Goal: Information Seeking & Learning: Learn about a topic

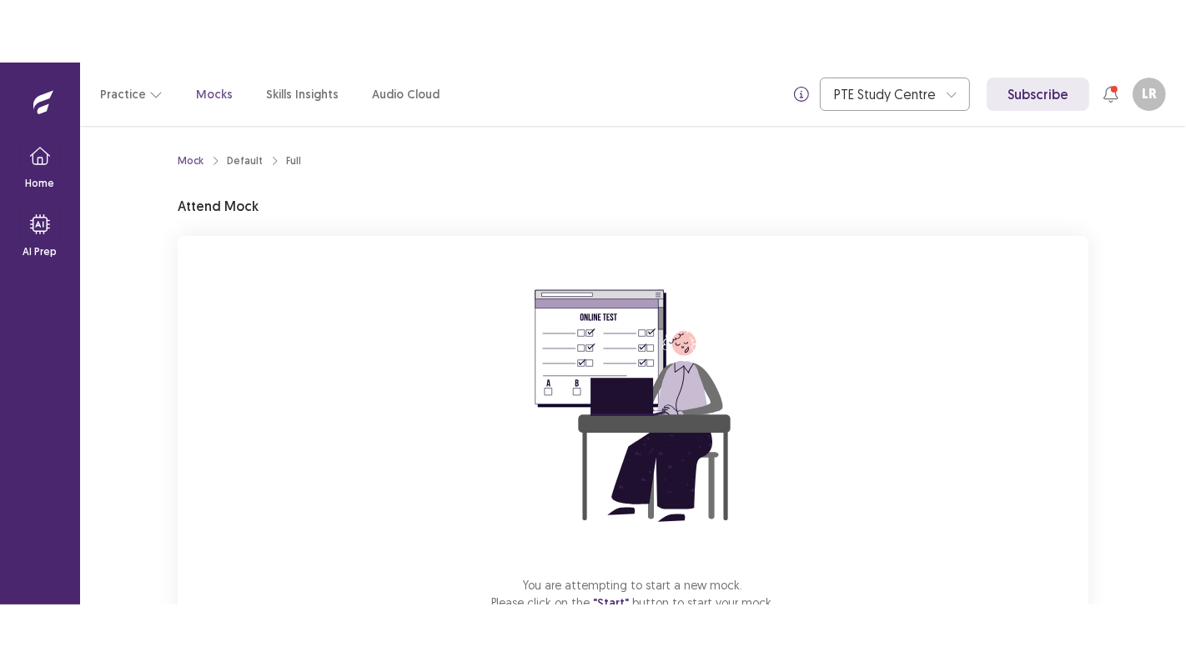
scroll to position [116, 0]
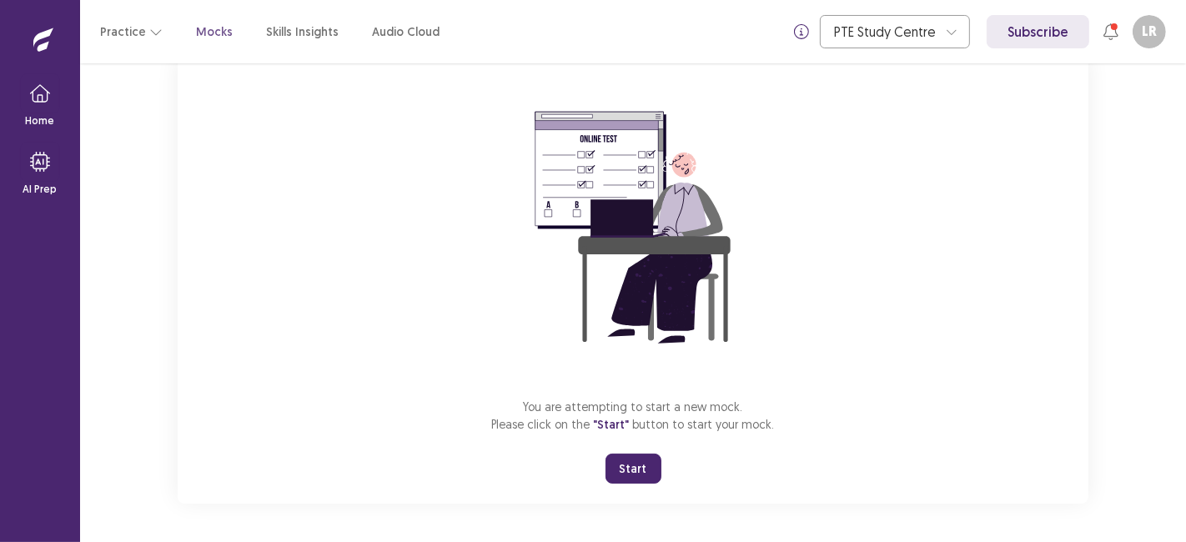
click at [624, 469] on button "Start" at bounding box center [633, 469] width 56 height 30
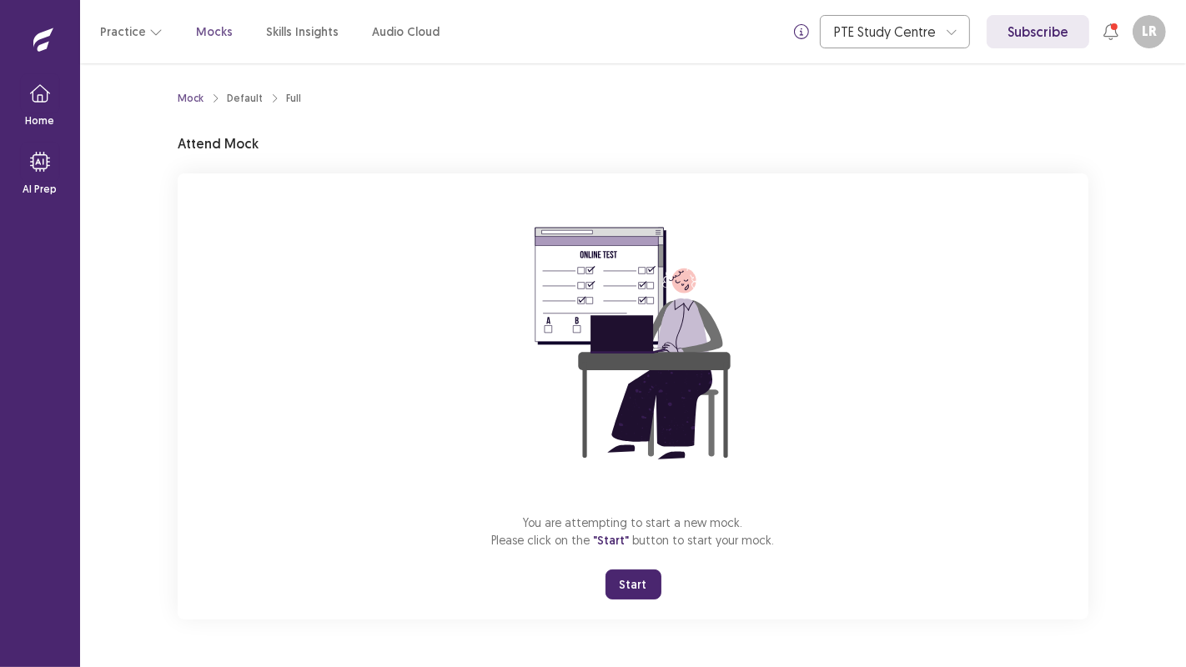
scroll to position [0, 0]
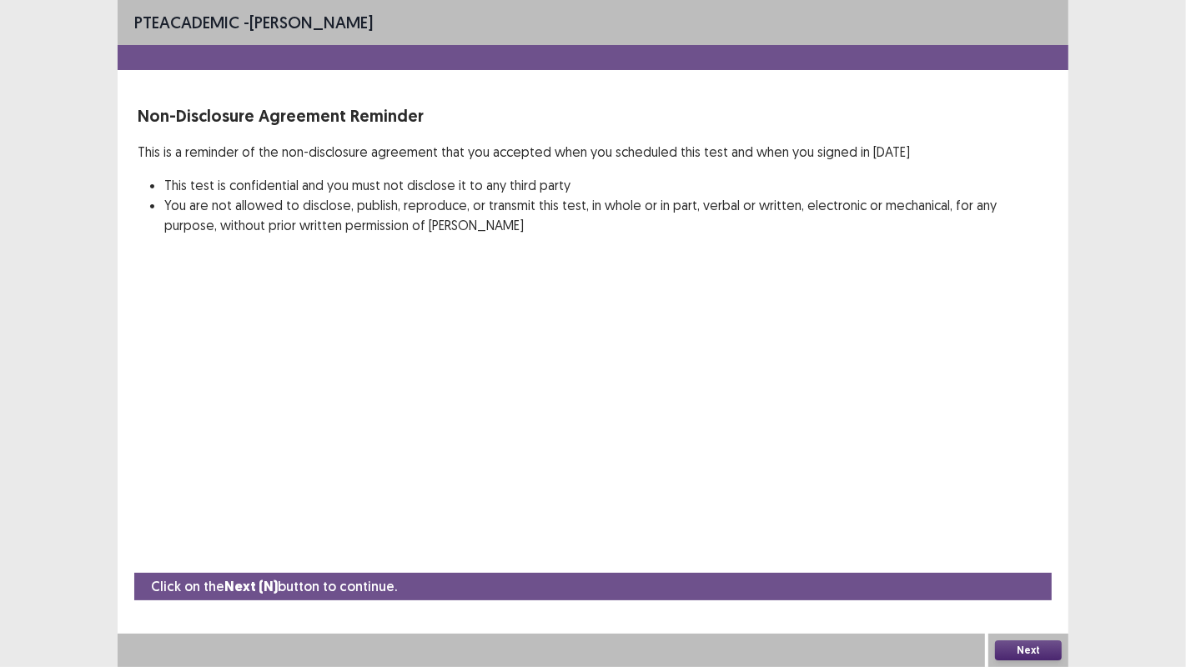
click at [1031, 541] on button "Next" at bounding box center [1028, 650] width 67 height 20
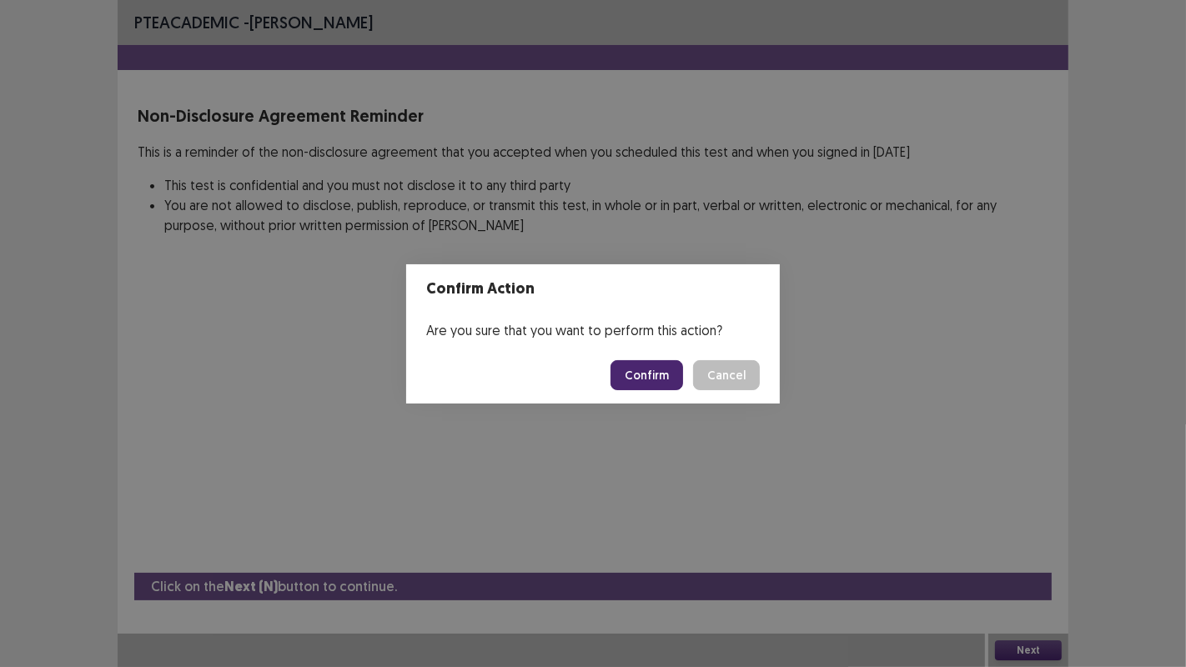
click at [647, 370] on button "Confirm" at bounding box center [646, 375] width 73 height 30
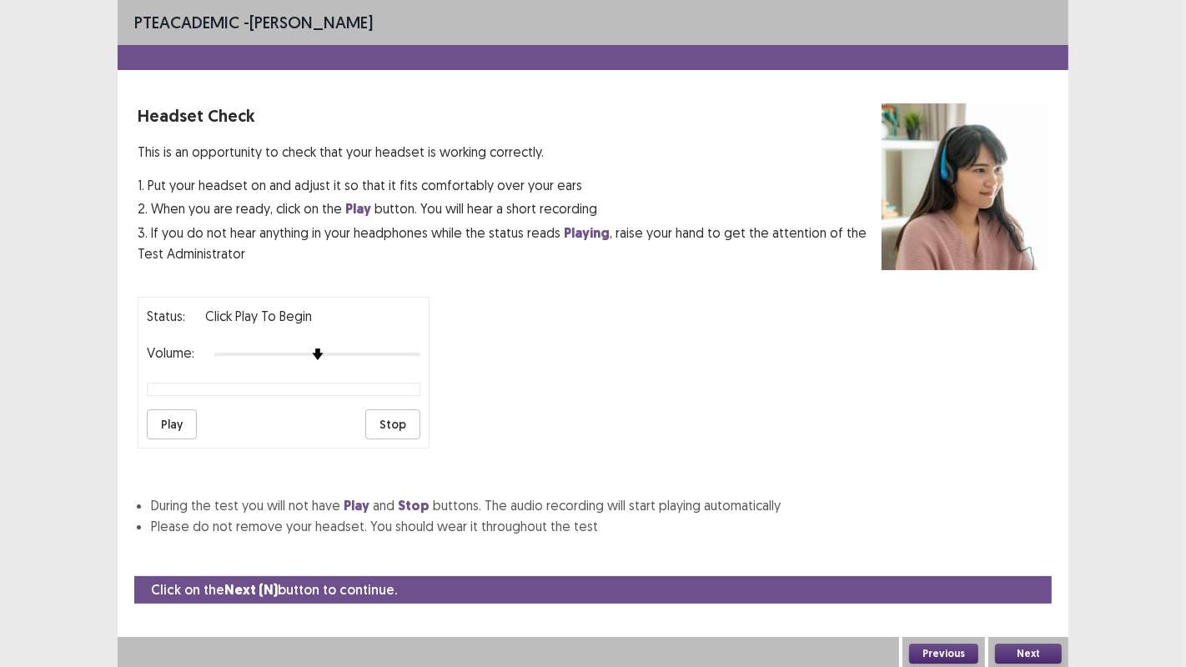
click at [171, 419] on button "Play" at bounding box center [172, 424] width 50 height 30
click at [1011, 541] on button "Next" at bounding box center [1028, 654] width 67 height 20
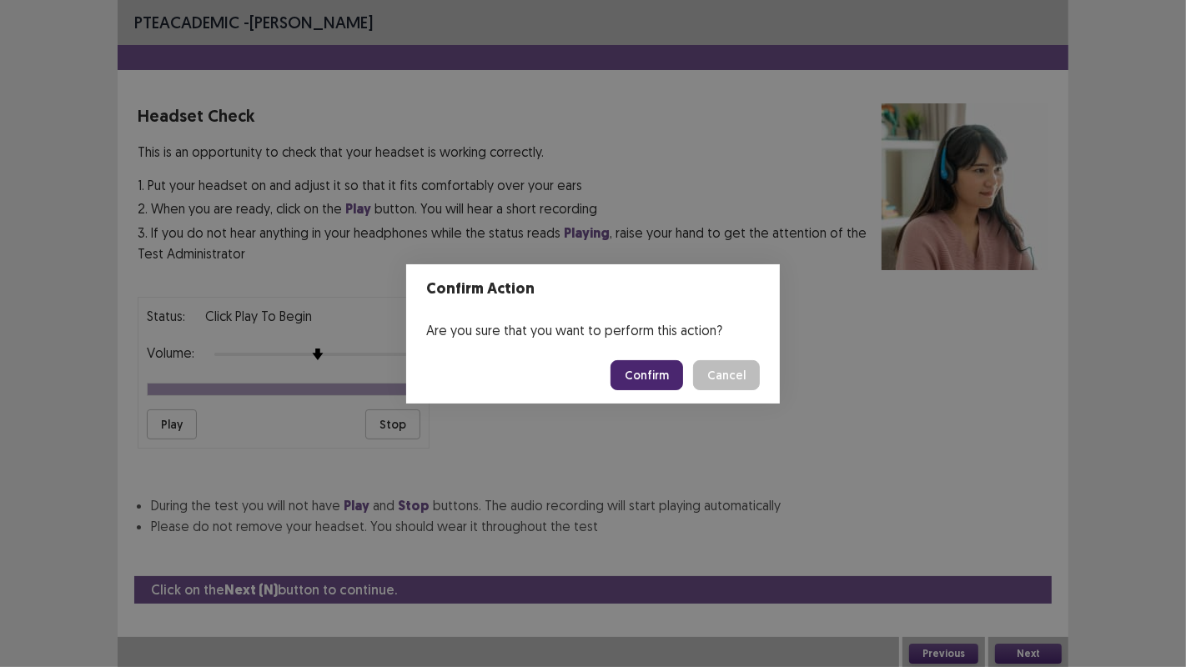
click at [641, 368] on button "Confirm" at bounding box center [646, 375] width 73 height 30
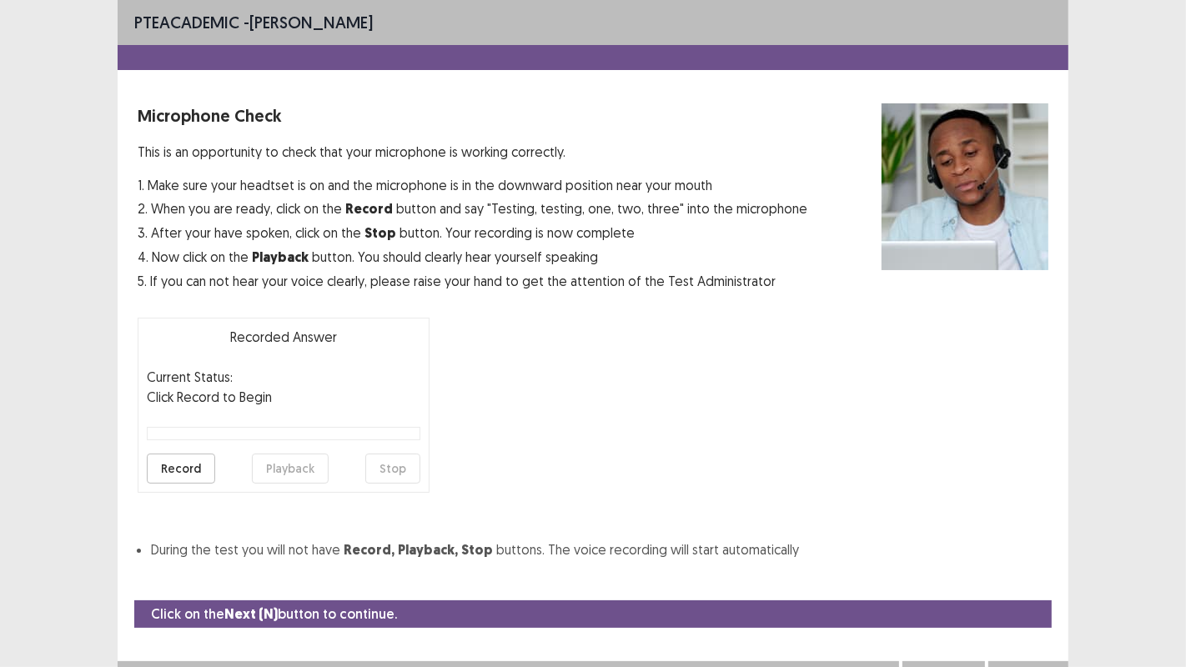
scroll to position [18, 0]
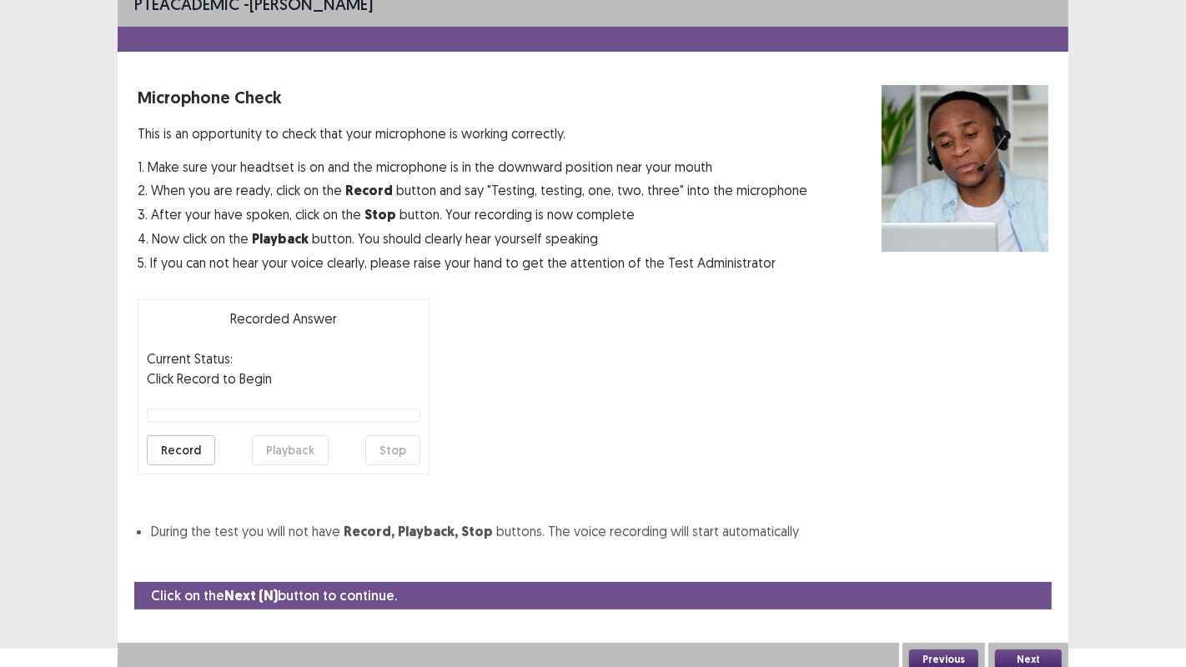
click at [178, 441] on button "Record" at bounding box center [181, 450] width 68 height 30
click at [385, 461] on button "Stop" at bounding box center [392, 450] width 55 height 30
click at [282, 441] on button "Playback" at bounding box center [290, 450] width 77 height 30
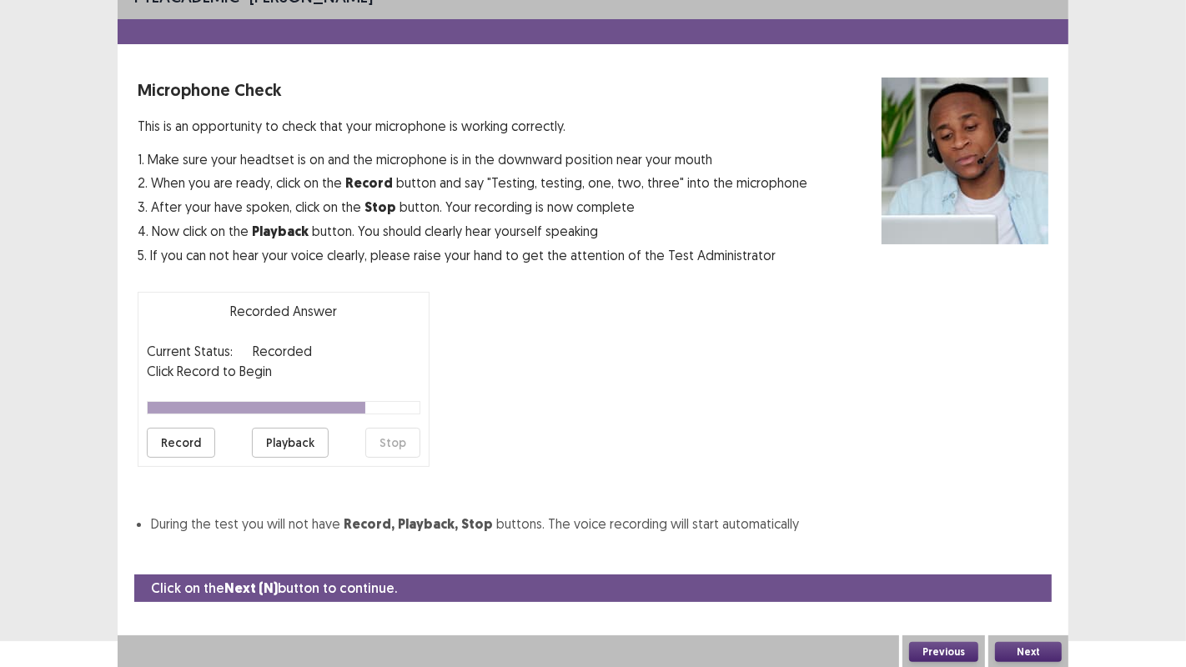
click at [1024, 541] on button "Next" at bounding box center [1028, 652] width 67 height 20
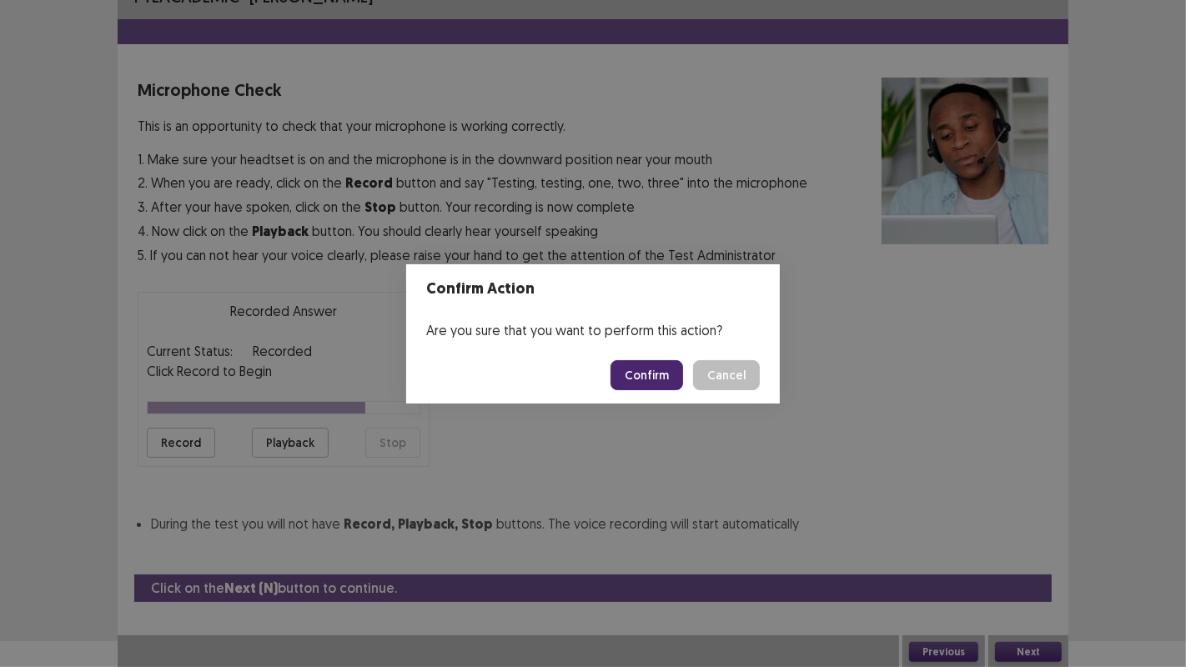
click at [638, 381] on button "Confirm" at bounding box center [646, 375] width 73 height 30
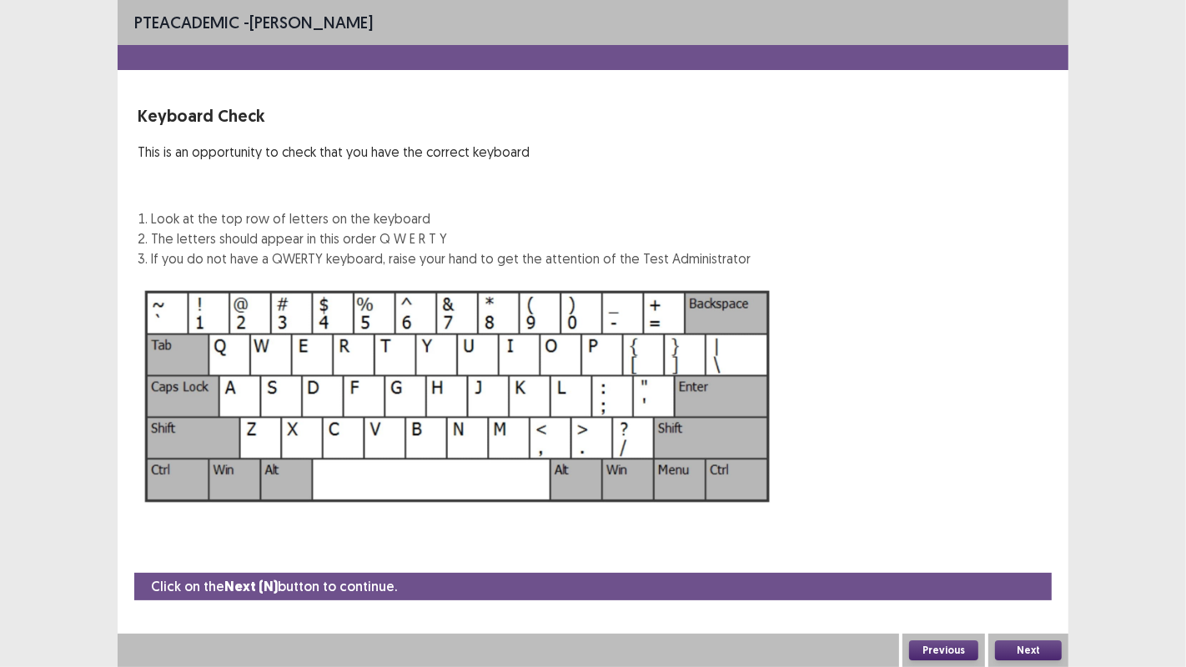
scroll to position [0, 0]
click at [1026, 541] on button "Next" at bounding box center [1028, 650] width 67 height 20
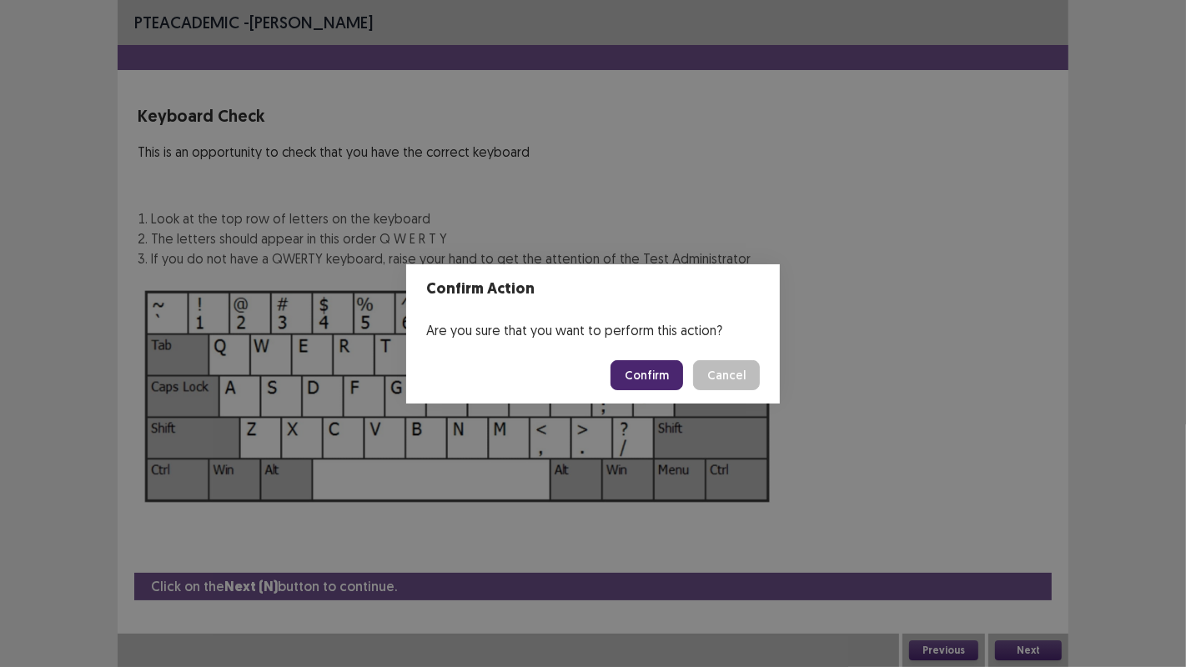
click at [641, 380] on button "Confirm" at bounding box center [646, 375] width 73 height 30
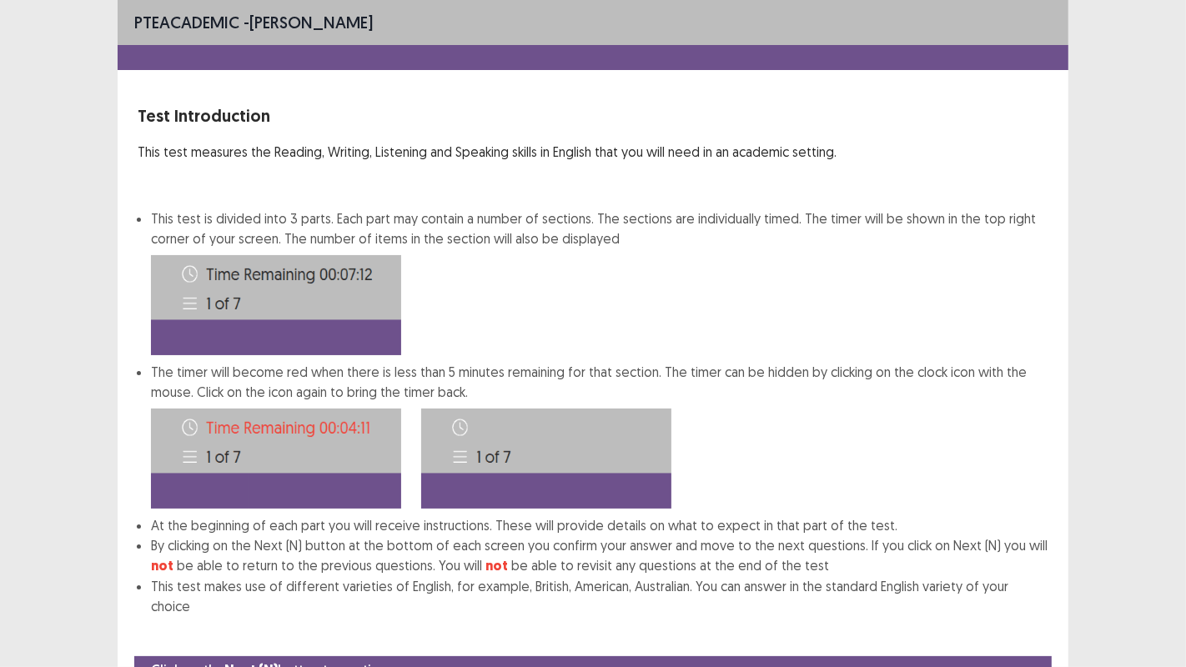
scroll to position [63, 0]
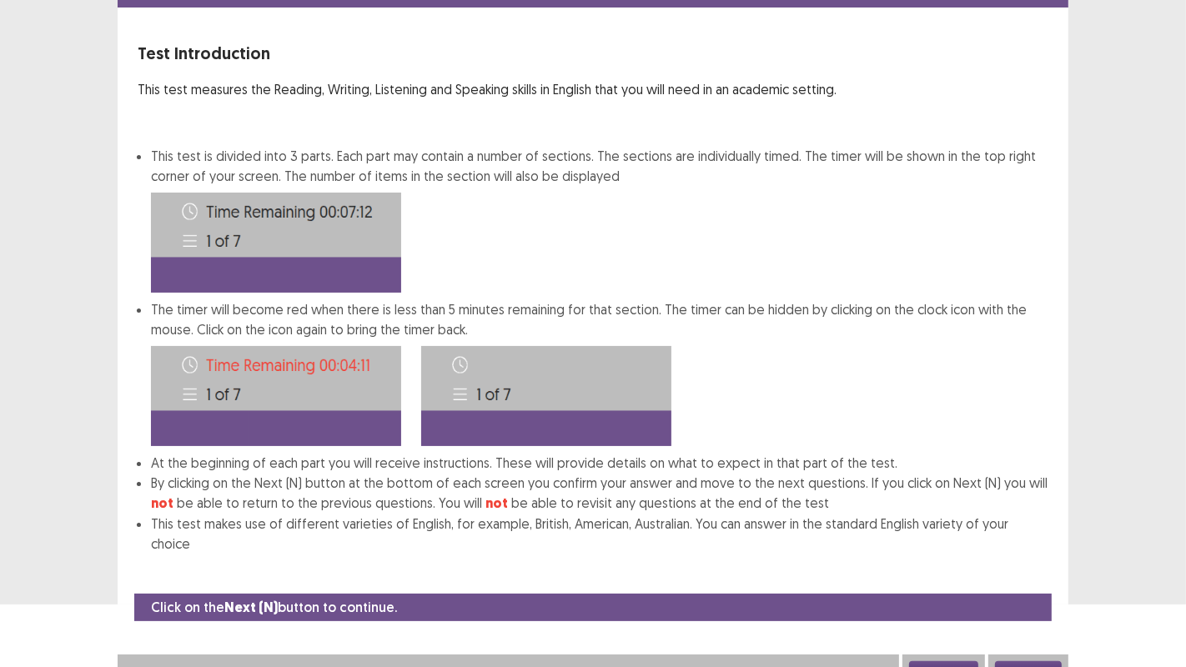
click at [1030, 541] on button "Next" at bounding box center [1028, 671] width 67 height 20
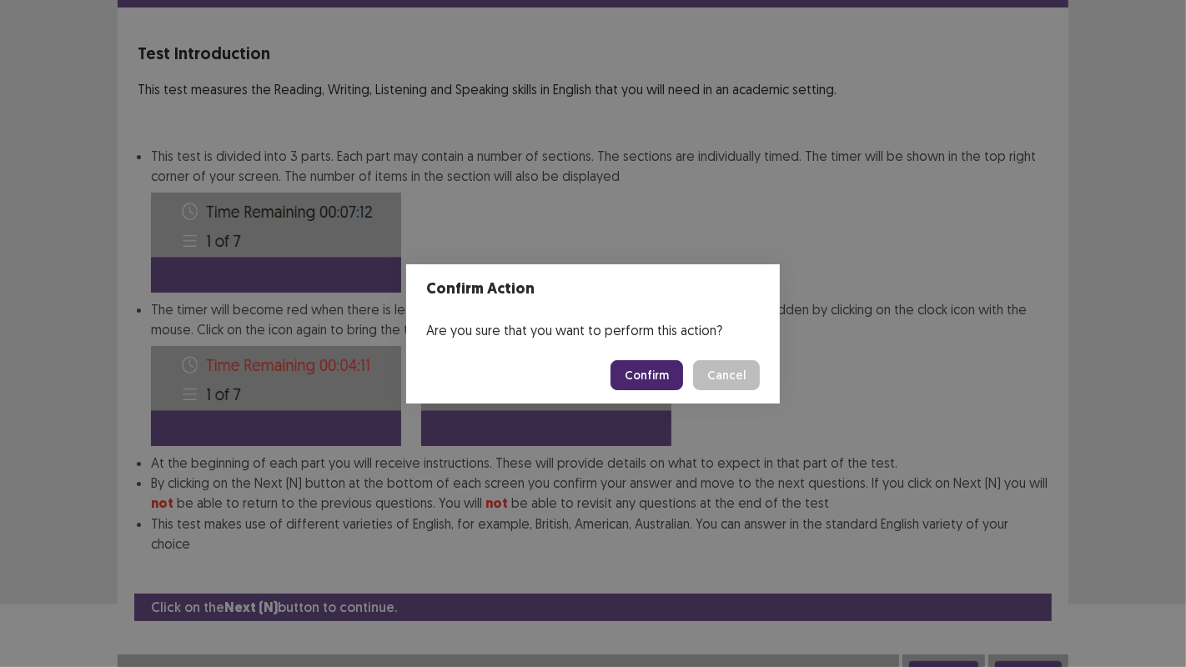
click at [649, 383] on button "Confirm" at bounding box center [646, 375] width 73 height 30
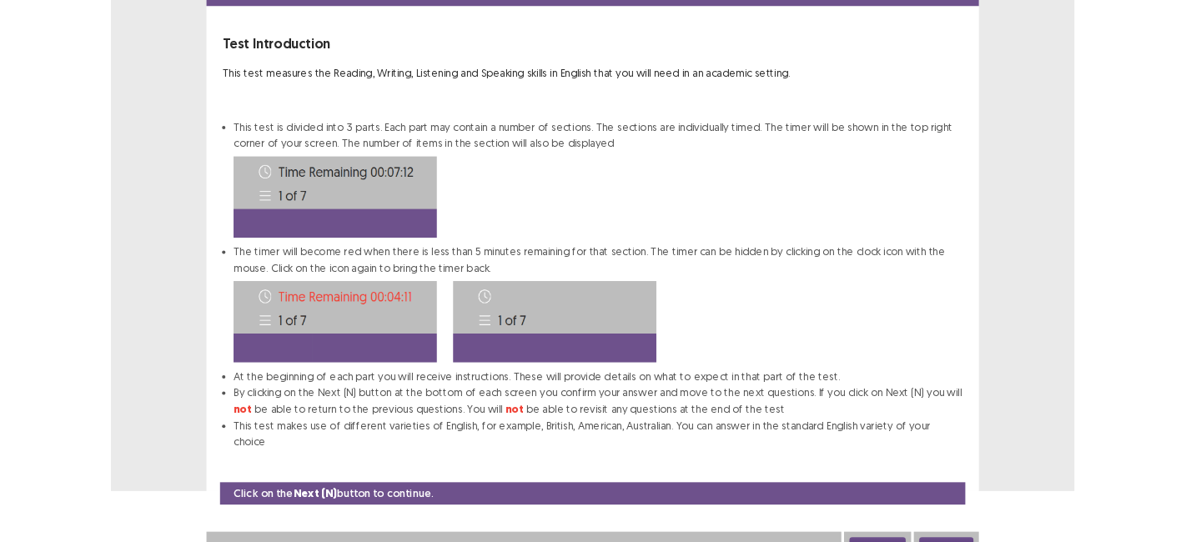
scroll to position [0, 0]
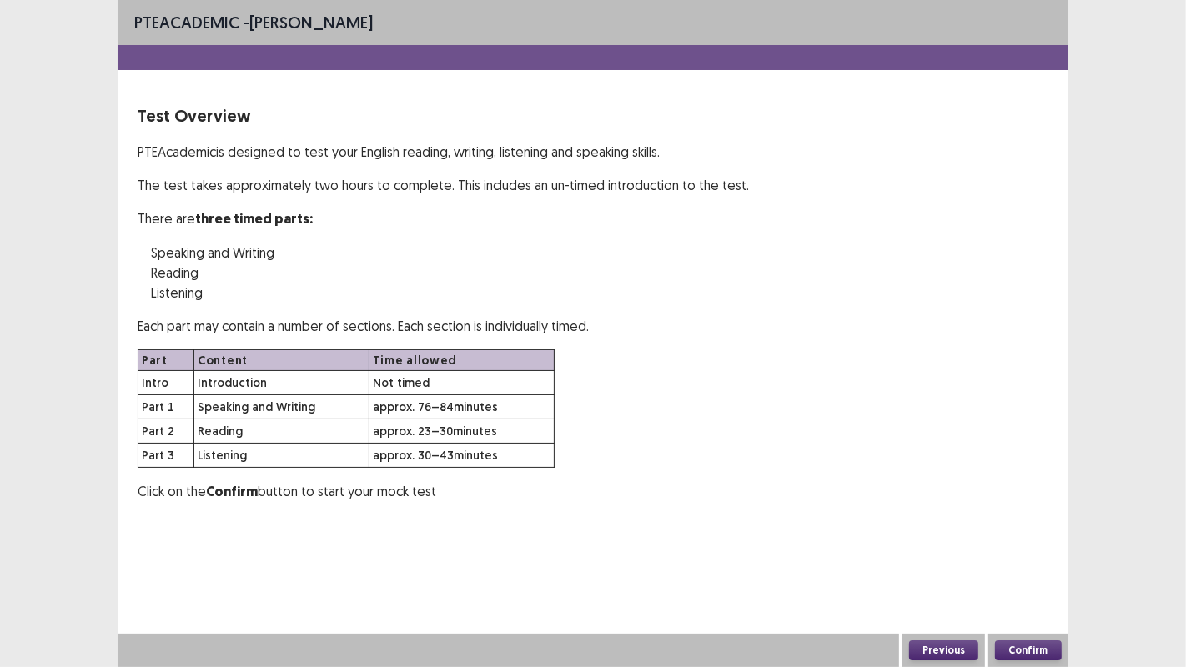
click at [1024, 541] on button "Confirm" at bounding box center [1028, 650] width 67 height 20
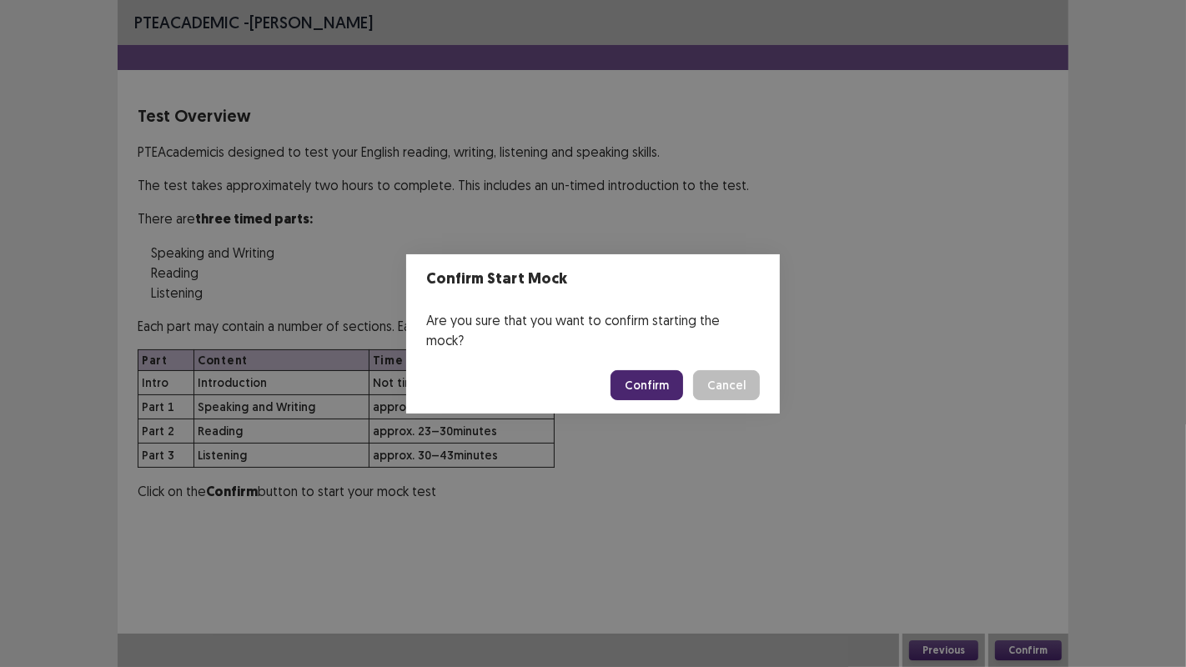
click at [650, 370] on button "Confirm" at bounding box center [646, 385] width 73 height 30
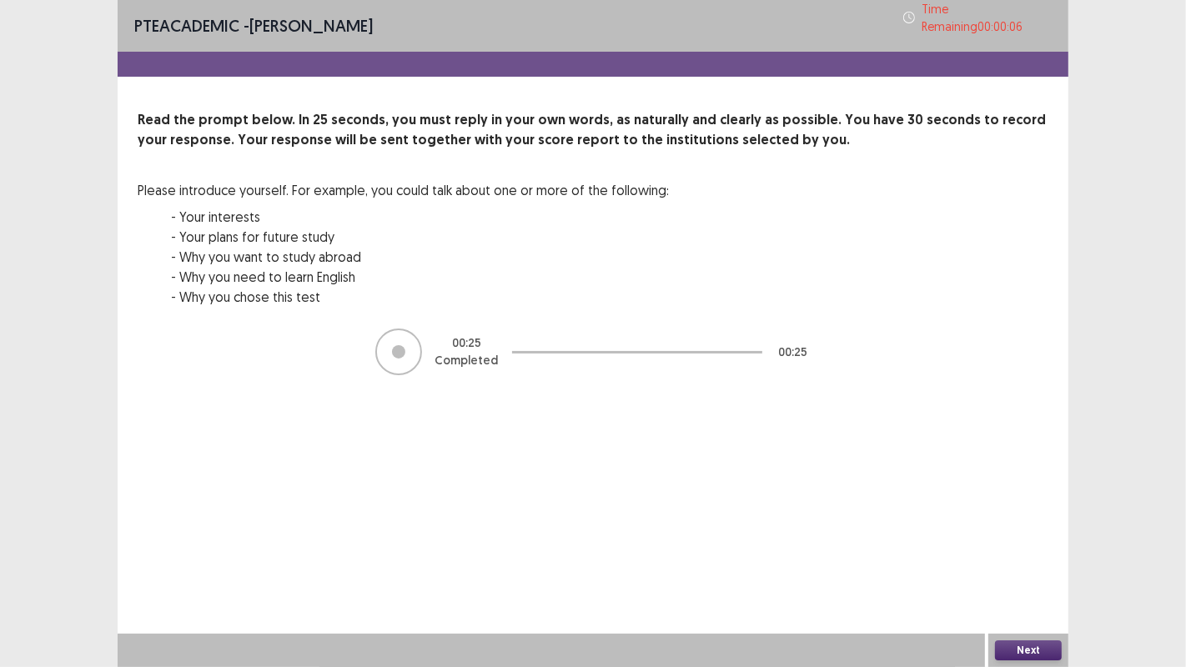
click at [1020, 541] on button "Next" at bounding box center [1028, 650] width 67 height 20
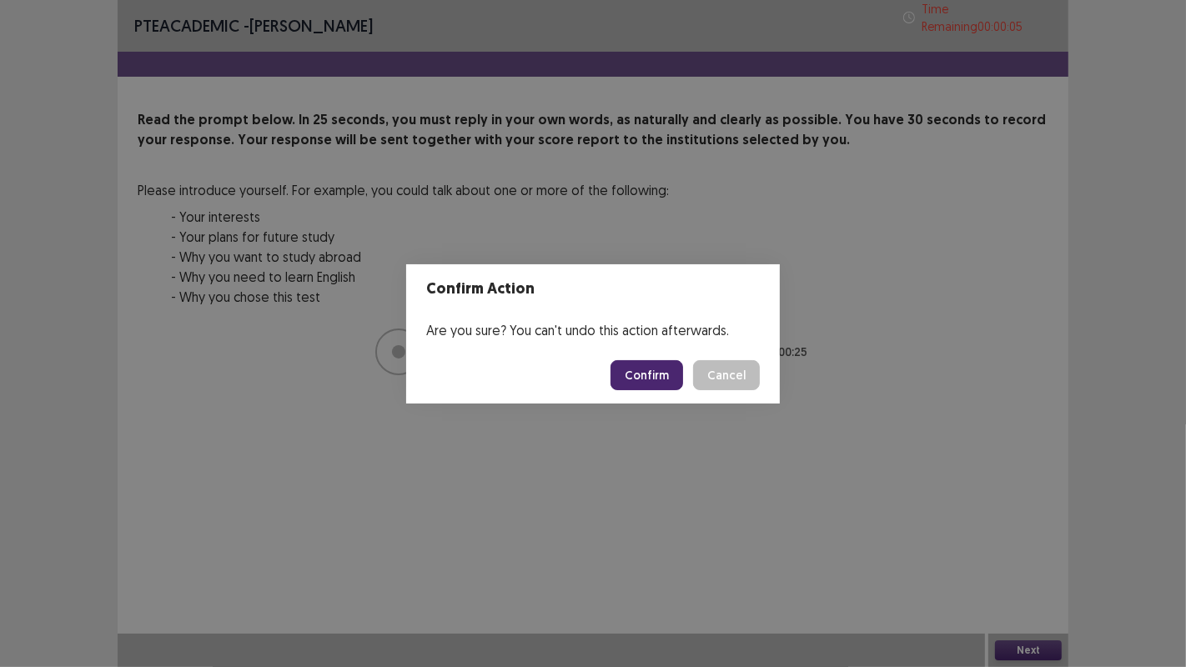
click at [655, 388] on button "Confirm" at bounding box center [646, 375] width 73 height 30
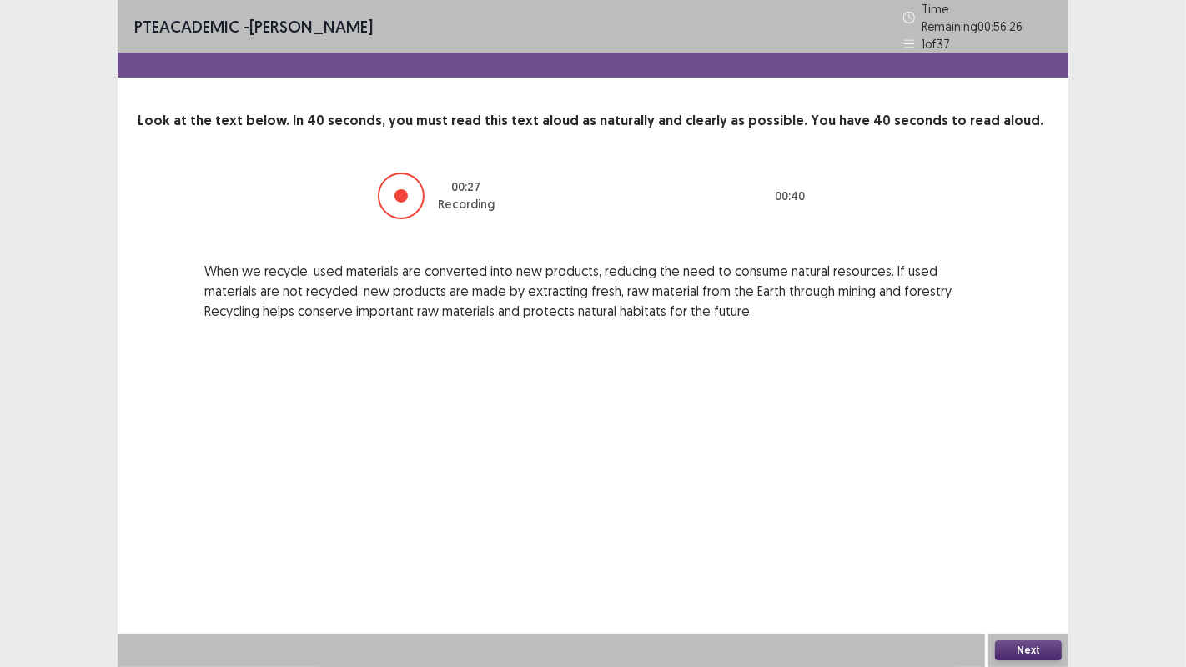
click at [1019, 541] on button "Next" at bounding box center [1028, 650] width 67 height 20
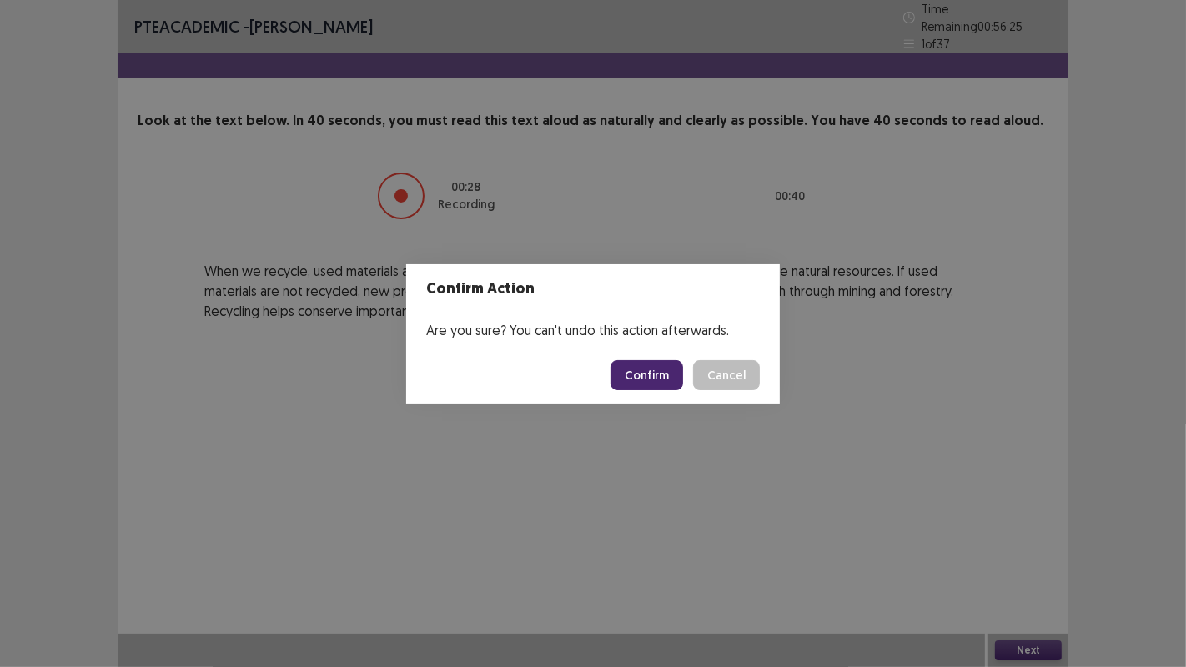
click at [646, 373] on button "Confirm" at bounding box center [646, 375] width 73 height 30
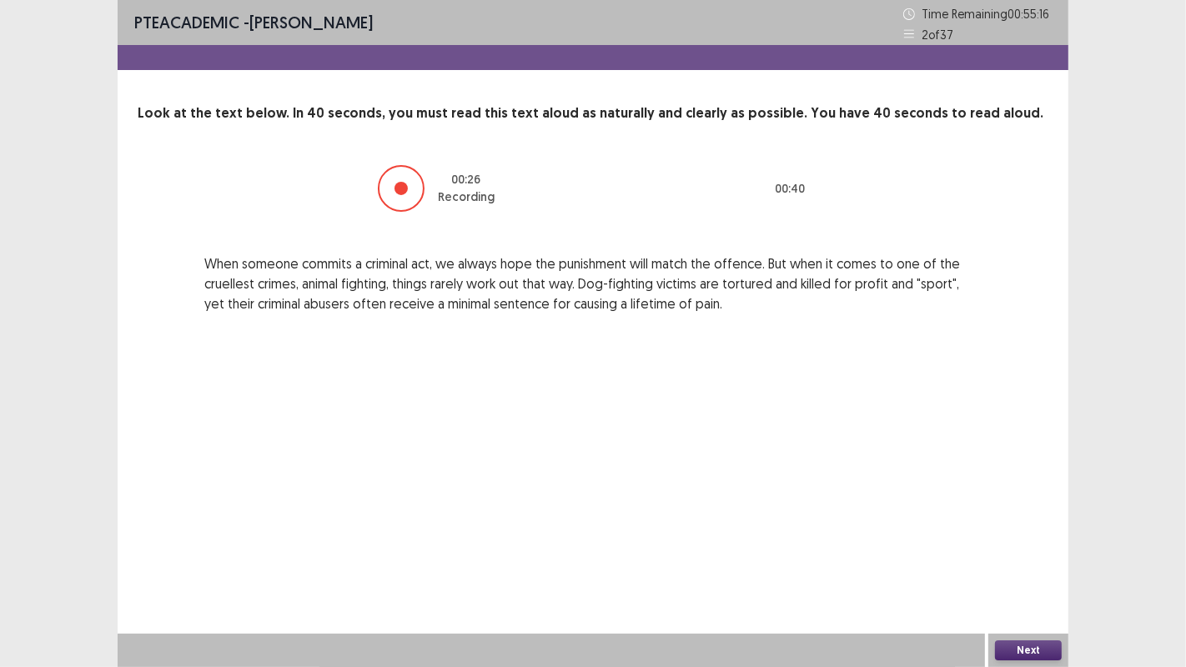
click at [1015, 541] on button "Next" at bounding box center [1028, 650] width 67 height 20
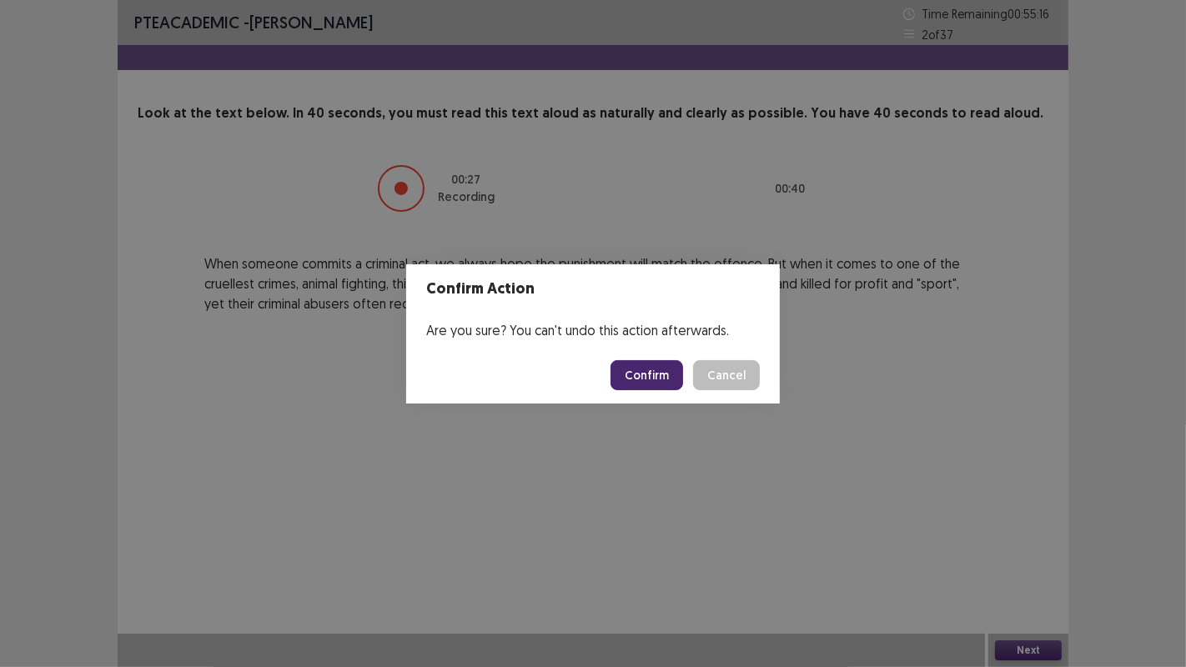
click at [656, 378] on button "Confirm" at bounding box center [646, 375] width 73 height 30
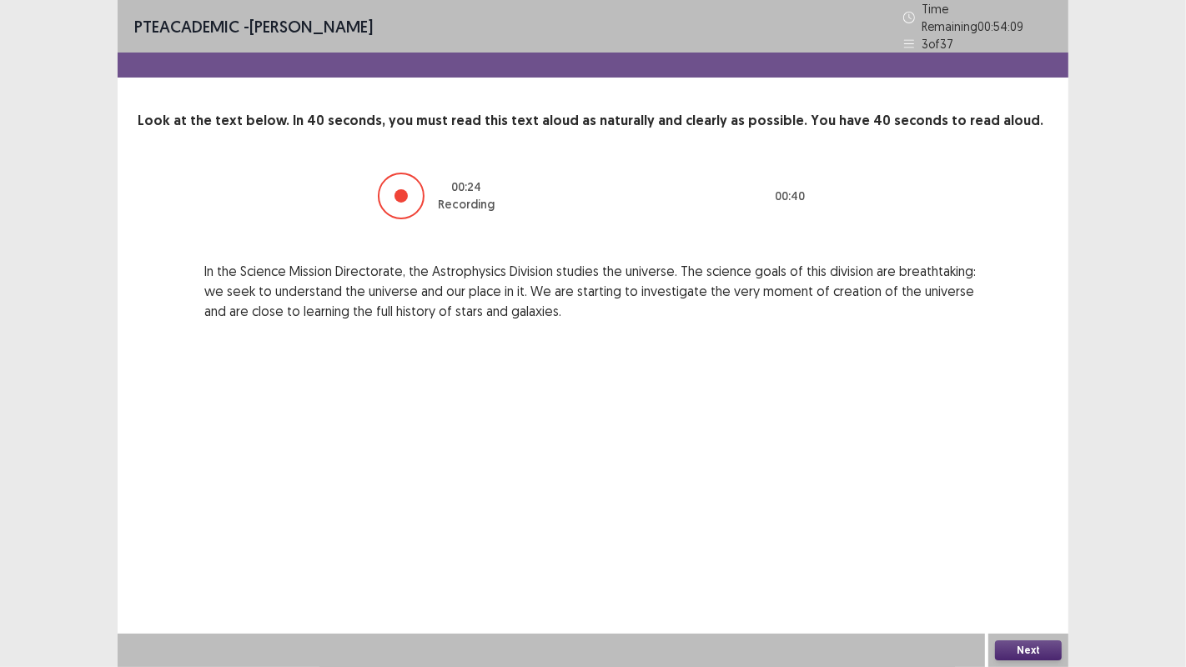
click at [1015, 541] on button "Next" at bounding box center [1028, 650] width 67 height 20
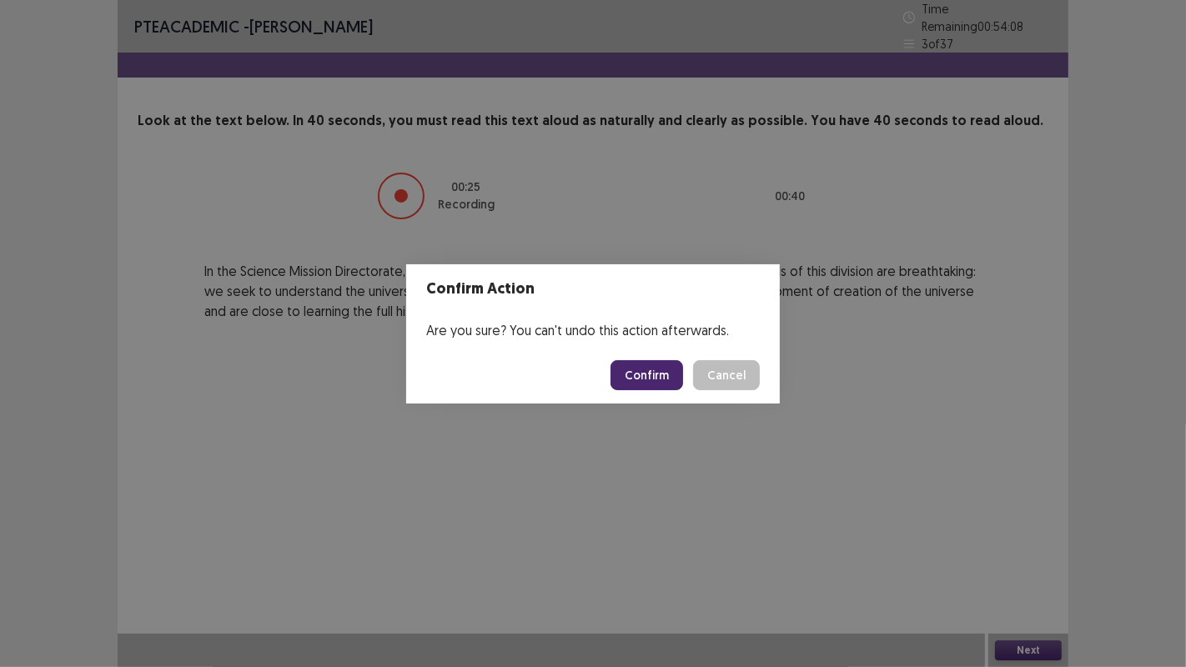
click at [655, 372] on button "Confirm" at bounding box center [646, 375] width 73 height 30
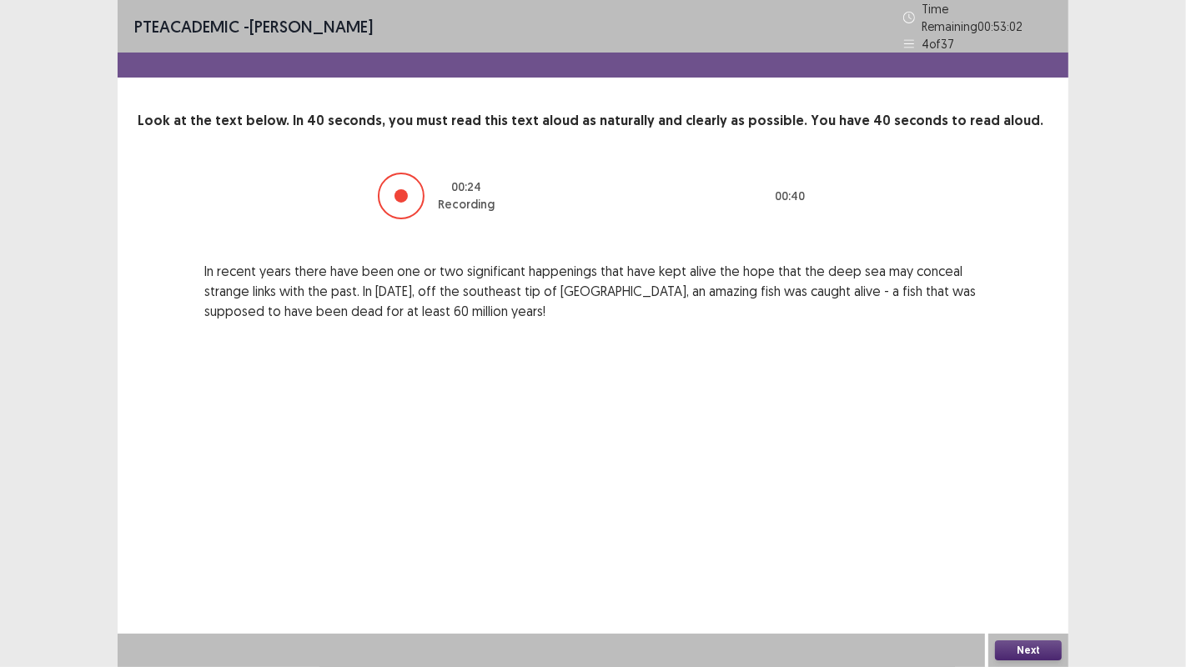
click at [1010, 541] on button "Next" at bounding box center [1028, 650] width 67 height 20
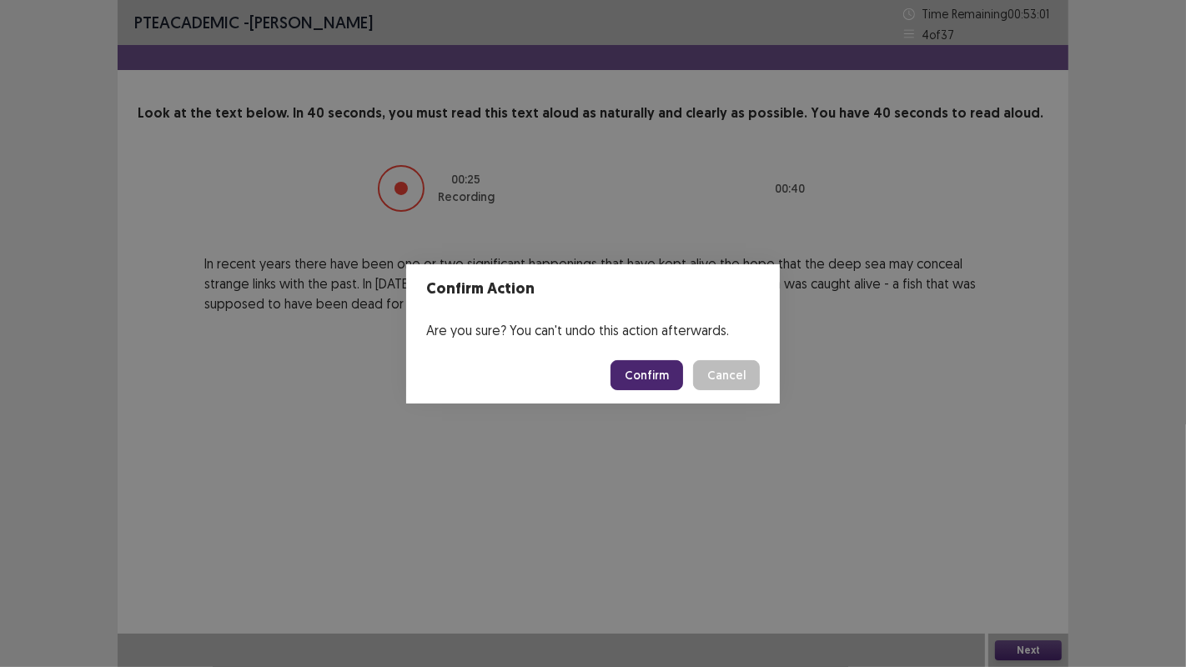
click at [660, 363] on button "Confirm" at bounding box center [646, 375] width 73 height 30
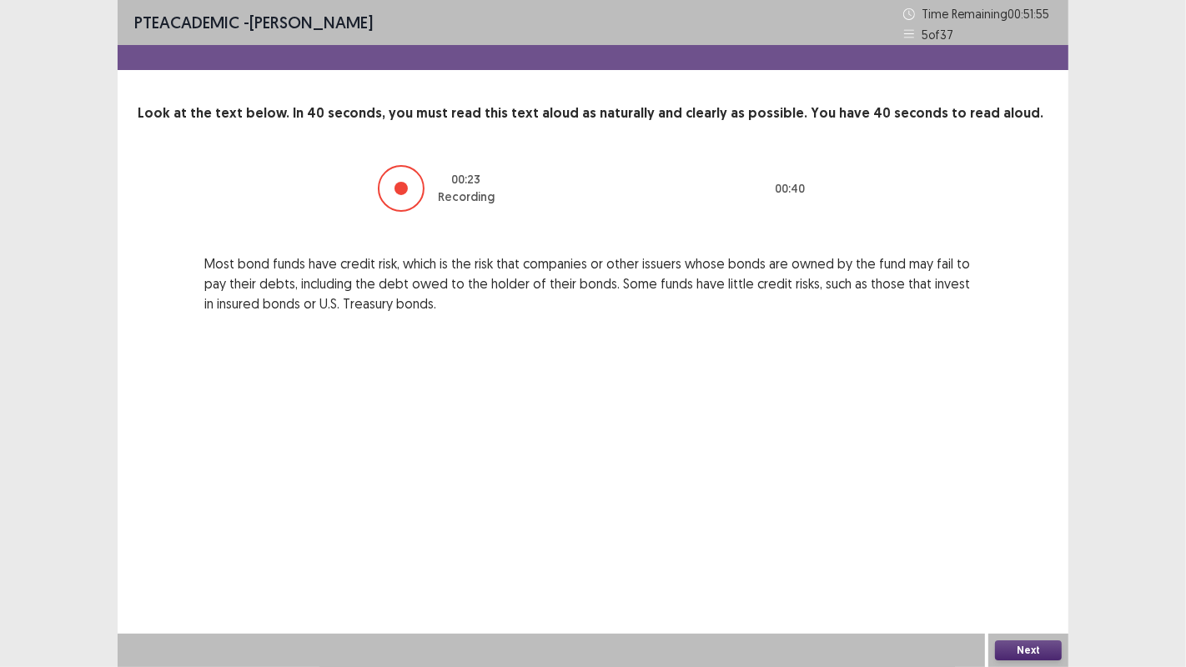
click at [1034, 541] on button "Next" at bounding box center [1028, 650] width 67 height 20
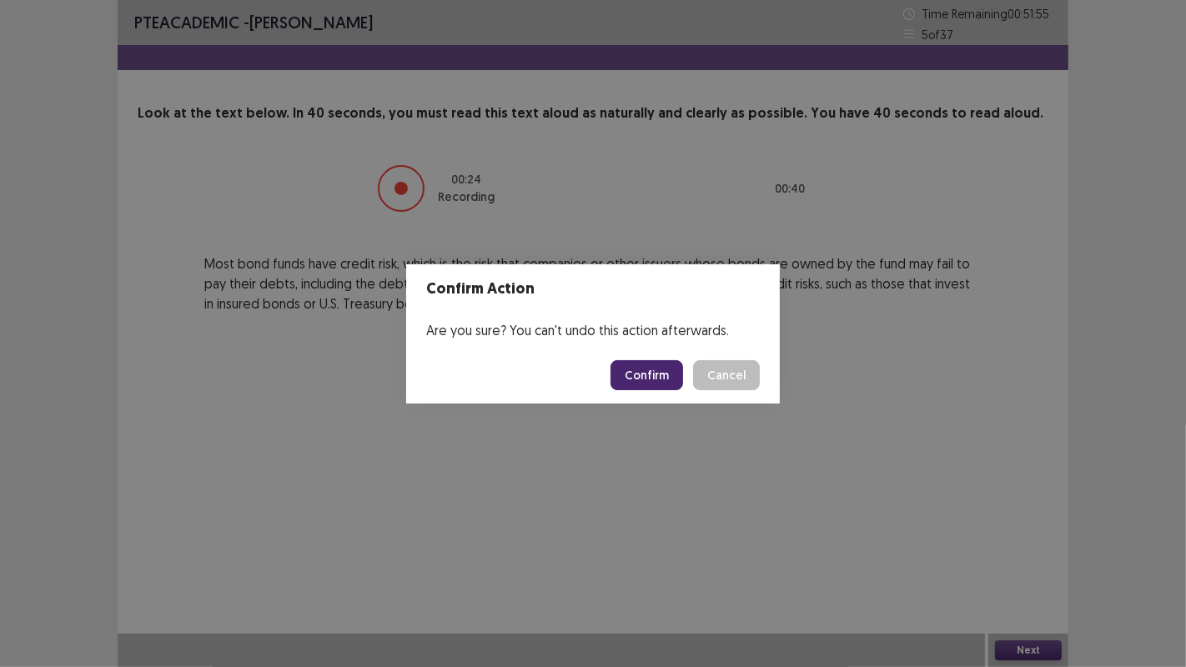
click at [656, 387] on button "Confirm" at bounding box center [646, 375] width 73 height 30
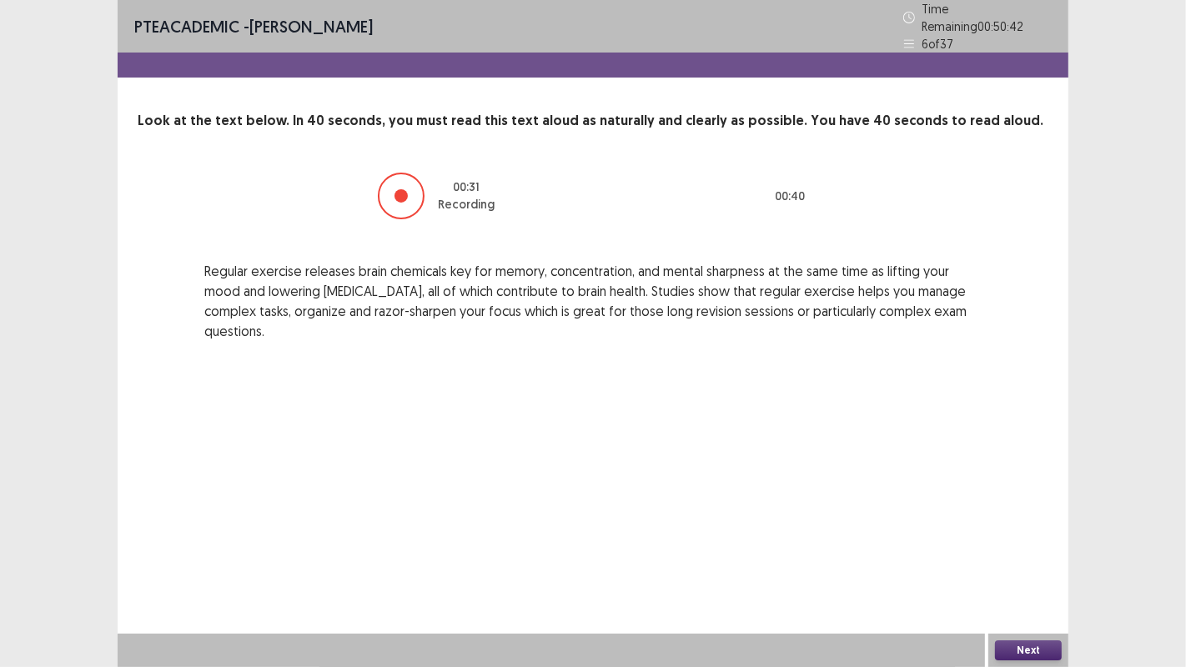
click at [1024, 541] on button "Next" at bounding box center [1028, 650] width 67 height 20
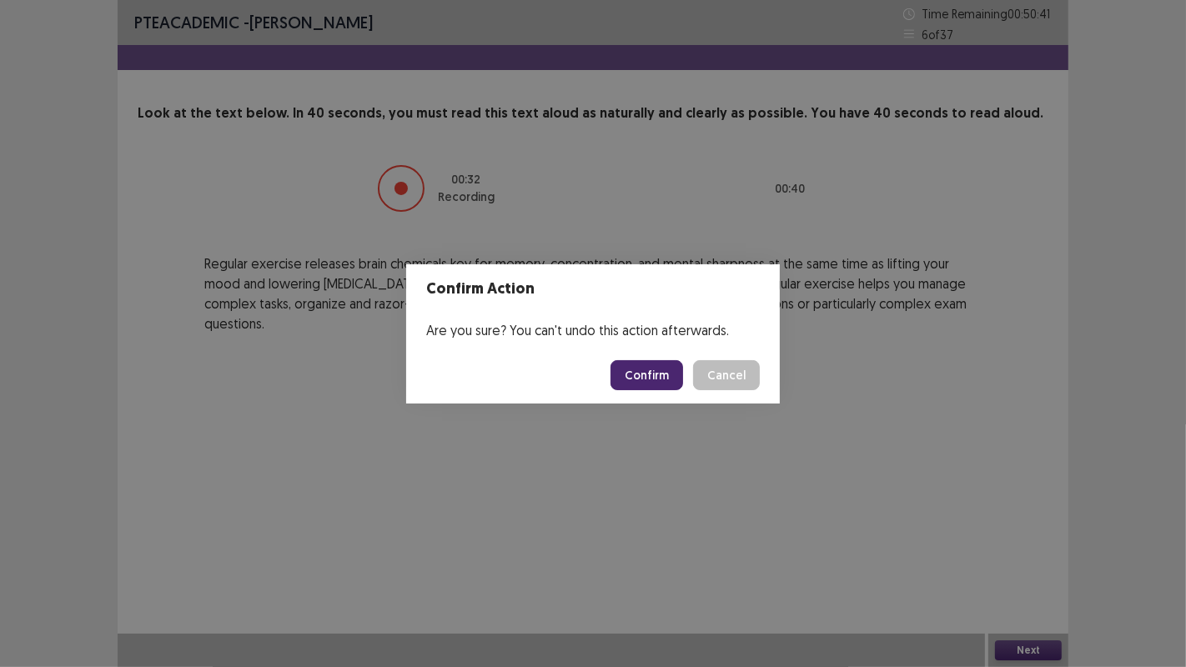
click at [635, 383] on button "Confirm" at bounding box center [646, 375] width 73 height 30
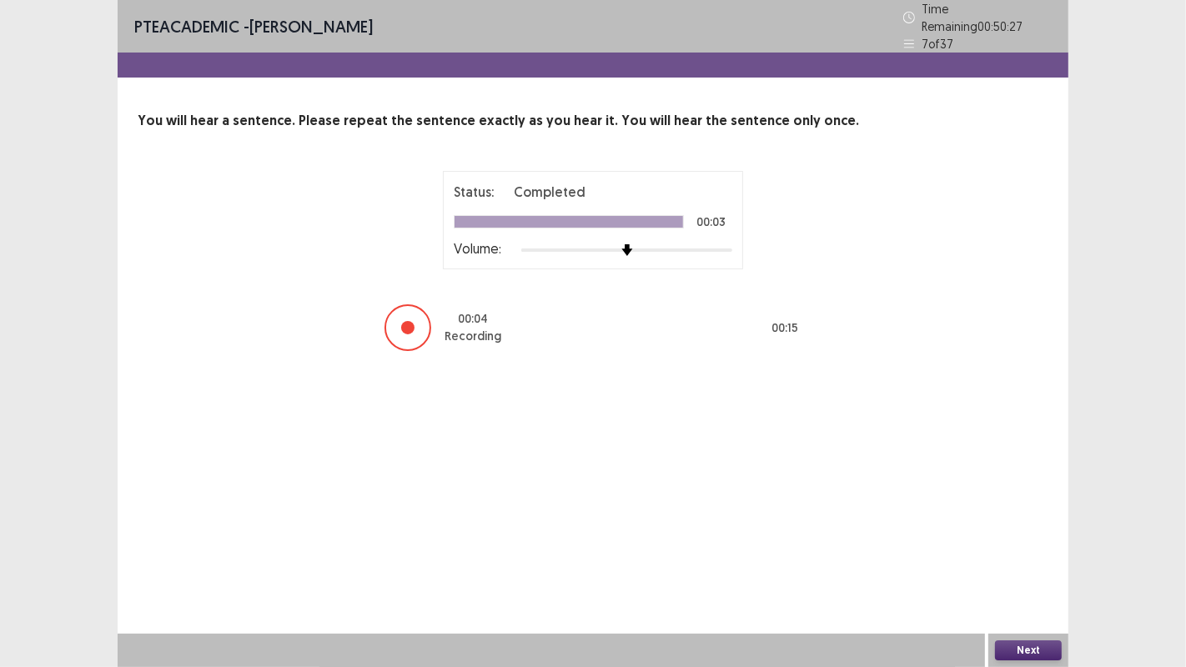
click at [1015, 541] on button "Next" at bounding box center [1028, 650] width 67 height 20
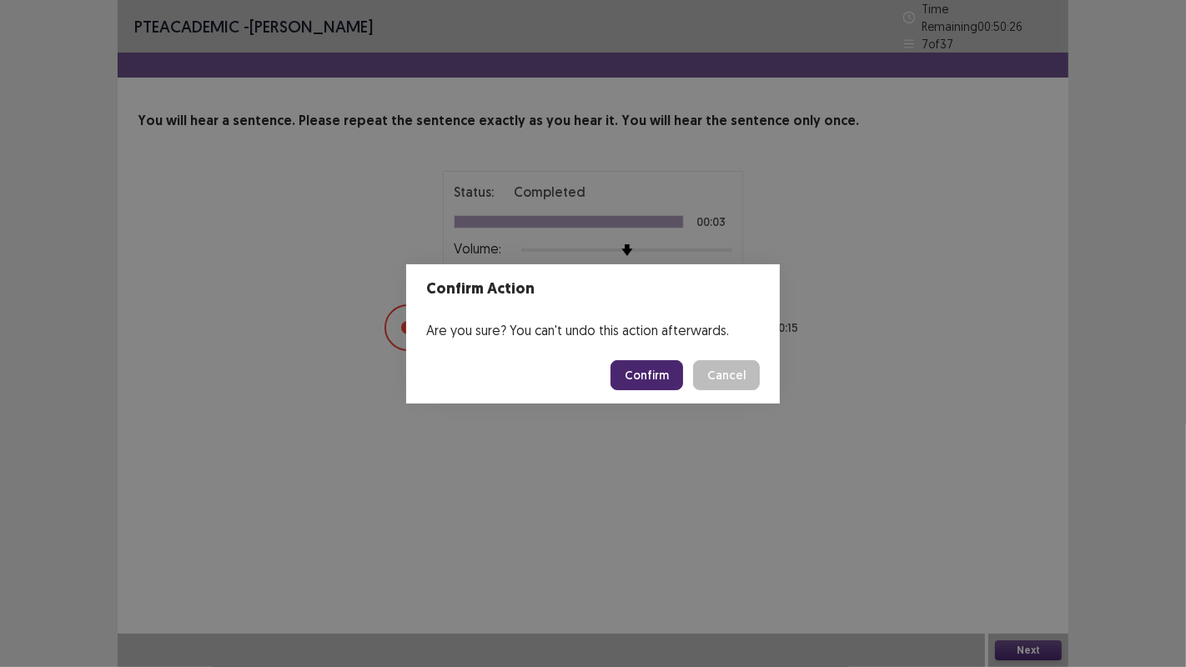
click at [650, 381] on button "Confirm" at bounding box center [646, 375] width 73 height 30
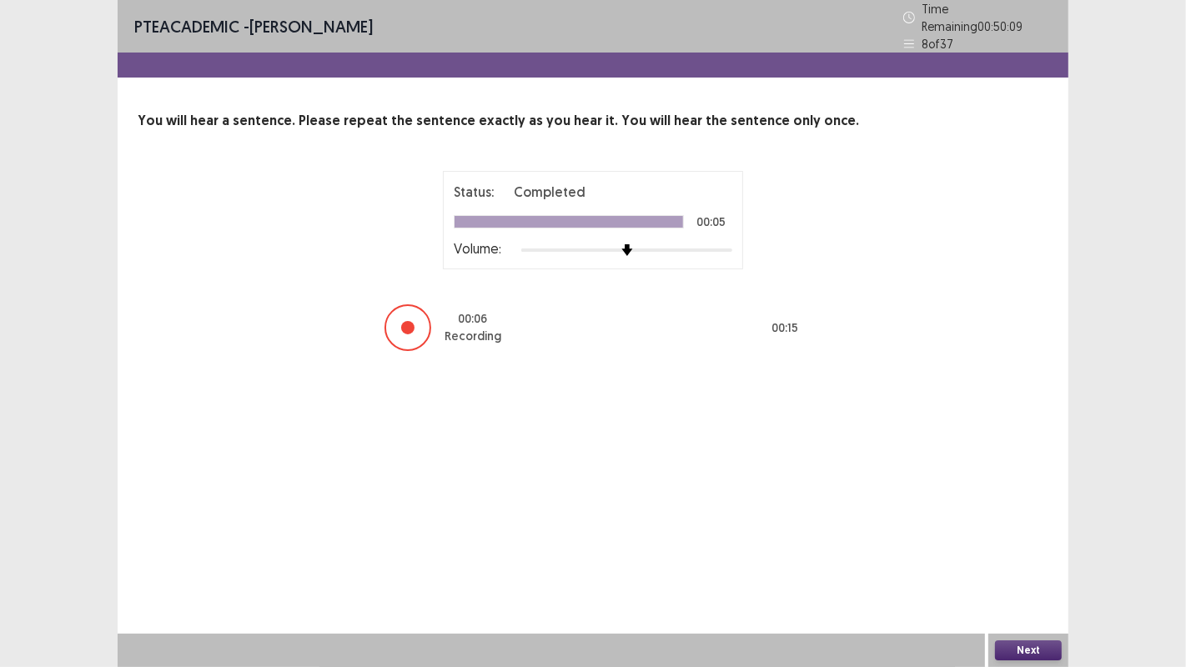
click at [1015, 541] on button "Next" at bounding box center [1028, 650] width 67 height 20
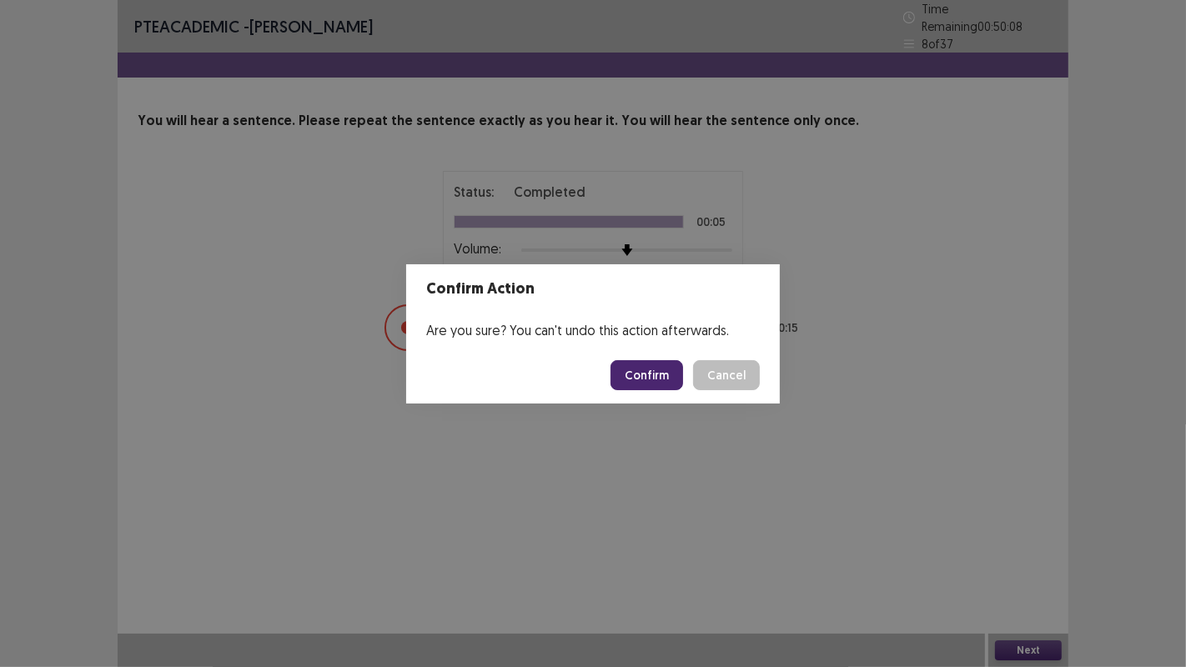
click at [639, 361] on button "Confirm" at bounding box center [646, 375] width 73 height 30
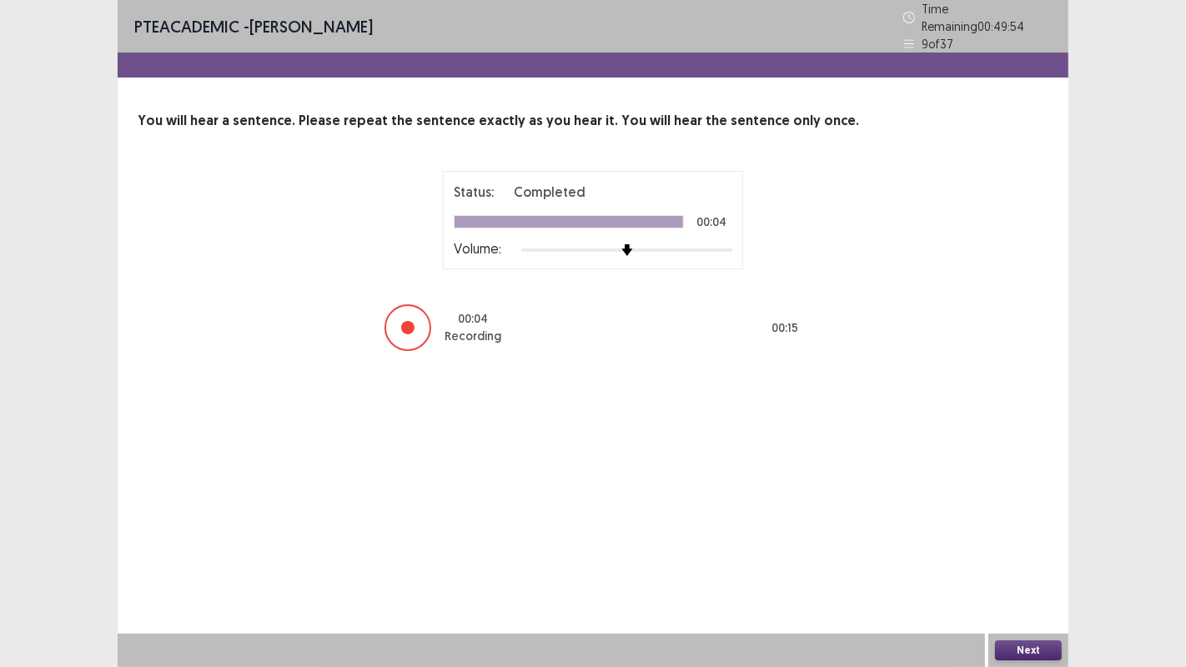
click at [1010, 541] on button "Next" at bounding box center [1028, 650] width 67 height 20
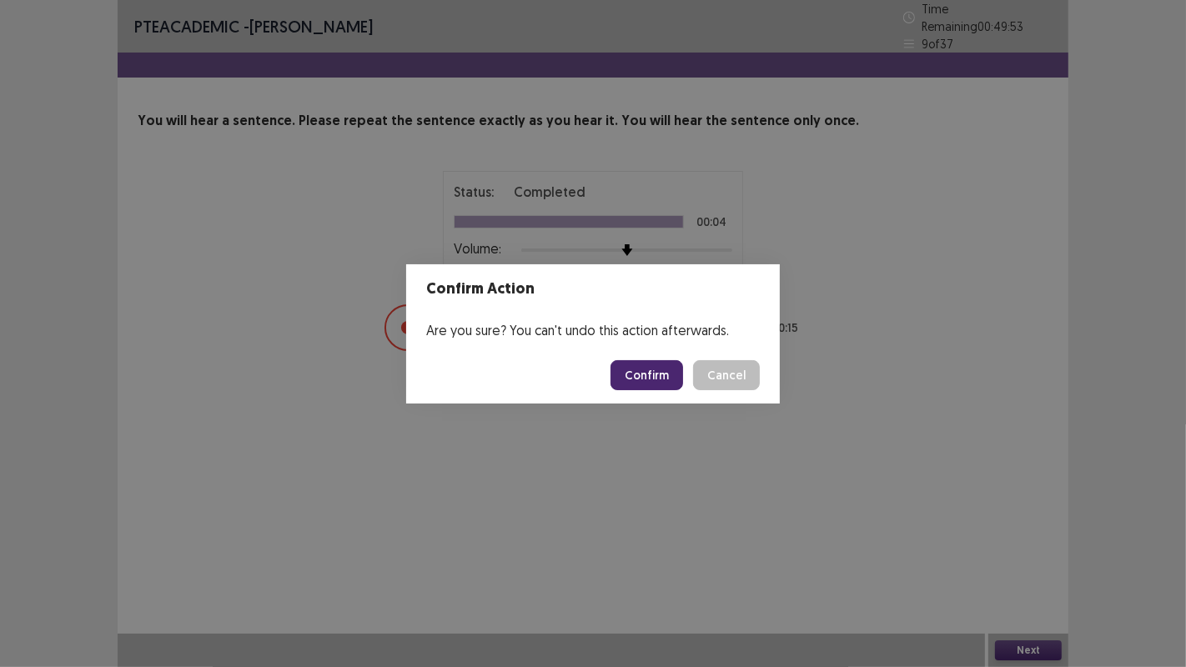
click at [659, 363] on button "Confirm" at bounding box center [646, 375] width 73 height 30
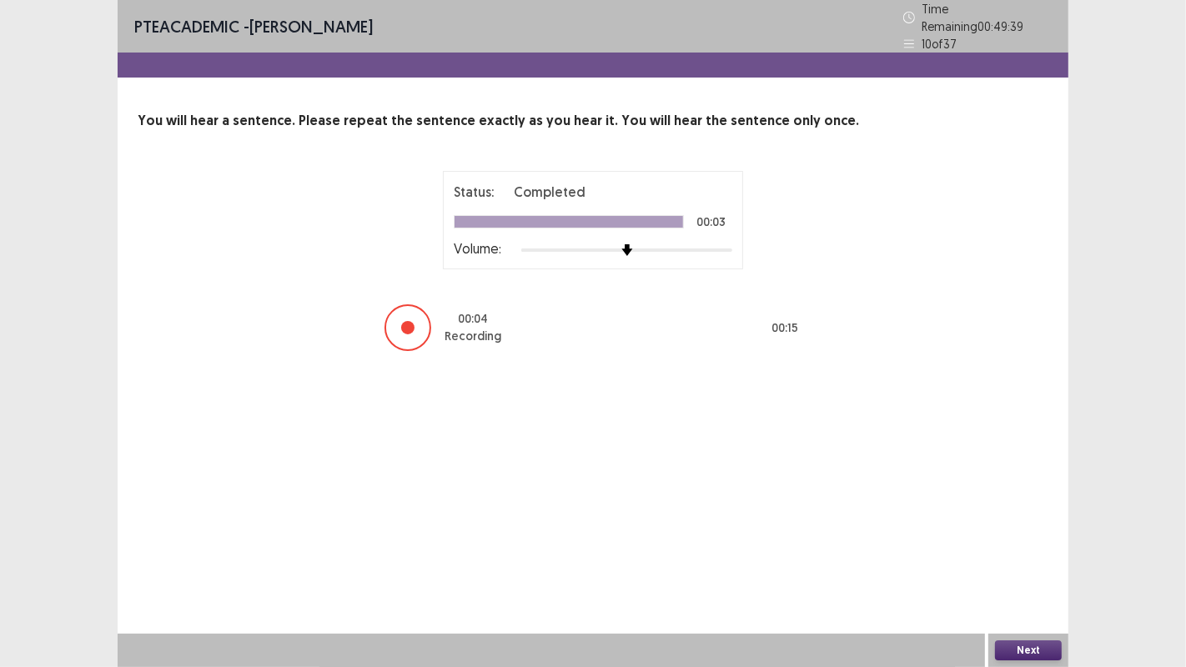
click at [1015, 541] on button "Next" at bounding box center [1028, 650] width 67 height 20
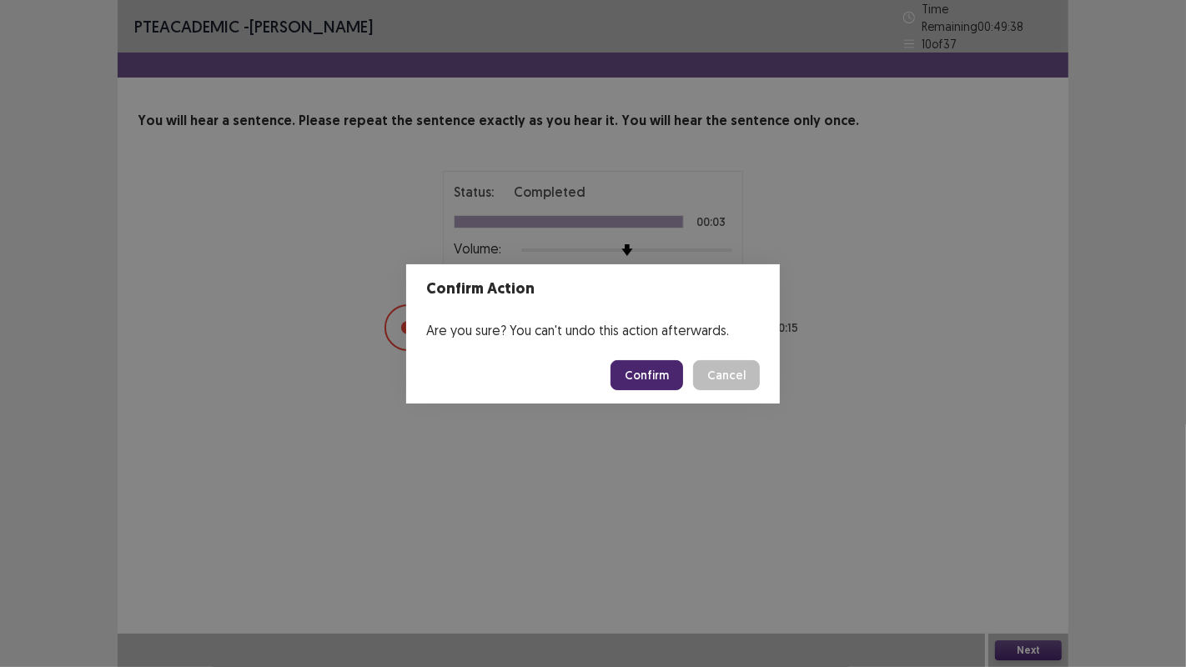
click at [644, 371] on button "Confirm" at bounding box center [646, 375] width 73 height 30
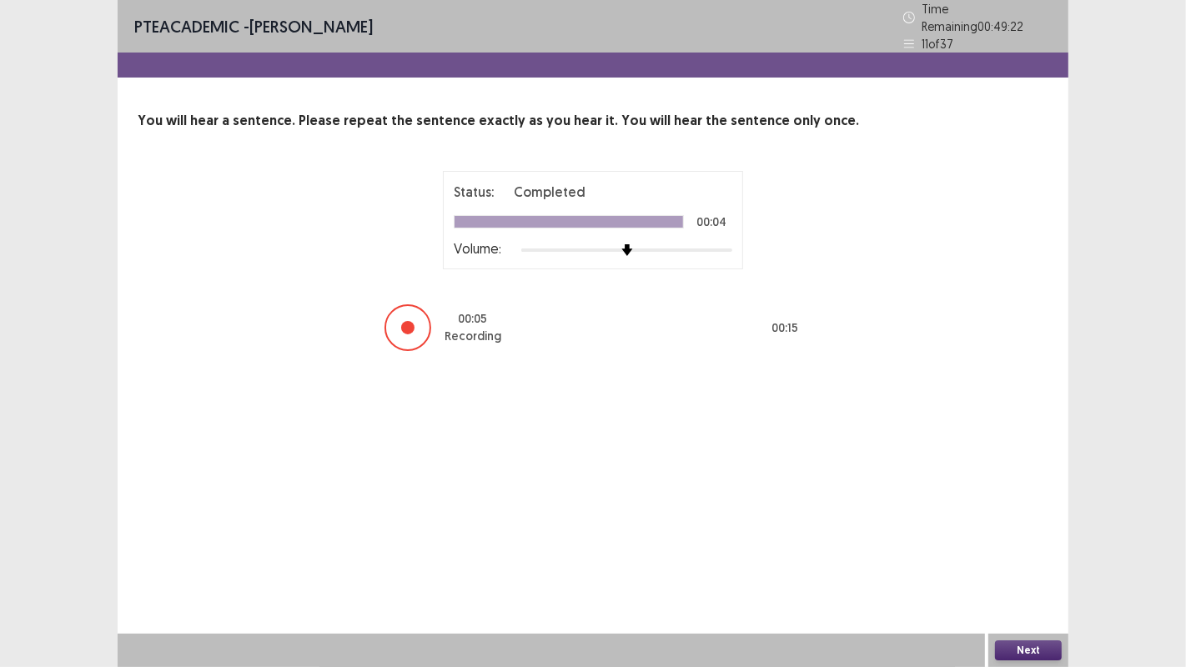
click at [1010, 541] on button "Next" at bounding box center [1028, 650] width 67 height 20
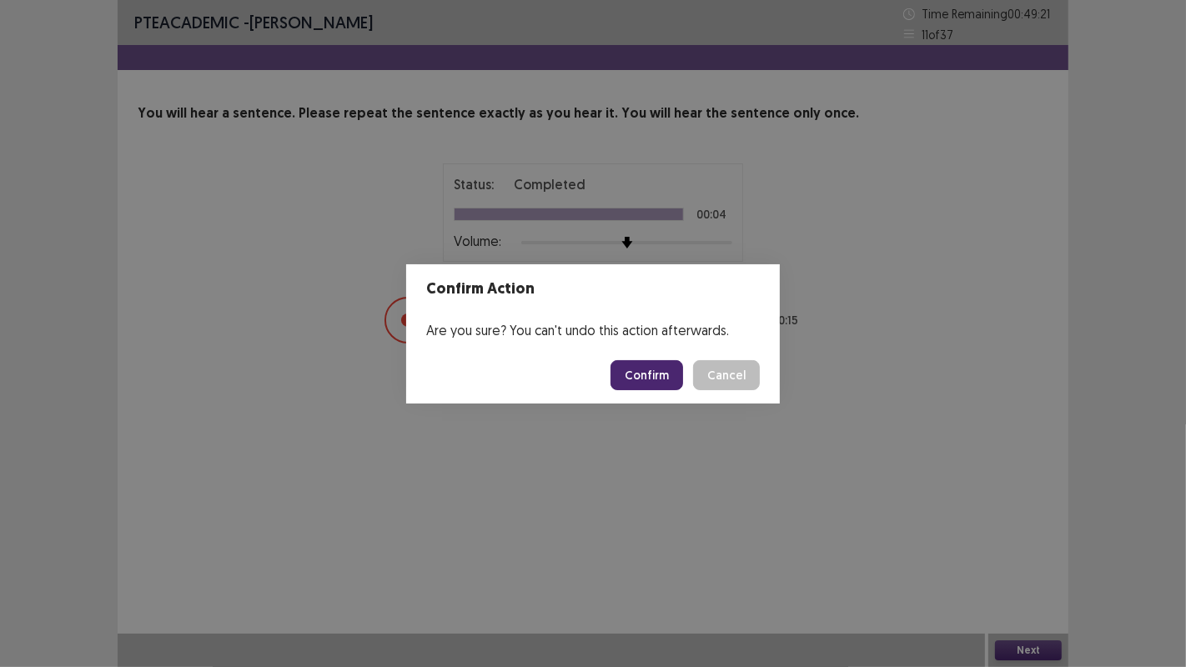
click at [640, 382] on button "Confirm" at bounding box center [646, 375] width 73 height 30
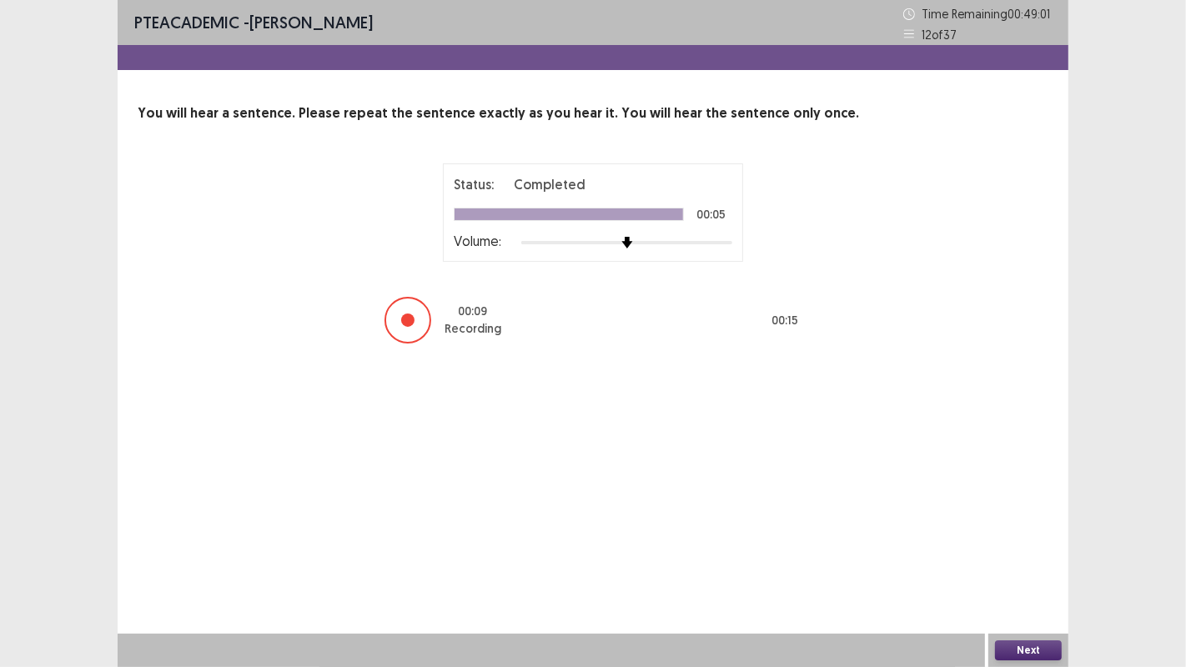
click at [1021, 541] on button "Next" at bounding box center [1028, 650] width 67 height 20
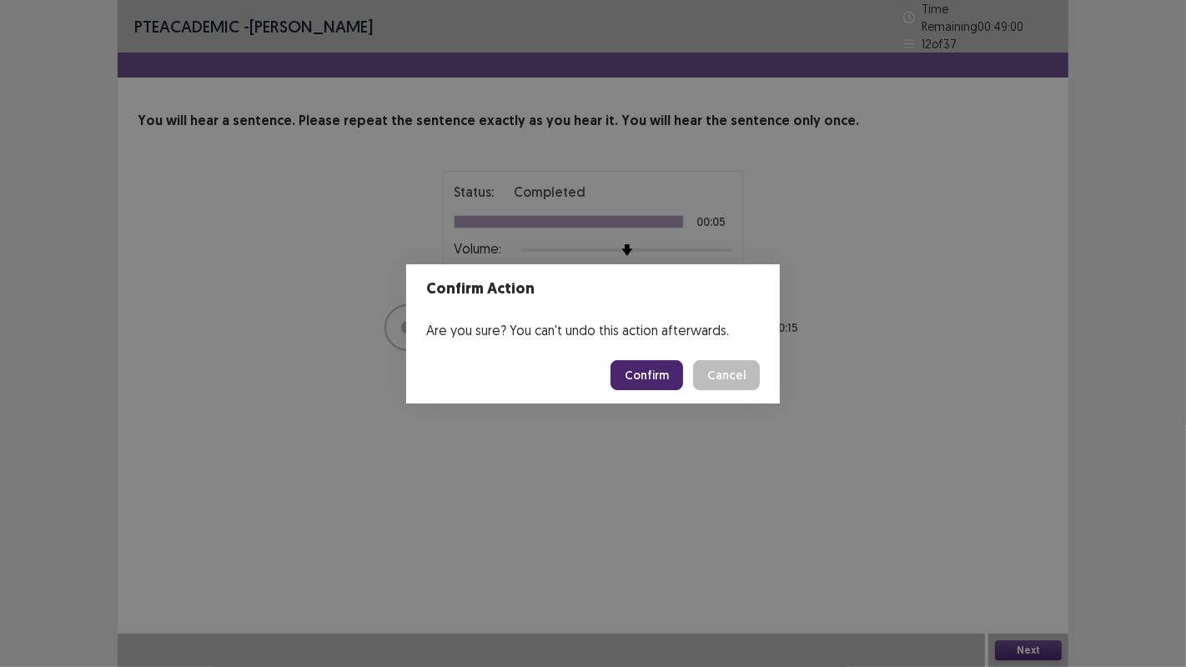
click at [637, 376] on button "Confirm" at bounding box center [646, 375] width 73 height 30
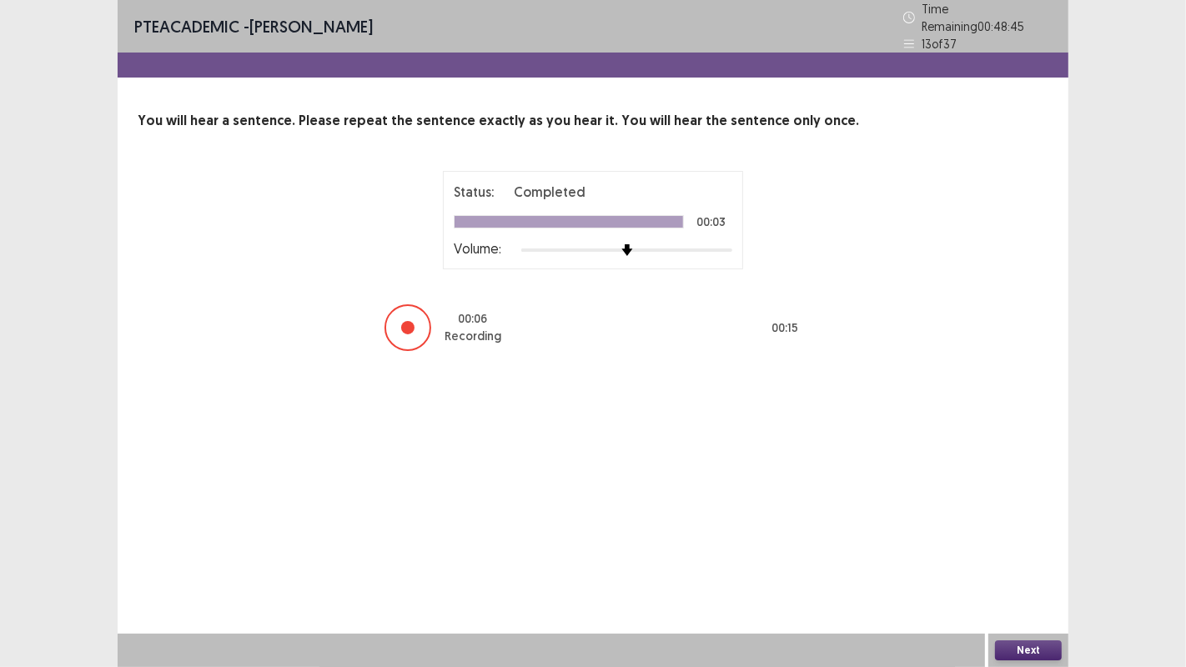
click at [1018, 541] on button "Next" at bounding box center [1028, 650] width 67 height 20
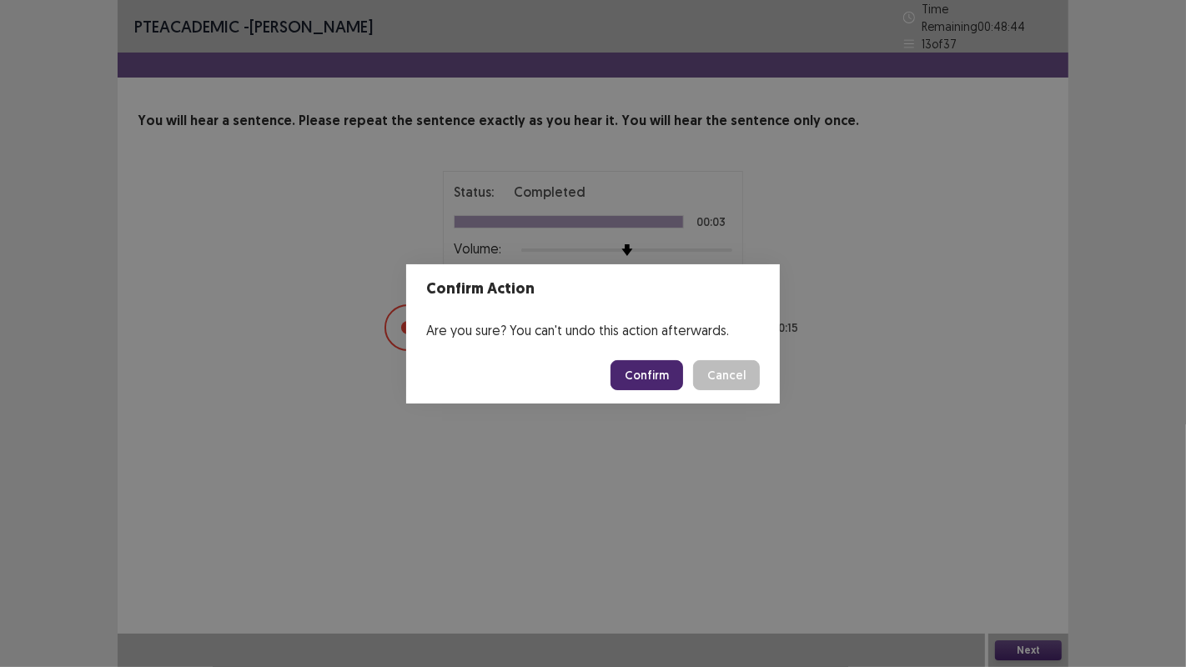
click at [656, 384] on button "Confirm" at bounding box center [646, 375] width 73 height 30
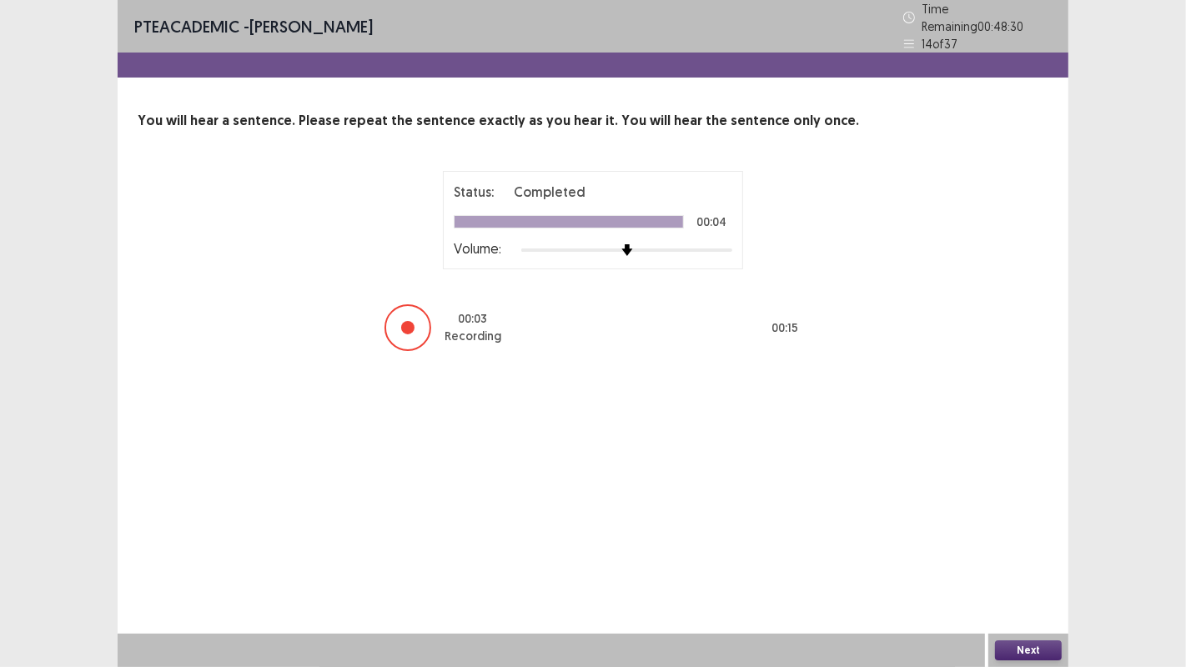
click at [1014, 541] on button "Next" at bounding box center [1028, 650] width 67 height 20
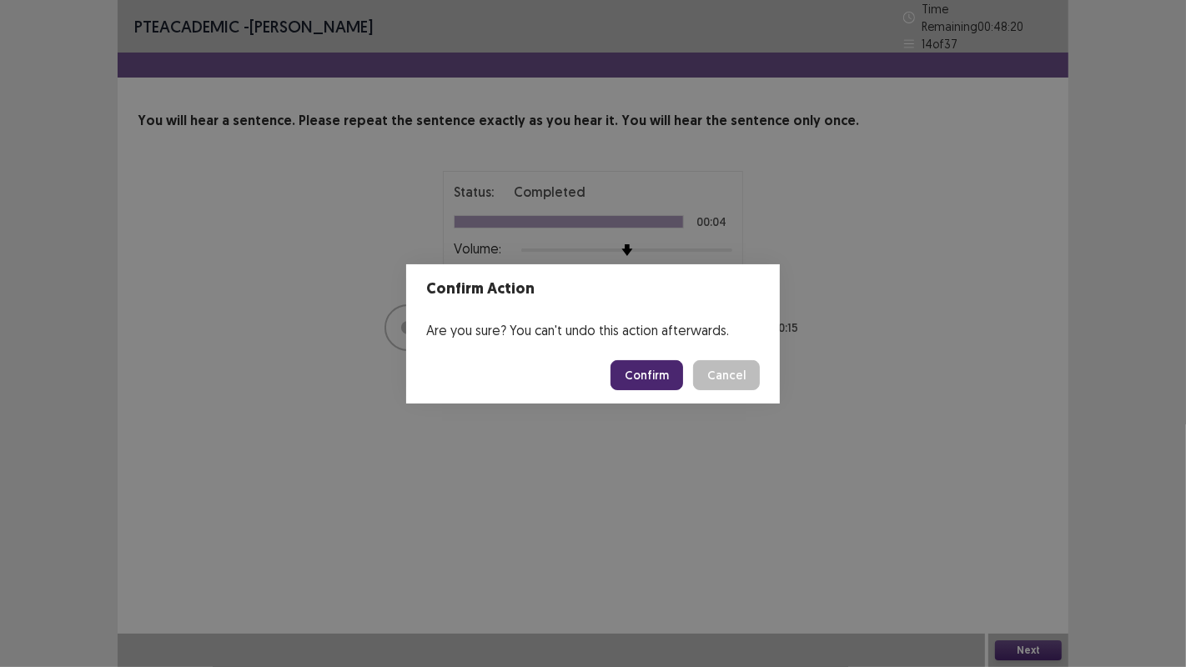
click at [643, 377] on button "Confirm" at bounding box center [646, 375] width 73 height 30
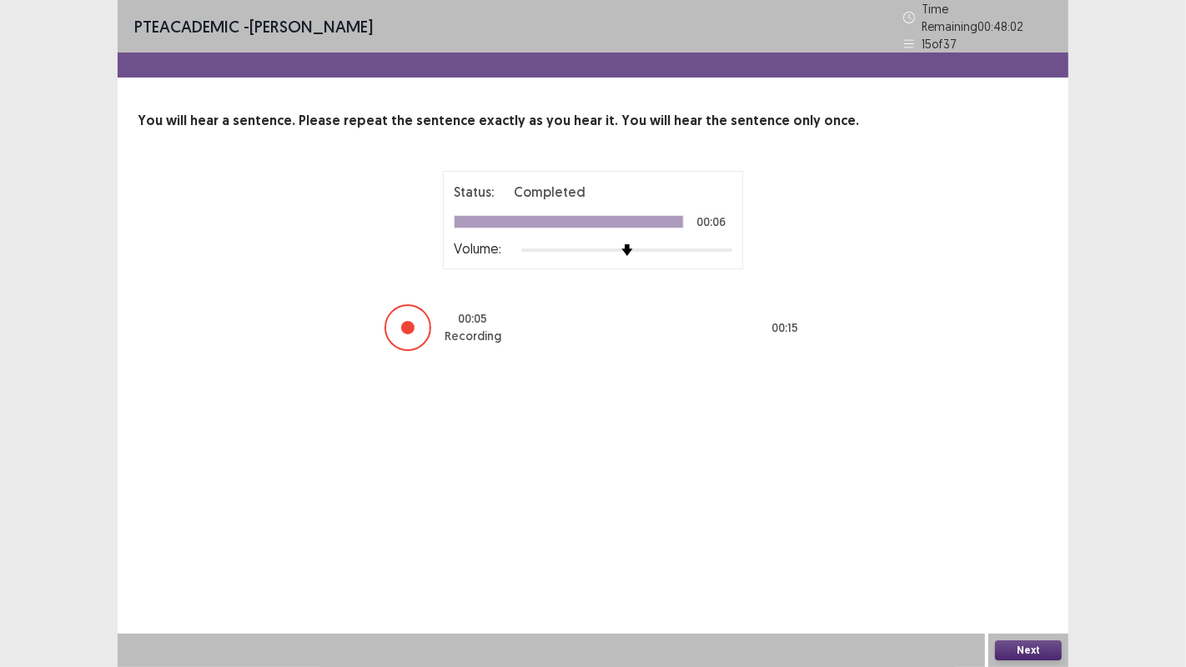
click at [1017, 541] on button "Next" at bounding box center [1028, 650] width 67 height 20
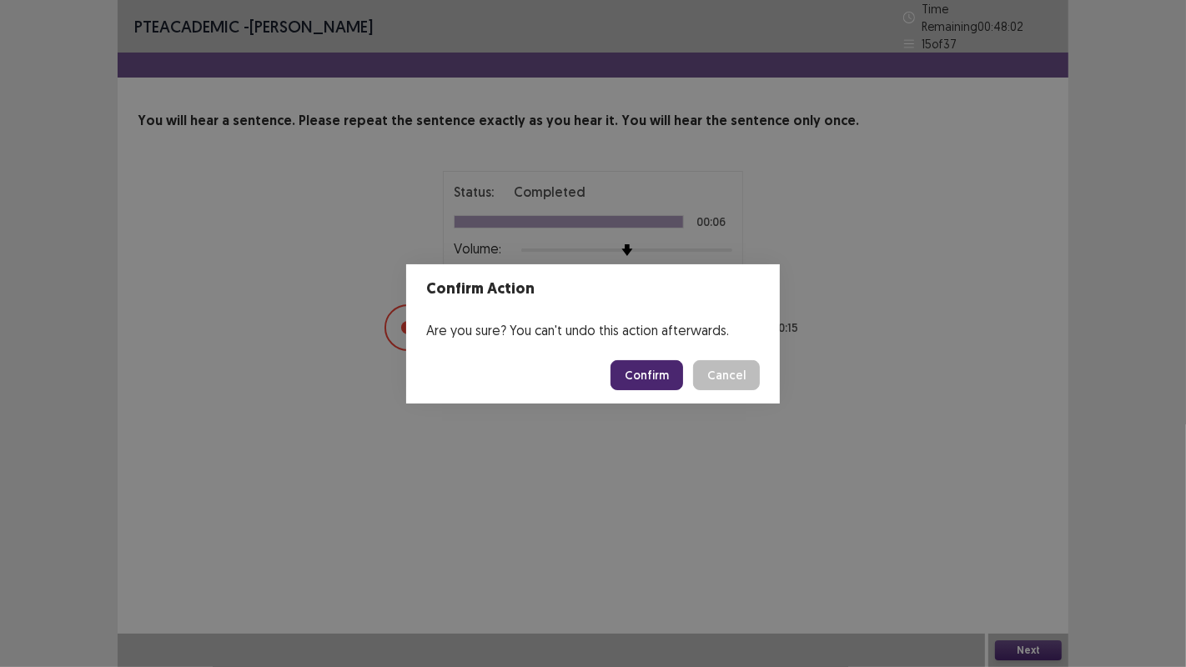
click at [619, 373] on button "Confirm" at bounding box center [646, 375] width 73 height 30
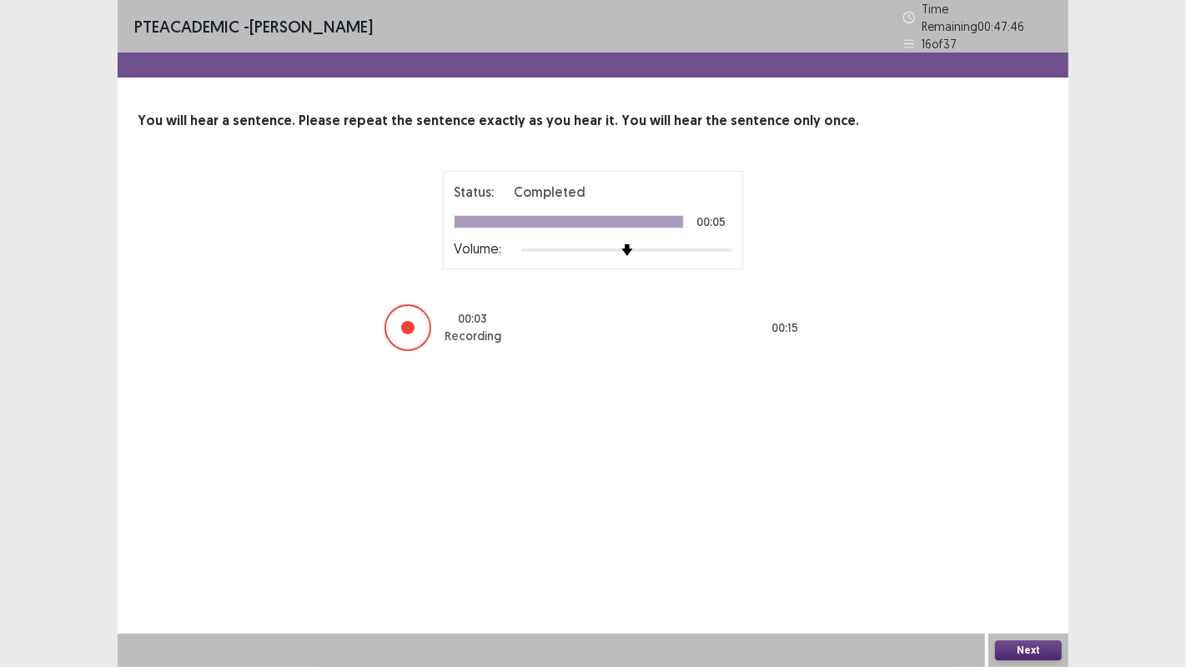
click at [1008, 541] on button "Next" at bounding box center [1028, 650] width 67 height 20
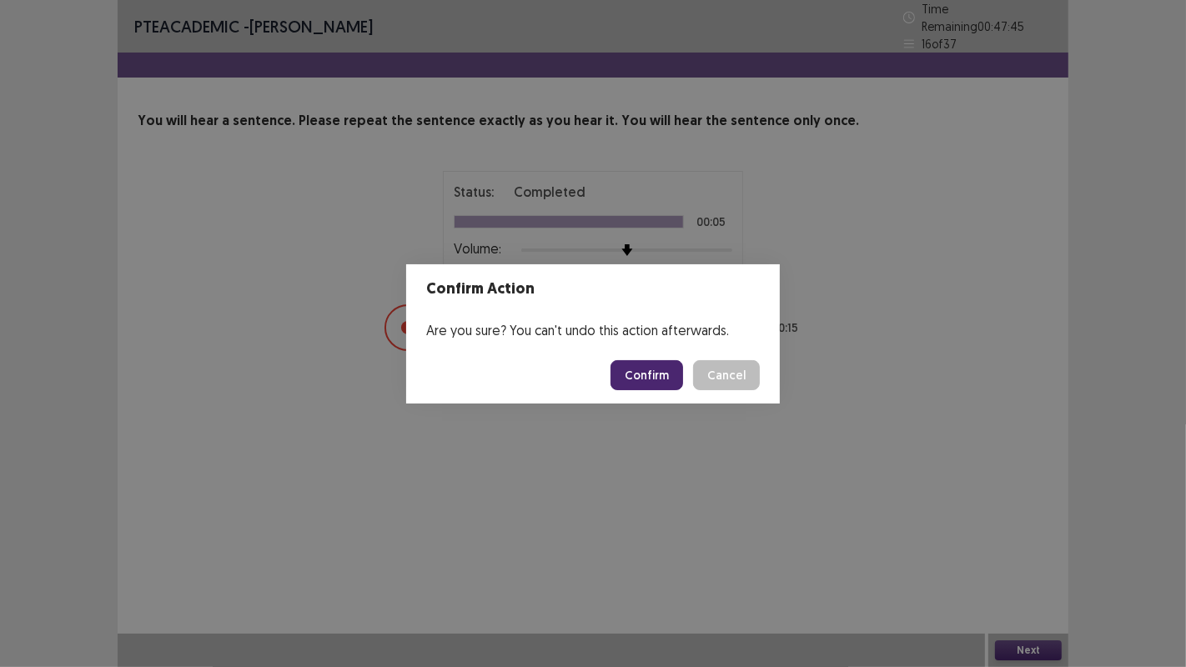
click at [637, 360] on button "Confirm" at bounding box center [646, 375] width 73 height 30
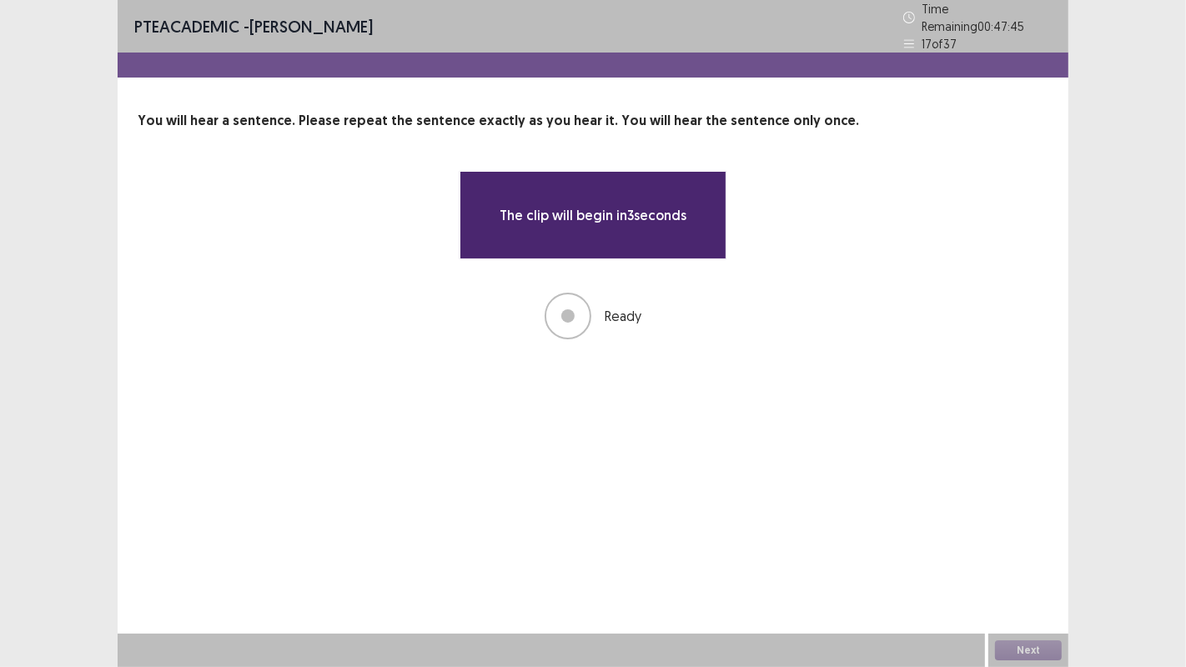
click at [43, 283] on div "PTE academic - [PERSON_NAME] Time Remaining 00 : 47 : 45 17 of 37 You will hear…" at bounding box center [593, 333] width 1186 height 667
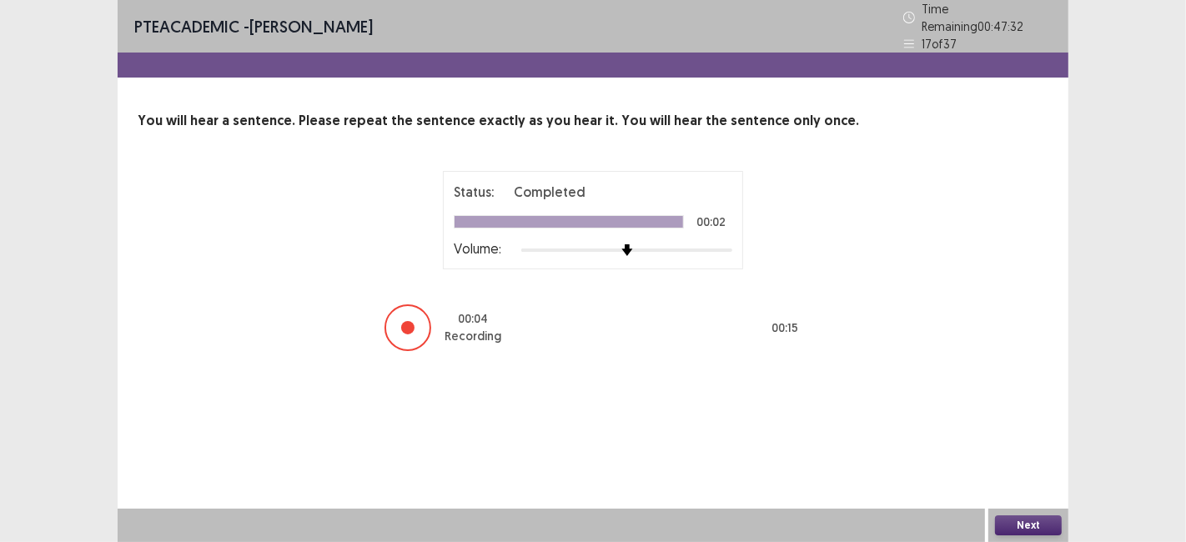
click at [1018, 526] on button "Next" at bounding box center [1028, 525] width 67 height 20
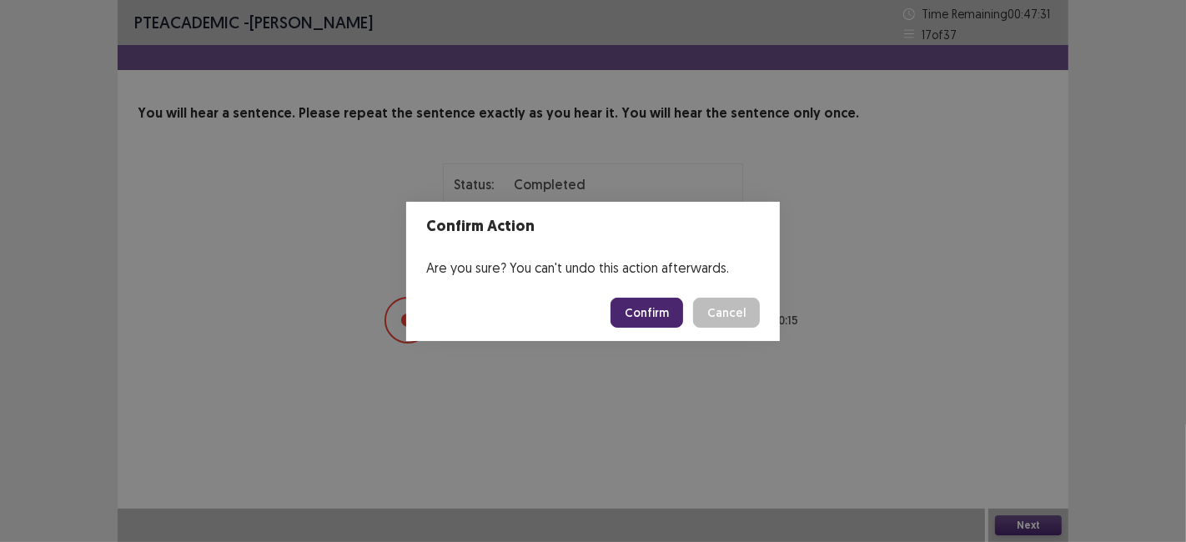
click at [645, 314] on button "Confirm" at bounding box center [646, 313] width 73 height 30
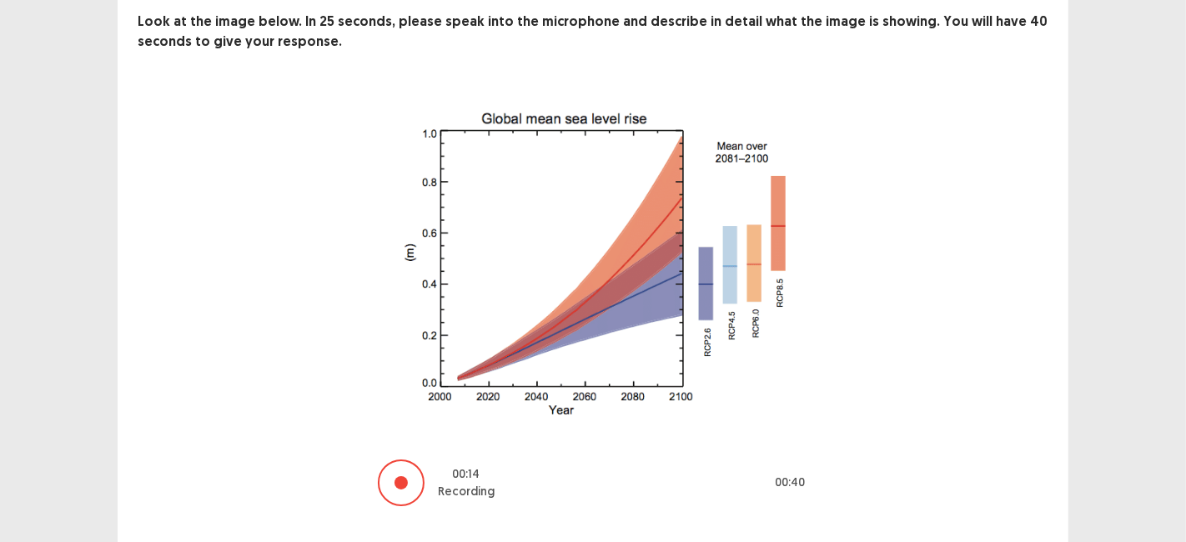
scroll to position [128, 0]
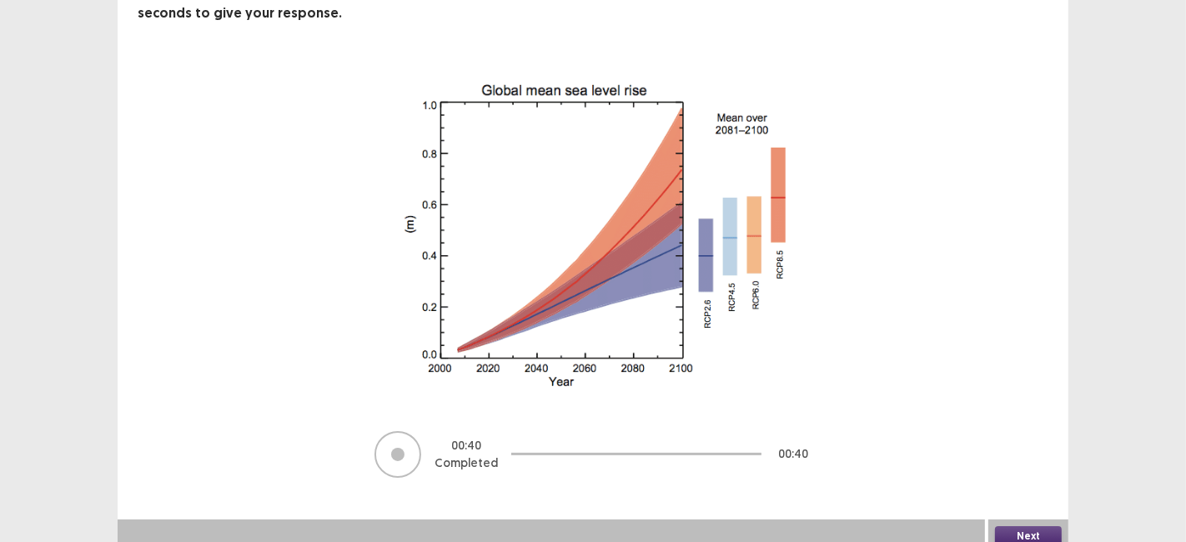
click at [1019, 531] on button "Next" at bounding box center [1028, 536] width 67 height 20
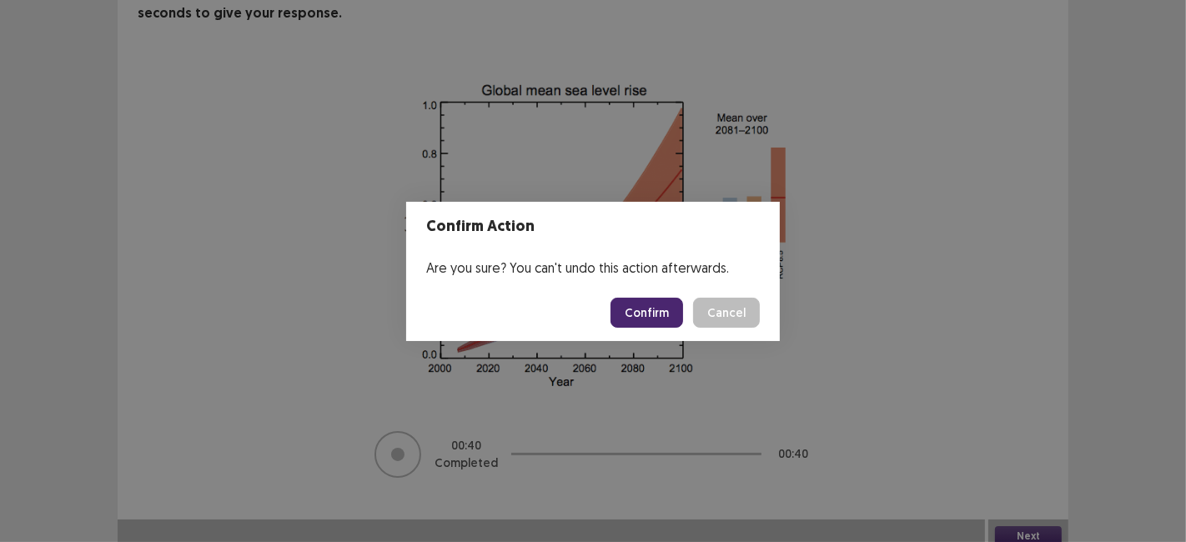
click at [631, 313] on button "Confirm" at bounding box center [646, 313] width 73 height 30
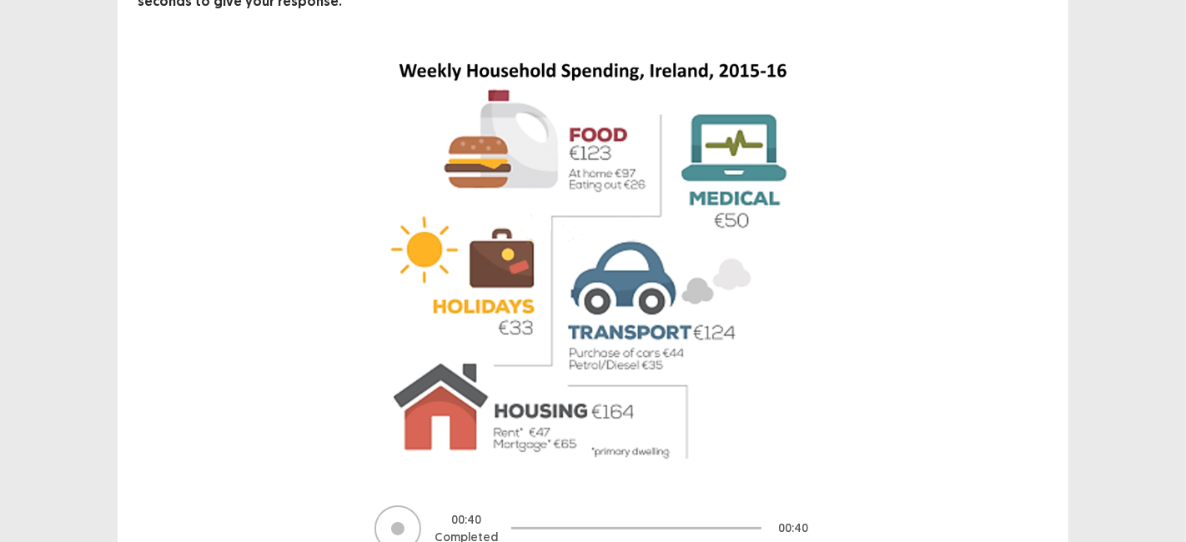
scroll to position [216, 0]
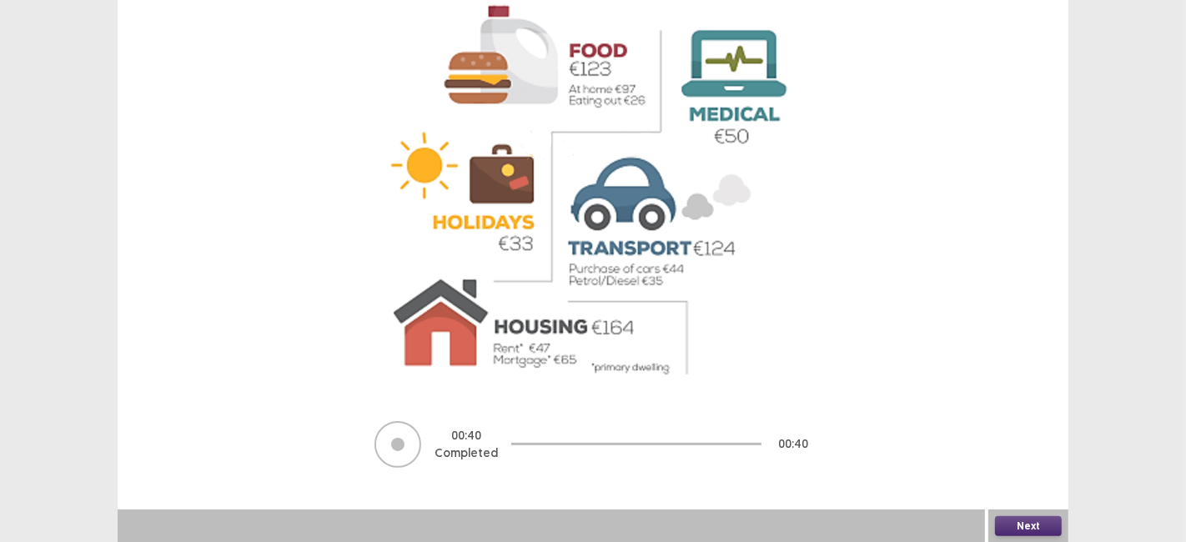
click at [1022, 531] on button "Next" at bounding box center [1028, 526] width 67 height 20
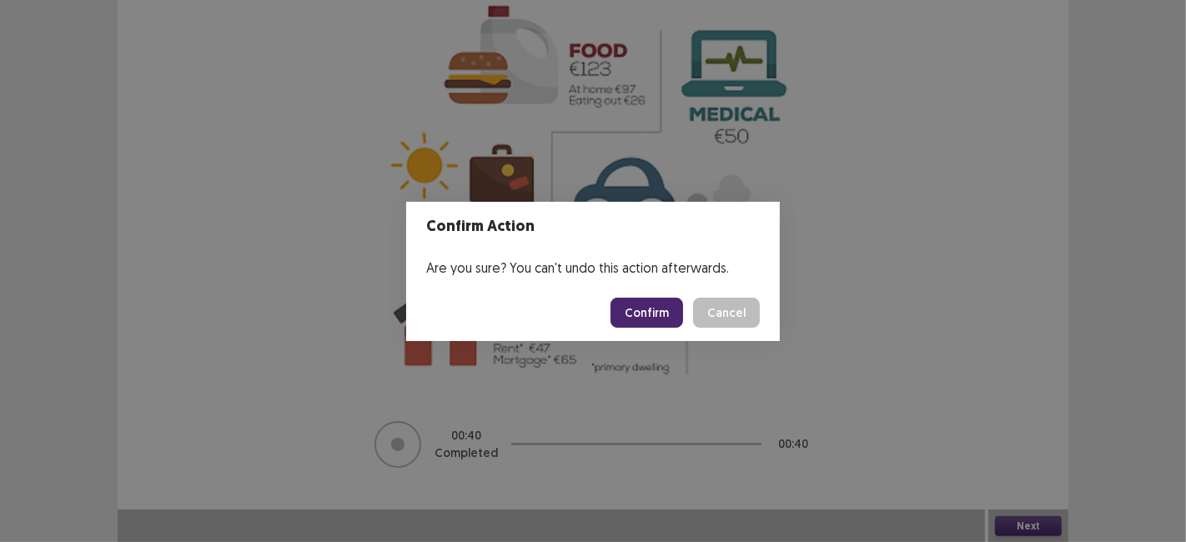
click at [653, 317] on button "Confirm" at bounding box center [646, 313] width 73 height 30
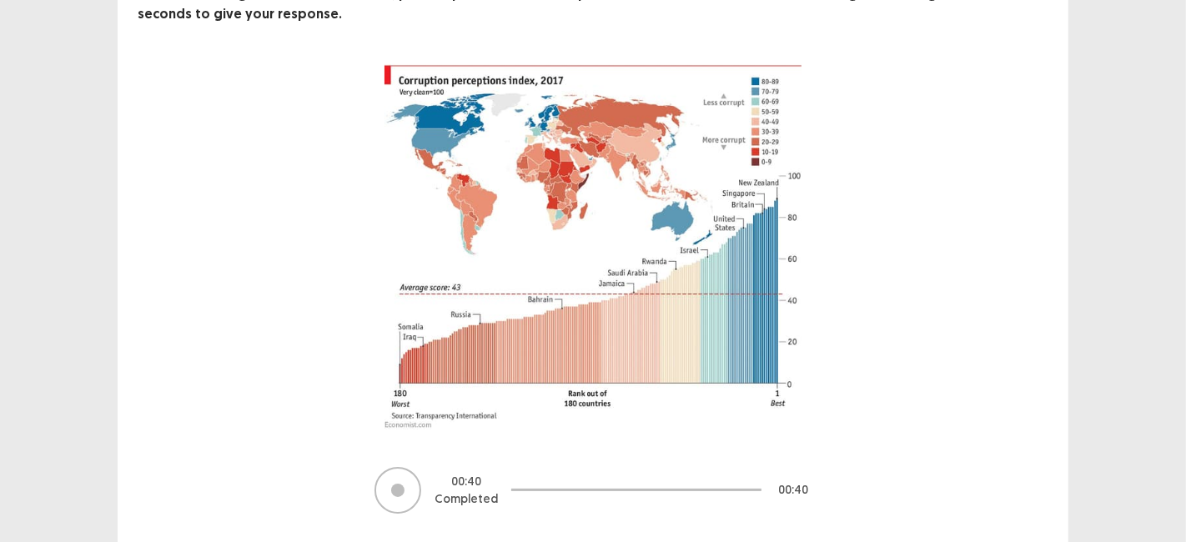
scroll to position [164, 0]
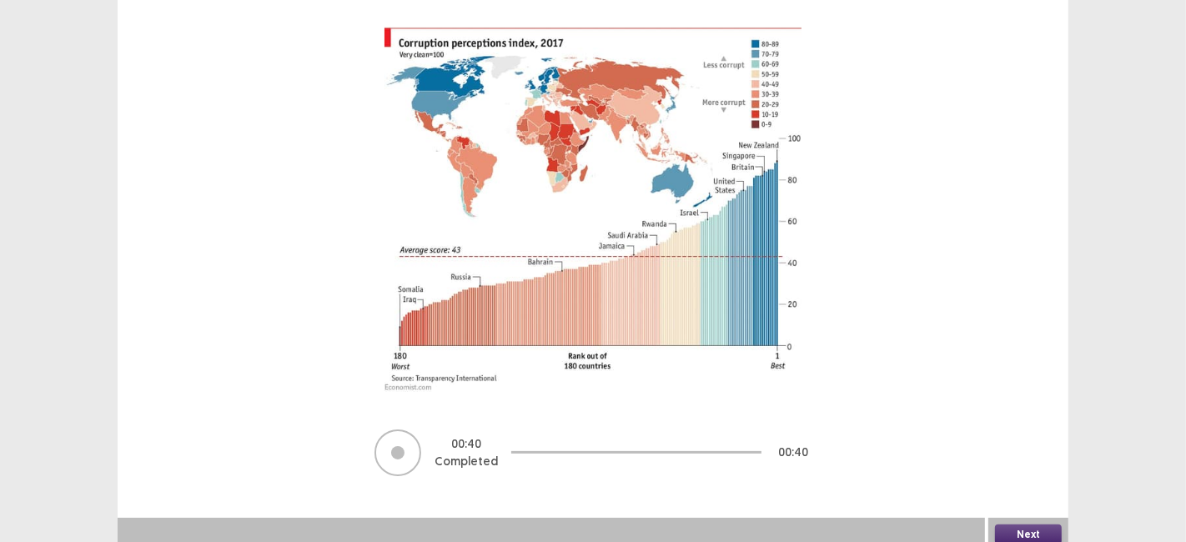
click at [1013, 524] on button "Next" at bounding box center [1028, 534] width 67 height 20
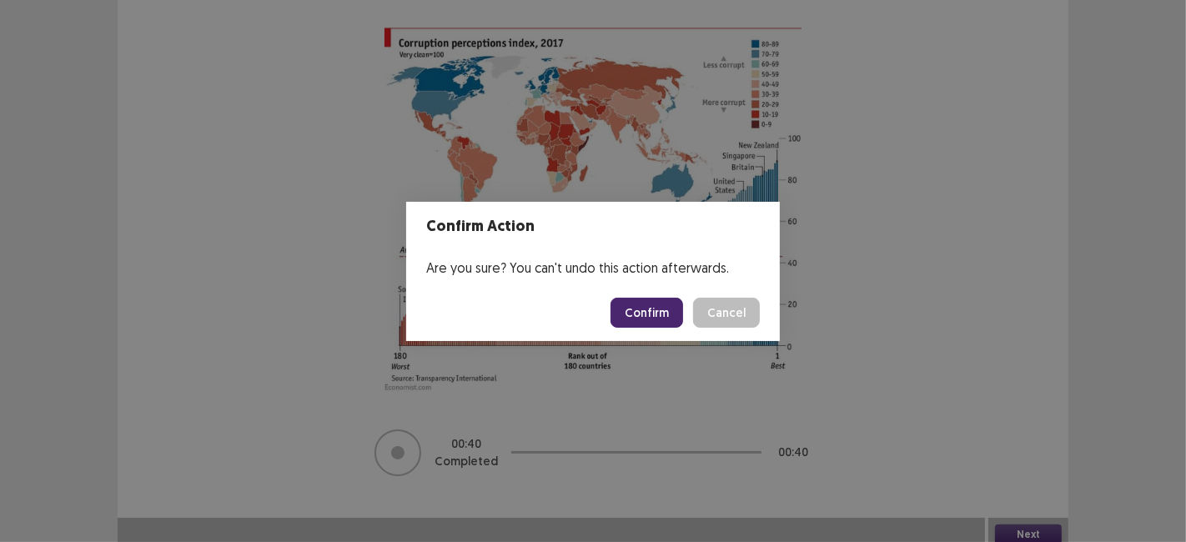
click at [652, 318] on button "Confirm" at bounding box center [646, 313] width 73 height 30
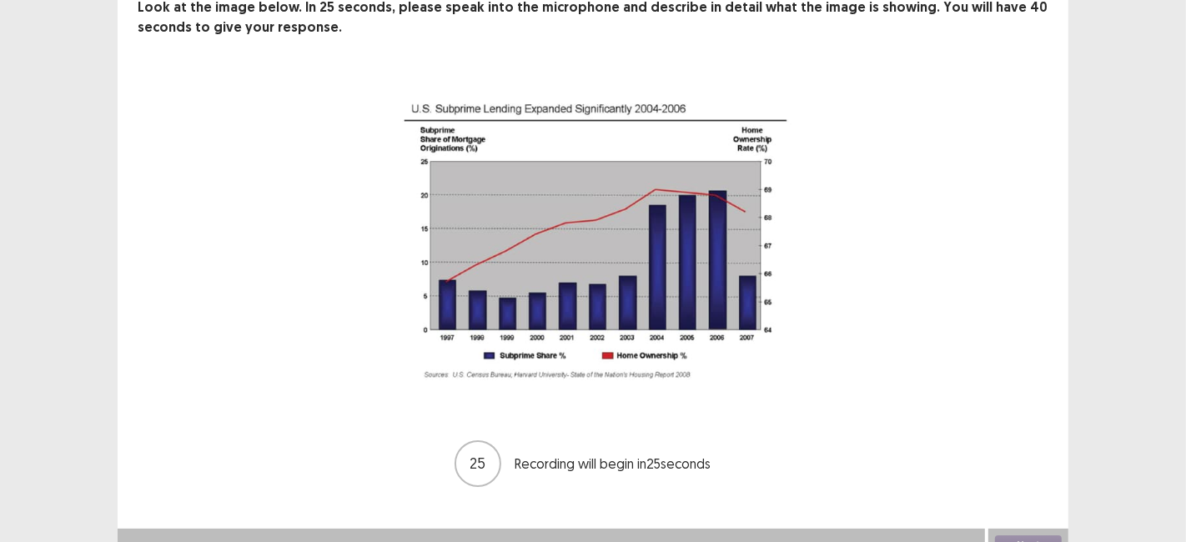
scroll to position [125, 0]
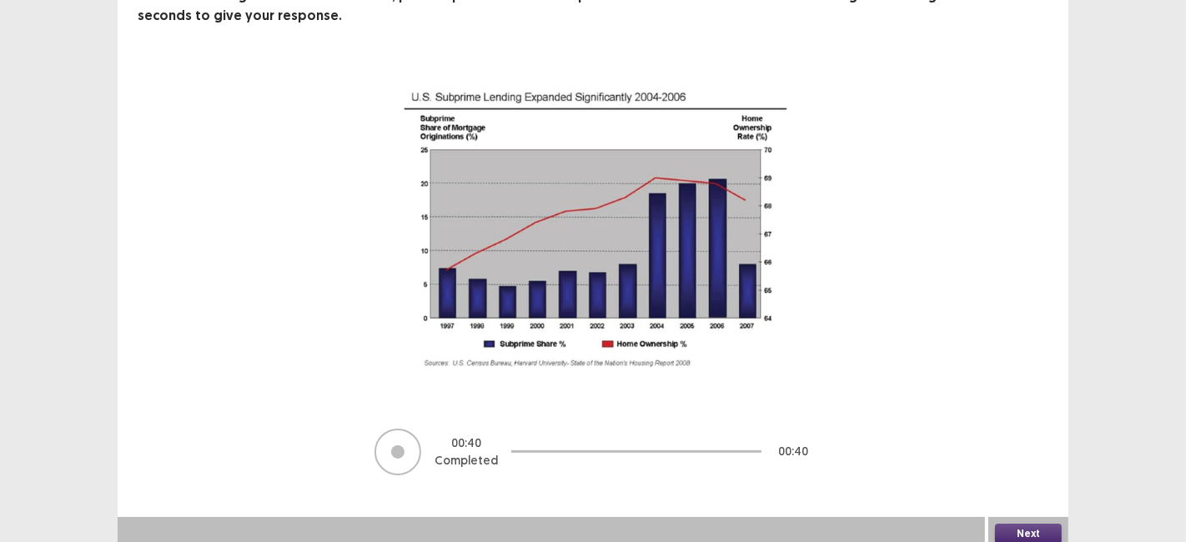
click at [1010, 531] on button "Next" at bounding box center [1028, 534] width 67 height 20
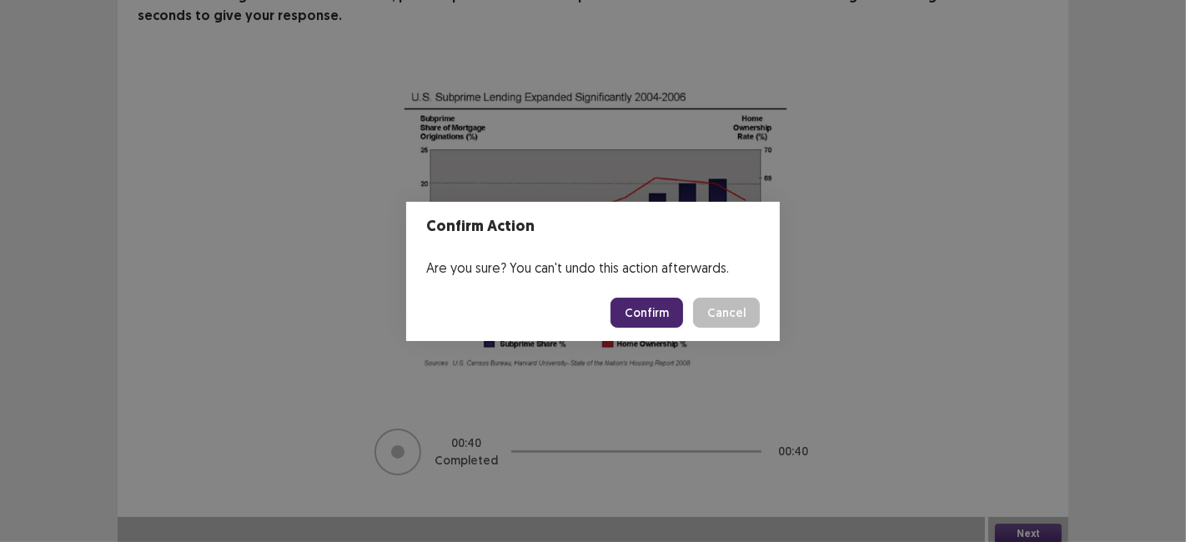
click at [639, 340] on footer "Confirm Cancel" at bounding box center [592, 312] width 373 height 57
click at [632, 308] on button "Confirm" at bounding box center [646, 313] width 73 height 30
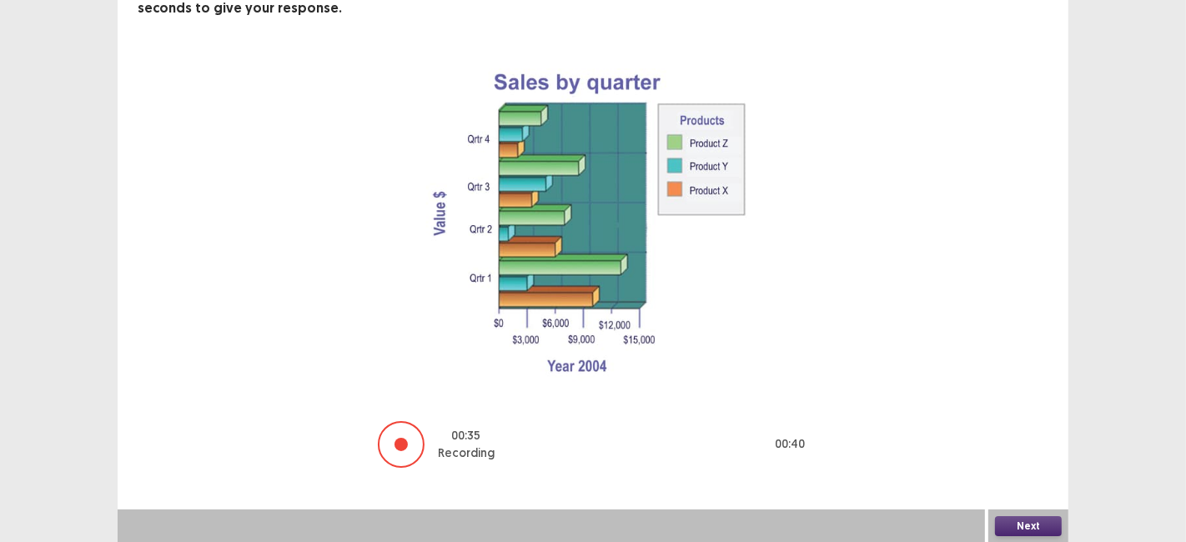
click at [1024, 521] on button "Next" at bounding box center [1028, 526] width 67 height 20
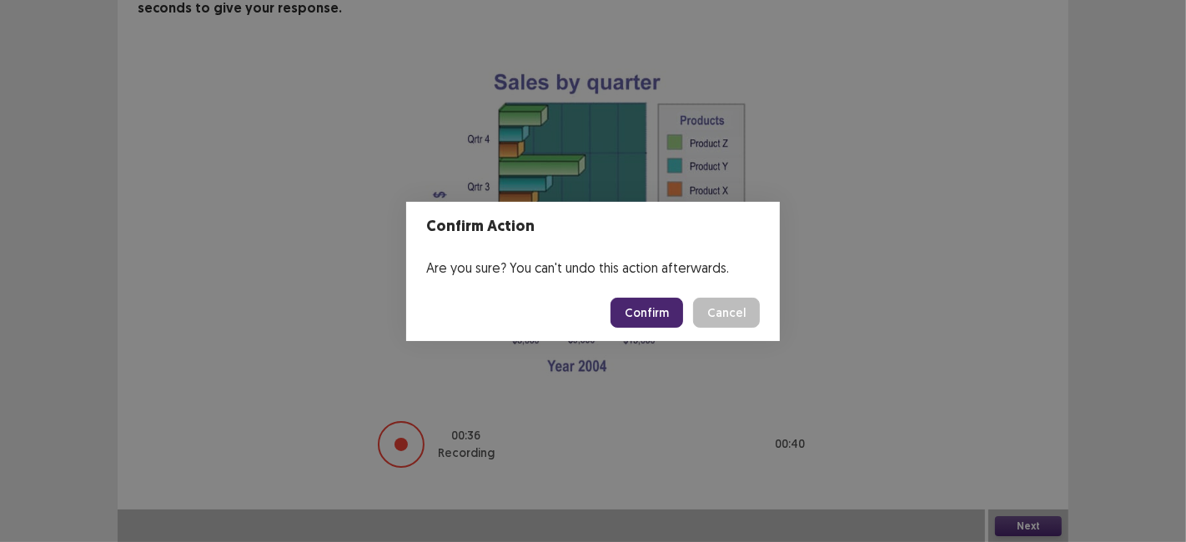
click at [654, 325] on button "Confirm" at bounding box center [646, 313] width 73 height 30
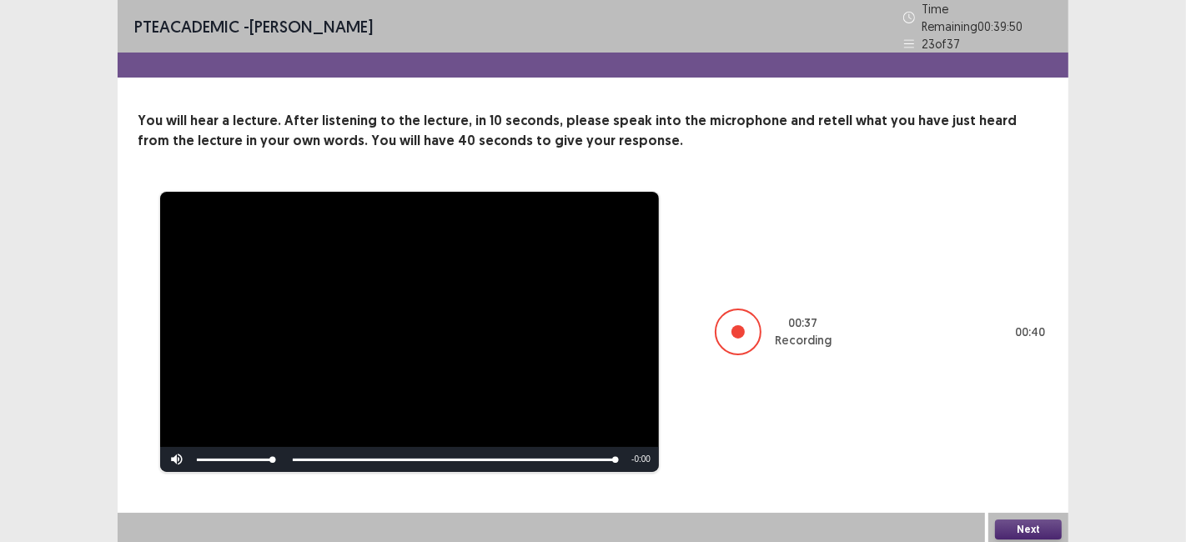
click at [1025, 524] on button "Next" at bounding box center [1028, 529] width 67 height 20
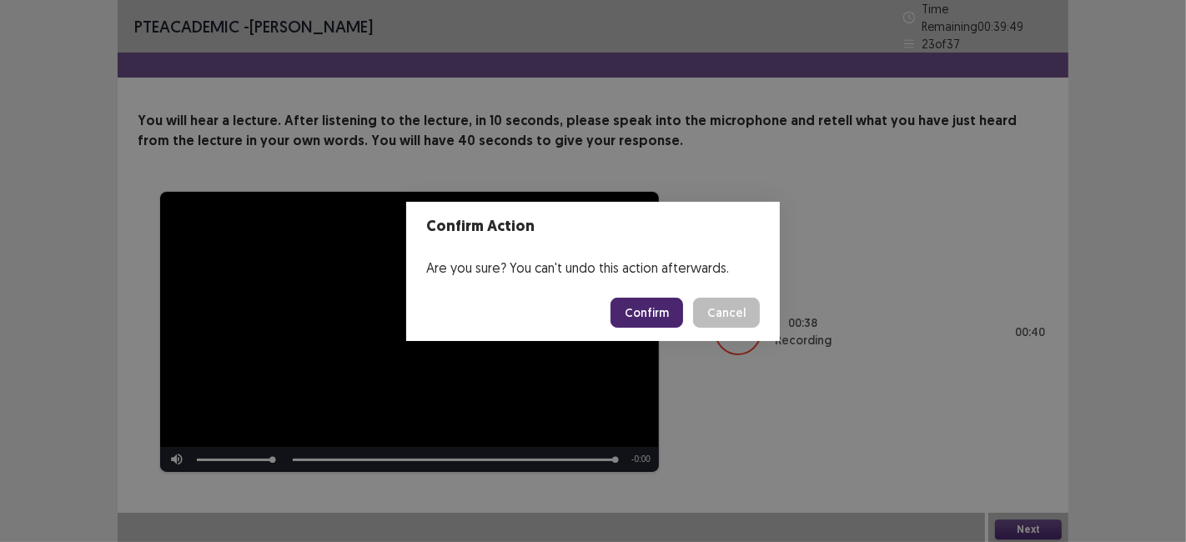
click at [637, 313] on button "Confirm" at bounding box center [646, 313] width 73 height 30
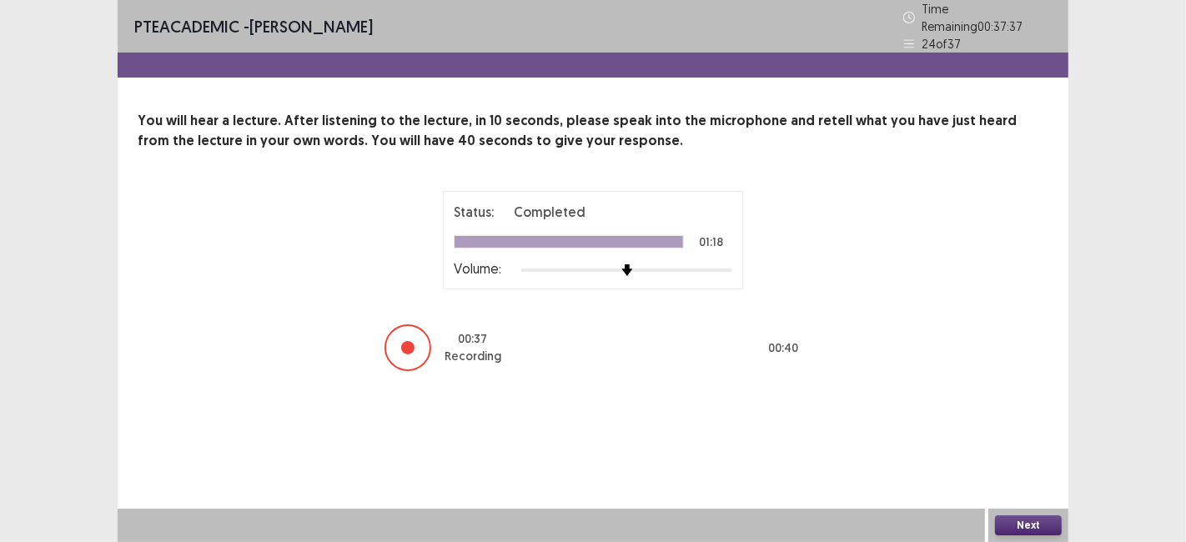
click at [1021, 531] on button "Next" at bounding box center [1028, 525] width 67 height 20
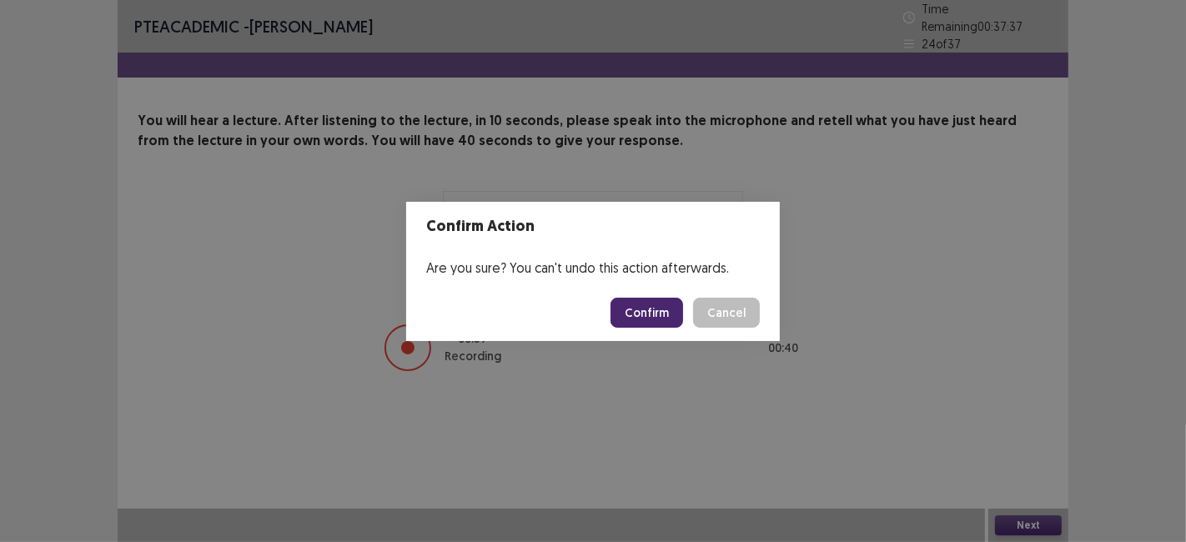
click at [645, 307] on button "Confirm" at bounding box center [646, 313] width 73 height 30
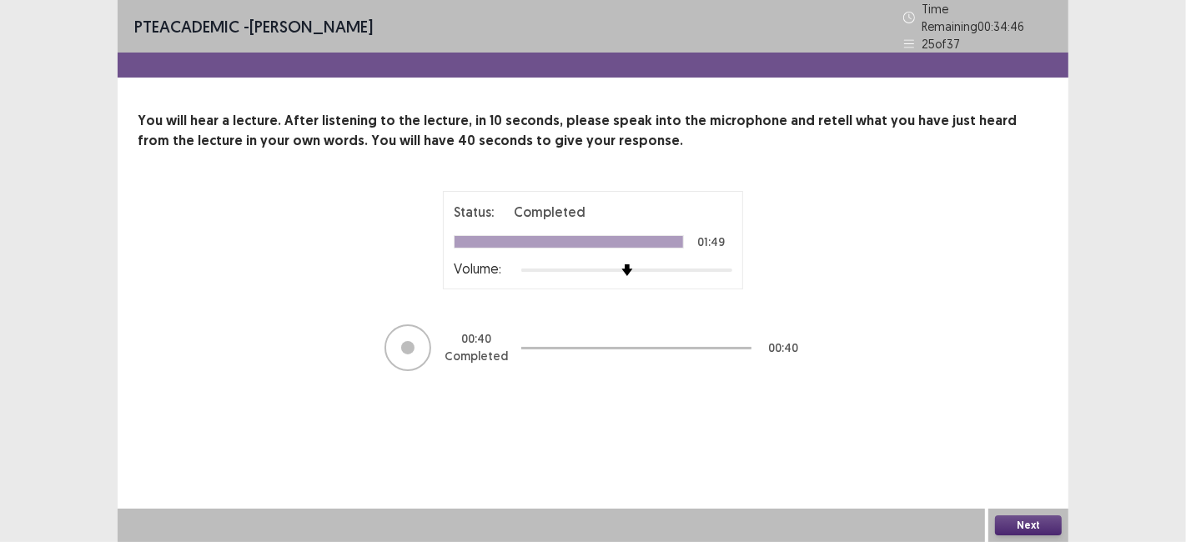
click at [1014, 529] on button "Next" at bounding box center [1028, 525] width 67 height 20
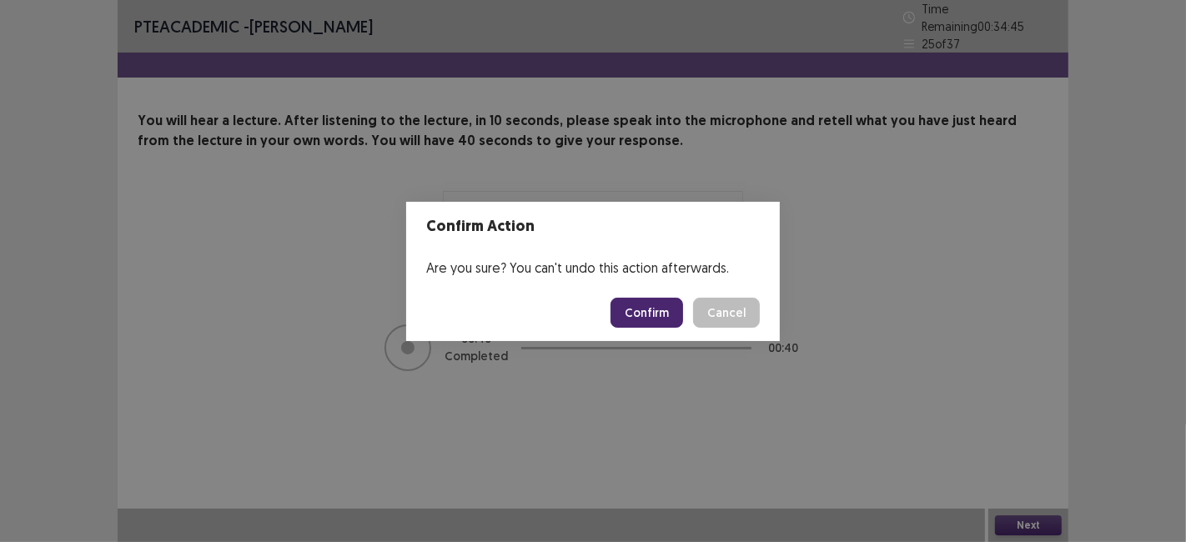
click at [652, 327] on button "Confirm" at bounding box center [646, 313] width 73 height 30
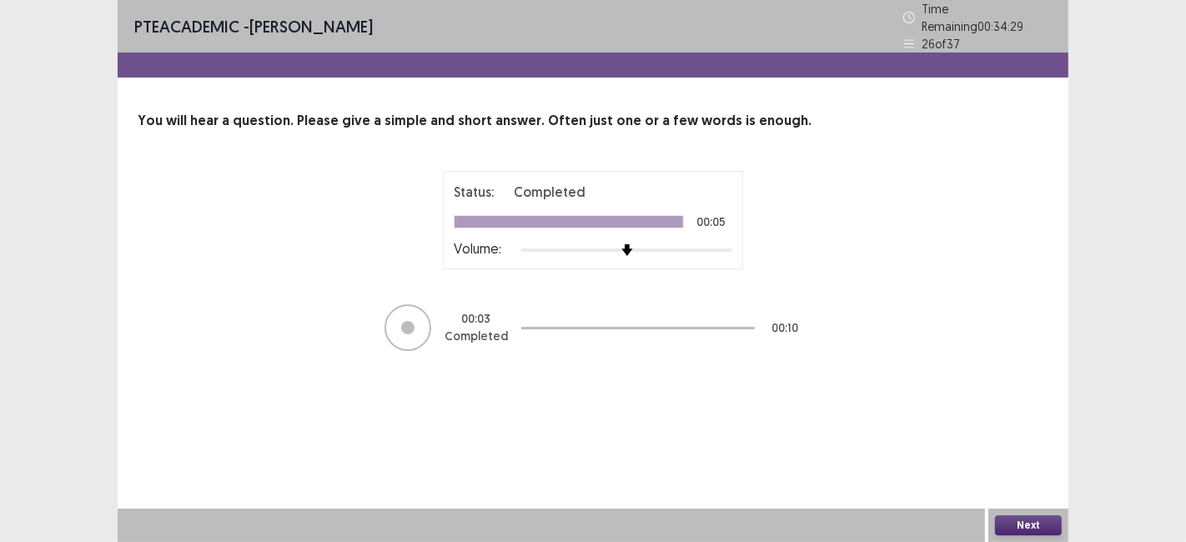
click at [1018, 525] on button "Next" at bounding box center [1028, 525] width 67 height 20
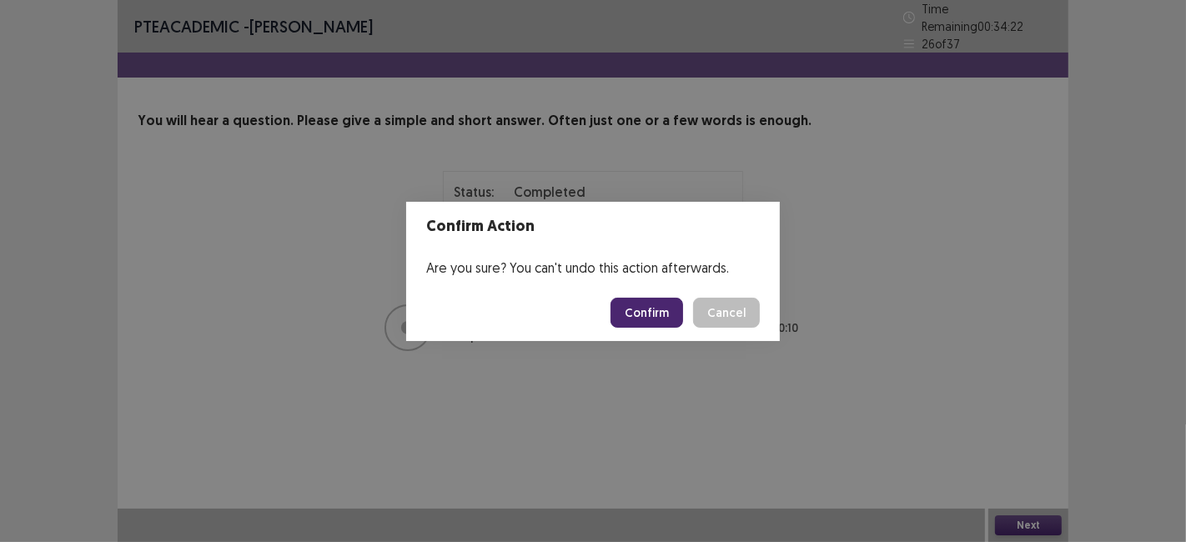
click at [629, 323] on button "Confirm" at bounding box center [646, 313] width 73 height 30
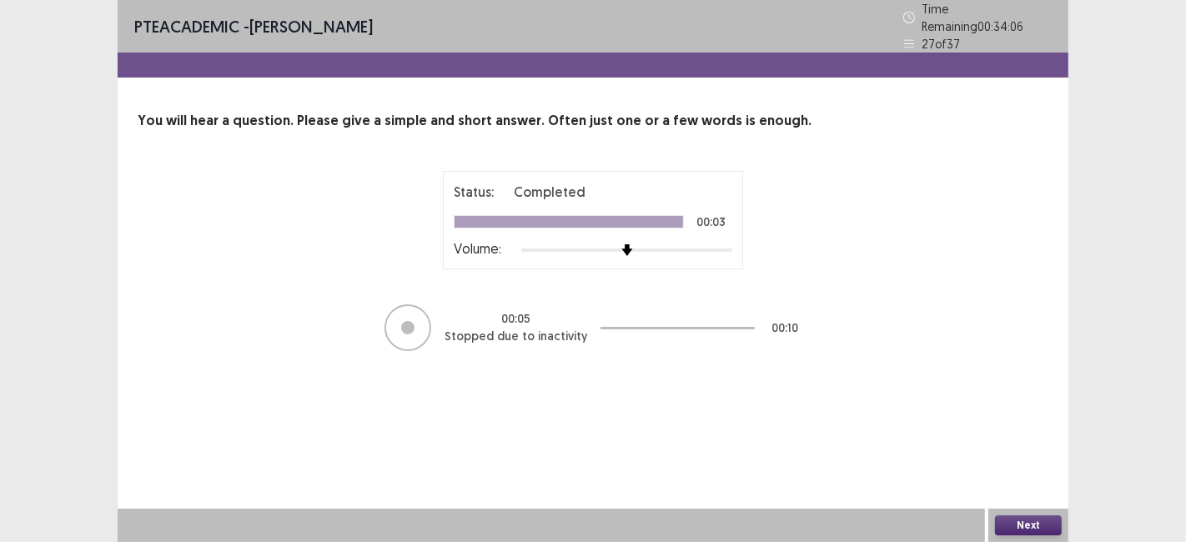
click at [1000, 529] on button "Next" at bounding box center [1028, 525] width 67 height 20
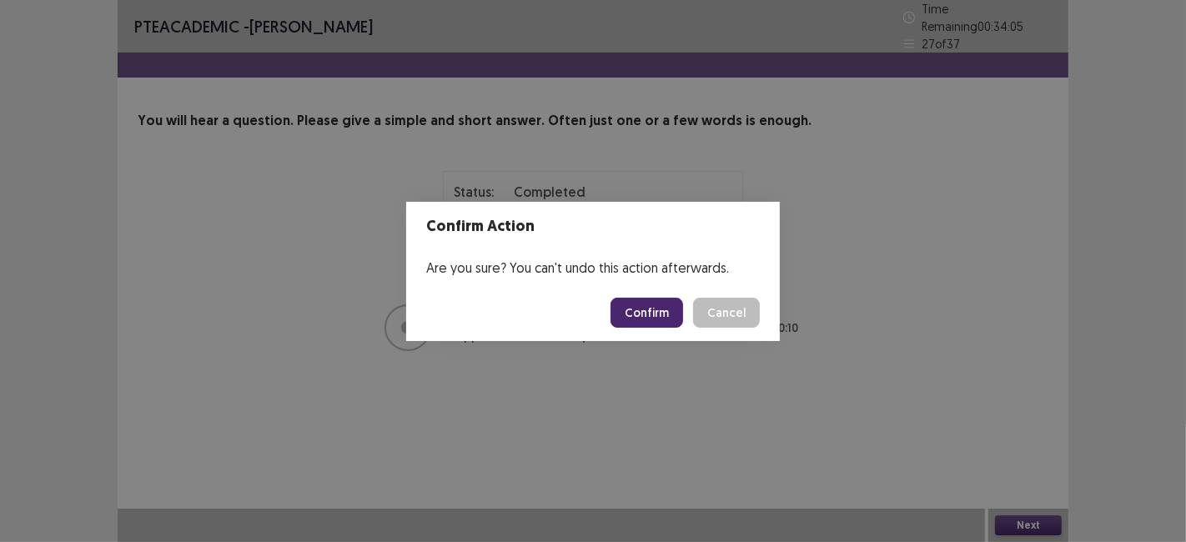
click at [641, 313] on button "Confirm" at bounding box center [646, 313] width 73 height 30
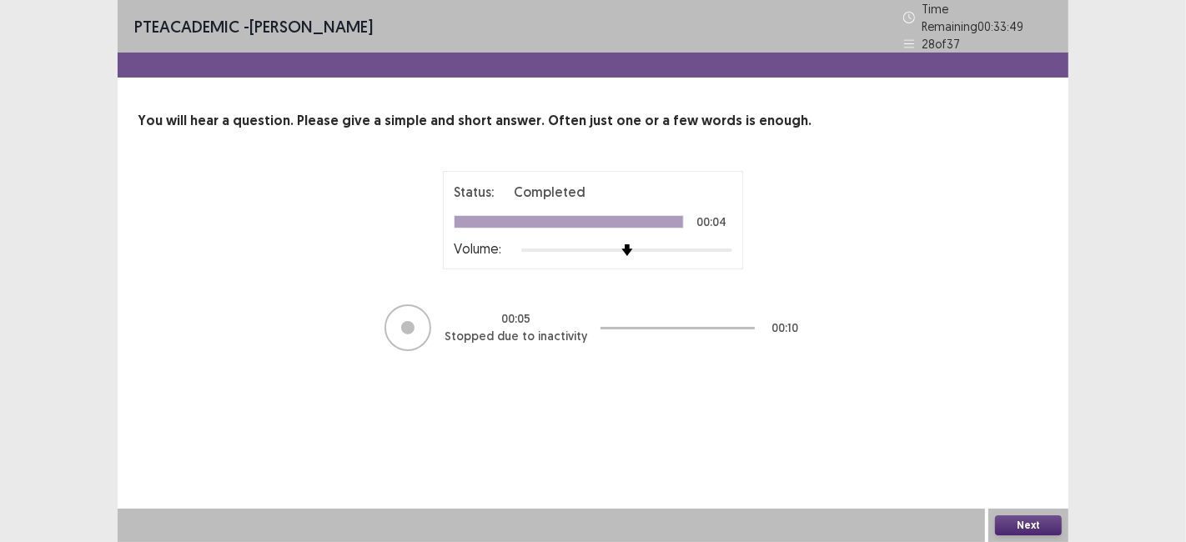
click at [1027, 534] on button "Next" at bounding box center [1028, 525] width 67 height 20
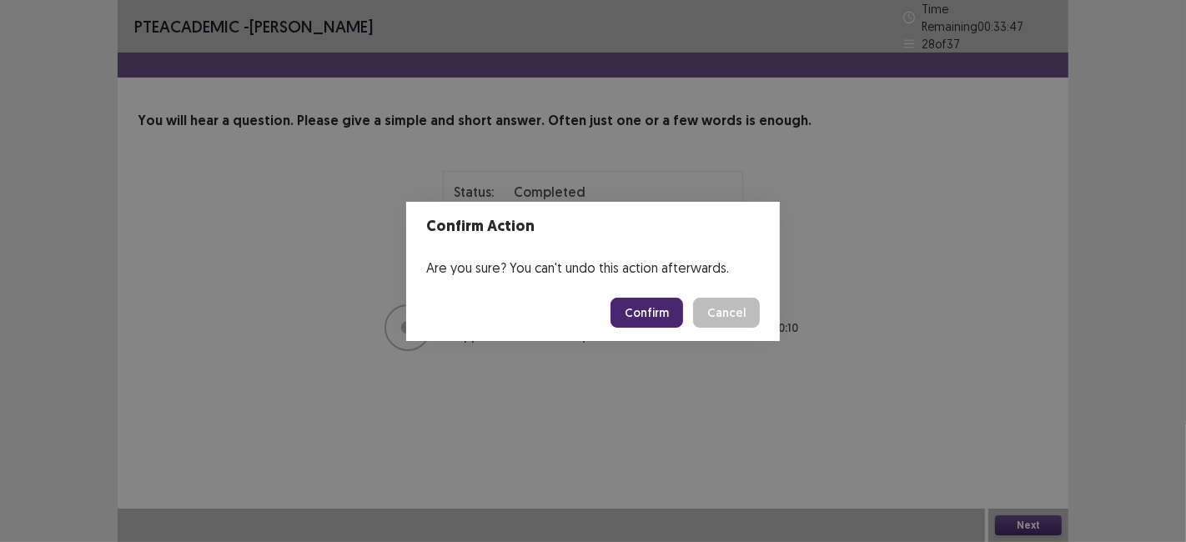
click at [635, 317] on button "Confirm" at bounding box center [646, 313] width 73 height 30
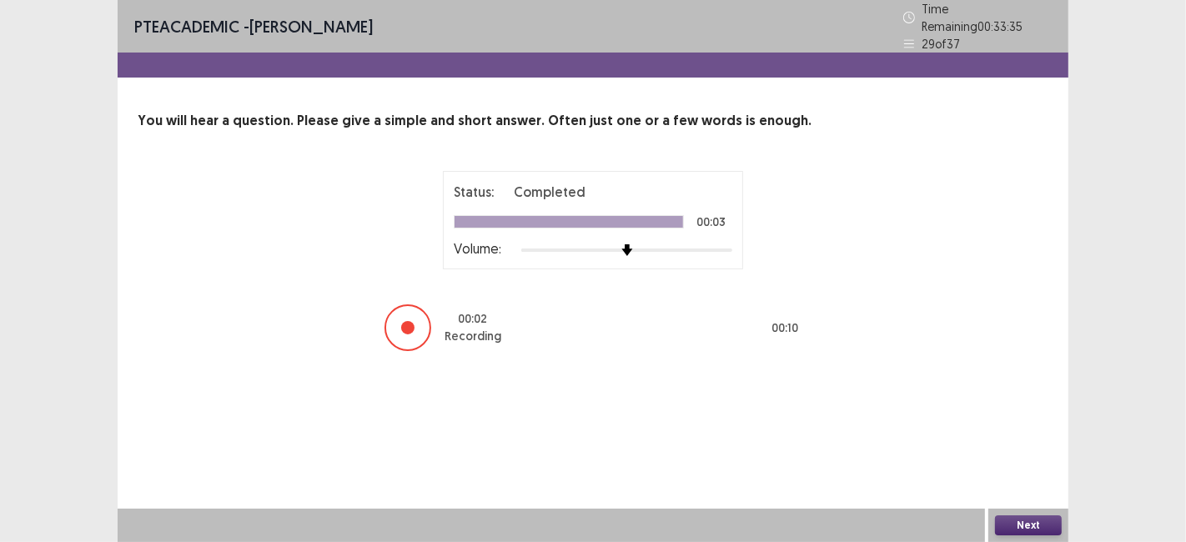
click at [1030, 534] on button "Next" at bounding box center [1028, 525] width 67 height 20
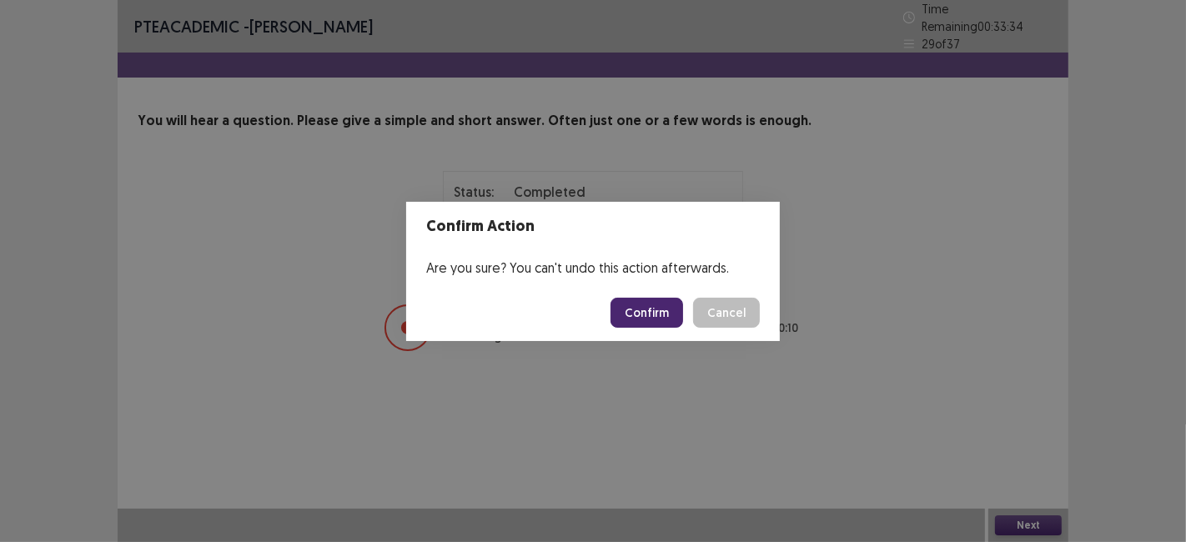
click at [652, 323] on button "Confirm" at bounding box center [646, 313] width 73 height 30
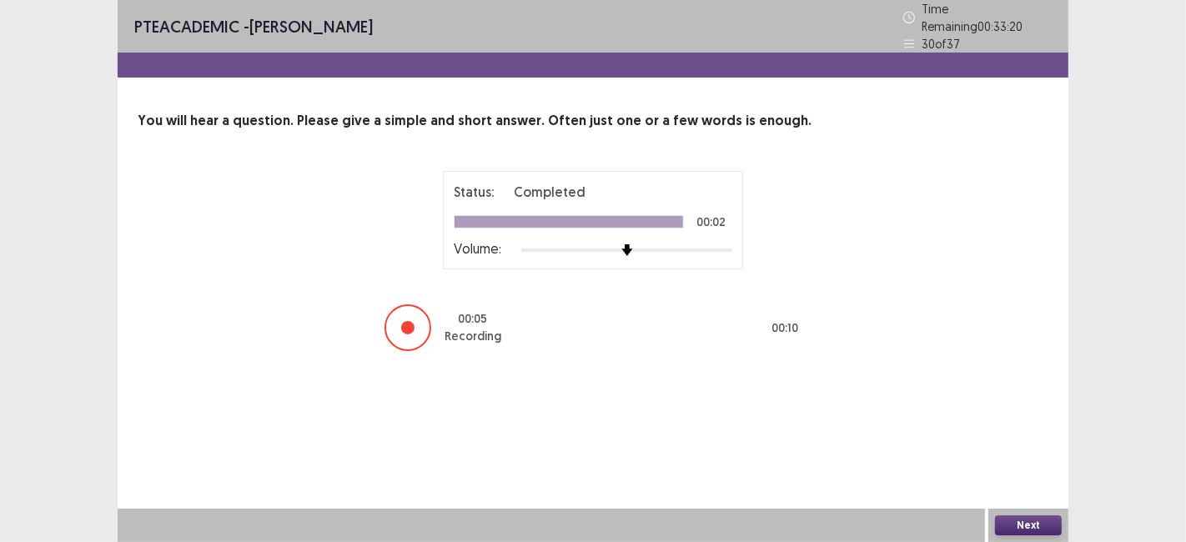
click at [1011, 528] on button "Next" at bounding box center [1028, 525] width 67 height 20
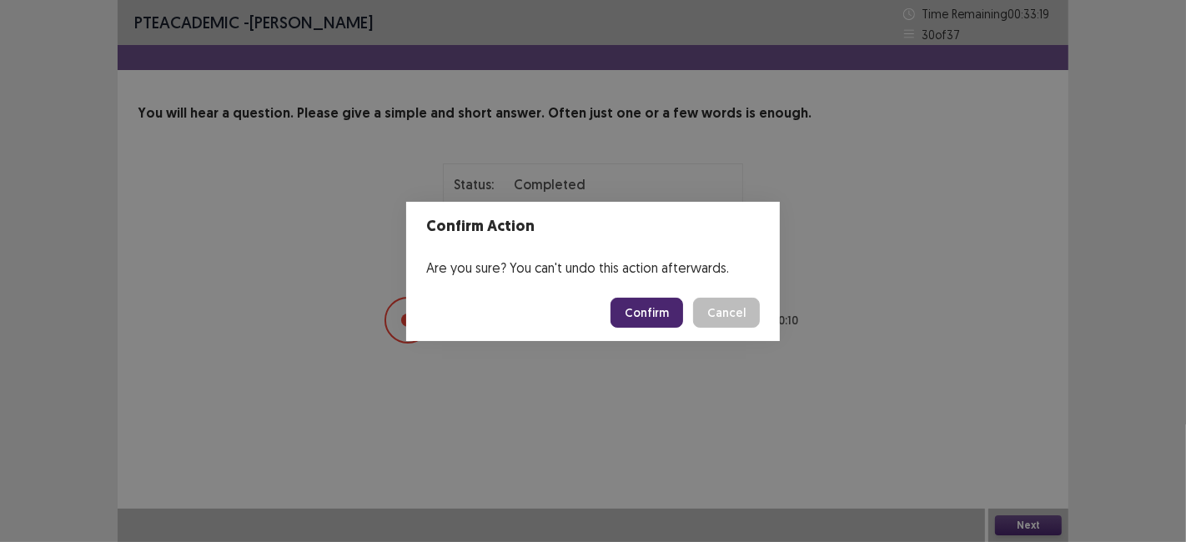
click at [660, 308] on button "Confirm" at bounding box center [646, 313] width 73 height 30
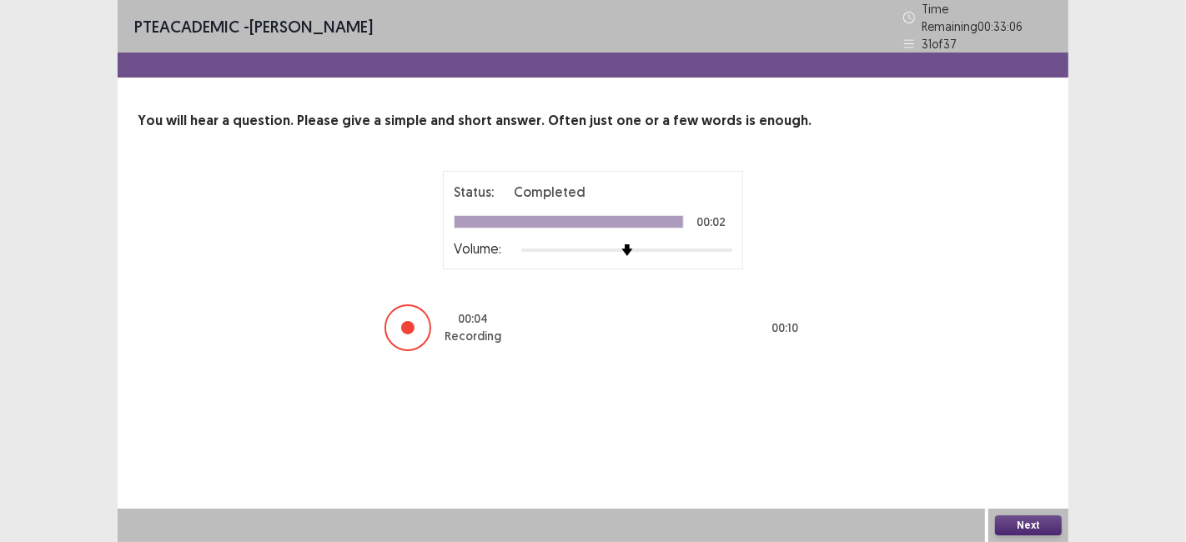
click at [1012, 519] on button "Next" at bounding box center [1028, 525] width 67 height 20
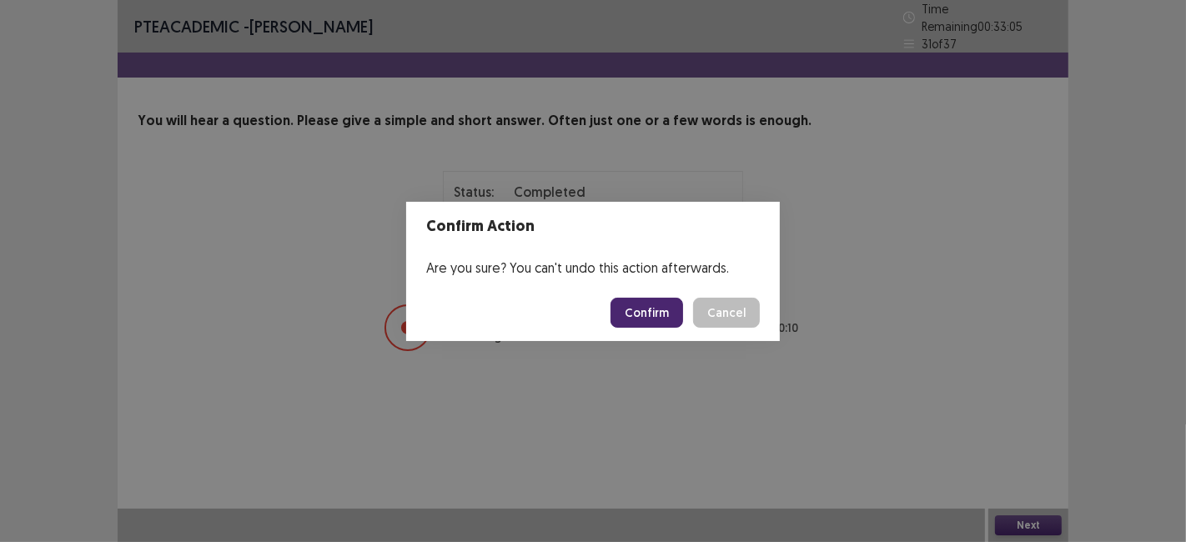
click at [651, 323] on button "Confirm" at bounding box center [646, 313] width 73 height 30
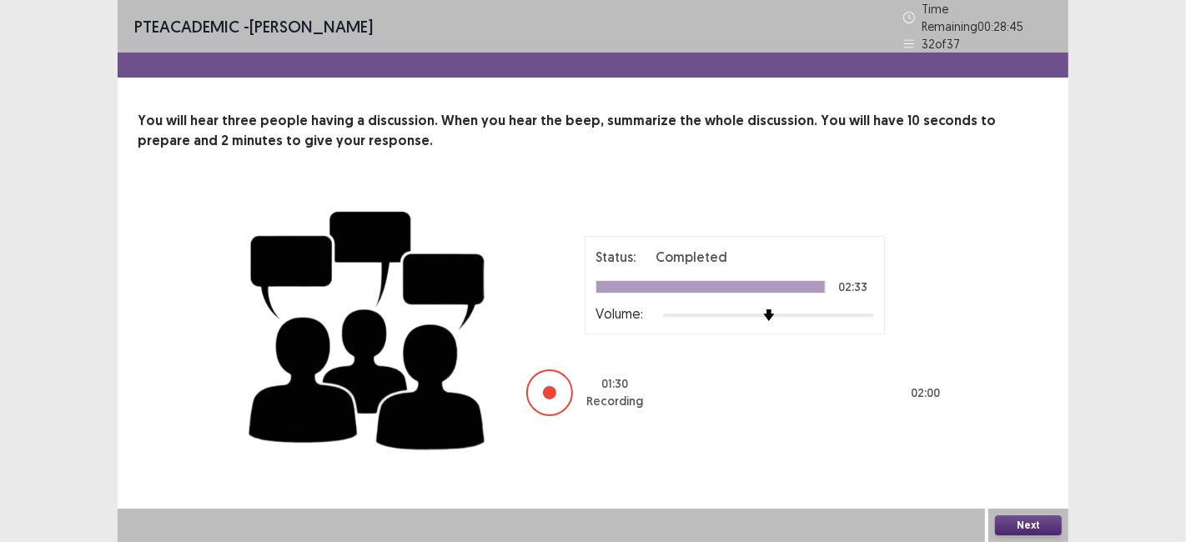
click at [1015, 523] on button "Next" at bounding box center [1028, 525] width 67 height 20
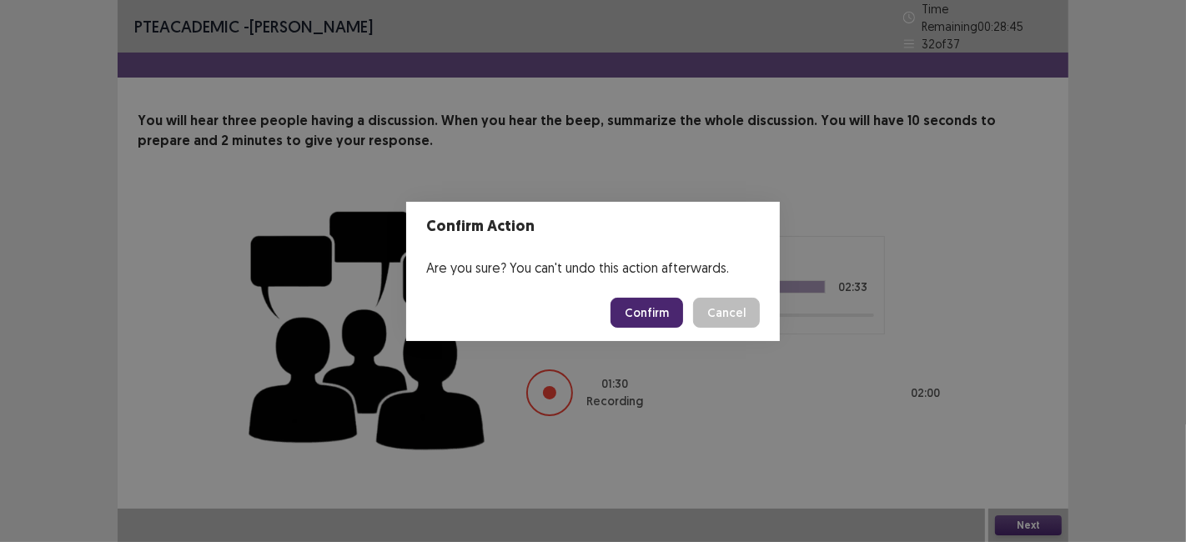
click at [634, 307] on button "Confirm" at bounding box center [646, 313] width 73 height 30
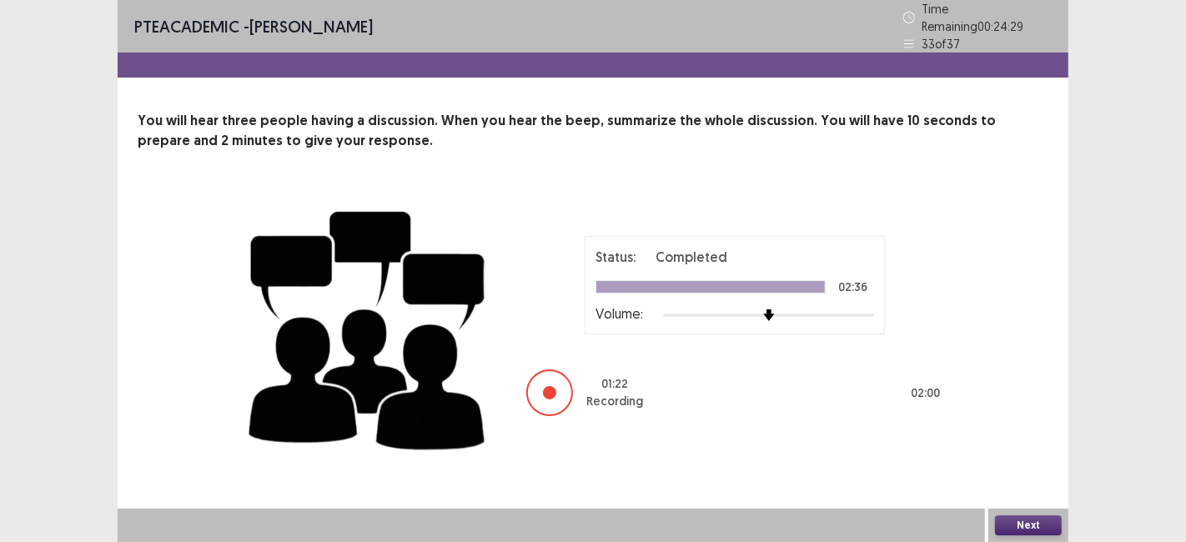
click at [1021, 529] on button "Next" at bounding box center [1028, 525] width 67 height 20
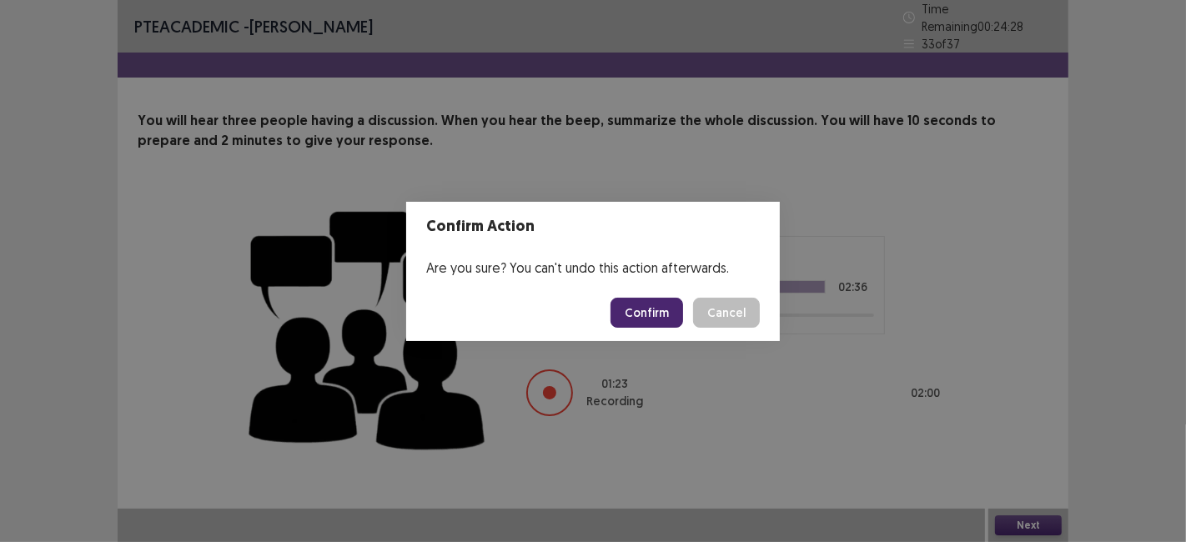
click at [645, 313] on button "Confirm" at bounding box center [646, 313] width 73 height 30
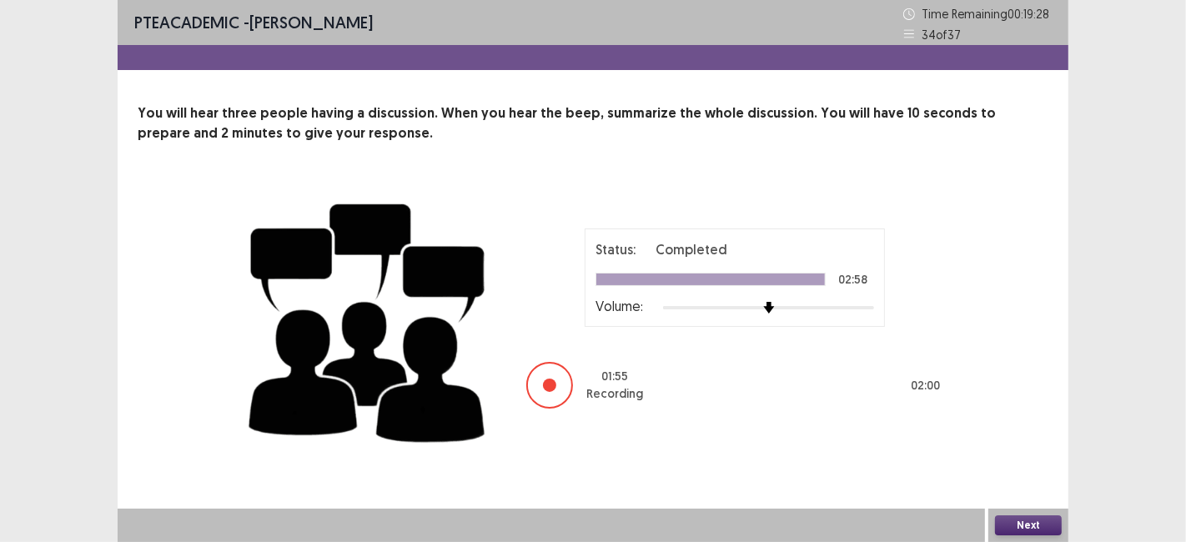
click at [1012, 528] on button "Next" at bounding box center [1028, 525] width 67 height 20
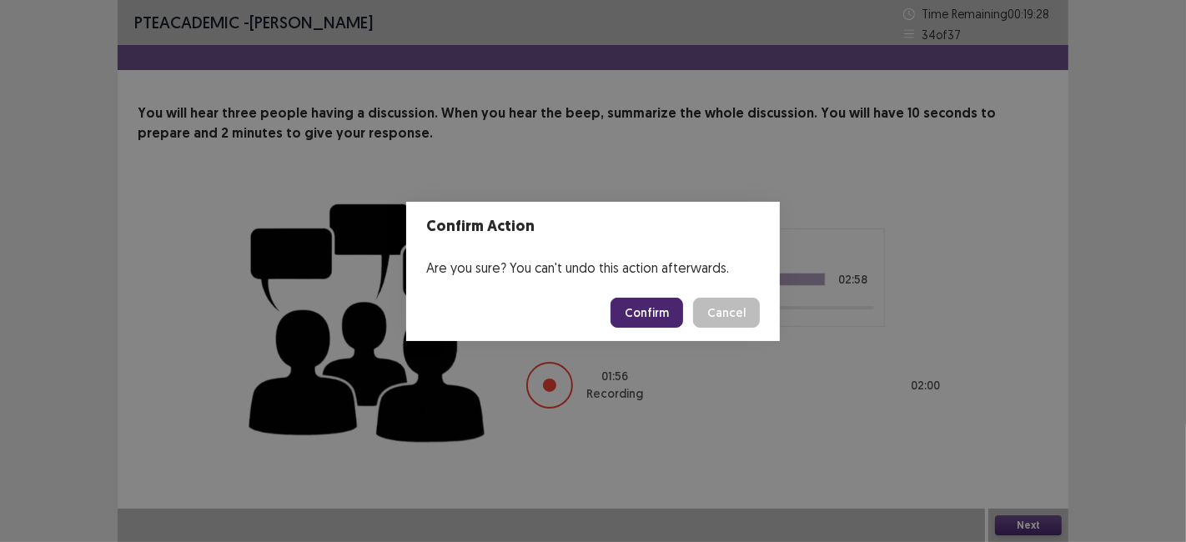
click at [658, 309] on button "Confirm" at bounding box center [646, 313] width 73 height 30
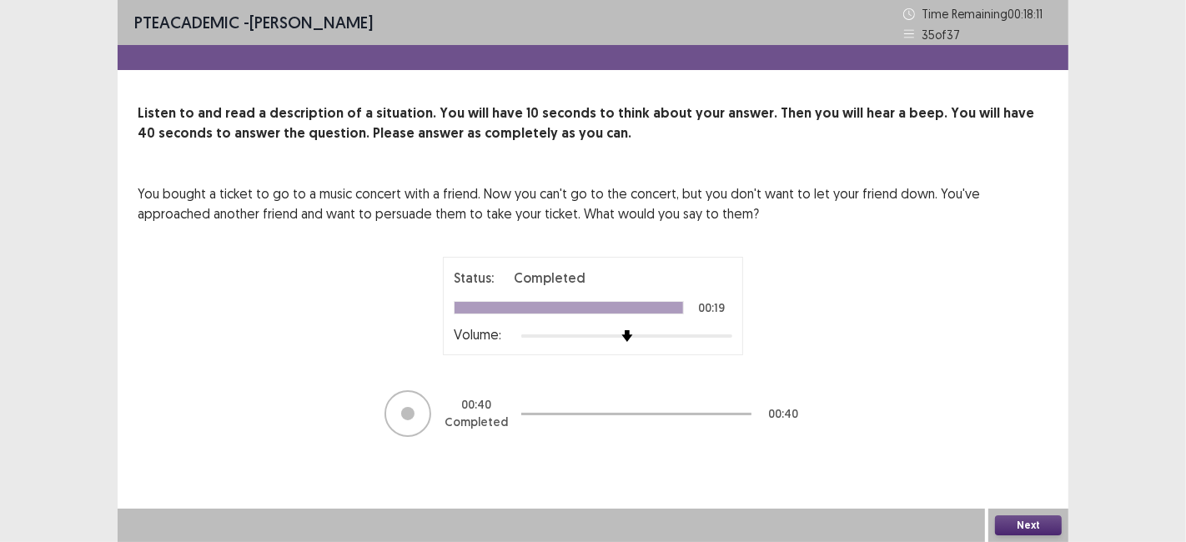
click at [1019, 529] on button "Next" at bounding box center [1028, 525] width 67 height 20
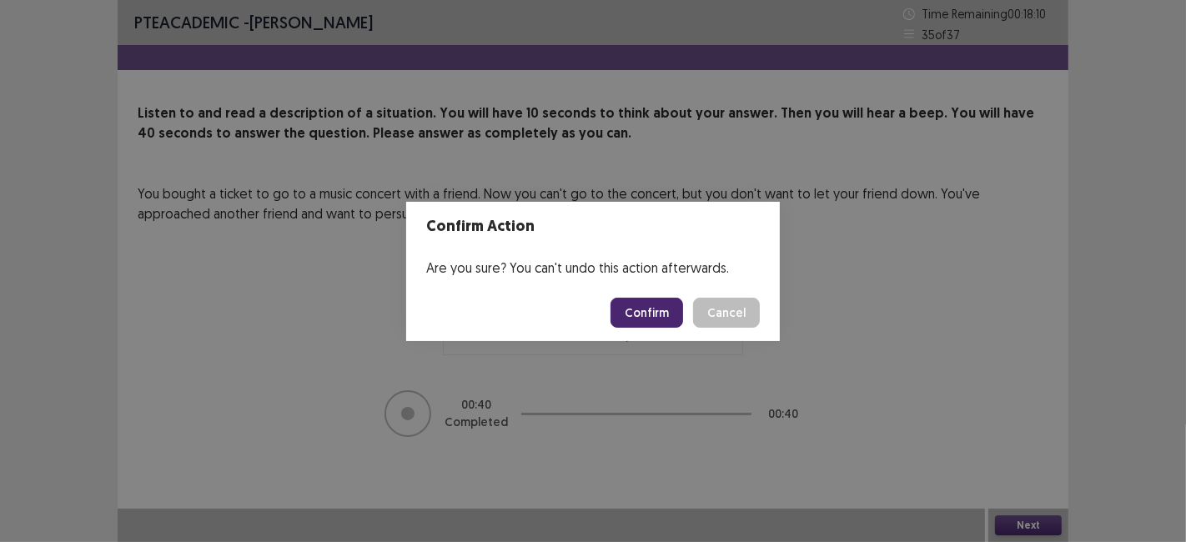
click at [640, 312] on button "Confirm" at bounding box center [646, 313] width 73 height 30
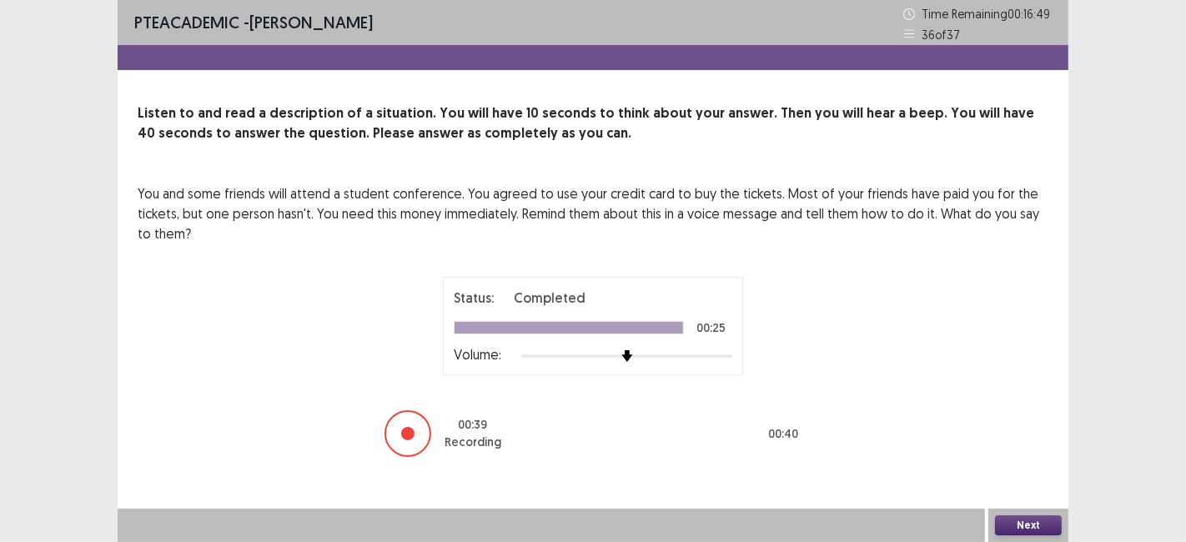
click at [1020, 528] on button "Next" at bounding box center [1028, 525] width 67 height 20
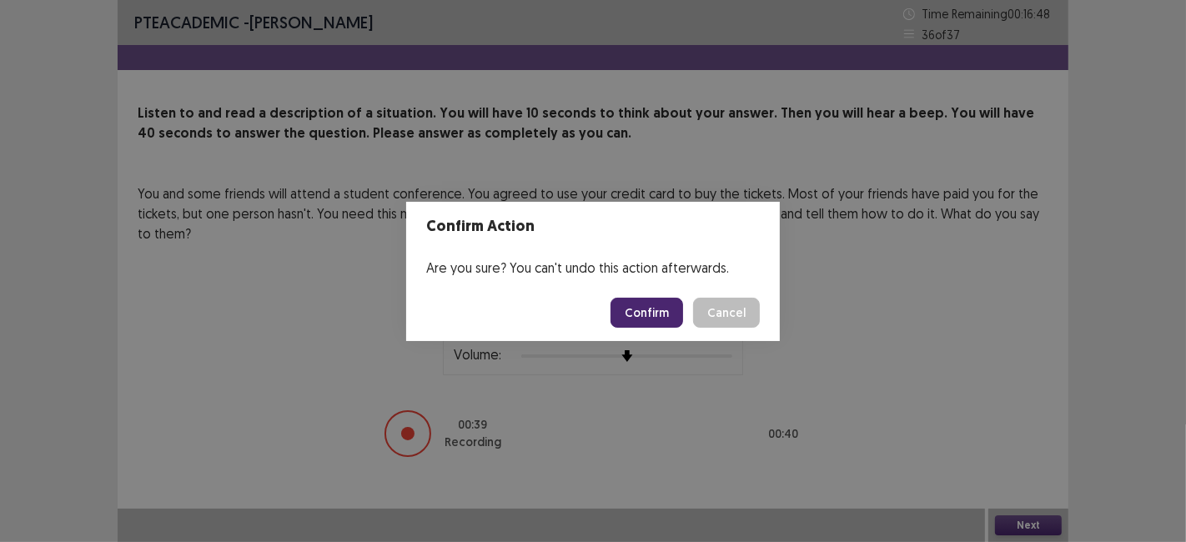
click at [623, 318] on button "Confirm" at bounding box center [646, 313] width 73 height 30
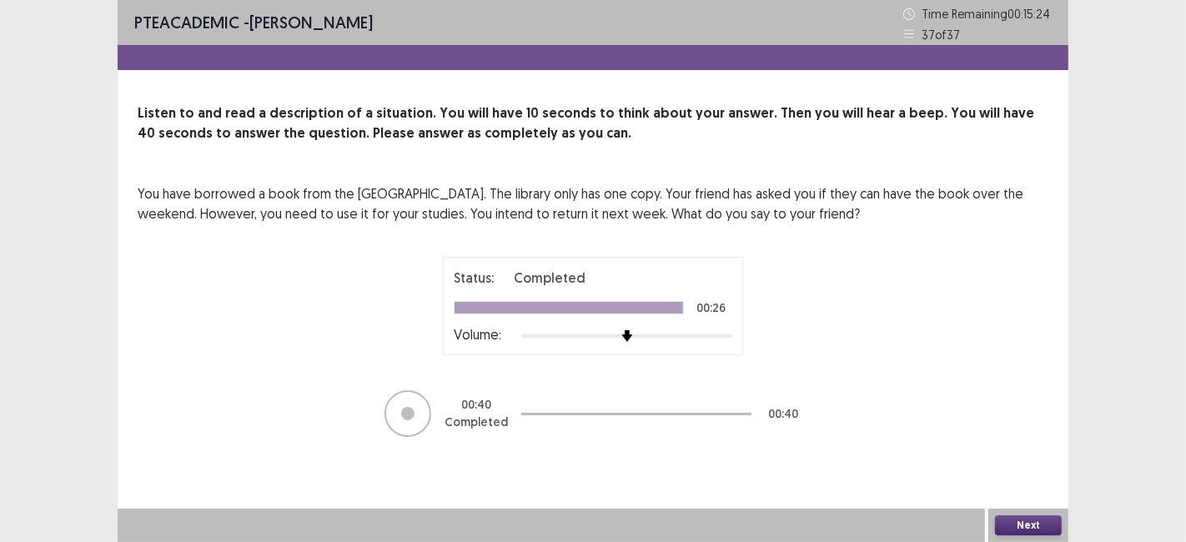
click at [1015, 529] on button "Next" at bounding box center [1028, 525] width 67 height 20
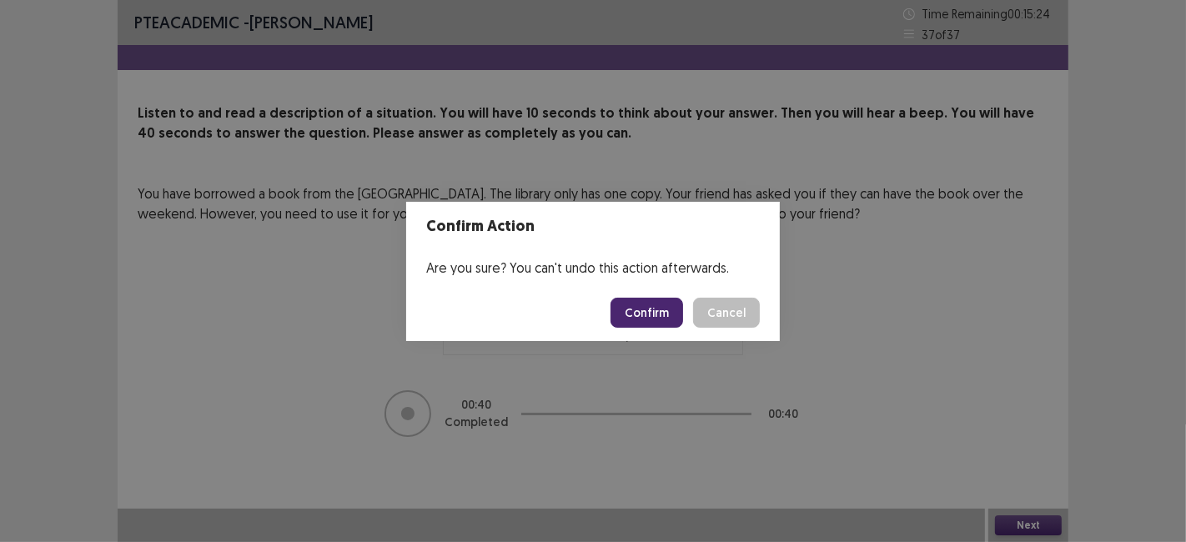
click at [654, 315] on button "Confirm" at bounding box center [646, 313] width 73 height 30
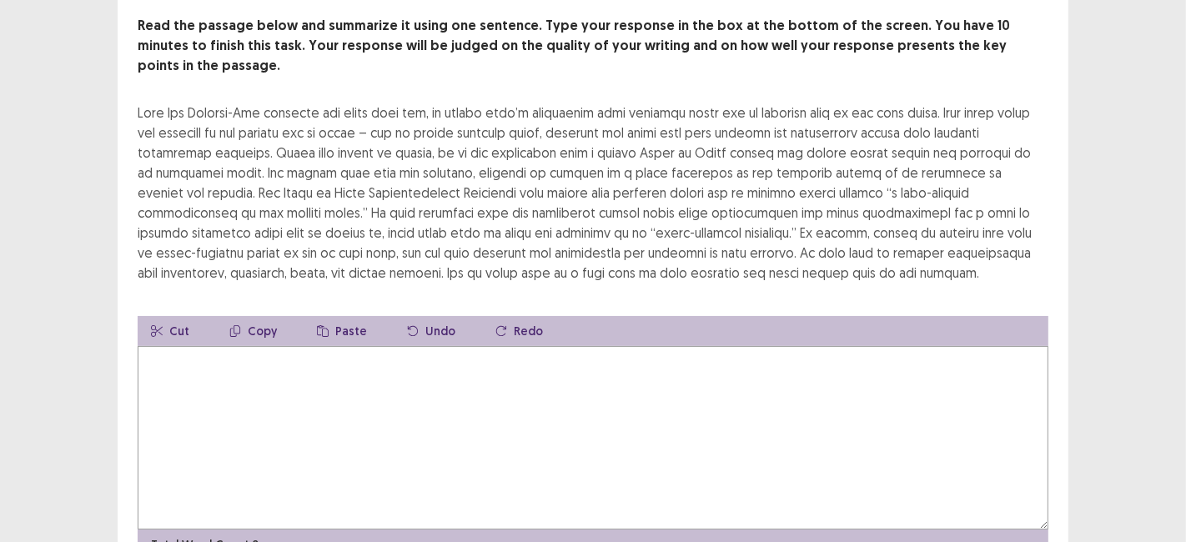
scroll to position [103, 0]
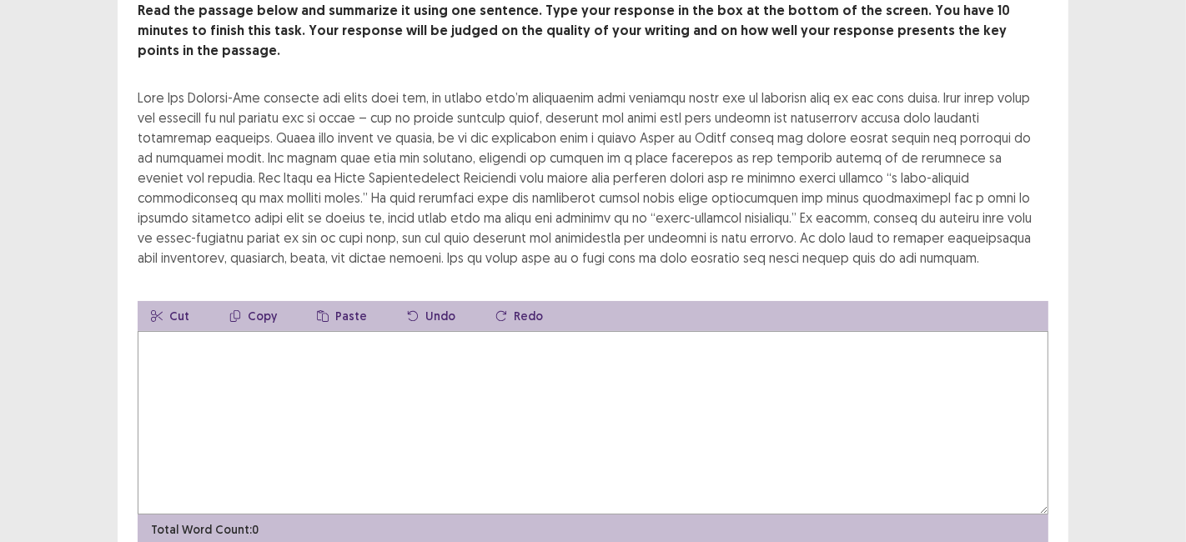
click at [424, 365] on textarea at bounding box center [593, 422] width 910 height 183
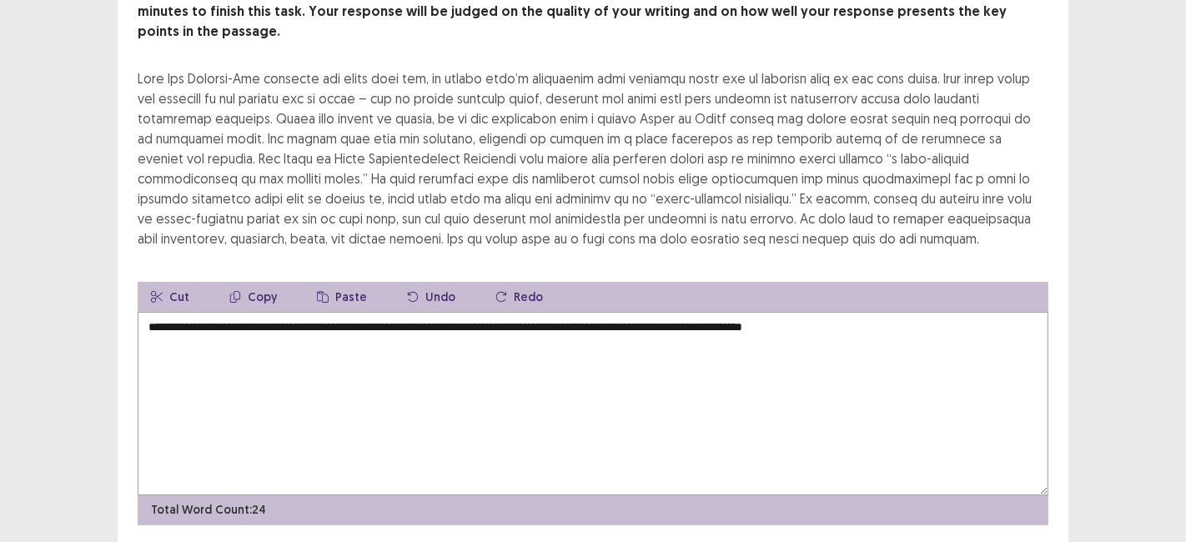
scroll to position [133, 0]
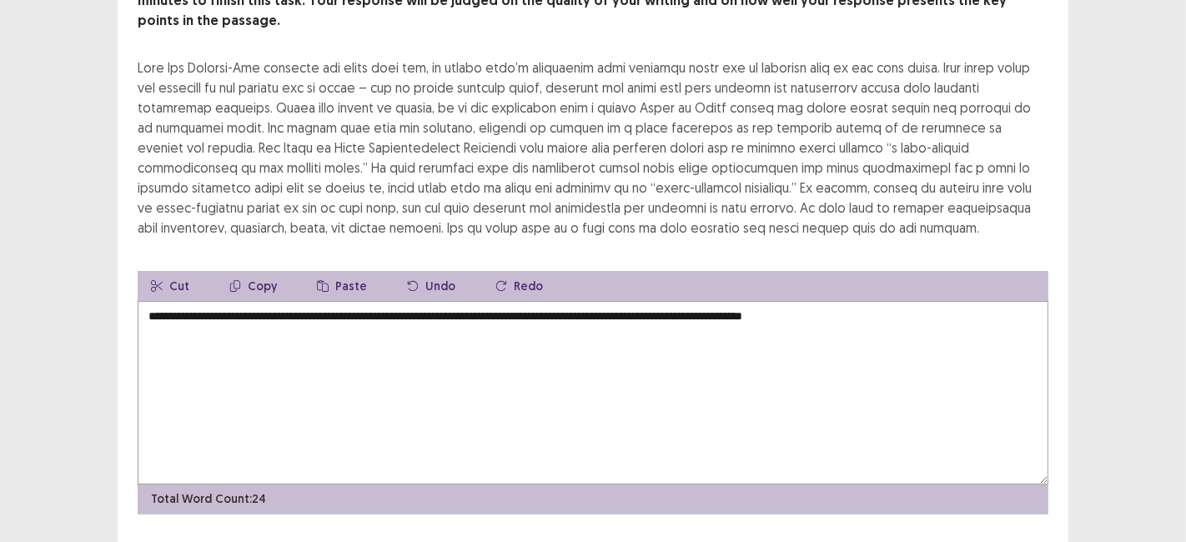
click at [173, 332] on textarea "**********" at bounding box center [593, 392] width 910 height 183
click at [927, 301] on textarea "**********" at bounding box center [593, 392] width 910 height 183
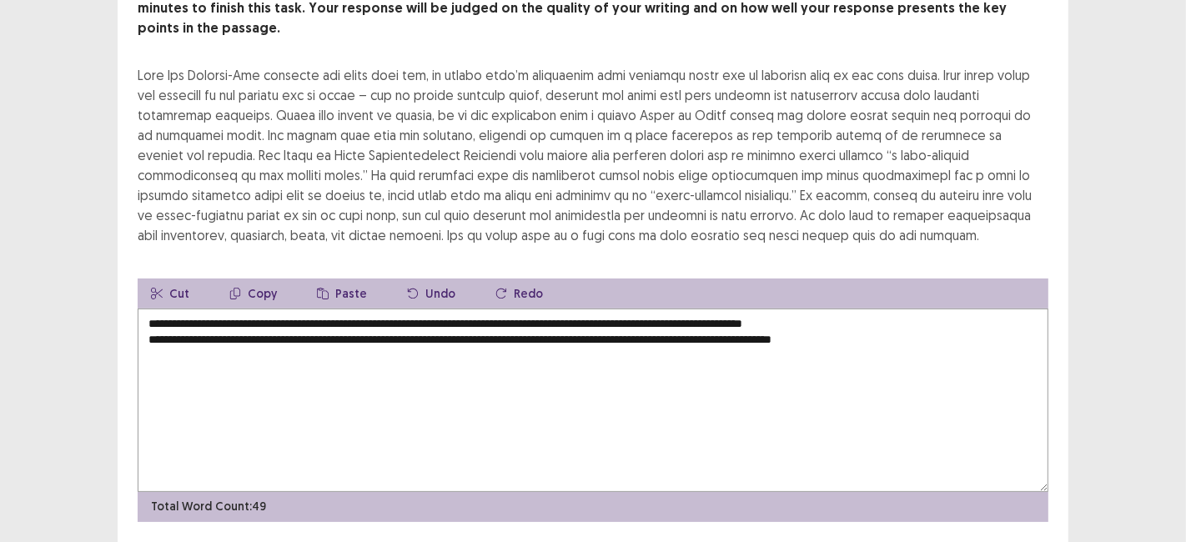
click at [912, 308] on textarea "**********" at bounding box center [593, 399] width 910 height 183
click at [916, 308] on textarea "**********" at bounding box center [593, 399] width 910 height 183
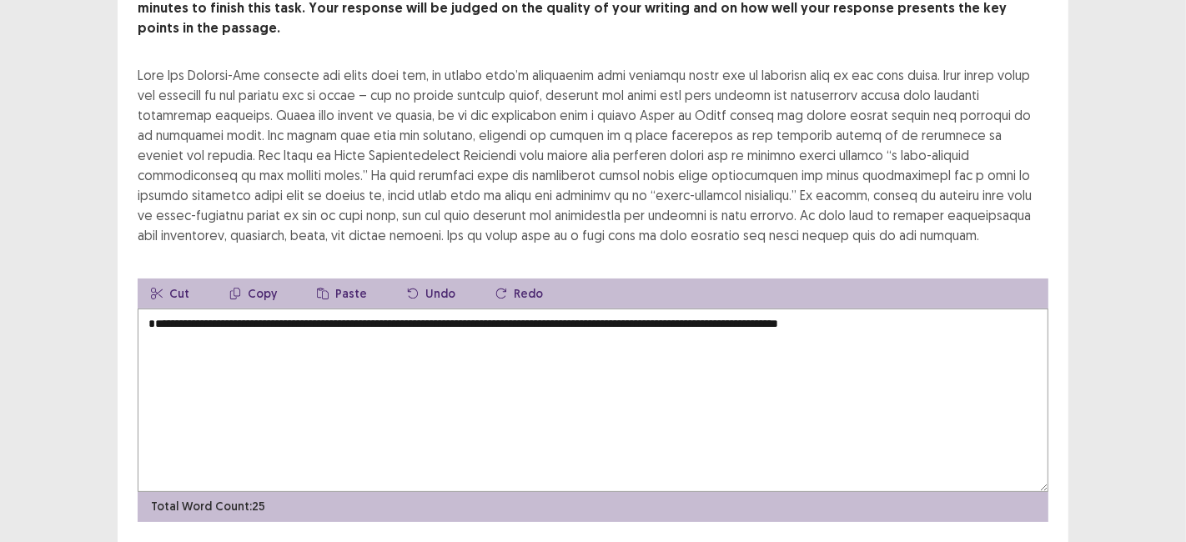
click at [152, 313] on textarea "**********" at bounding box center [593, 399] width 910 height 183
click at [322, 396] on textarea "**********" at bounding box center [593, 399] width 910 height 183
click at [952, 316] on textarea "**********" at bounding box center [593, 399] width 910 height 183
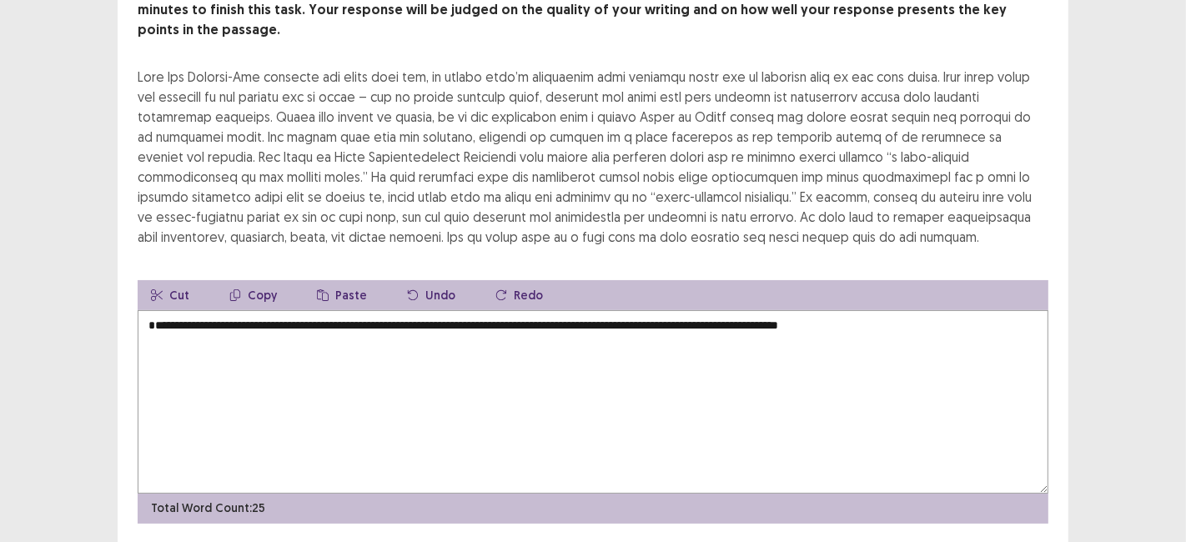
scroll to position [158, 0]
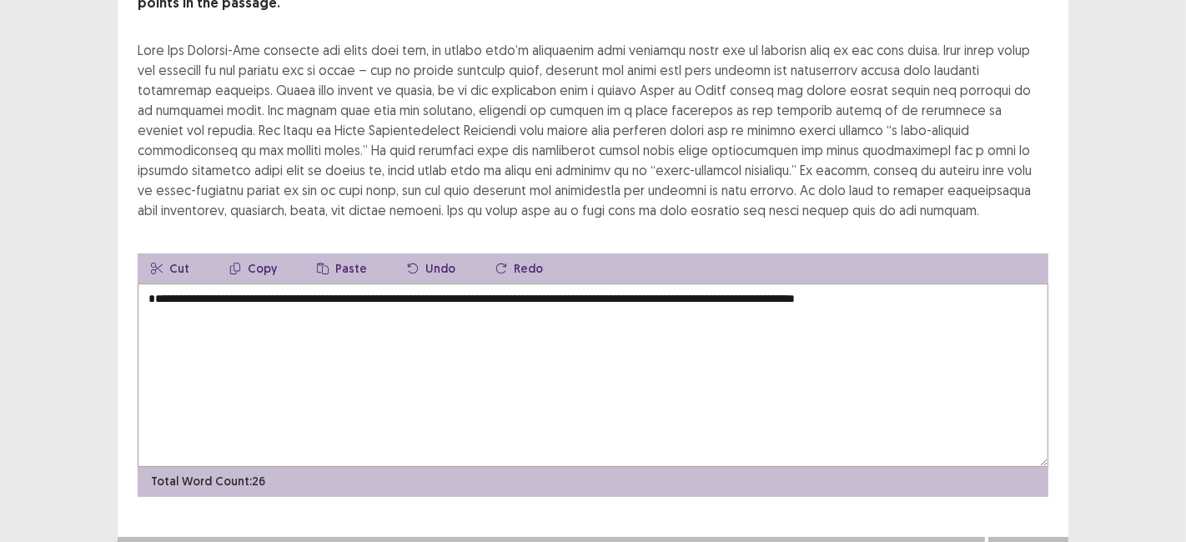
click at [814, 288] on textarea "**********" at bounding box center [593, 374] width 910 height 183
click at [990, 290] on textarea "**********" at bounding box center [593, 374] width 910 height 183
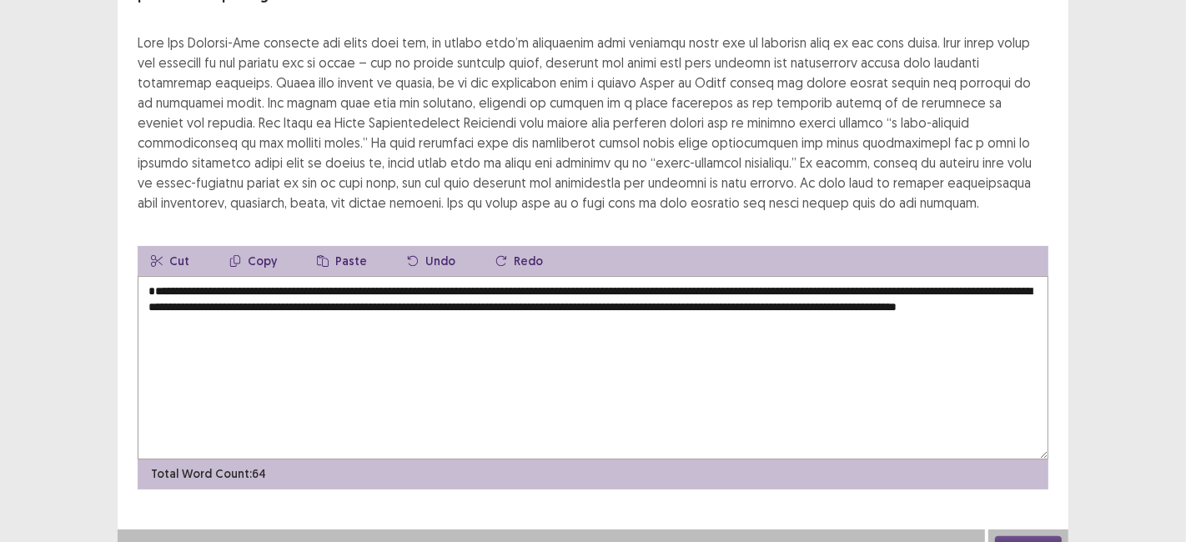
click at [966, 305] on textarea "**********" at bounding box center [593, 367] width 910 height 183
type textarea "**********"
click at [1018, 536] on button "Next" at bounding box center [1028, 546] width 67 height 20
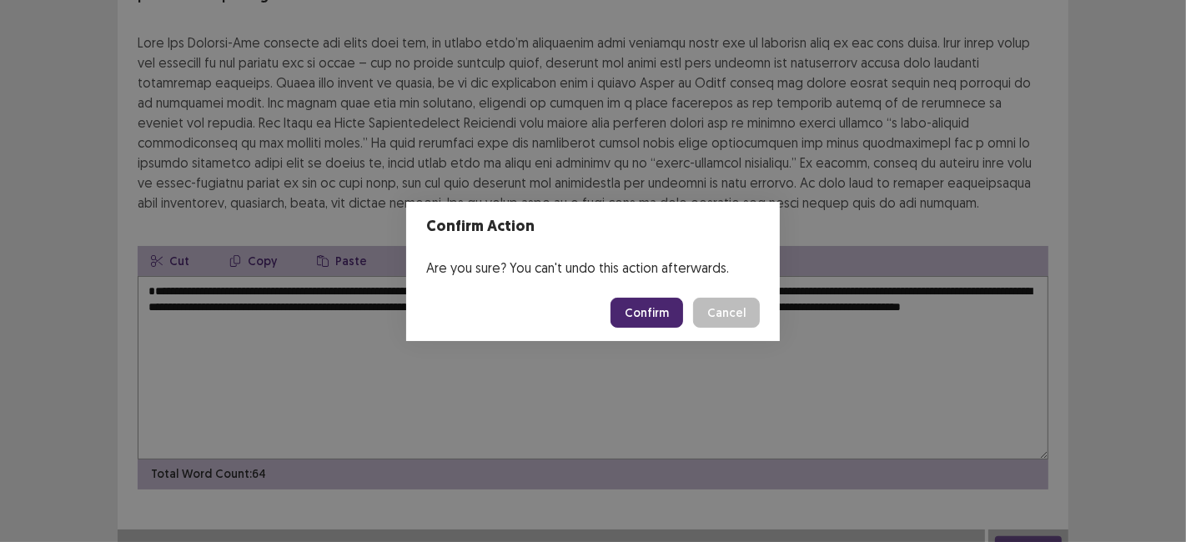
click at [634, 318] on button "Confirm" at bounding box center [646, 313] width 73 height 30
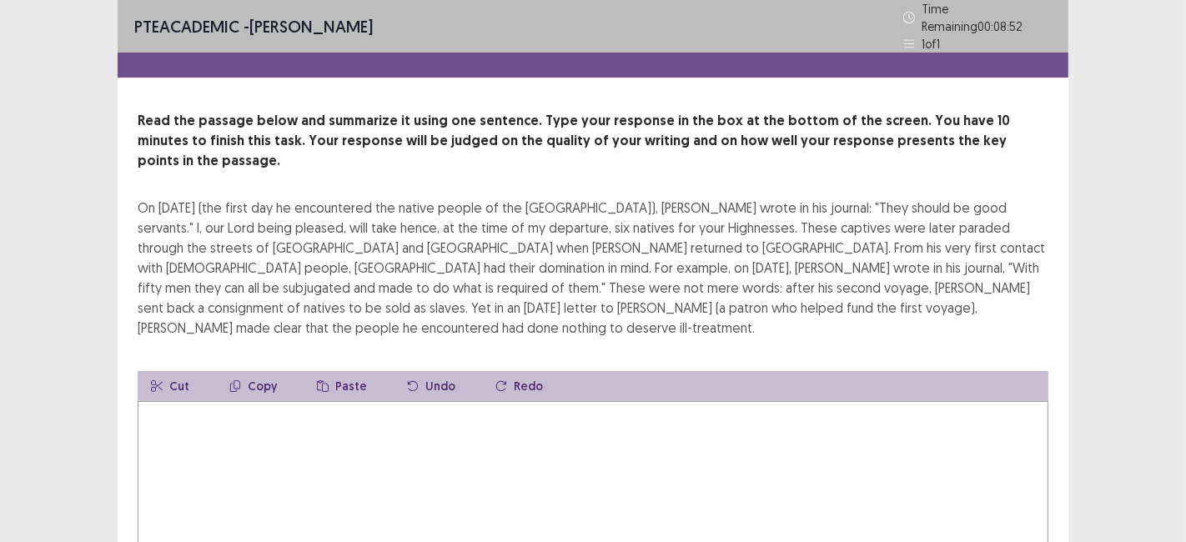
click at [236, 401] on textarea at bounding box center [593, 492] width 910 height 183
click at [837, 111] on p "Read the passage below and summarize it using one sentence. Type your response …" at bounding box center [593, 141] width 910 height 60
click at [335, 401] on textarea "**********" at bounding box center [593, 492] width 910 height 183
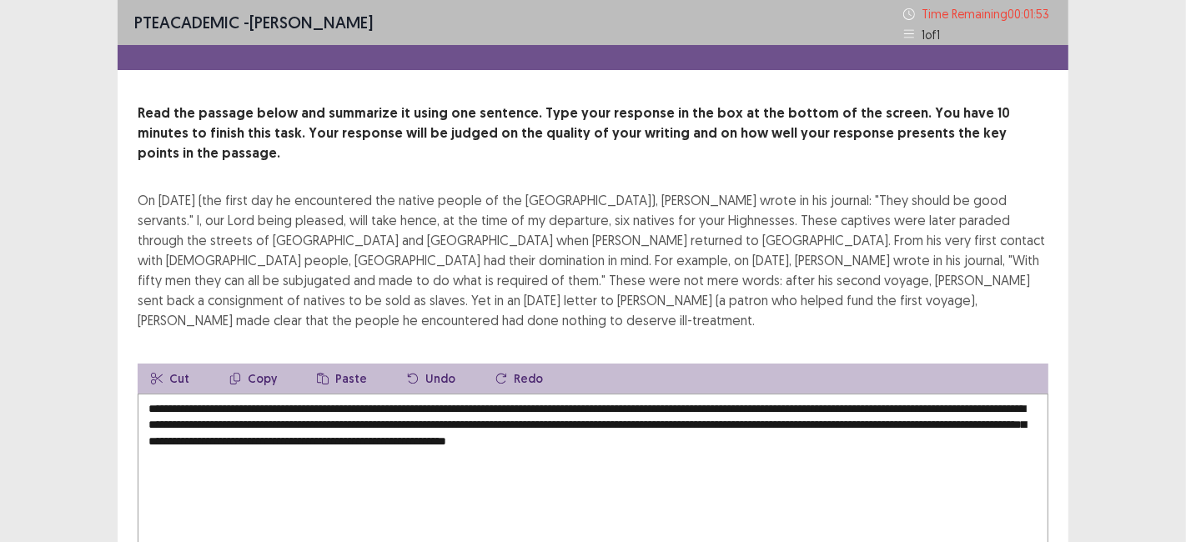
scroll to position [98, 0]
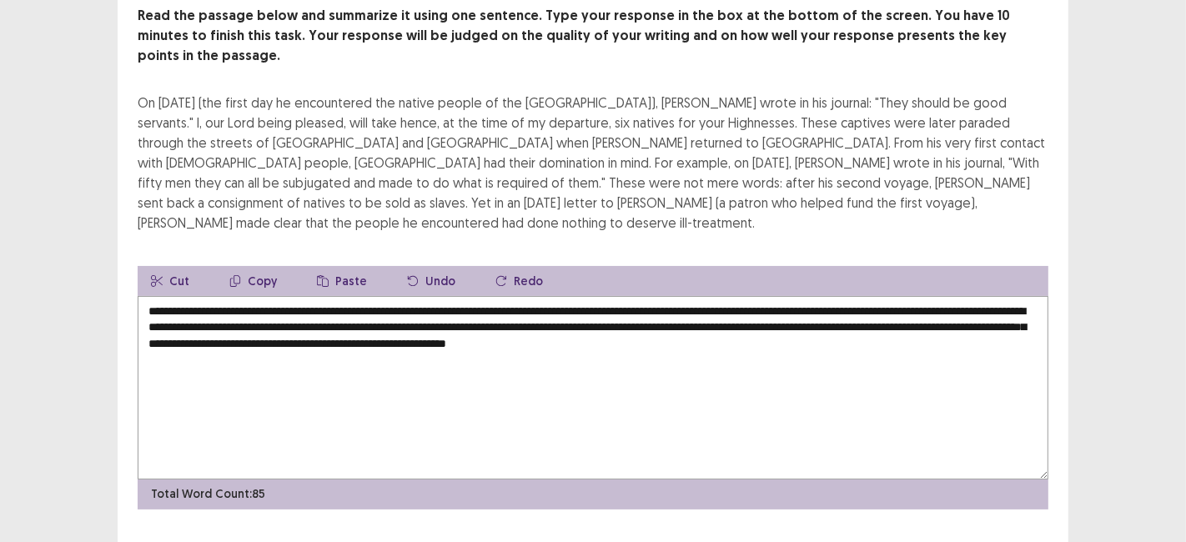
type textarea "**********"
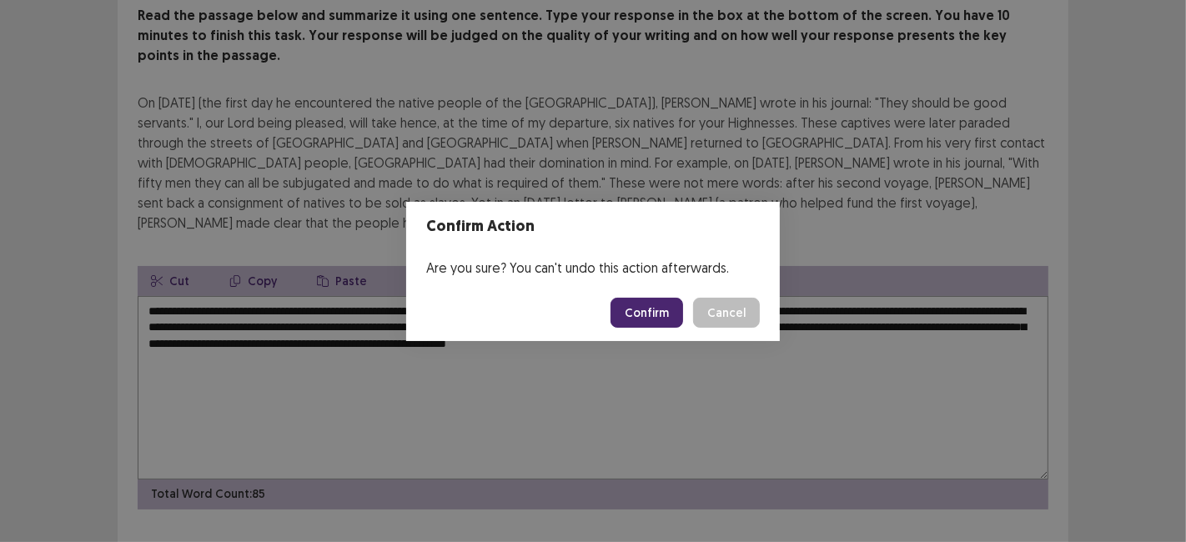
click at [648, 321] on button "Confirm" at bounding box center [646, 313] width 73 height 30
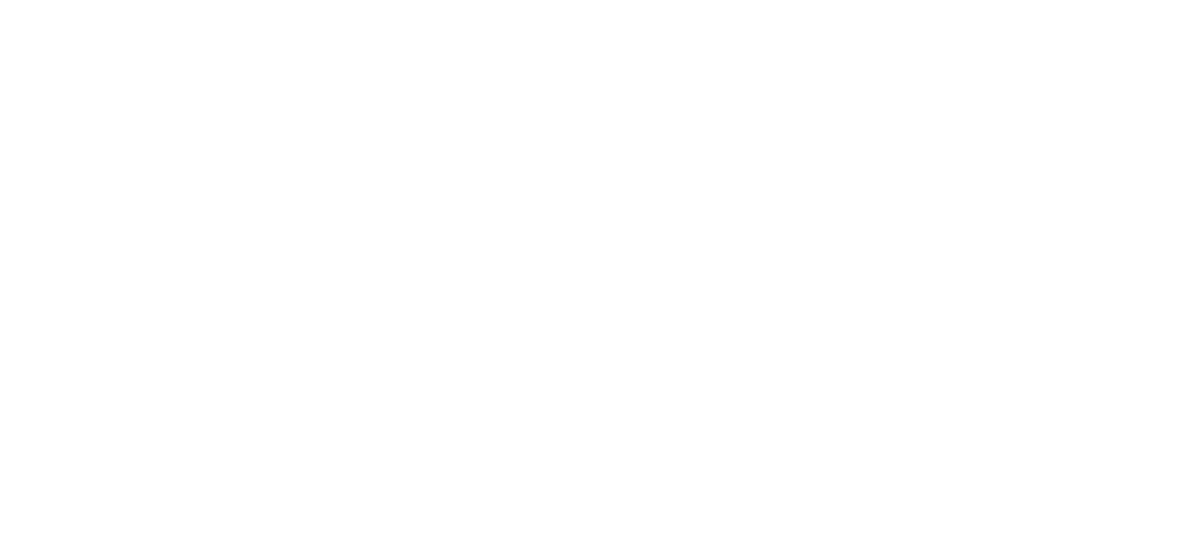
scroll to position [0, 0]
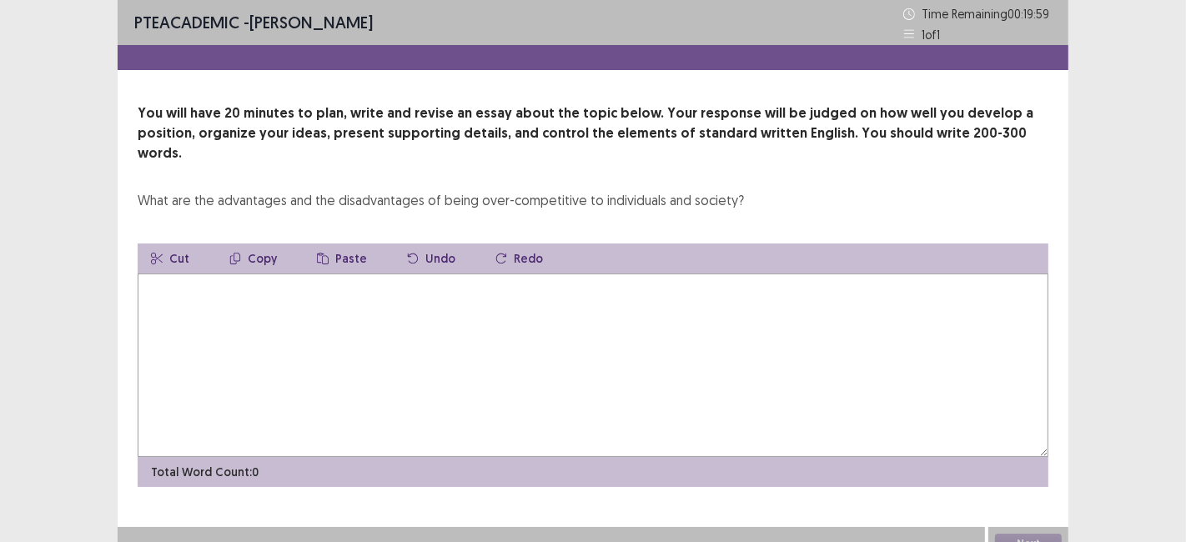
click at [202, 360] on textarea at bounding box center [593, 364] width 910 height 183
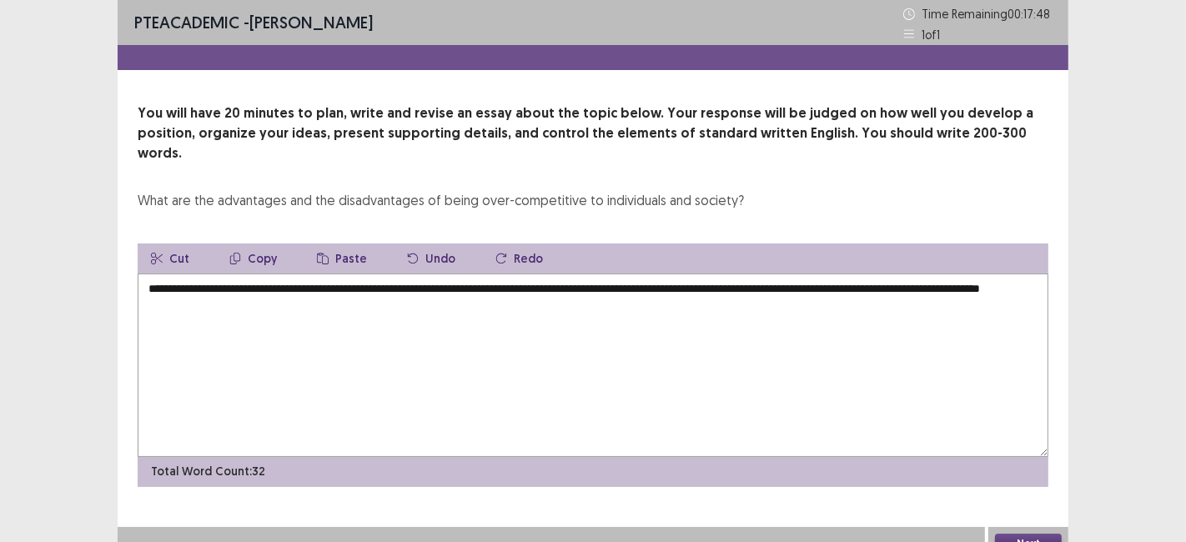
click at [840, 190] on div "**********" at bounding box center [593, 295] width 950 height 384
click at [347, 290] on textarea "**********" at bounding box center [593, 364] width 910 height 183
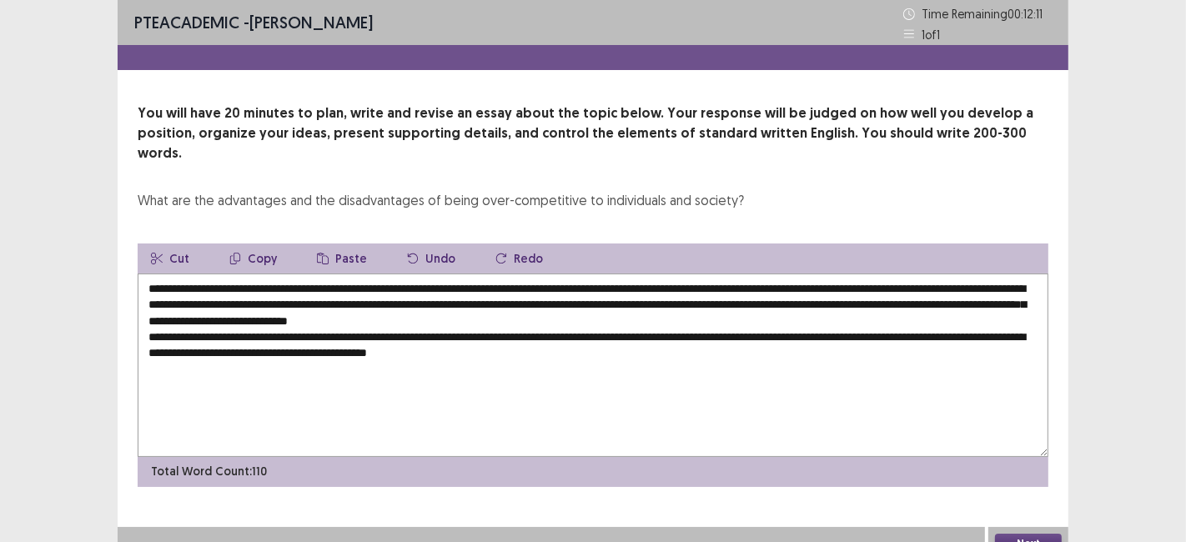
click at [620, 336] on textarea "**********" at bounding box center [593, 364] width 910 height 183
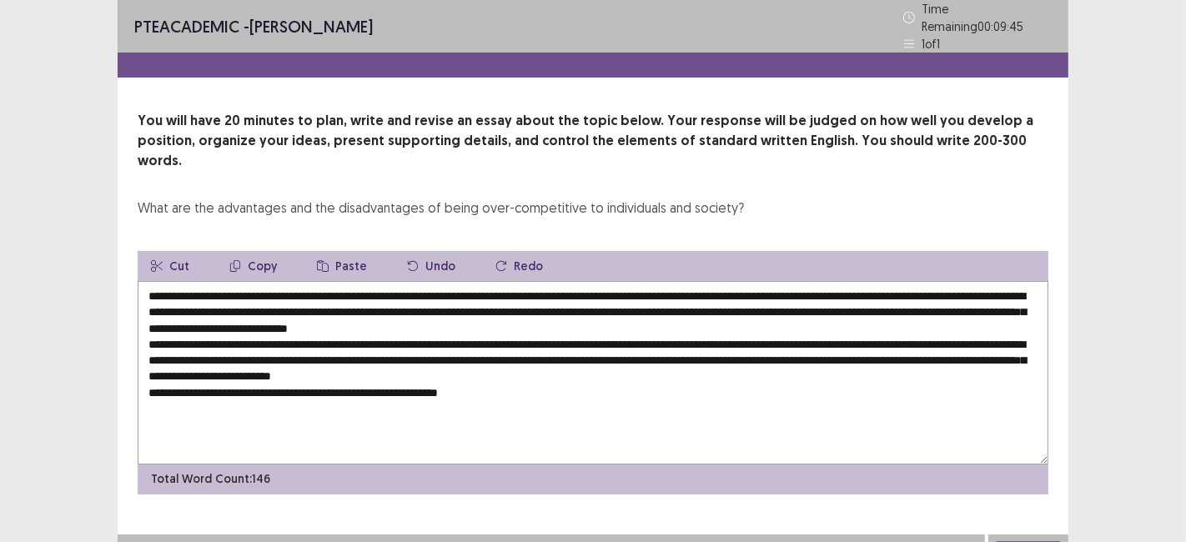
click at [661, 341] on textarea "**********" at bounding box center [593, 372] width 910 height 183
click at [664, 335] on textarea "**********" at bounding box center [593, 372] width 910 height 183
click at [539, 368] on textarea "**********" at bounding box center [593, 372] width 910 height 183
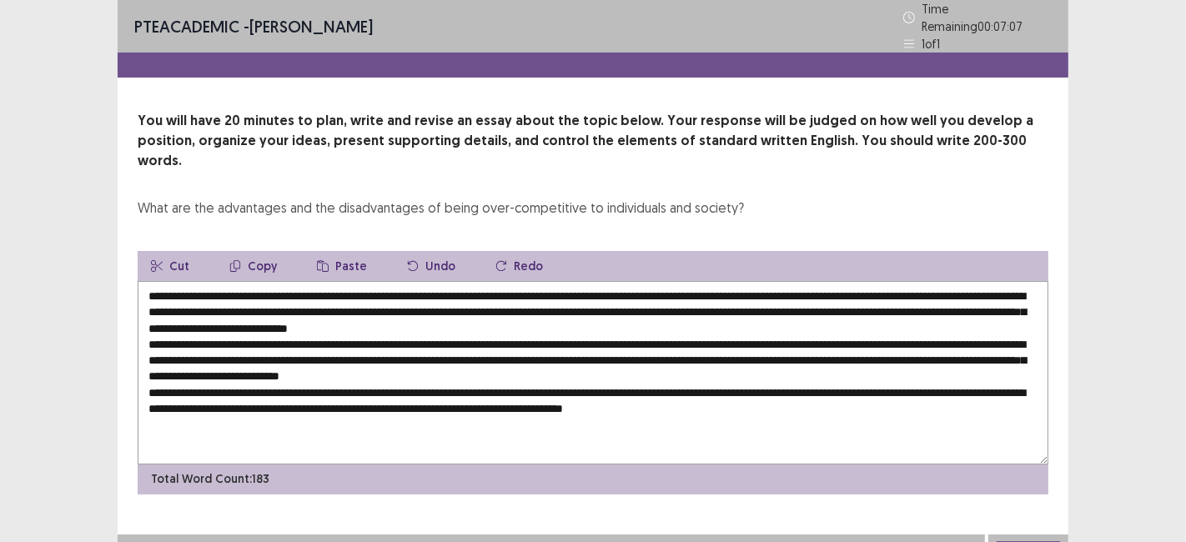
click at [740, 372] on textarea at bounding box center [593, 372] width 910 height 183
click at [171, 375] on textarea at bounding box center [593, 372] width 910 height 183
click at [788, 363] on textarea at bounding box center [593, 372] width 910 height 183
click at [658, 388] on textarea at bounding box center [593, 372] width 910 height 183
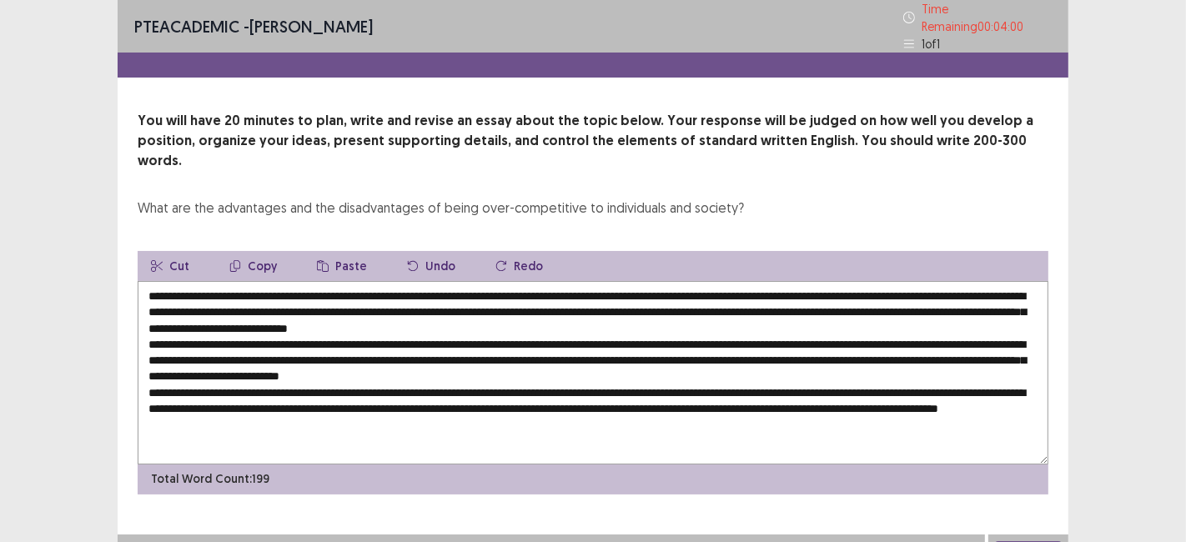
click at [185, 335] on textarea at bounding box center [593, 372] width 910 height 183
click at [429, 350] on textarea at bounding box center [593, 372] width 910 height 183
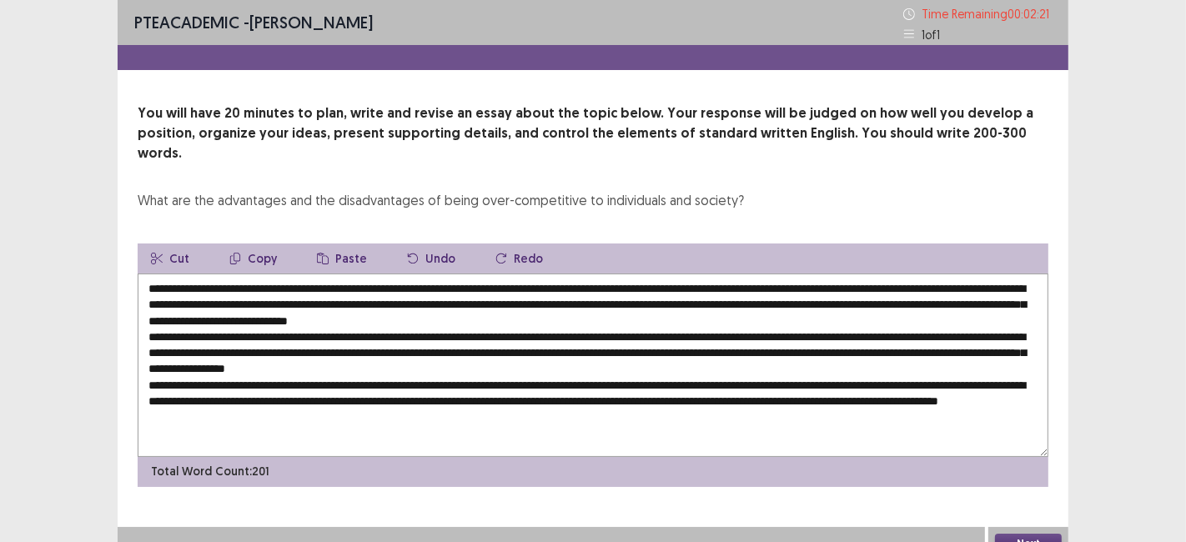
click at [826, 338] on textarea at bounding box center [593, 364] width 910 height 183
click at [922, 333] on textarea at bounding box center [593, 364] width 910 height 183
click at [489, 402] on textarea at bounding box center [593, 364] width 910 height 183
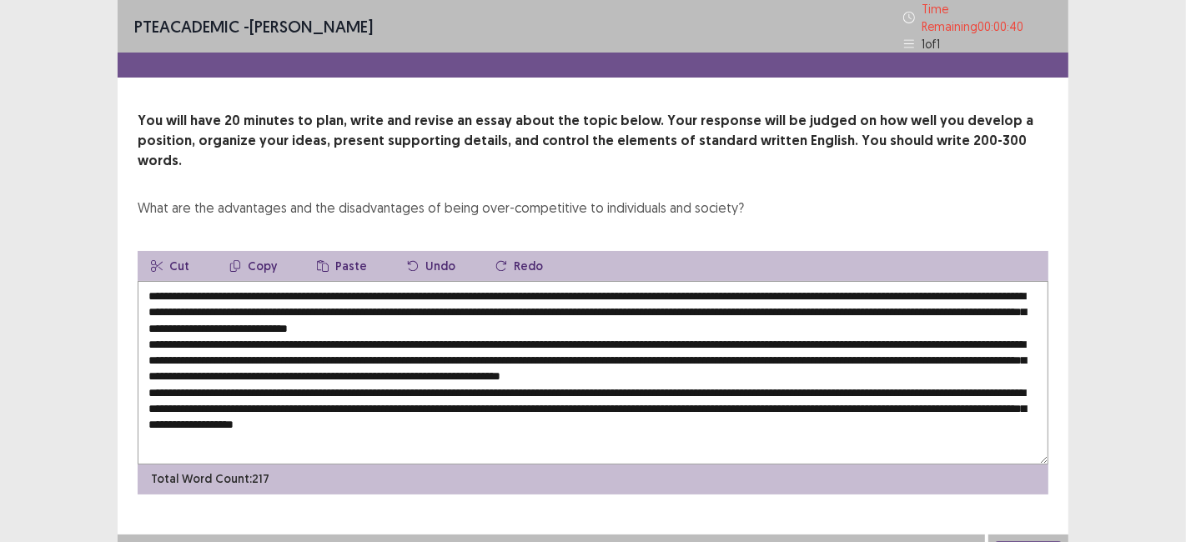
click at [424, 402] on textarea at bounding box center [593, 372] width 910 height 183
click at [727, 403] on textarea at bounding box center [593, 372] width 910 height 183
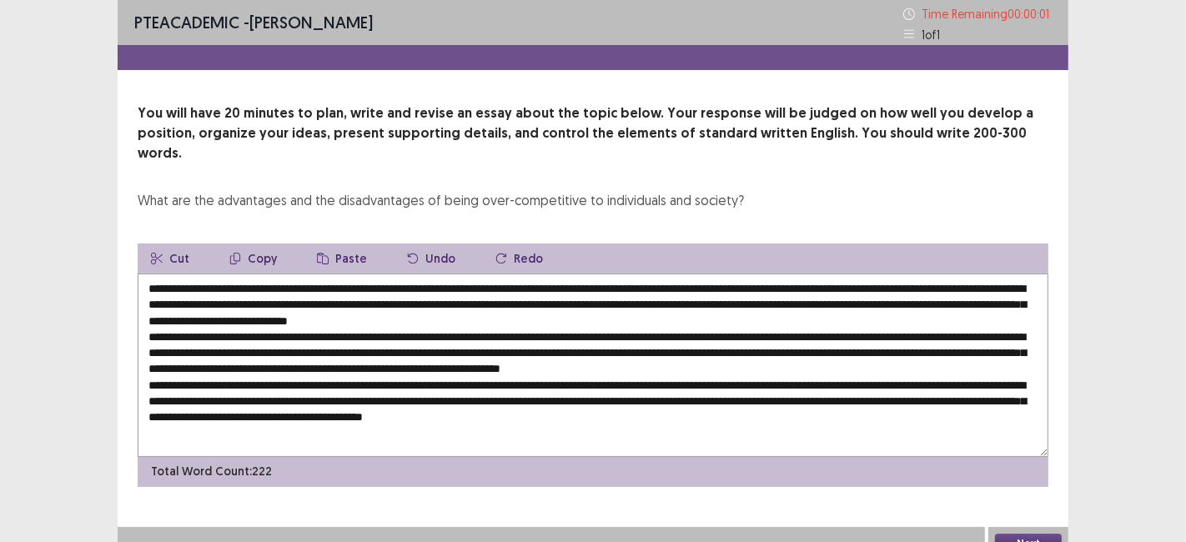
type textarea "**********"
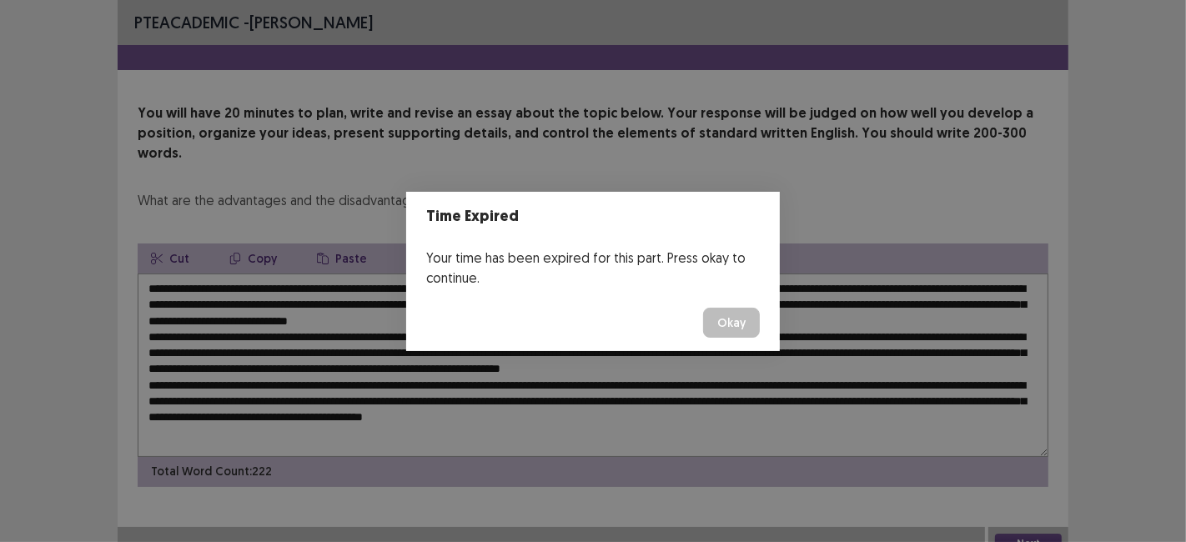
click at [732, 320] on button "Okay" at bounding box center [731, 323] width 57 height 30
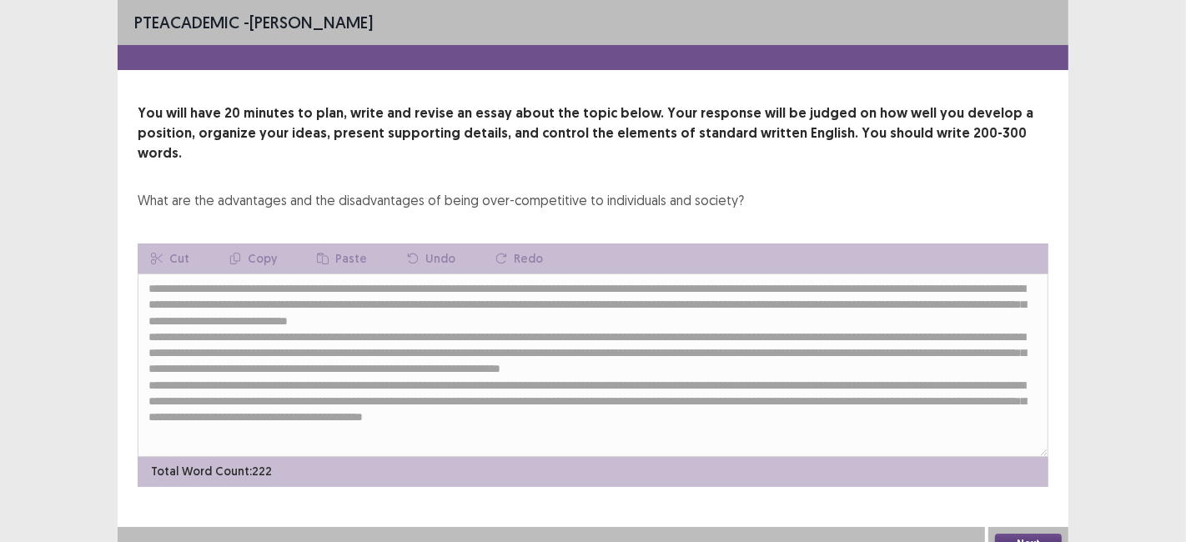
click at [1025, 534] on button "Next" at bounding box center [1028, 544] width 67 height 20
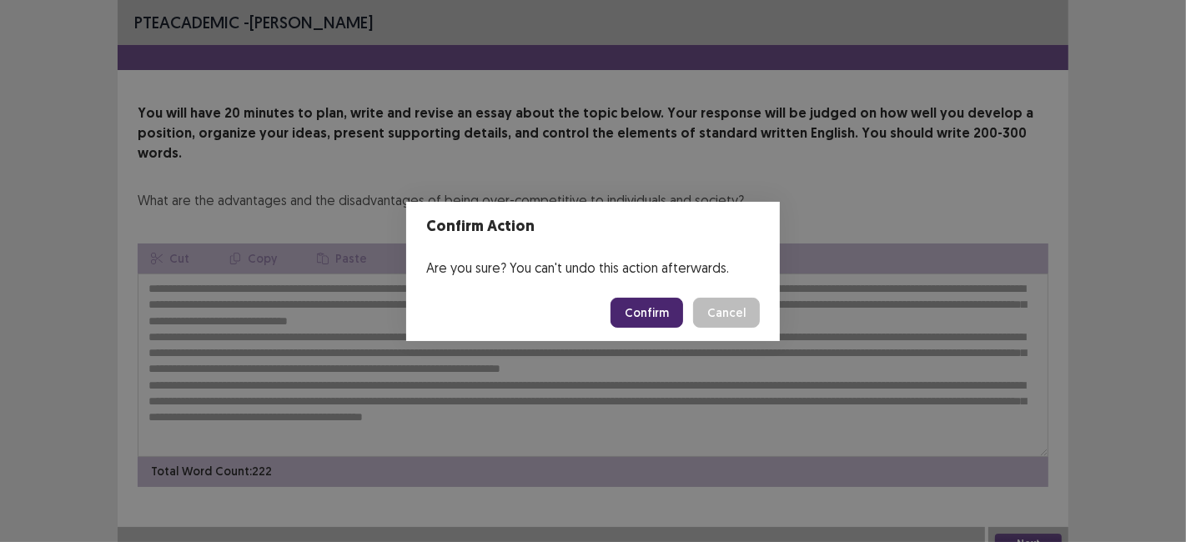
click at [653, 318] on button "Confirm" at bounding box center [646, 313] width 73 height 30
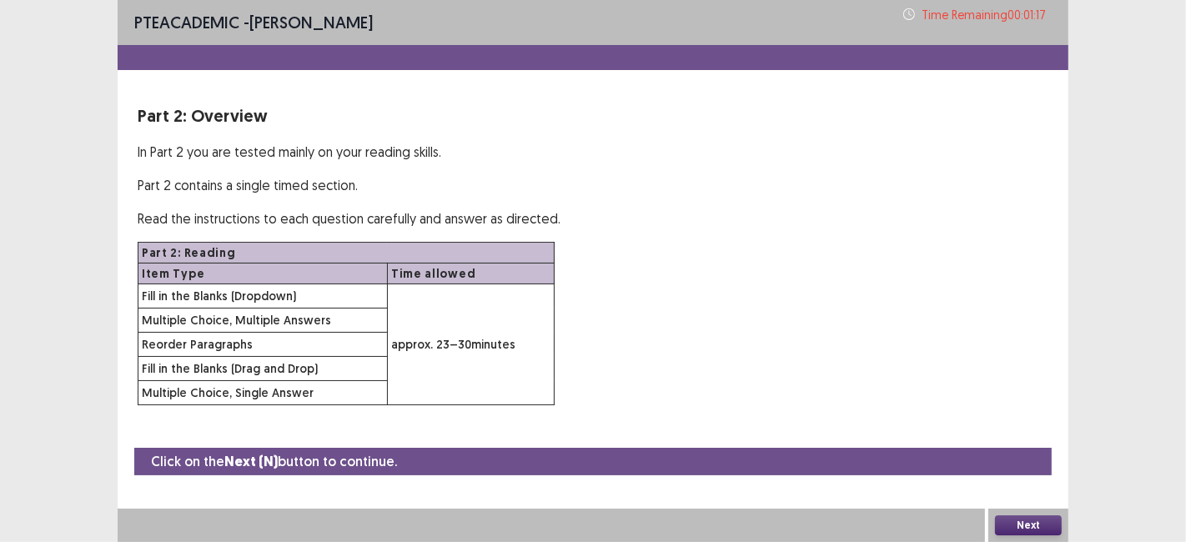
click at [1023, 527] on button "Next" at bounding box center [1028, 525] width 67 height 20
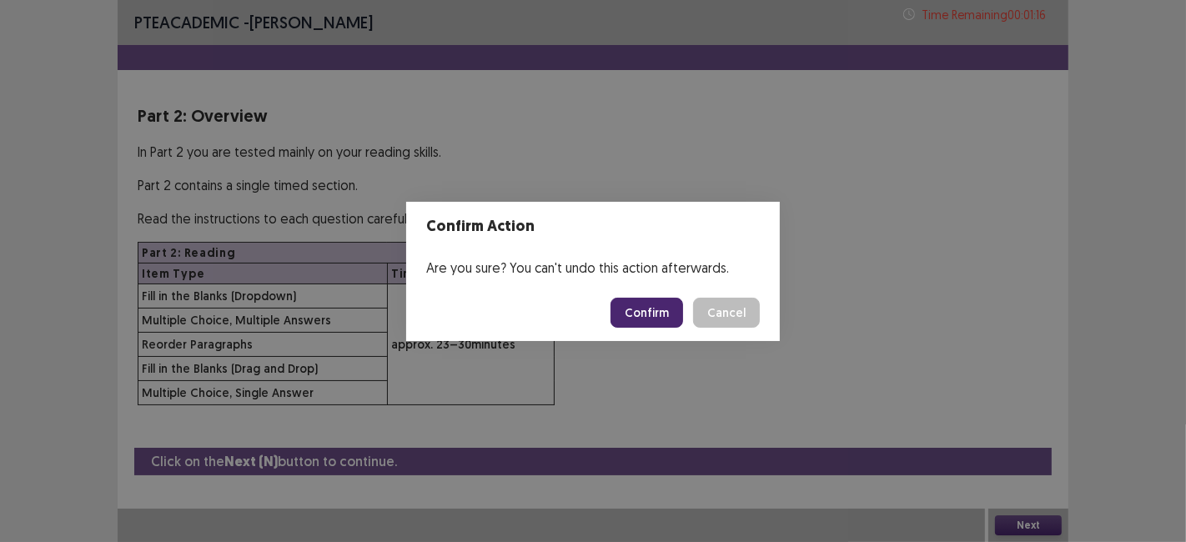
click at [638, 316] on button "Confirm" at bounding box center [646, 313] width 73 height 30
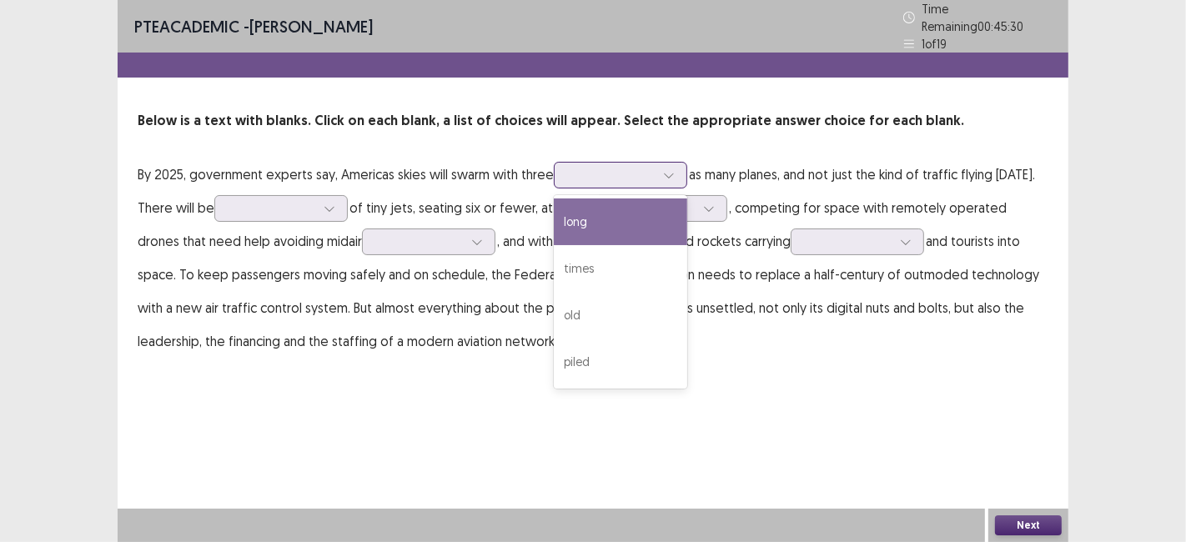
click at [581, 264] on div "times" at bounding box center [620, 268] width 133 height 47
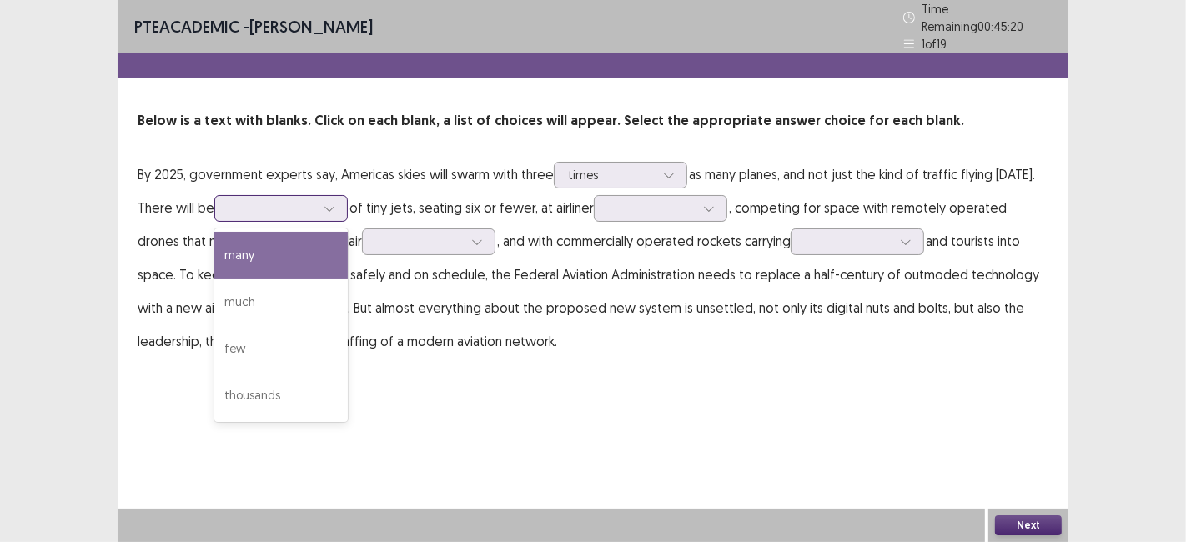
click at [248, 398] on div "thousands" at bounding box center [280, 395] width 133 height 47
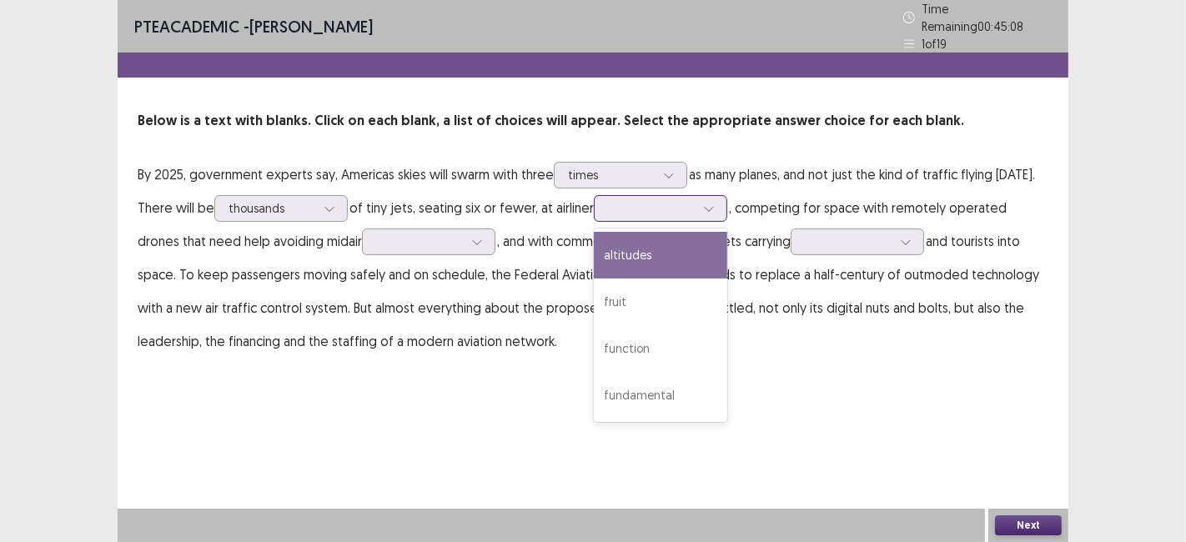
click at [693, 260] on div "altitudes" at bounding box center [660, 255] width 133 height 47
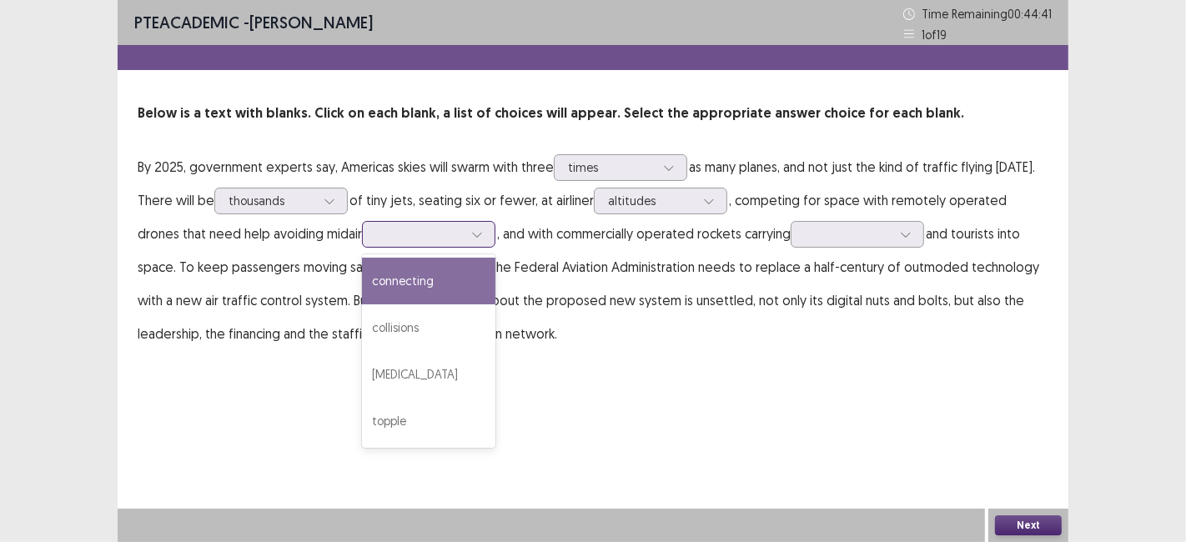
click at [377, 285] on div "connecting" at bounding box center [428, 281] width 133 height 47
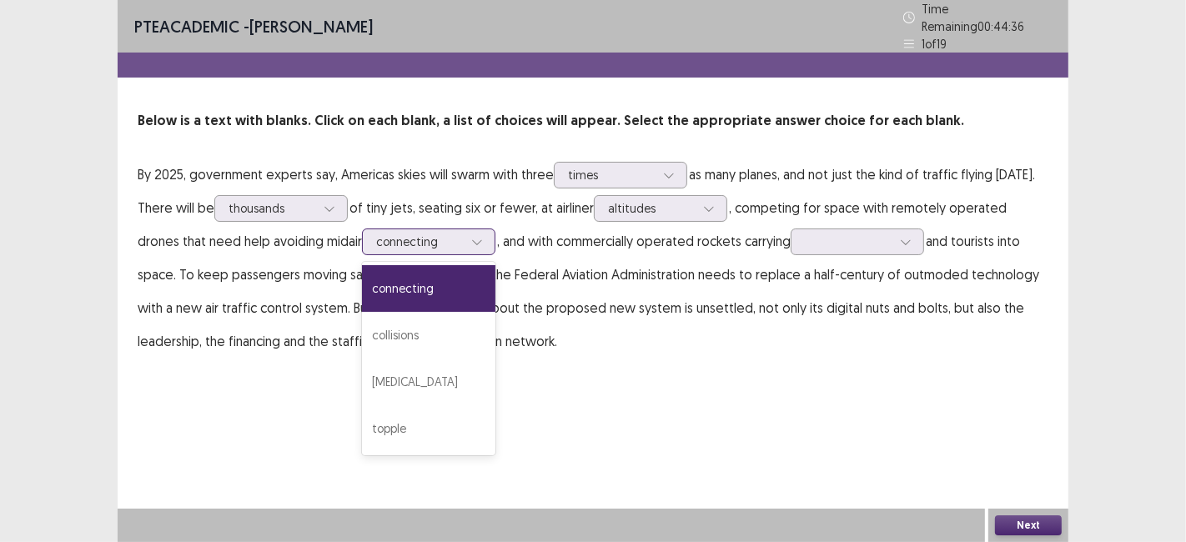
click at [362, 330] on div "collisions" at bounding box center [428, 335] width 133 height 47
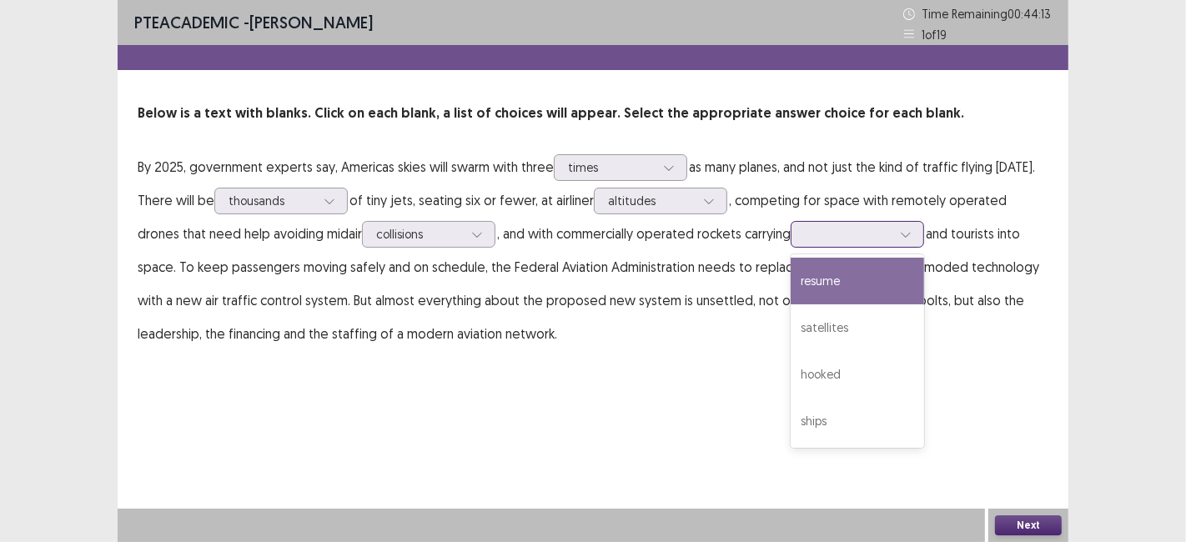
click at [793, 343] on div "satellites" at bounding box center [856, 327] width 133 height 47
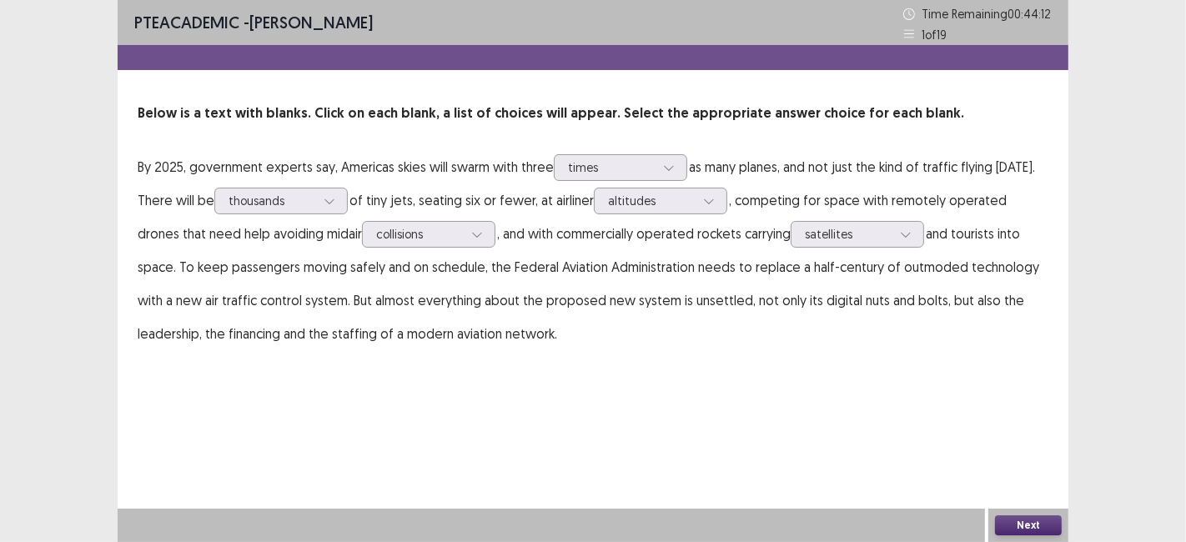
click at [1018, 519] on button "Next" at bounding box center [1028, 525] width 67 height 20
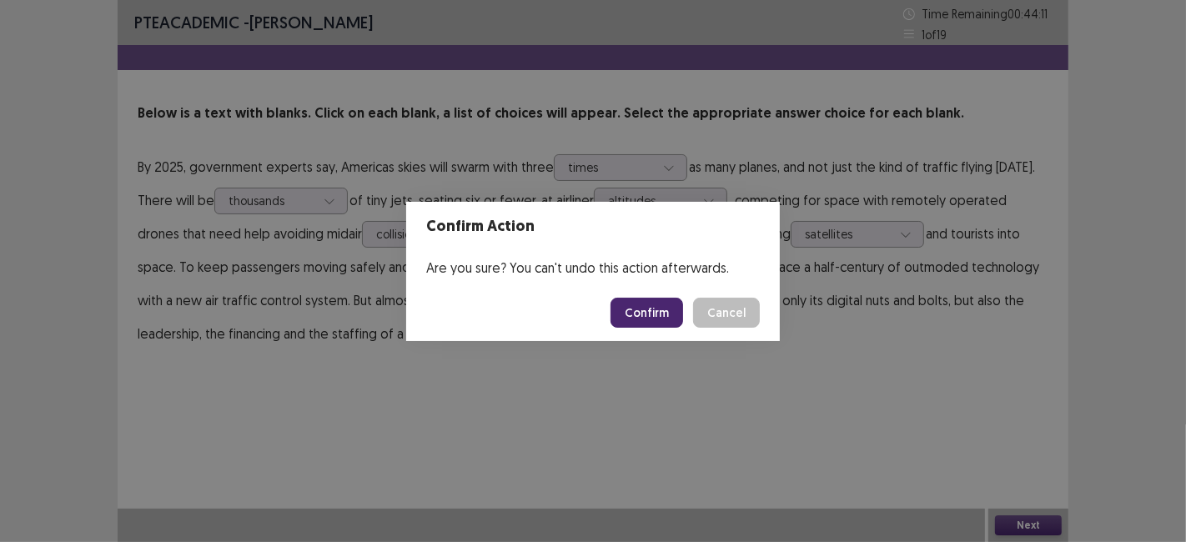
click at [646, 302] on button "Confirm" at bounding box center [646, 313] width 73 height 30
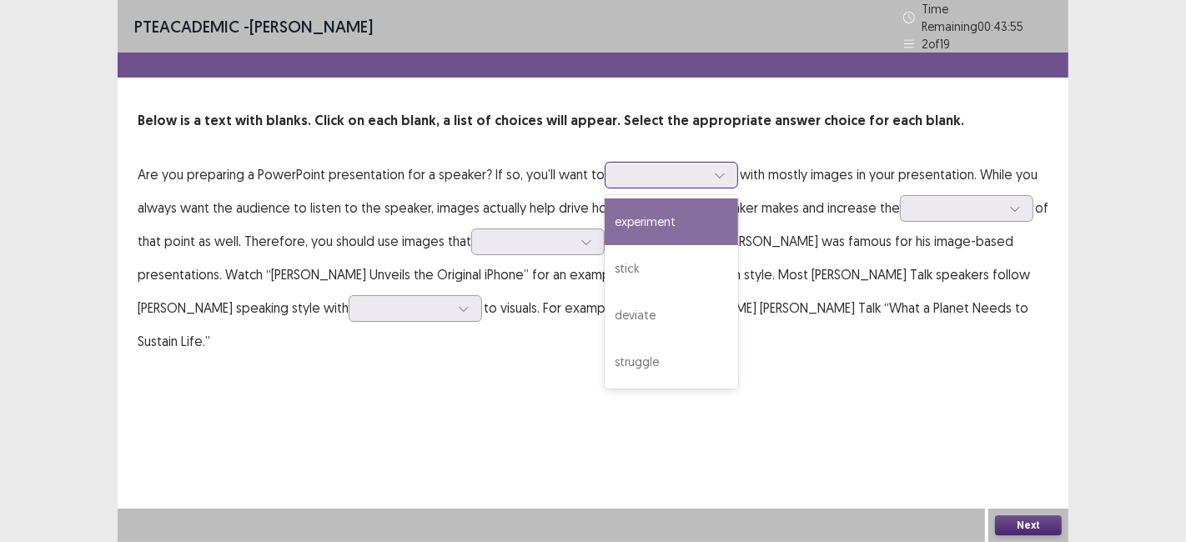
click at [640, 258] on div "stick" at bounding box center [670, 268] width 133 height 47
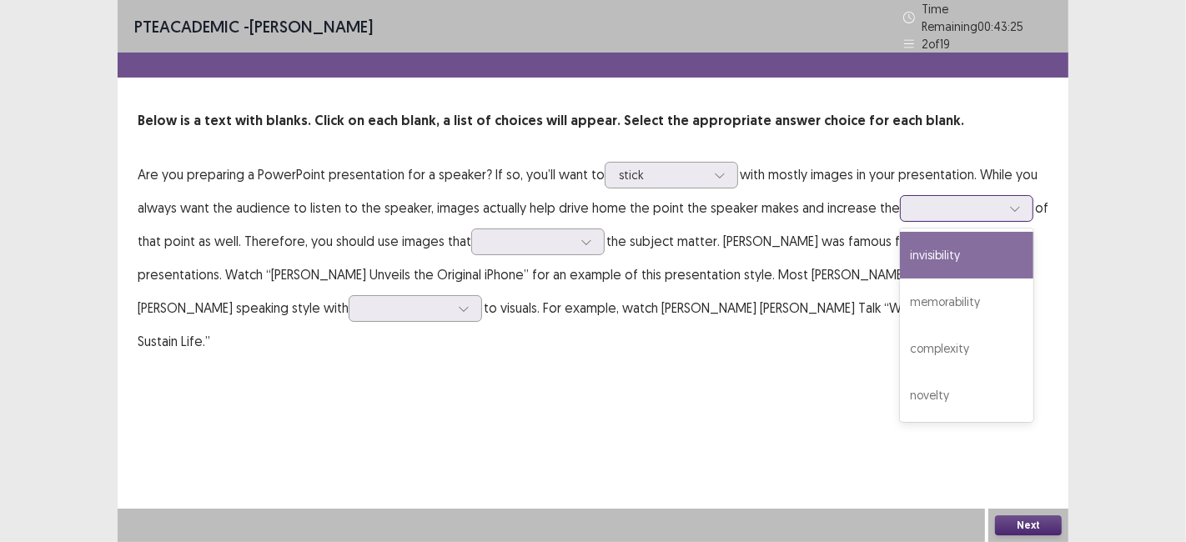
click at [941, 347] on div "complexity" at bounding box center [966, 348] width 133 height 47
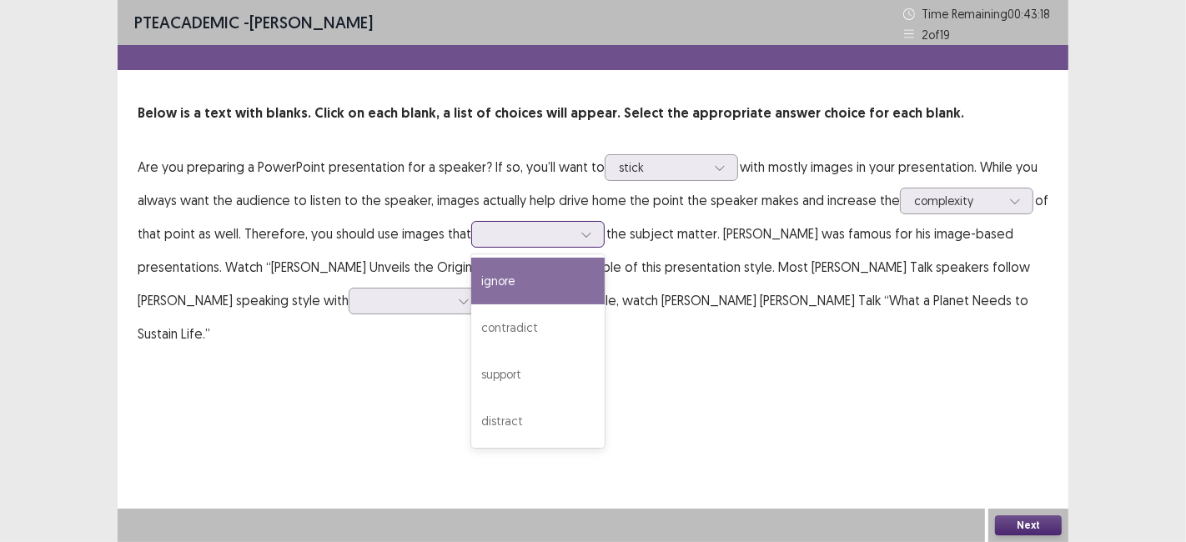
click at [509, 373] on div "support" at bounding box center [537, 374] width 133 height 47
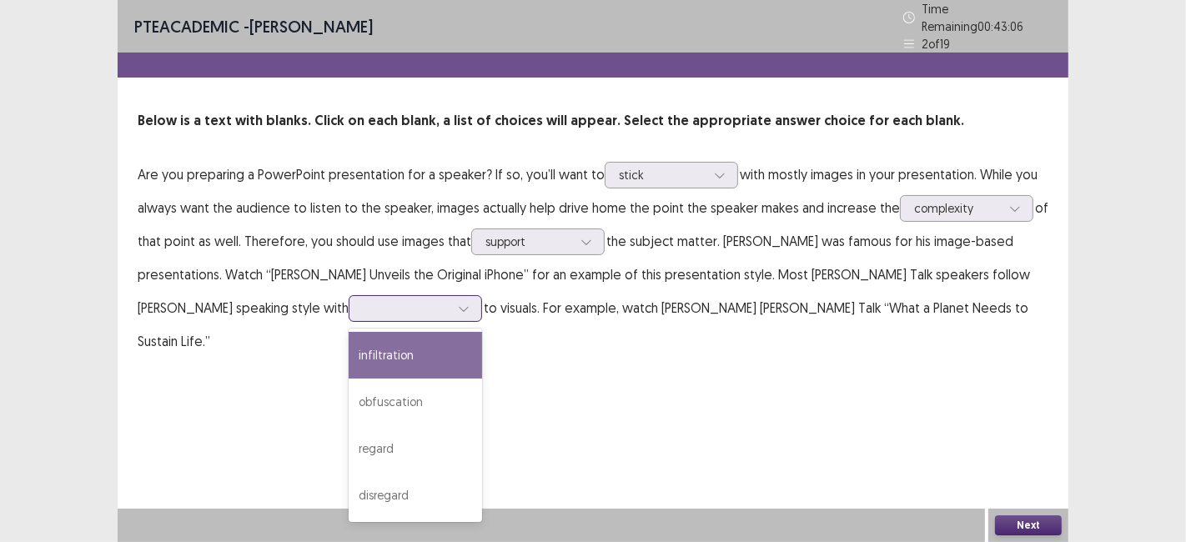
click at [348, 448] on div "regard" at bounding box center [414, 448] width 133 height 47
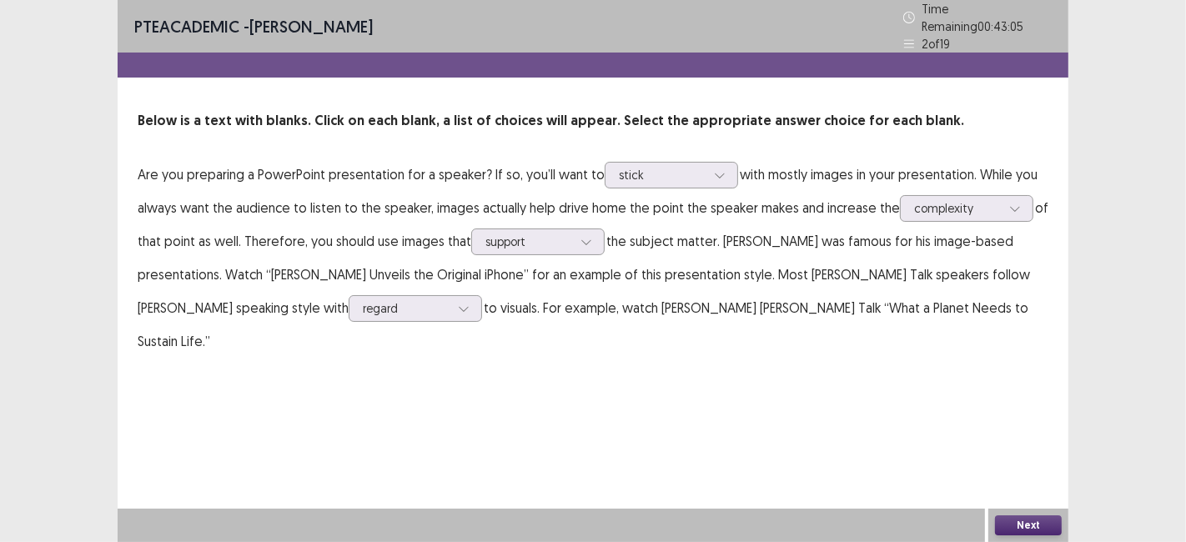
click at [1027, 518] on button "Next" at bounding box center [1028, 525] width 67 height 20
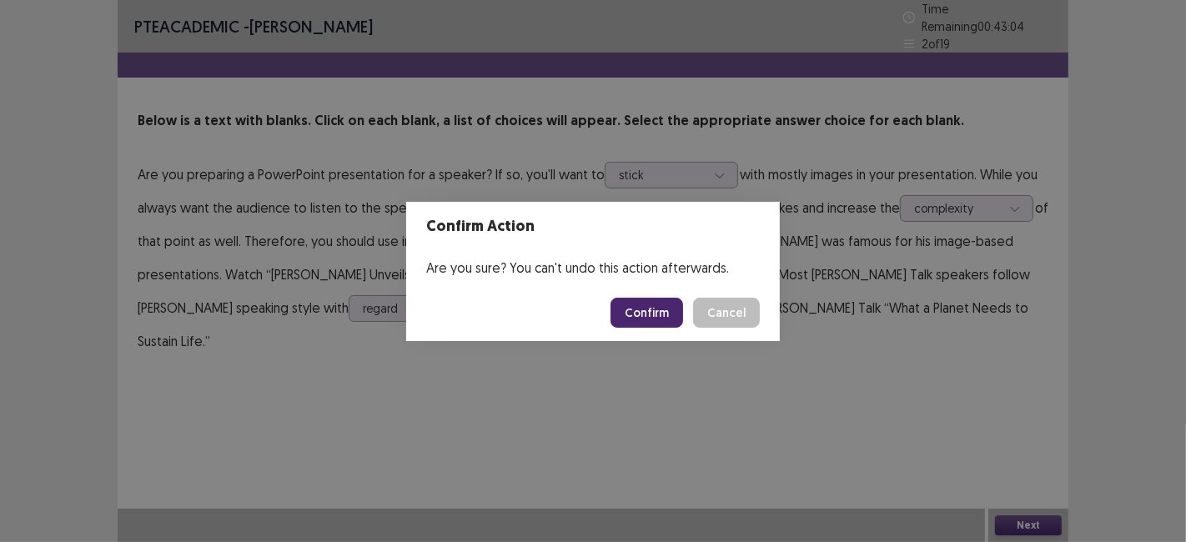
click at [649, 313] on button "Confirm" at bounding box center [646, 313] width 73 height 30
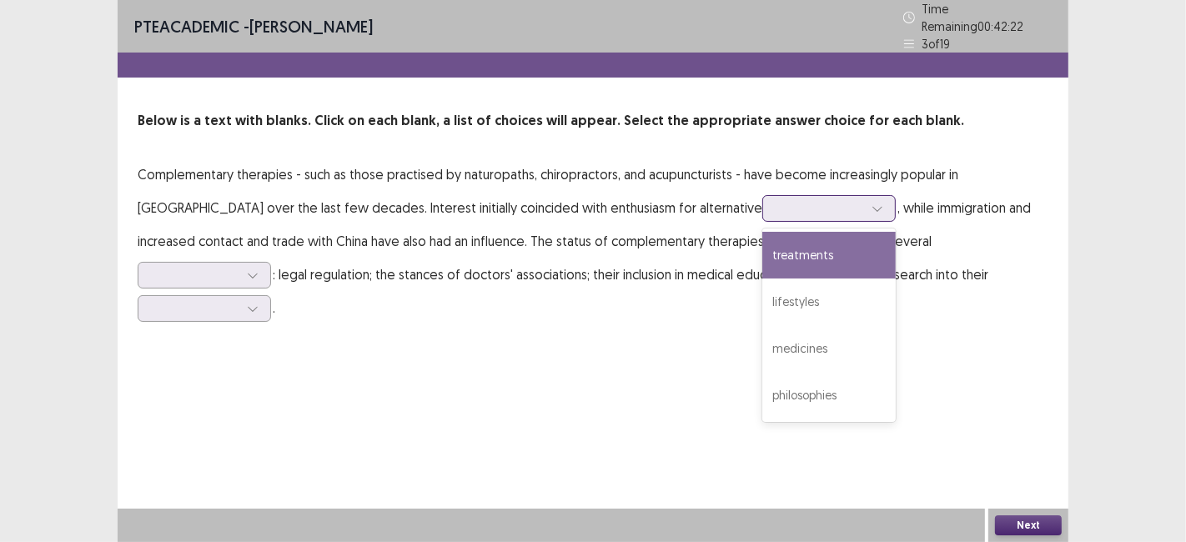
click at [762, 244] on div "treatments" at bounding box center [828, 255] width 133 height 47
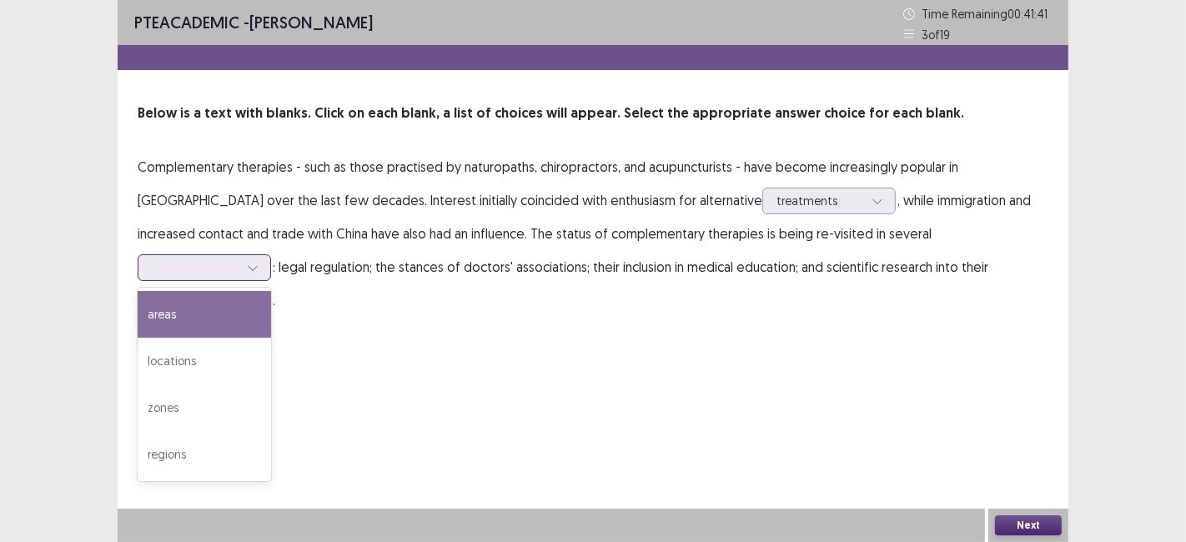
click at [271, 338] on div "locations" at bounding box center [204, 361] width 133 height 47
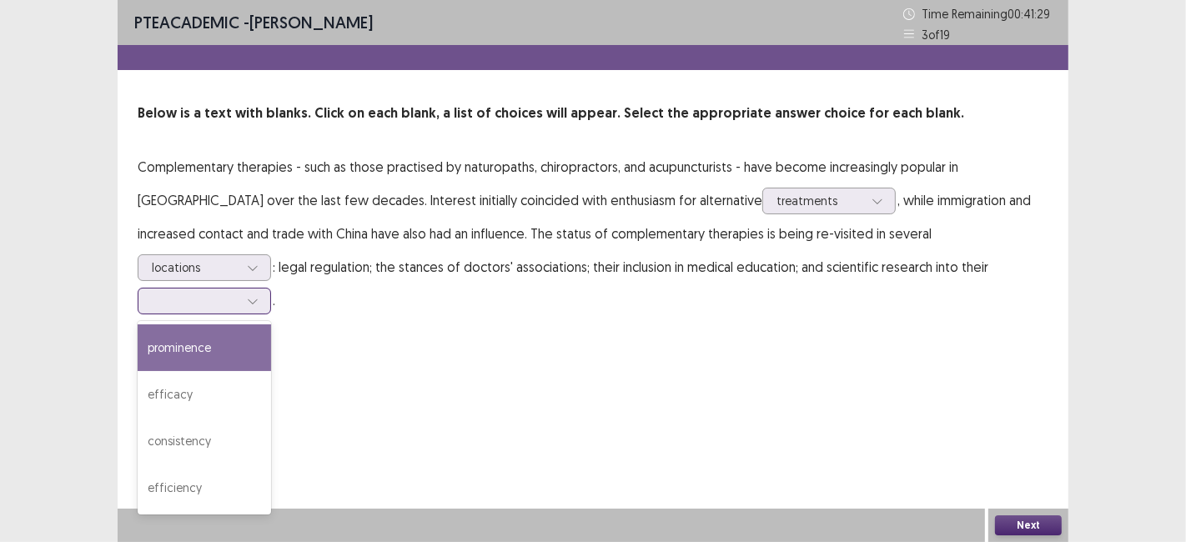
click at [271, 418] on div "consistency" at bounding box center [204, 441] width 133 height 47
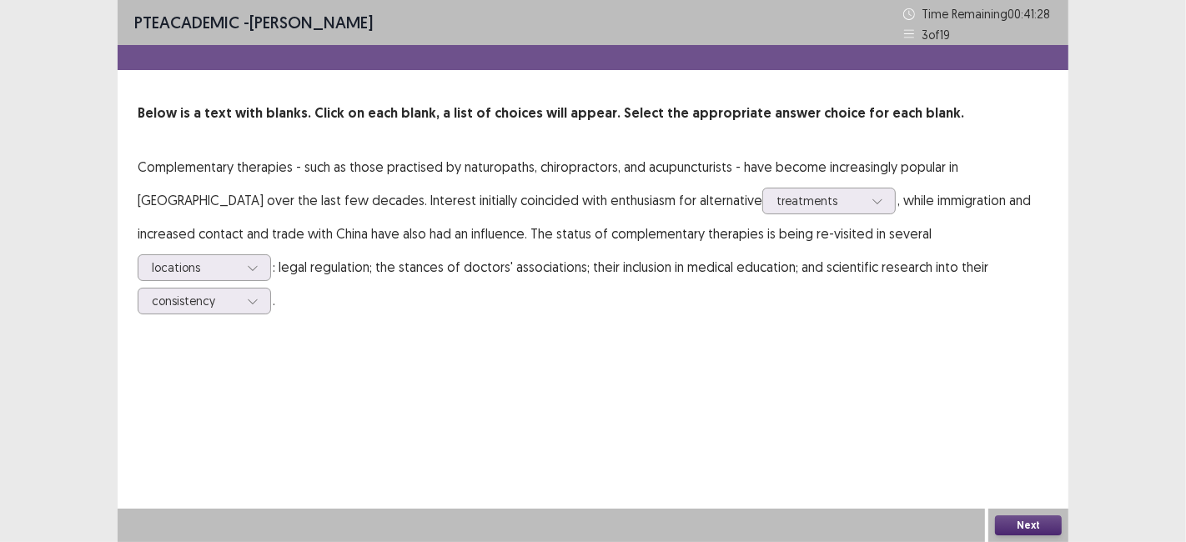
click at [1034, 525] on button "Next" at bounding box center [1028, 525] width 67 height 20
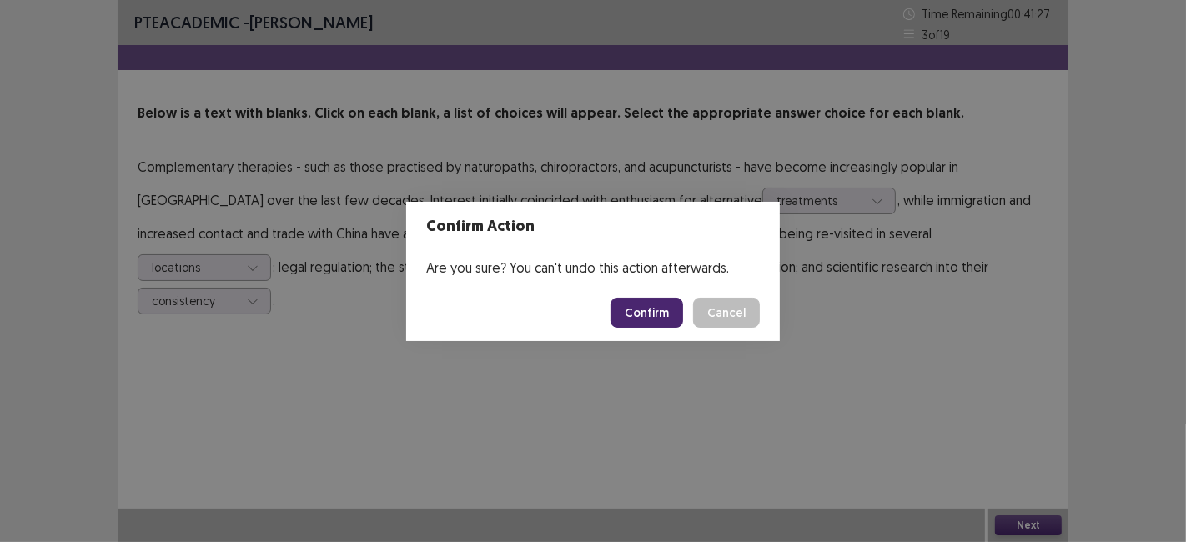
click at [650, 312] on button "Confirm" at bounding box center [646, 313] width 73 height 30
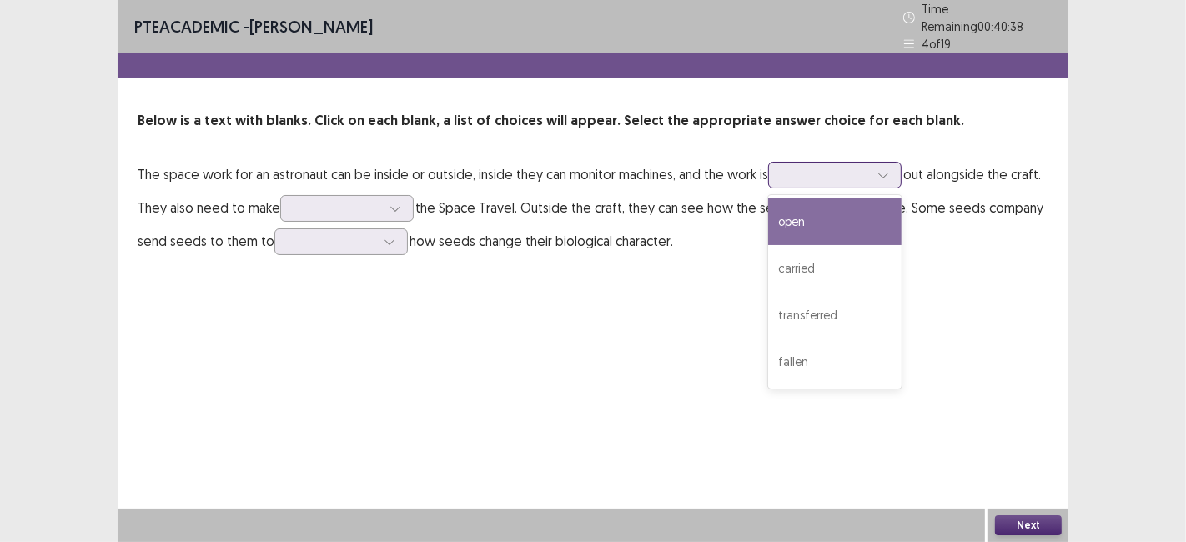
click at [812, 250] on div "carried" at bounding box center [834, 268] width 133 height 47
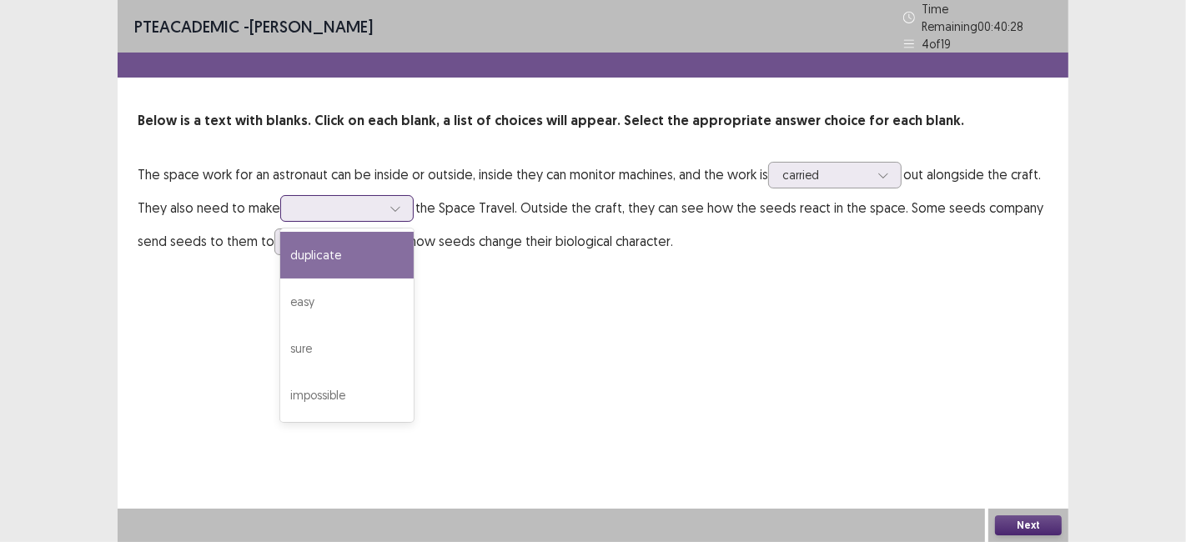
click at [303, 348] on div "sure" at bounding box center [346, 348] width 133 height 47
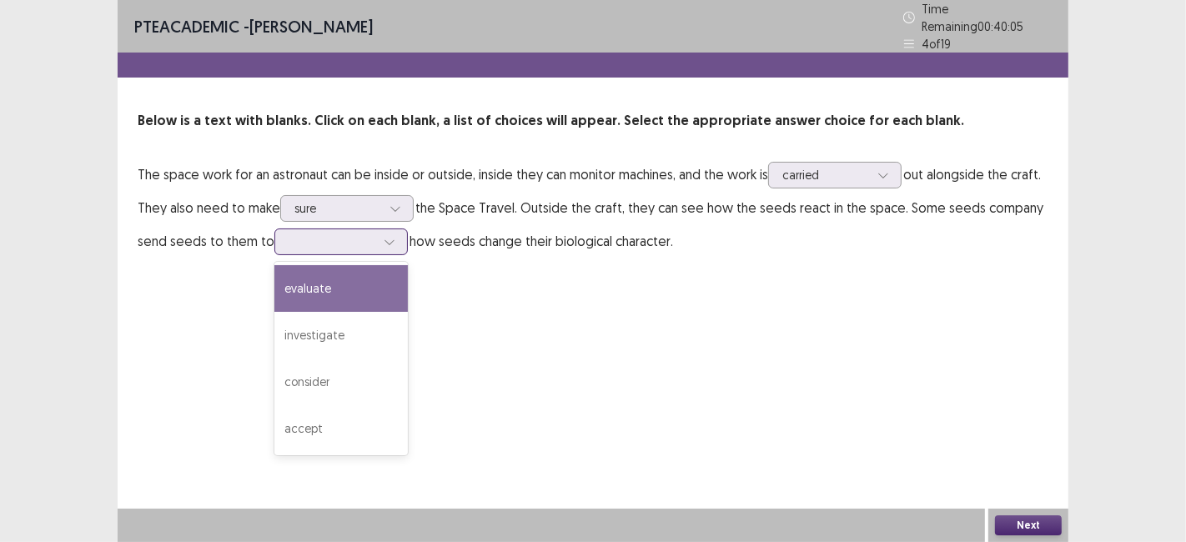
click at [298, 375] on div "consider" at bounding box center [340, 381] width 133 height 47
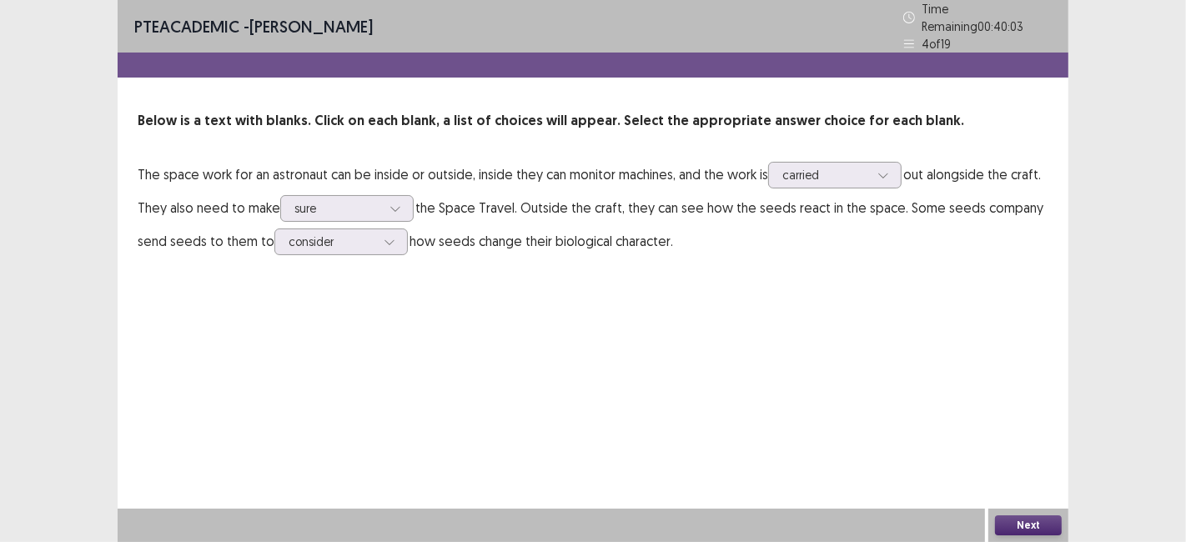
click at [1022, 529] on button "Next" at bounding box center [1028, 525] width 67 height 20
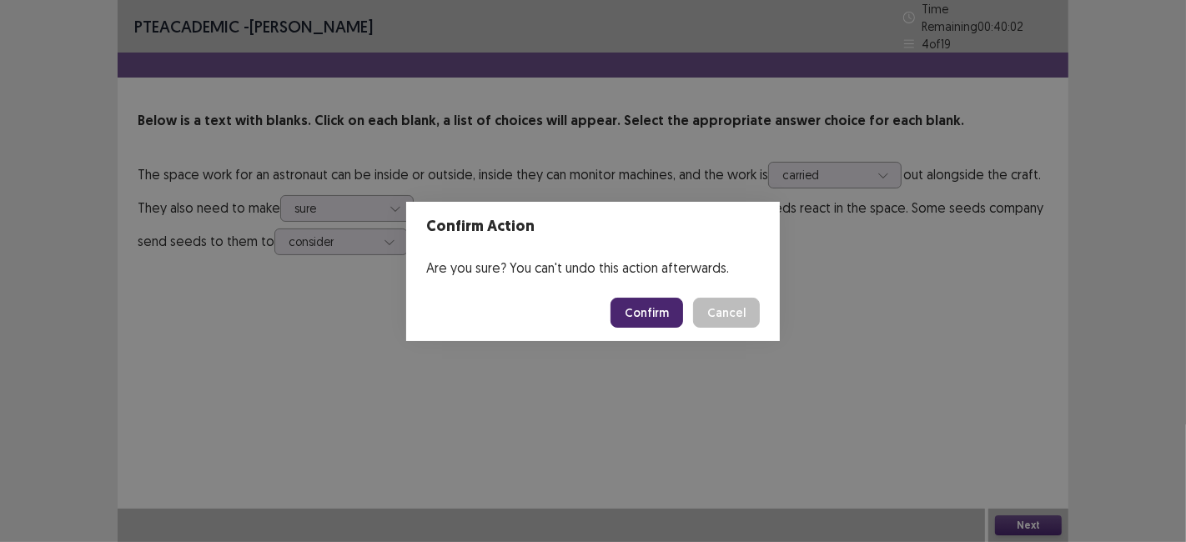
click at [655, 319] on button "Confirm" at bounding box center [646, 313] width 73 height 30
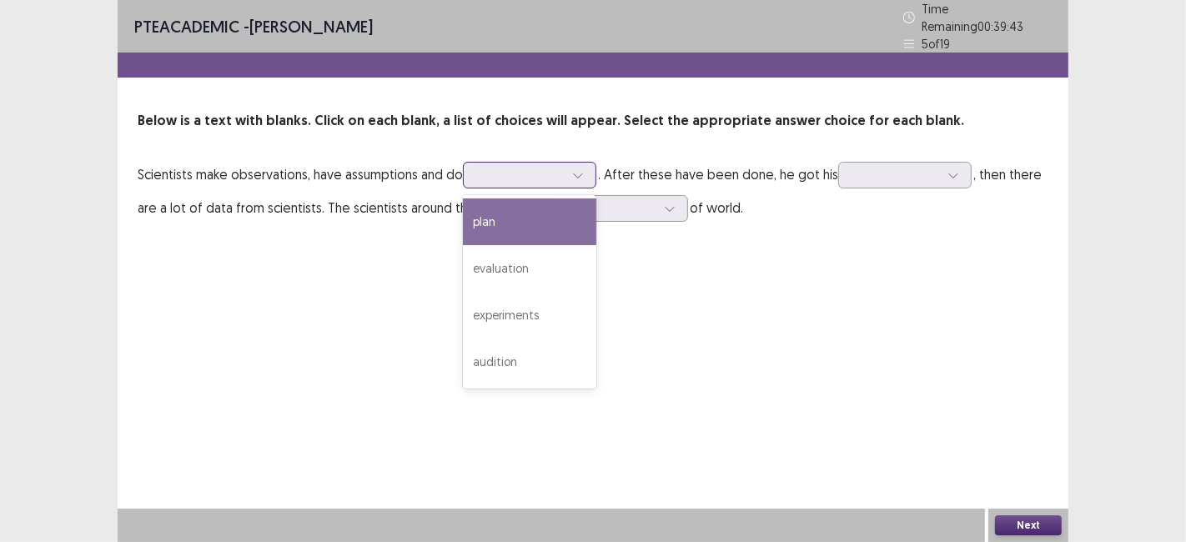
click at [496, 264] on div "evaluation" at bounding box center [529, 268] width 133 height 47
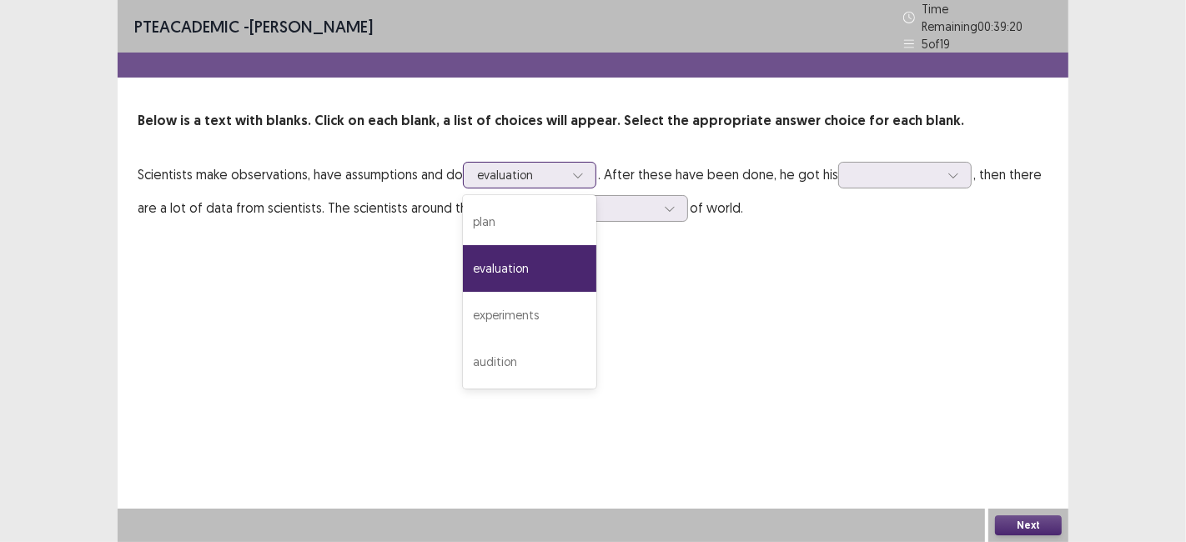
click at [531, 312] on div "experiments" at bounding box center [529, 315] width 133 height 47
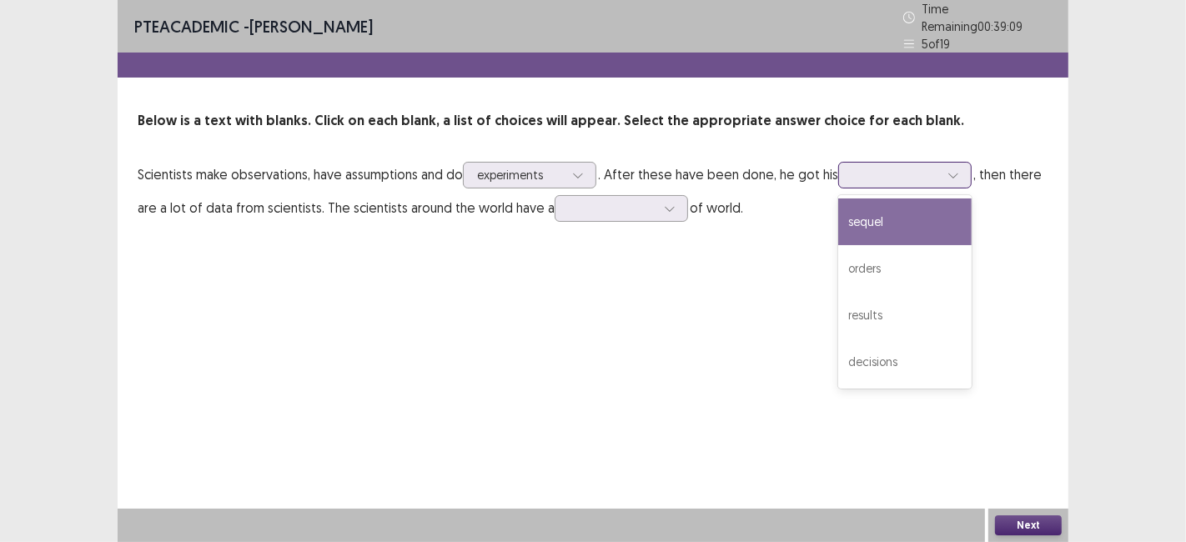
click at [871, 315] on div "results" at bounding box center [904, 315] width 133 height 47
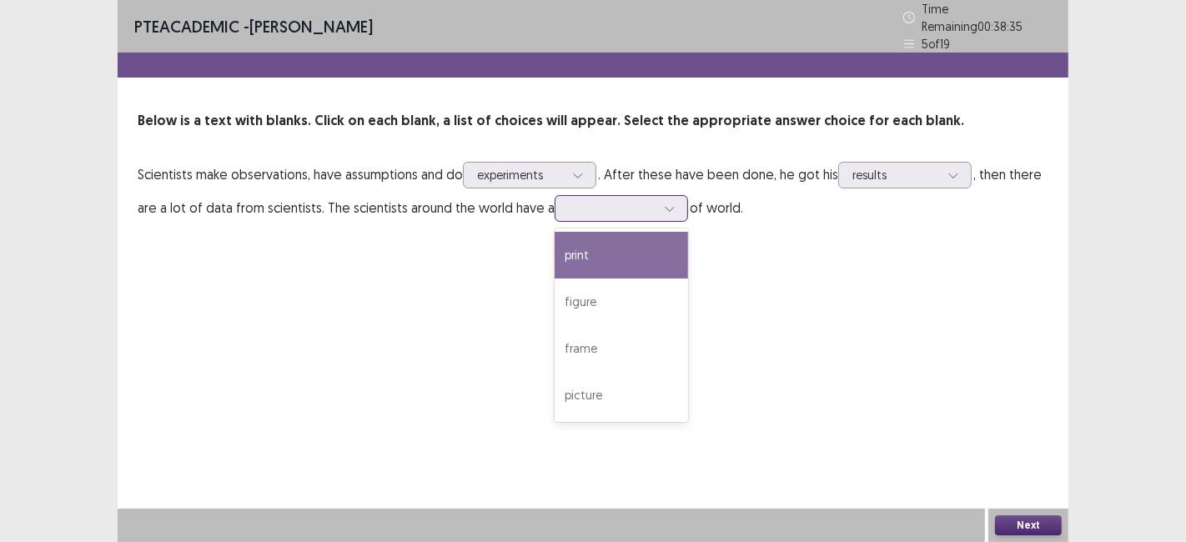
click at [592, 302] on div "figure" at bounding box center [620, 301] width 133 height 47
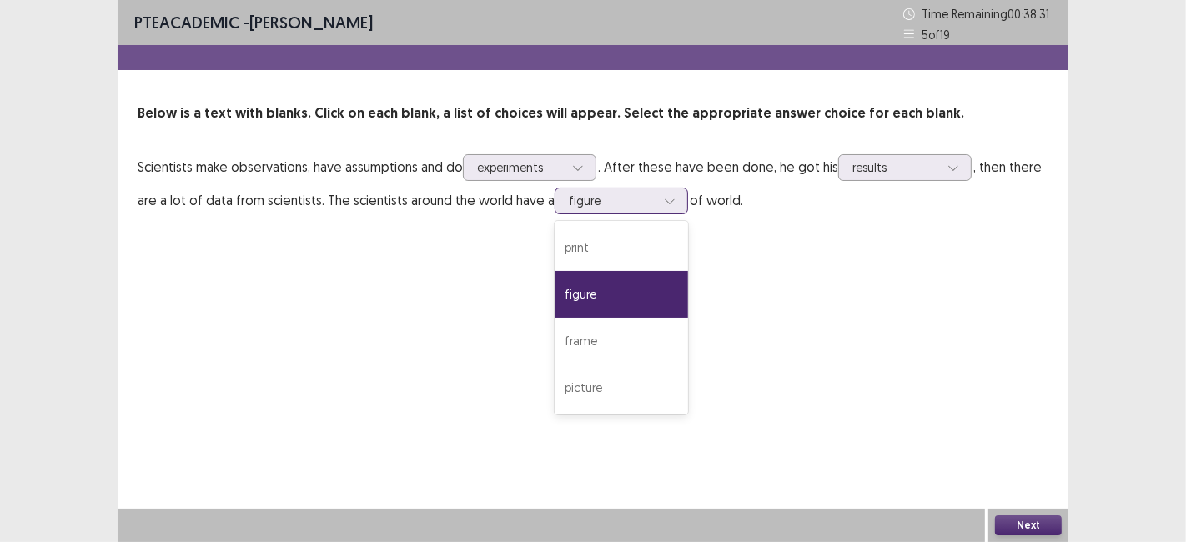
click at [626, 397] on div "picture" at bounding box center [620, 387] width 133 height 47
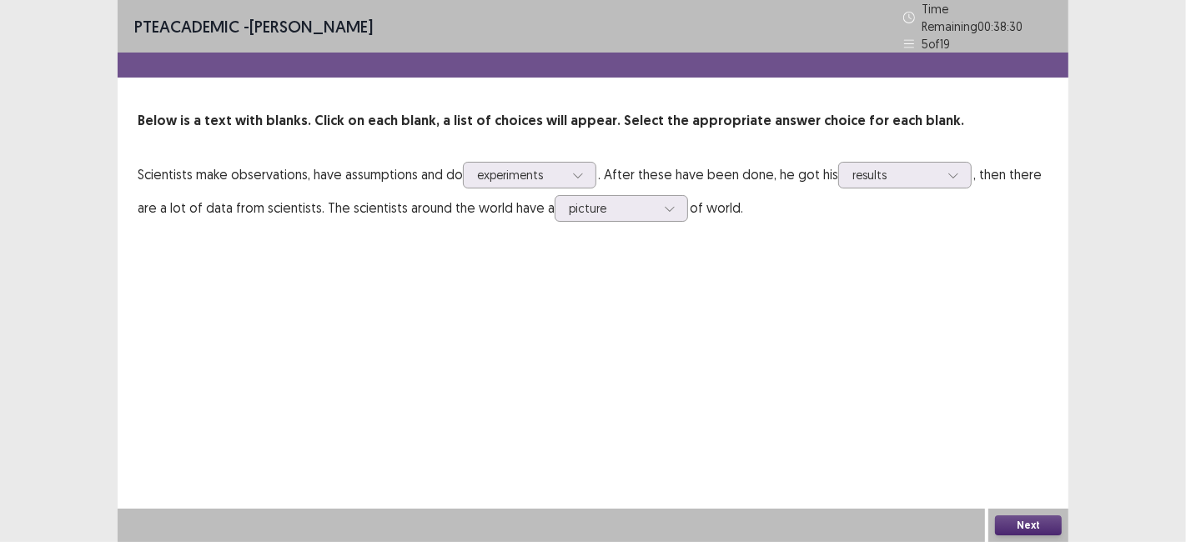
click at [1016, 524] on button "Next" at bounding box center [1028, 525] width 67 height 20
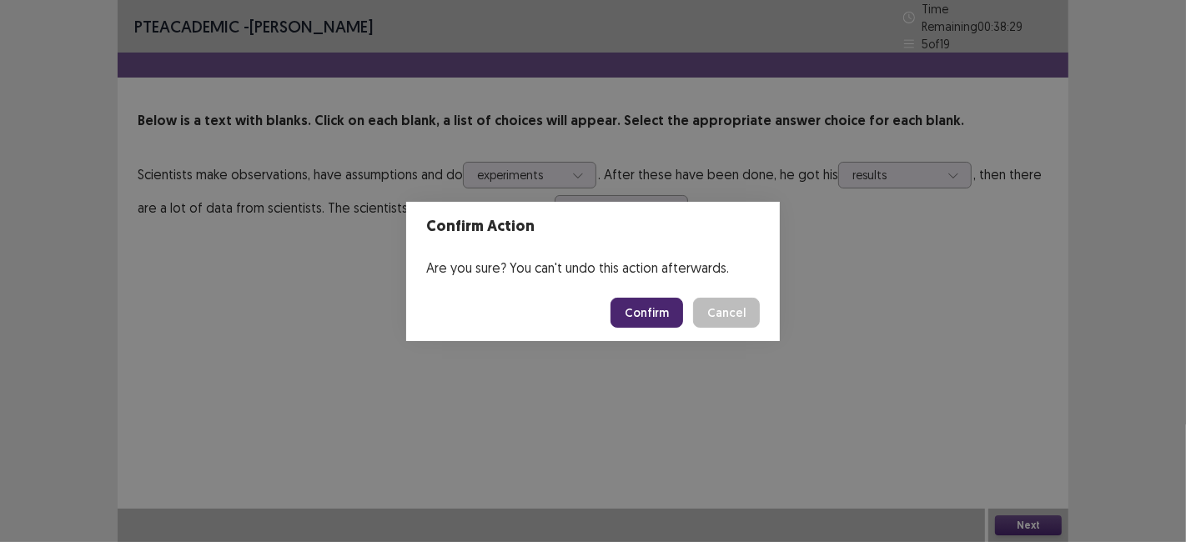
click at [634, 305] on button "Confirm" at bounding box center [646, 313] width 73 height 30
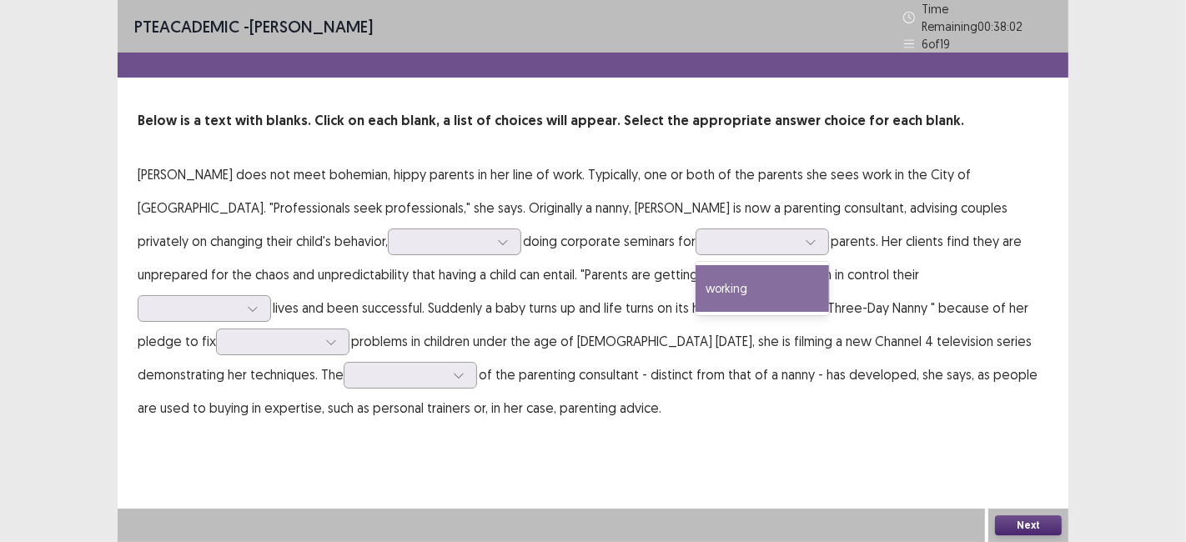
click at [585, 448] on div "PTE academic - [PERSON_NAME] Time Remaining 00 : 38 : 02 6 of 19 Below is a tex…" at bounding box center [593, 229] width 950 height 458
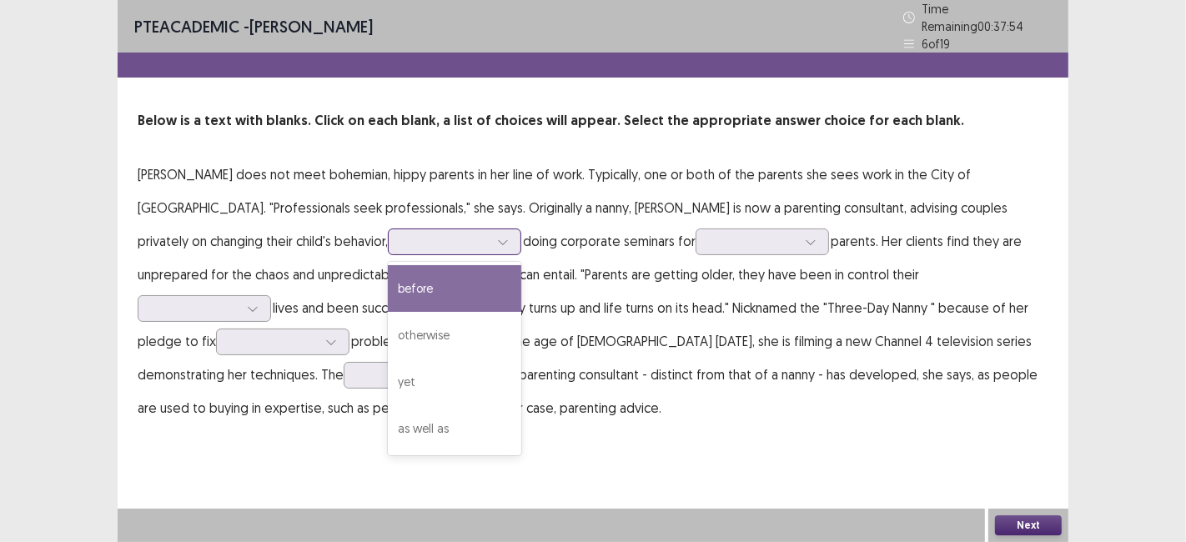
click at [388, 283] on div "before" at bounding box center [454, 288] width 133 height 47
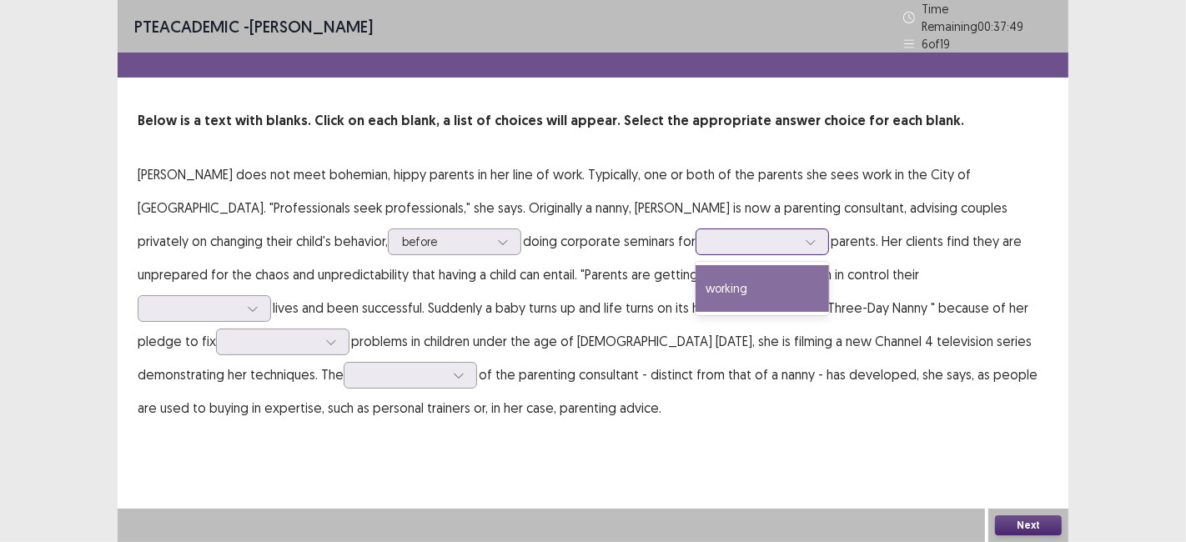
click at [695, 285] on div "working" at bounding box center [761, 288] width 133 height 47
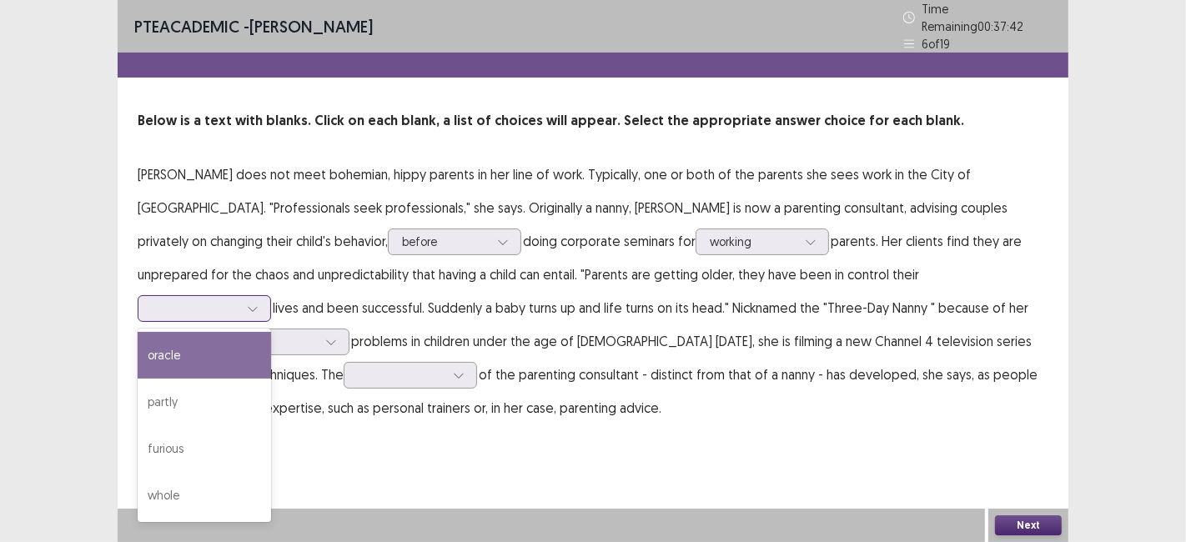
click at [271, 472] on div "whole" at bounding box center [204, 495] width 133 height 47
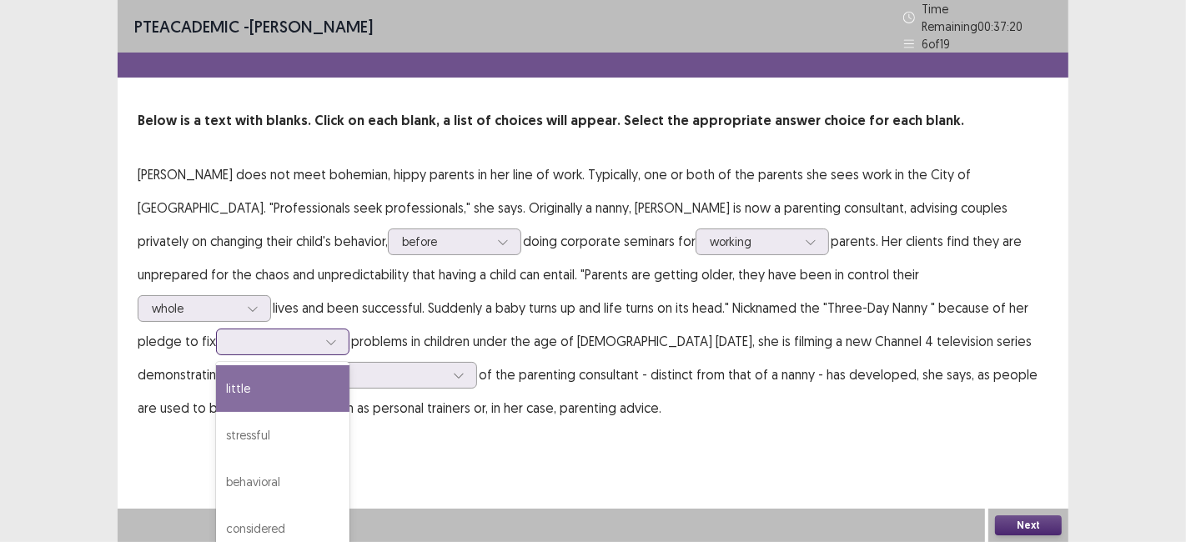
click at [349, 459] on div "behavioral" at bounding box center [282, 482] width 133 height 47
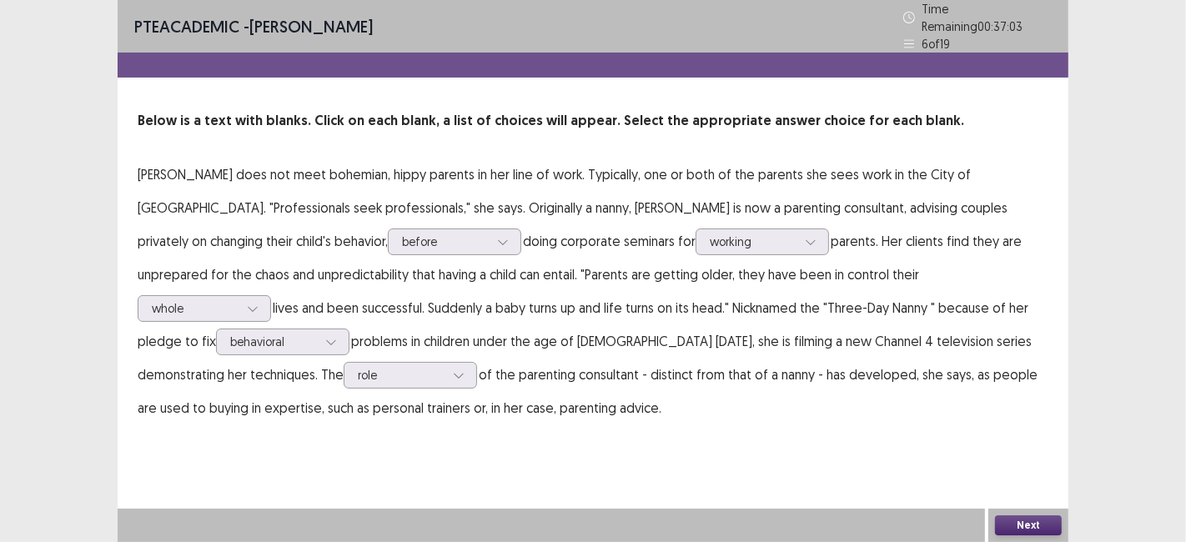
click at [1038, 524] on button "Next" at bounding box center [1028, 525] width 67 height 20
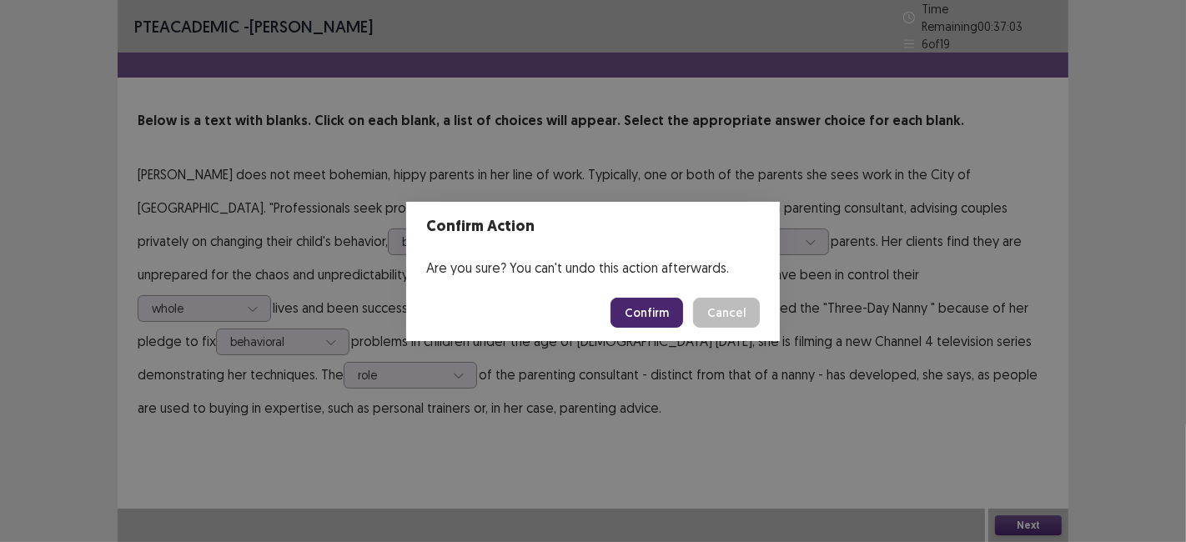
click at [650, 303] on button "Confirm" at bounding box center [646, 313] width 73 height 30
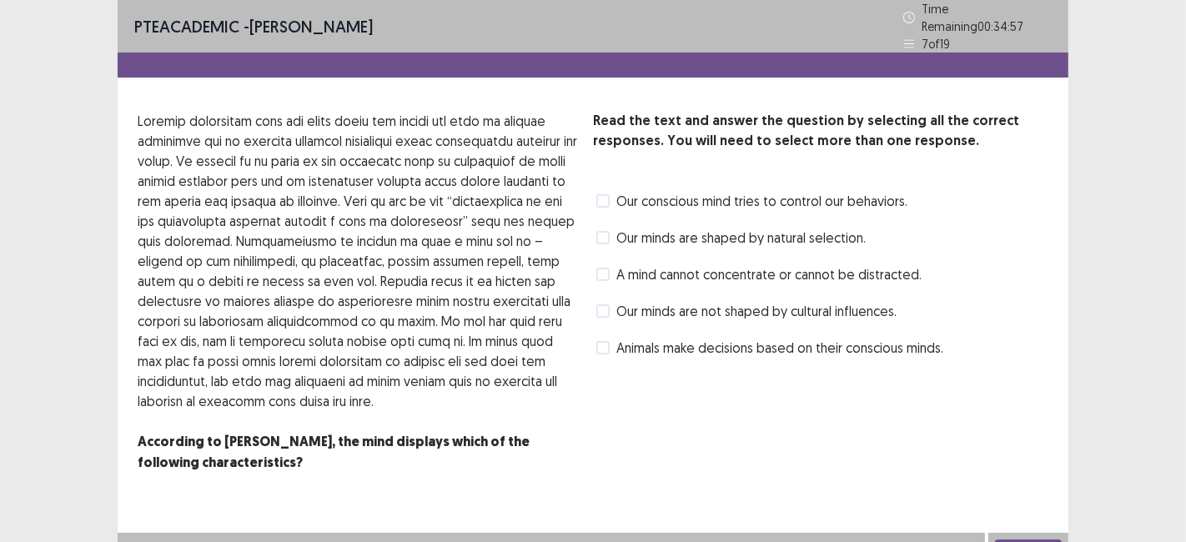
click at [598, 194] on span at bounding box center [602, 200] width 13 height 13
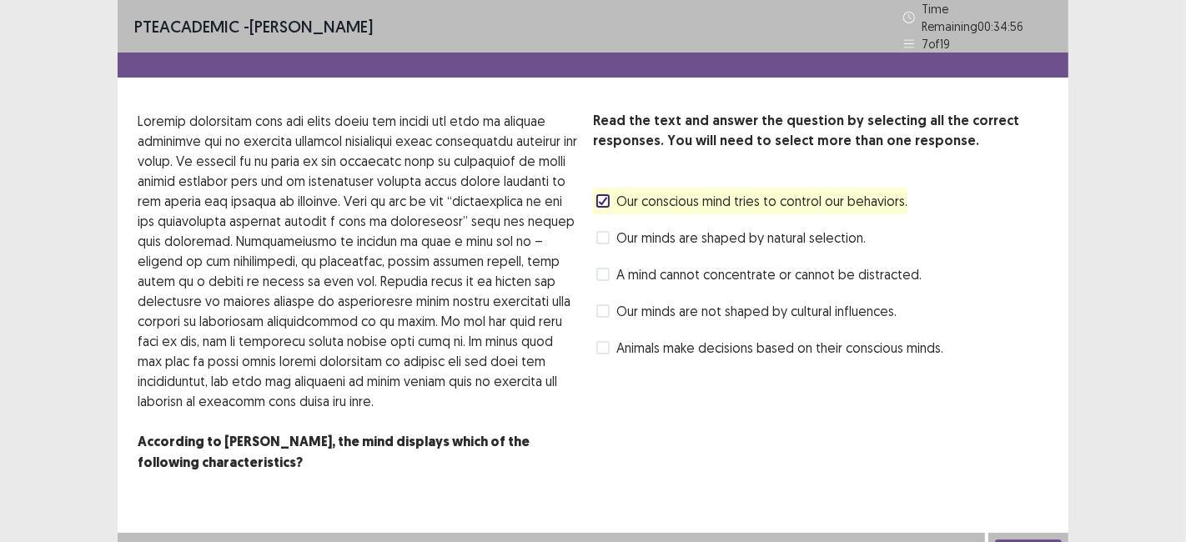
scroll to position [16, 0]
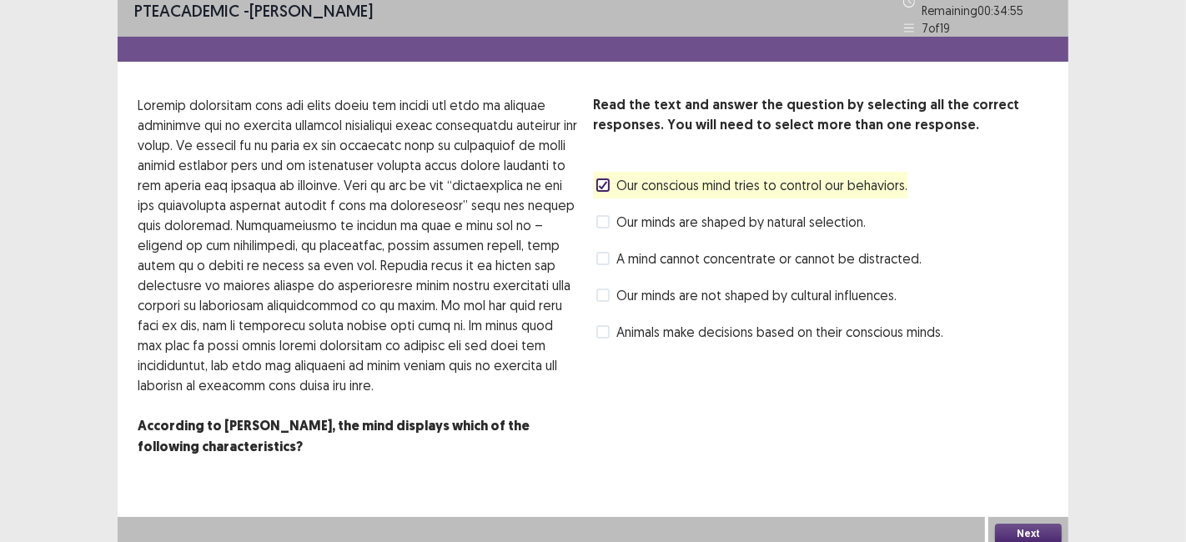
click at [1024, 532] on button "Next" at bounding box center [1028, 534] width 67 height 20
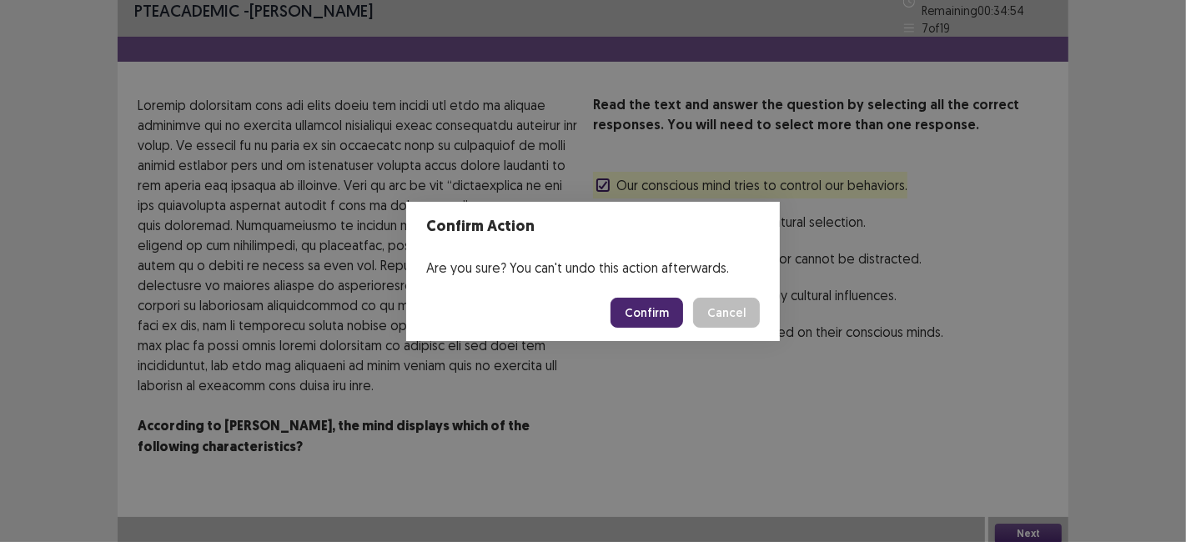
click at [654, 306] on button "Confirm" at bounding box center [646, 313] width 73 height 30
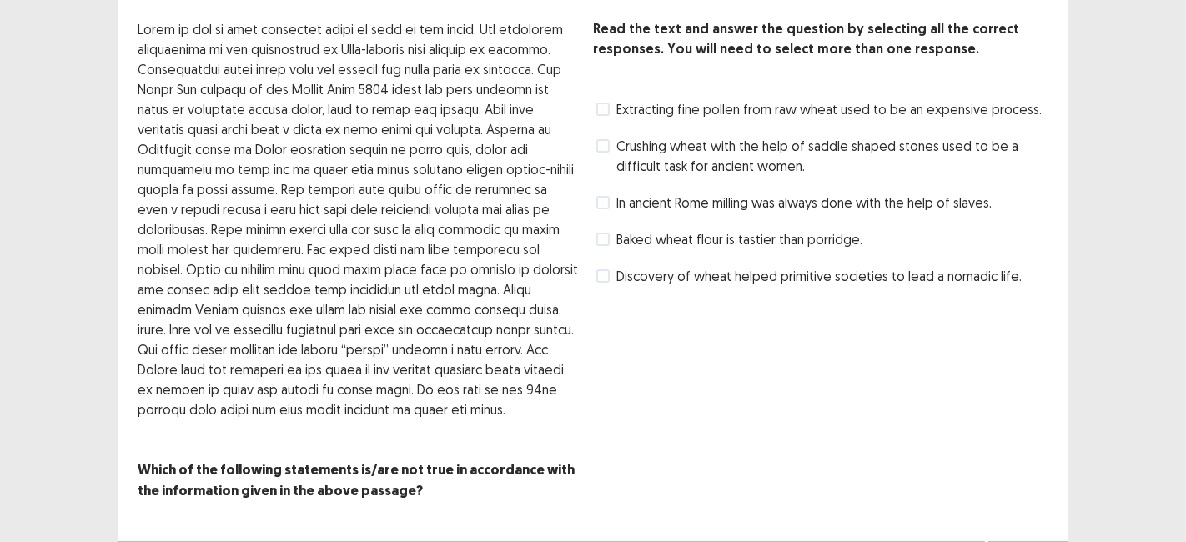
scroll to position [90, 0]
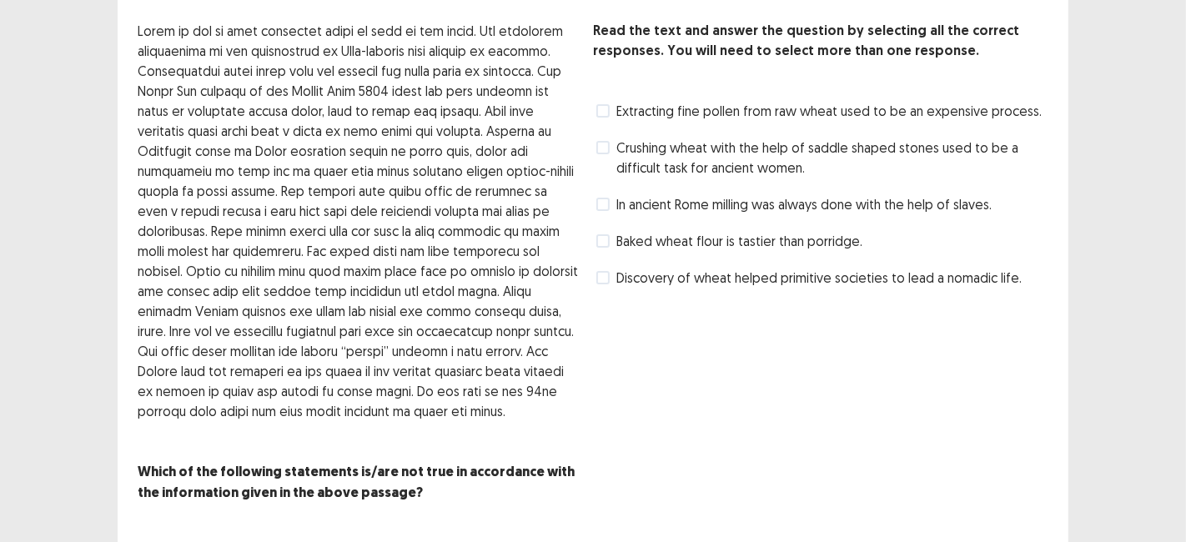
click at [606, 151] on label "Crushing wheat with the help of saddle shaped stones used to be a difficult tas…" at bounding box center [822, 158] width 452 height 40
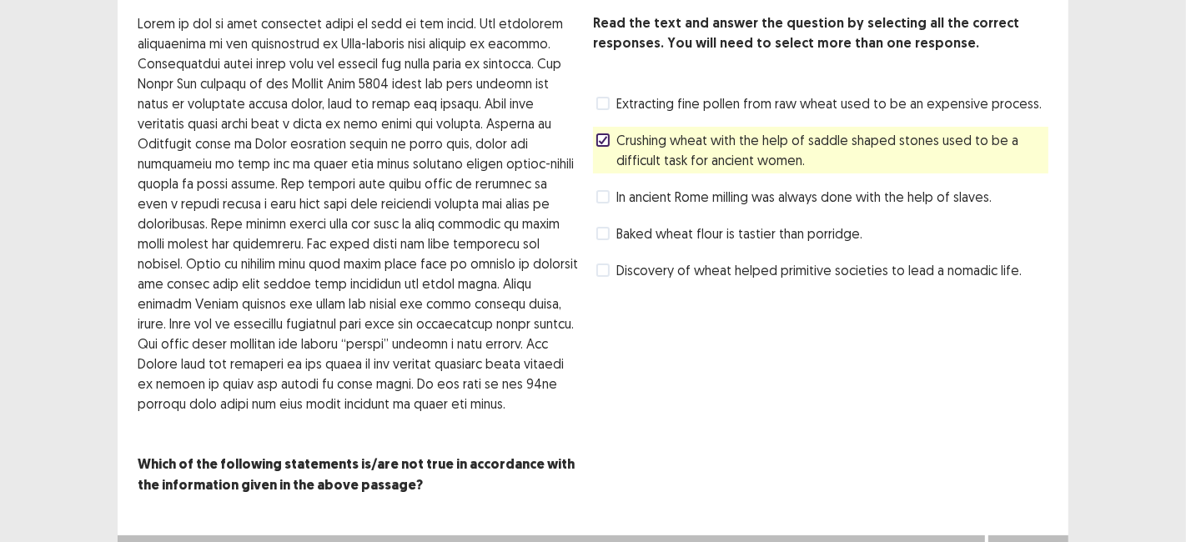
scroll to position [116, 0]
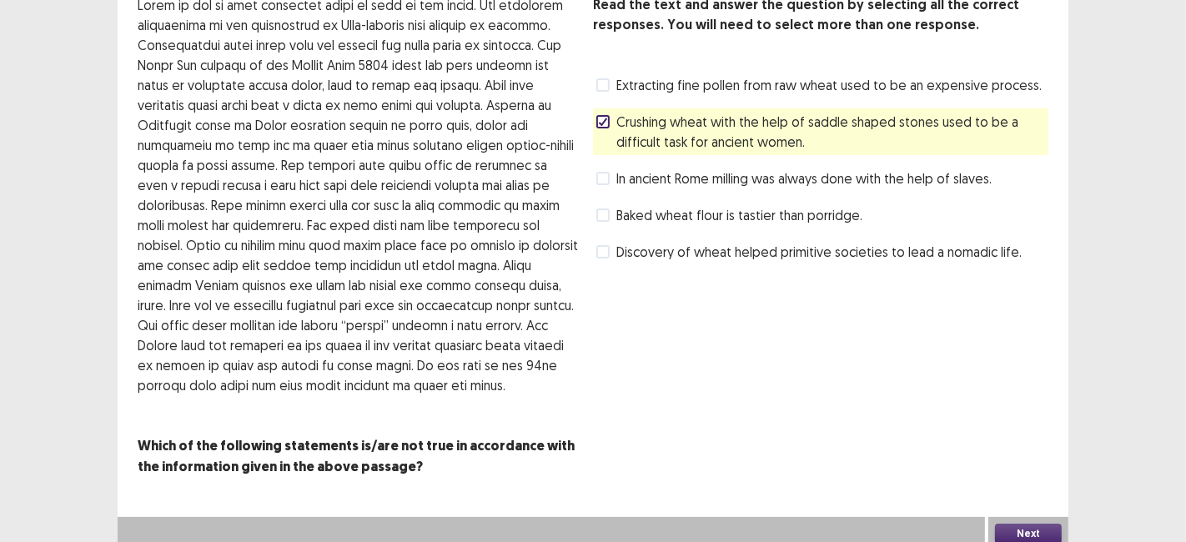
click at [1029, 527] on button "Next" at bounding box center [1028, 534] width 67 height 20
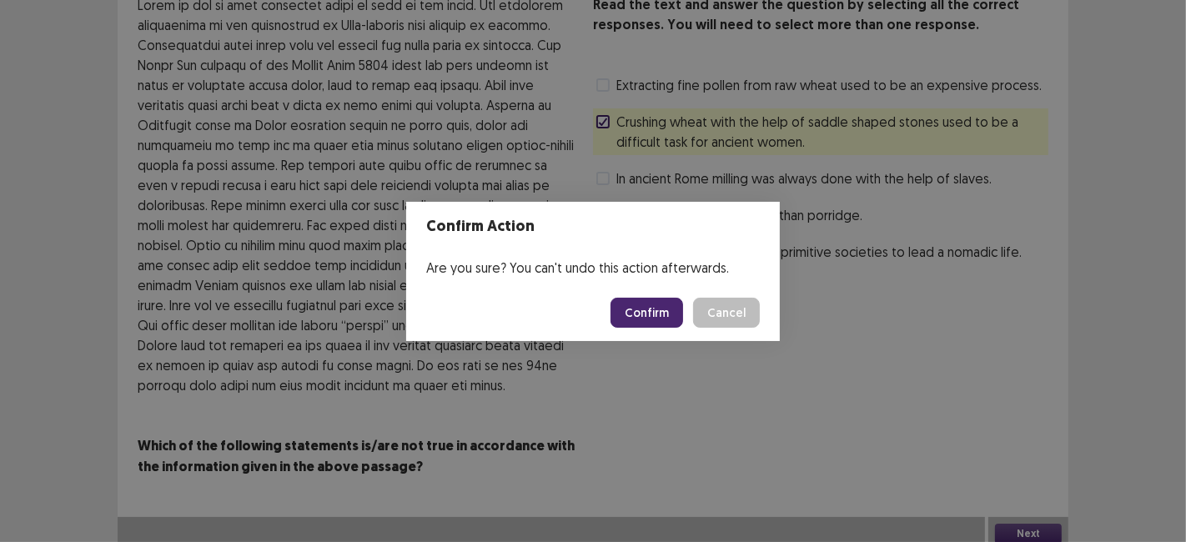
click at [648, 317] on button "Confirm" at bounding box center [646, 313] width 73 height 30
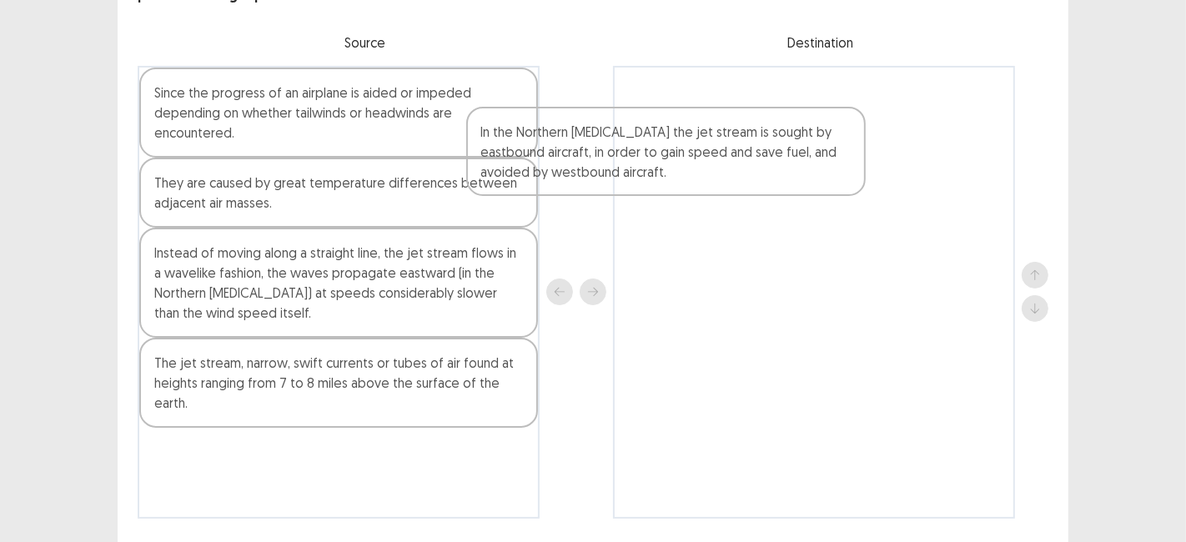
scroll to position [126, 0]
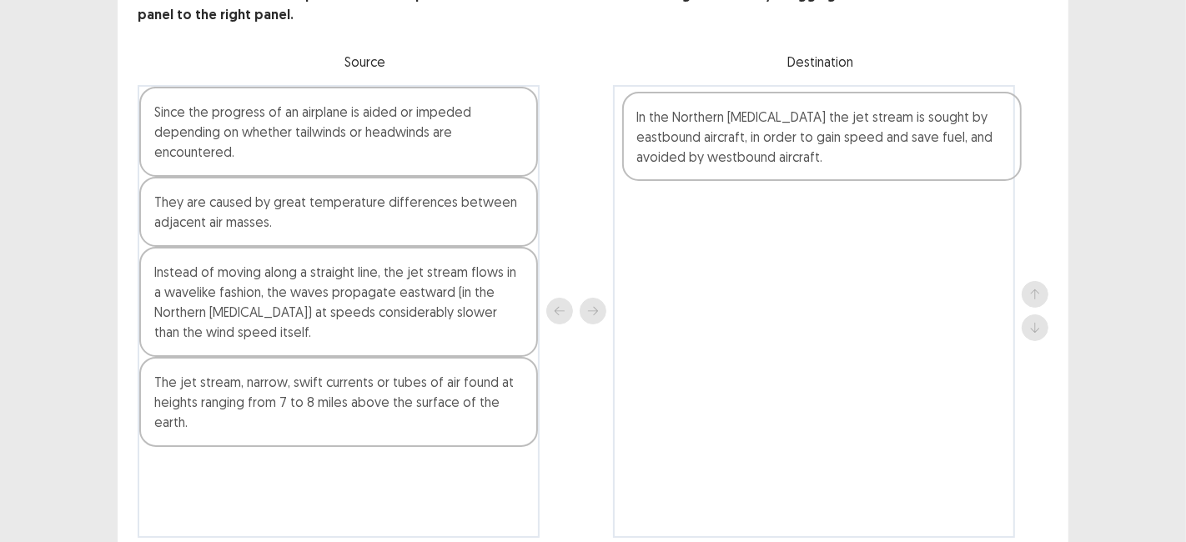
drag, startPoint x: 312, startPoint y: 118, endPoint x: 800, endPoint y: 147, distance: 488.6
click at [800, 147] on div "In the Northern [MEDICAL_DATA] the jet stream is sought by eastbound aircraft, …" at bounding box center [593, 311] width 910 height 453
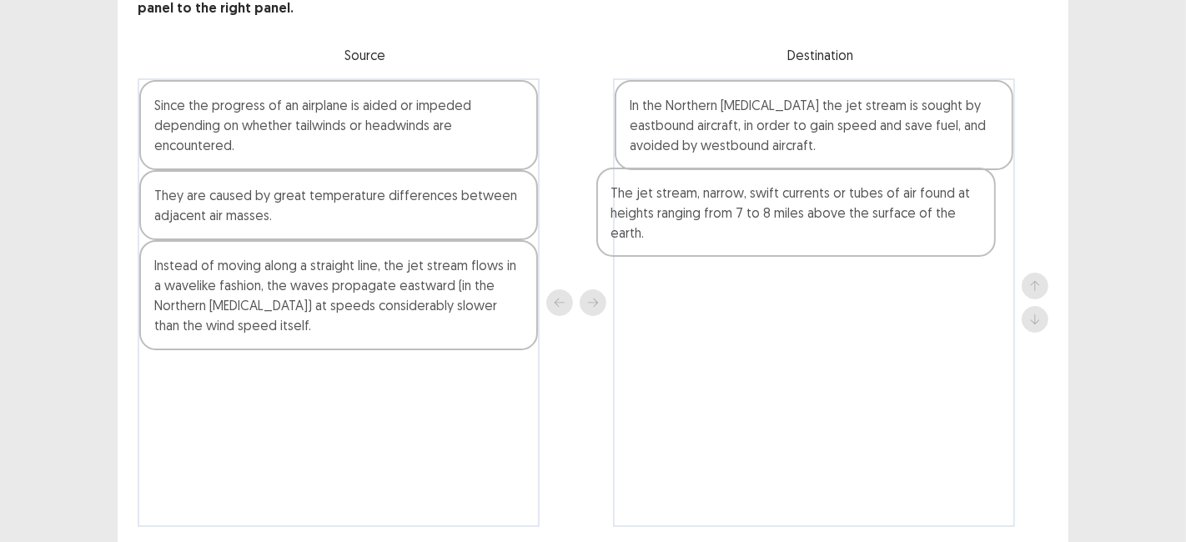
drag, startPoint x: 294, startPoint y: 378, endPoint x: 820, endPoint y: 160, distance: 568.5
click at [820, 160] on div "Since the progress of an airplane is aided or impeded depending on whether tail…" at bounding box center [593, 302] width 910 height 449
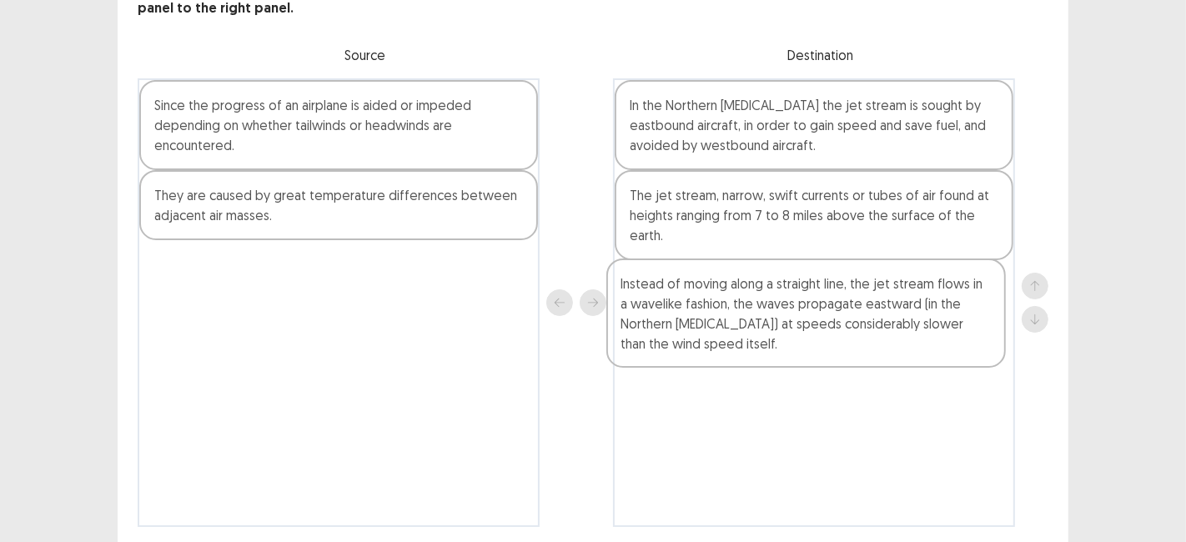
drag, startPoint x: 338, startPoint y: 325, endPoint x: 813, endPoint y: 339, distance: 475.4
click at [813, 339] on div "Since the progress of an airplane is aided or impeded depending on whether tail…" at bounding box center [593, 302] width 910 height 449
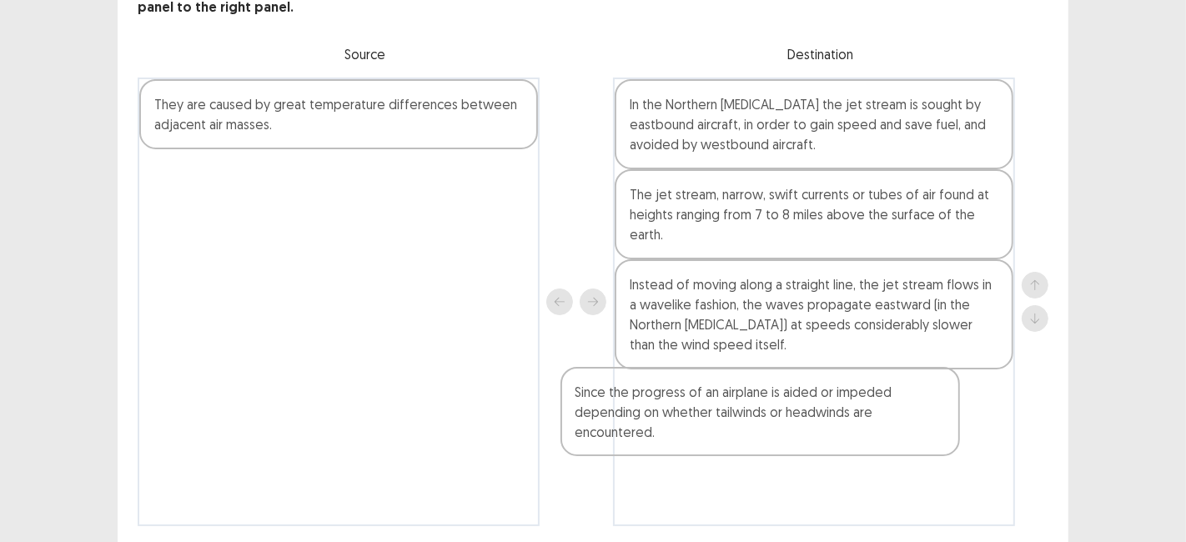
scroll to position [138, 0]
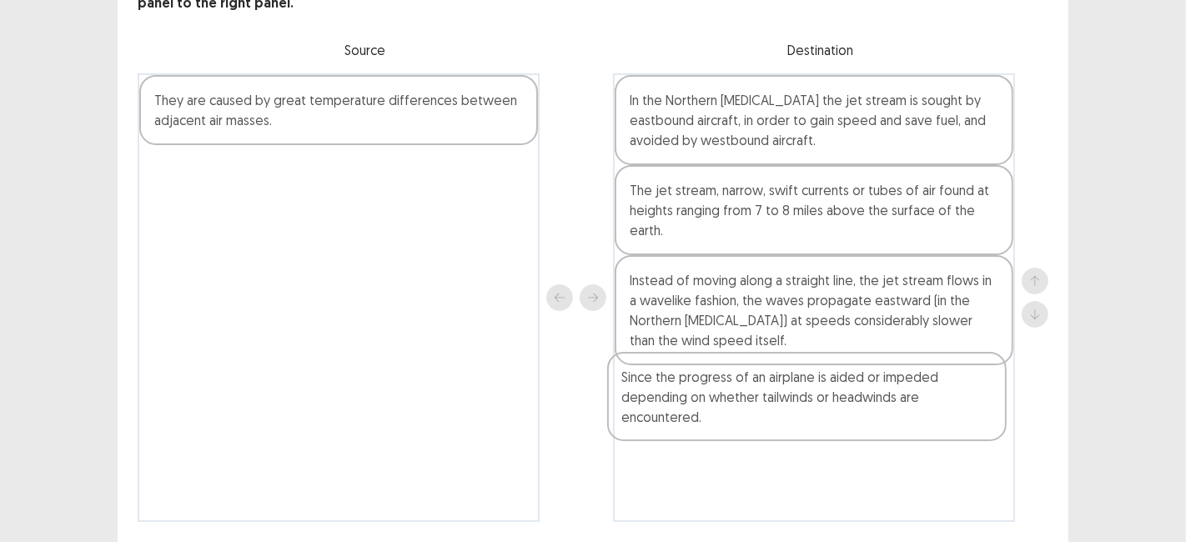
drag, startPoint x: 359, startPoint y: 133, endPoint x: 838, endPoint y: 406, distance: 551.2
click at [838, 406] on div "Since the progress of an airplane is aided or impeded depending on whether tail…" at bounding box center [593, 297] width 910 height 449
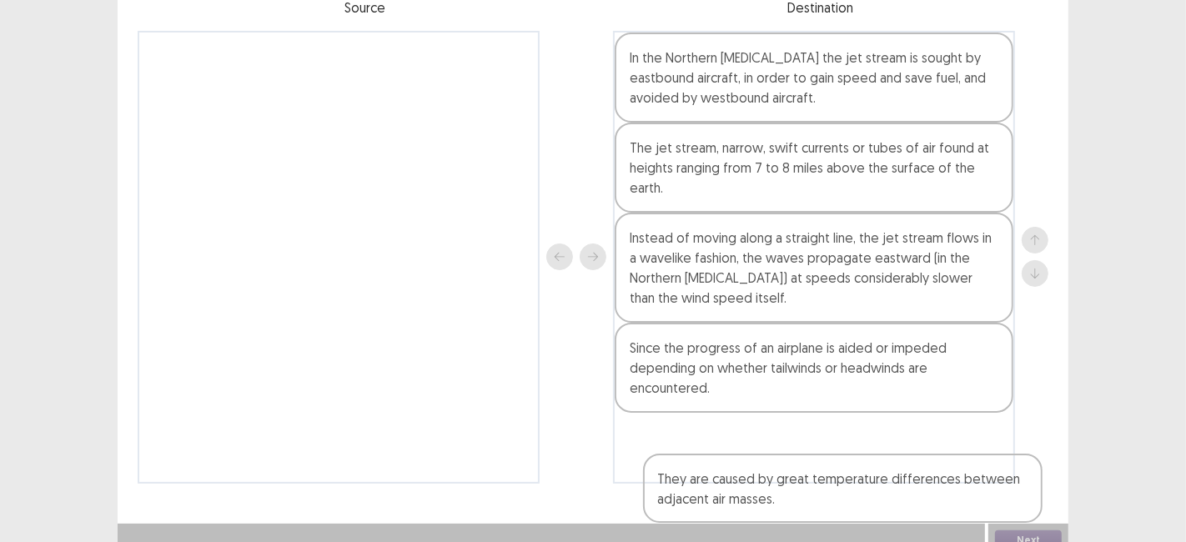
scroll to position [183, 0]
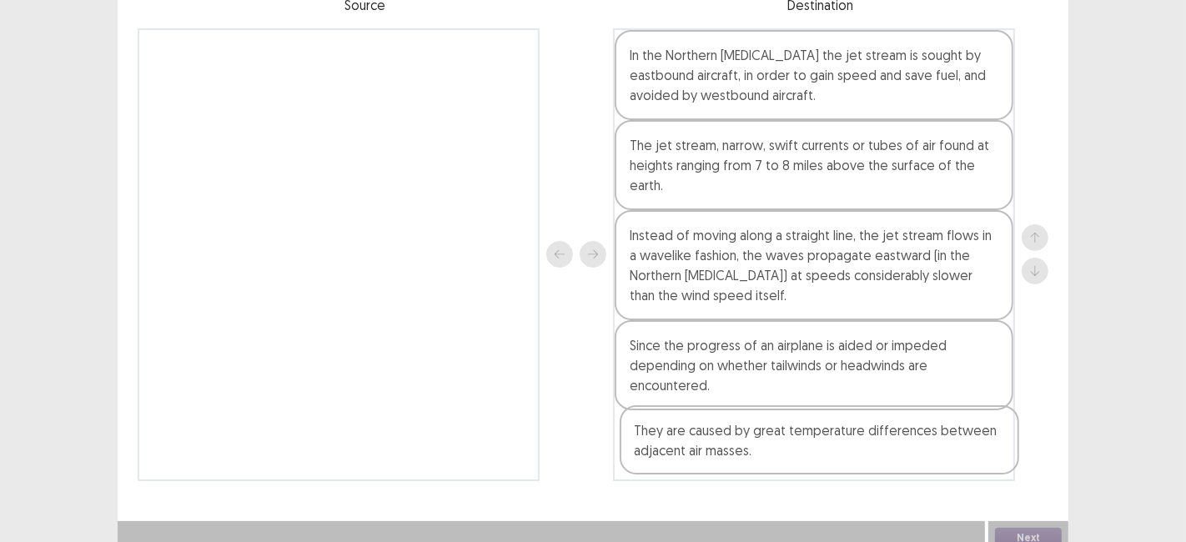
drag, startPoint x: 291, startPoint y: 113, endPoint x: 781, endPoint y: 463, distance: 601.9
click at [781, 463] on div "They are caused by great temperature differences between adjacent air masses. I…" at bounding box center [593, 254] width 910 height 453
click at [1022, 534] on button "Next" at bounding box center [1028, 539] width 67 height 20
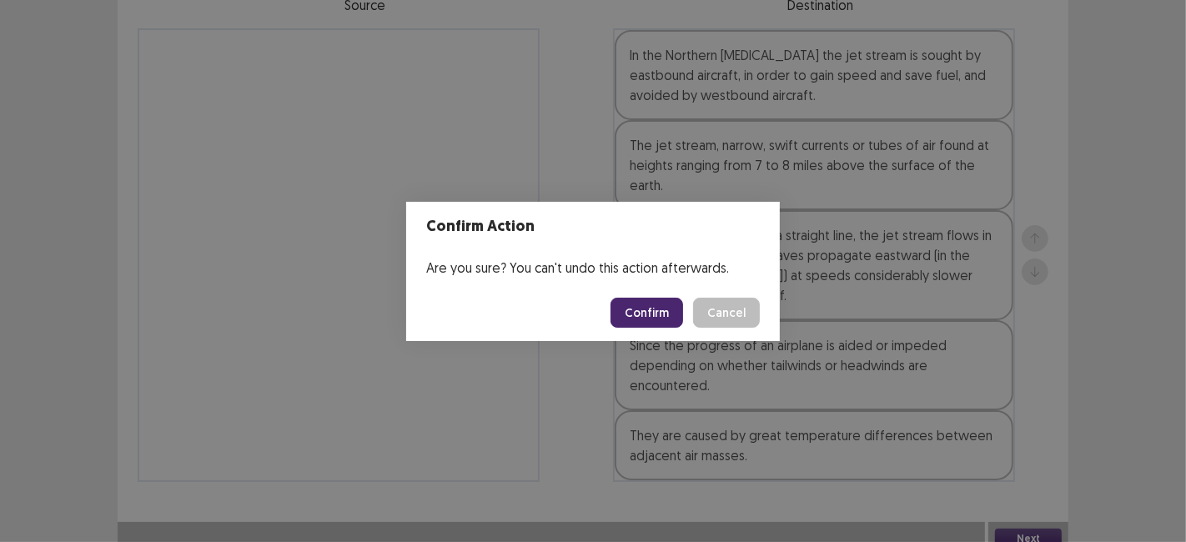
click at [648, 316] on button "Confirm" at bounding box center [646, 313] width 73 height 30
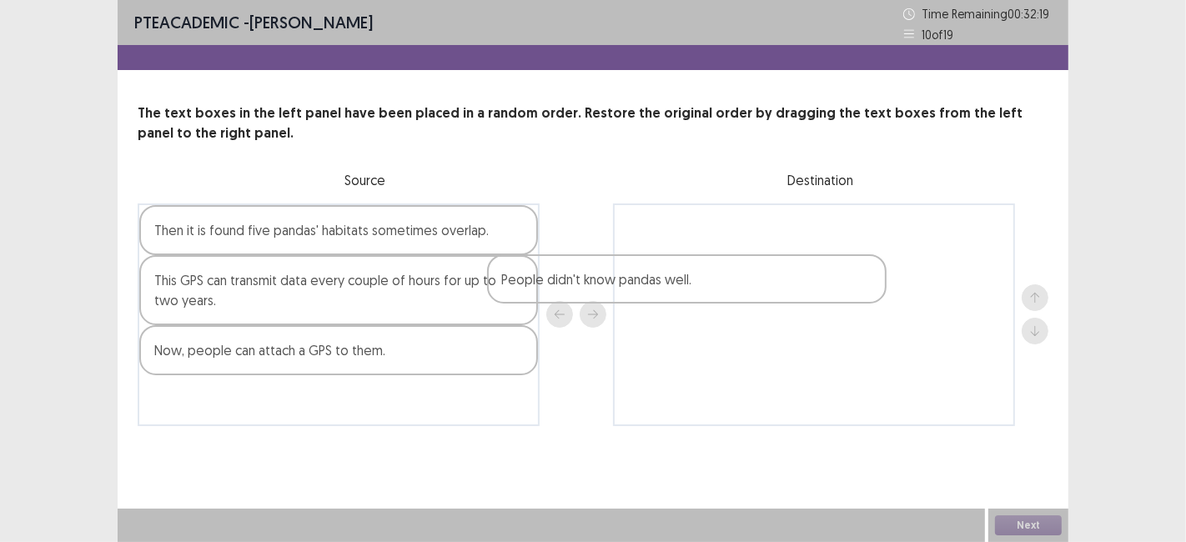
drag, startPoint x: 292, startPoint y: 289, endPoint x: 663, endPoint y: 282, distance: 371.1
click at [663, 282] on div "Then it is found five pandas' habitats sometimes overlap. People didn't know pa…" at bounding box center [593, 314] width 910 height 223
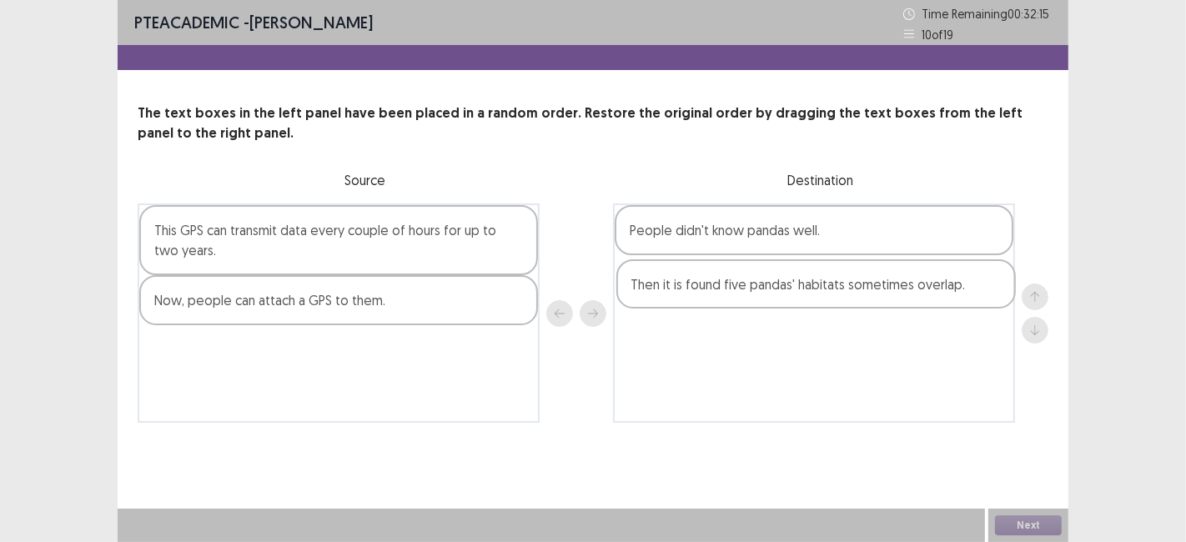
drag, startPoint x: 309, startPoint y: 227, endPoint x: 810, endPoint y: 284, distance: 504.3
click at [810, 284] on div "Then it is found five pandas' habitats sometimes overlap. This GPS can transmit…" at bounding box center [593, 312] width 910 height 219
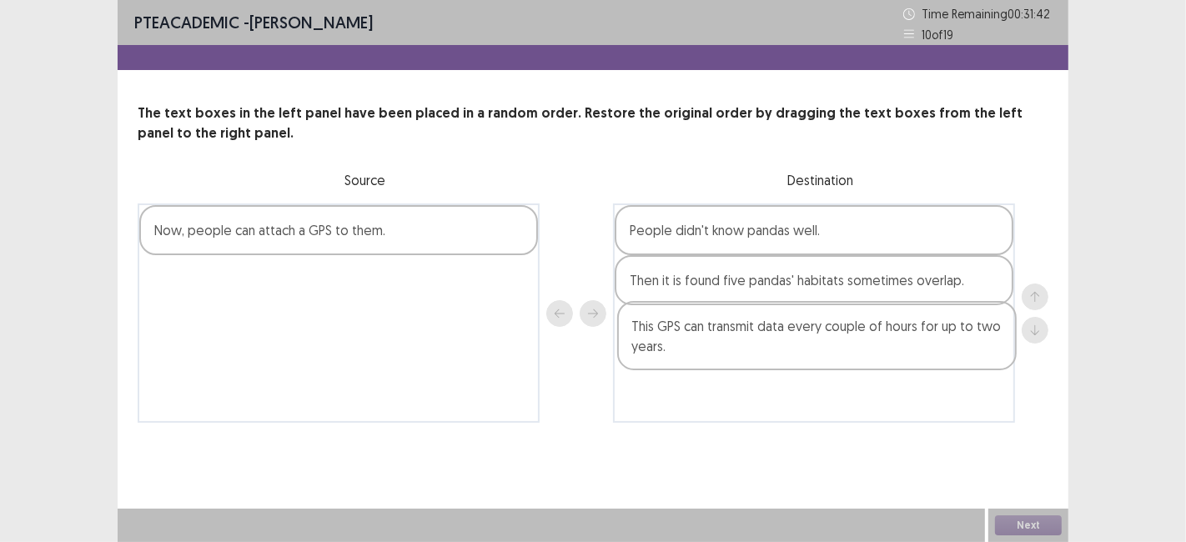
drag, startPoint x: 325, startPoint y: 249, endPoint x: 807, endPoint y: 346, distance: 491.5
click at [807, 346] on div "This GPS can transmit data every couple of hours for up to two years. Now, peop…" at bounding box center [593, 312] width 910 height 219
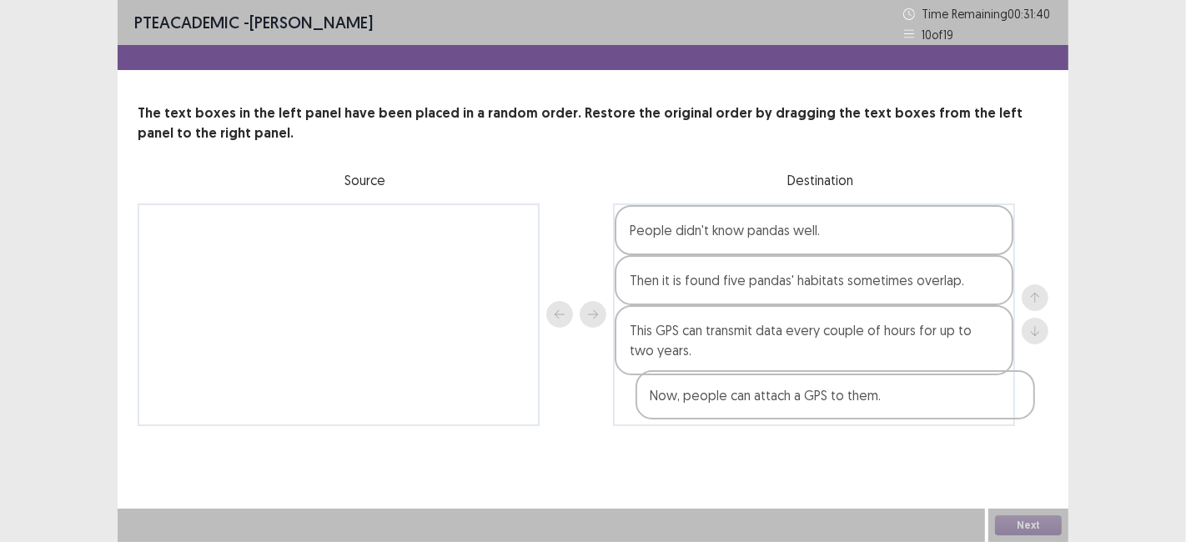
drag, startPoint x: 384, startPoint y: 240, endPoint x: 884, endPoint y: 404, distance: 526.5
click at [884, 404] on div "Now, people can attach a GPS to them. People didn't know pandas well. Then it i…" at bounding box center [593, 314] width 910 height 223
click at [1020, 532] on button "Next" at bounding box center [1028, 525] width 67 height 20
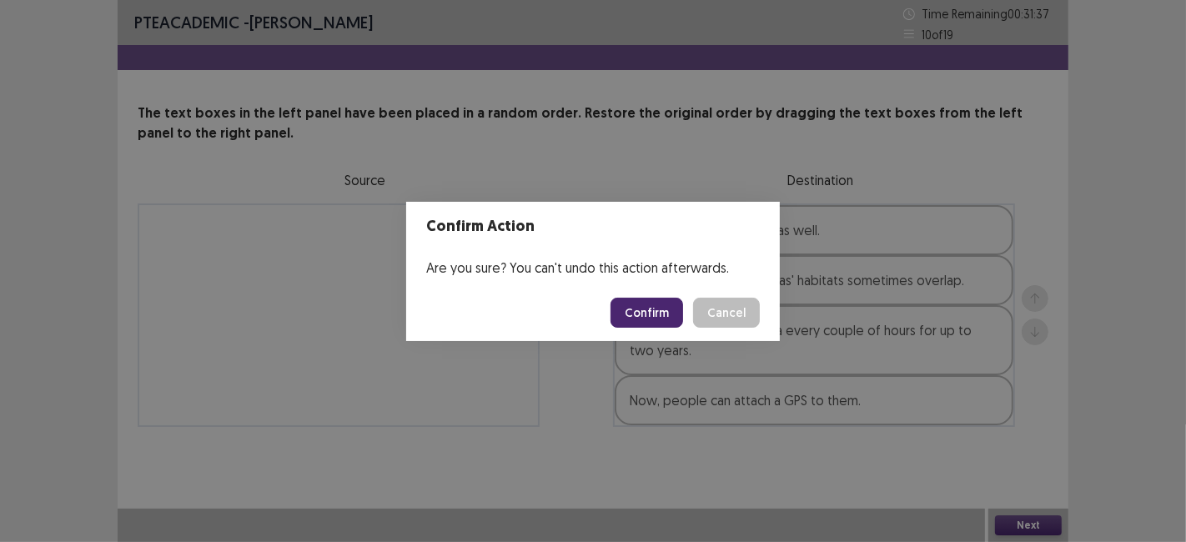
click at [628, 307] on button "Confirm" at bounding box center [646, 313] width 73 height 30
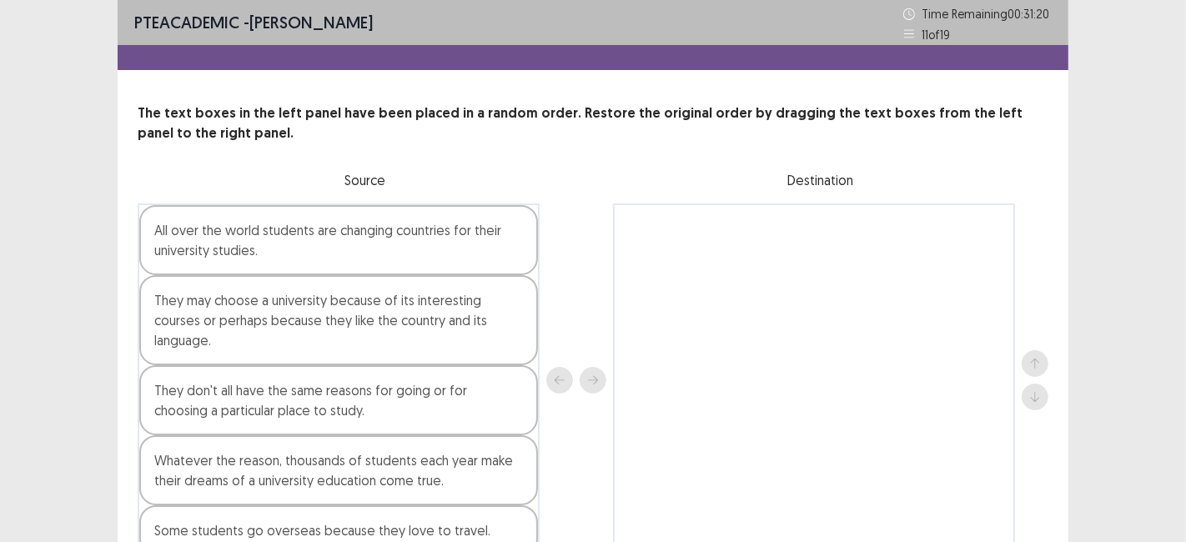
click at [309, 258] on div "All over the world students are changing countries for their university studies." at bounding box center [338, 240] width 399 height 70
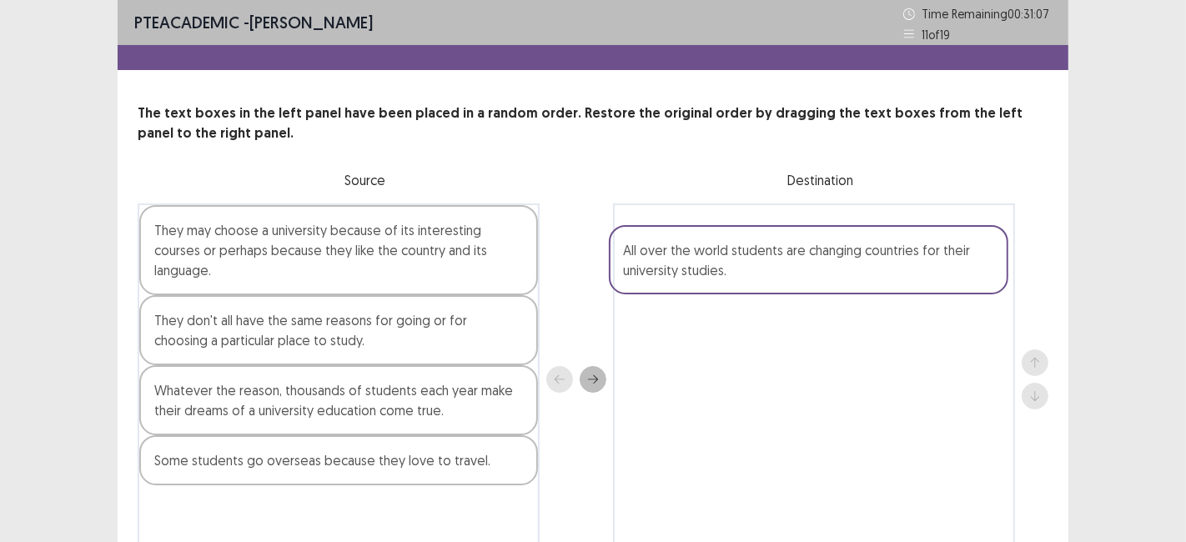
drag, startPoint x: 293, startPoint y: 264, endPoint x: 784, endPoint y: 271, distance: 491.1
click at [784, 271] on div "All over the world students are changing countries for their university studies…" at bounding box center [593, 379] width 910 height 353
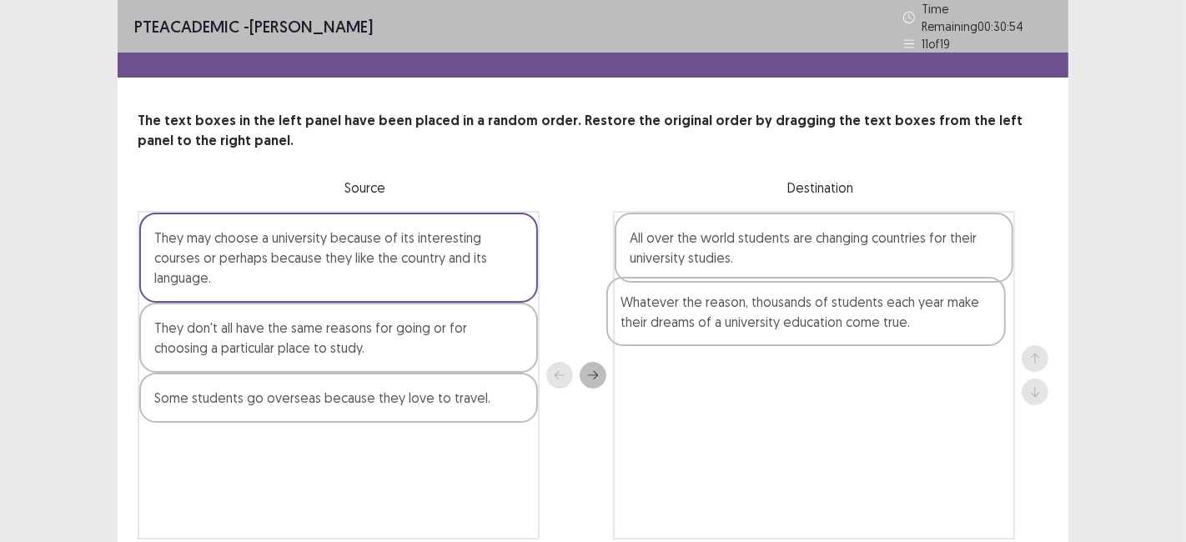
drag, startPoint x: 338, startPoint y: 392, endPoint x: 856, endPoint y: 313, distance: 524.4
click at [856, 313] on div "They may choose a university because of its interesting courses or perhaps beca…" at bounding box center [593, 375] width 910 height 328
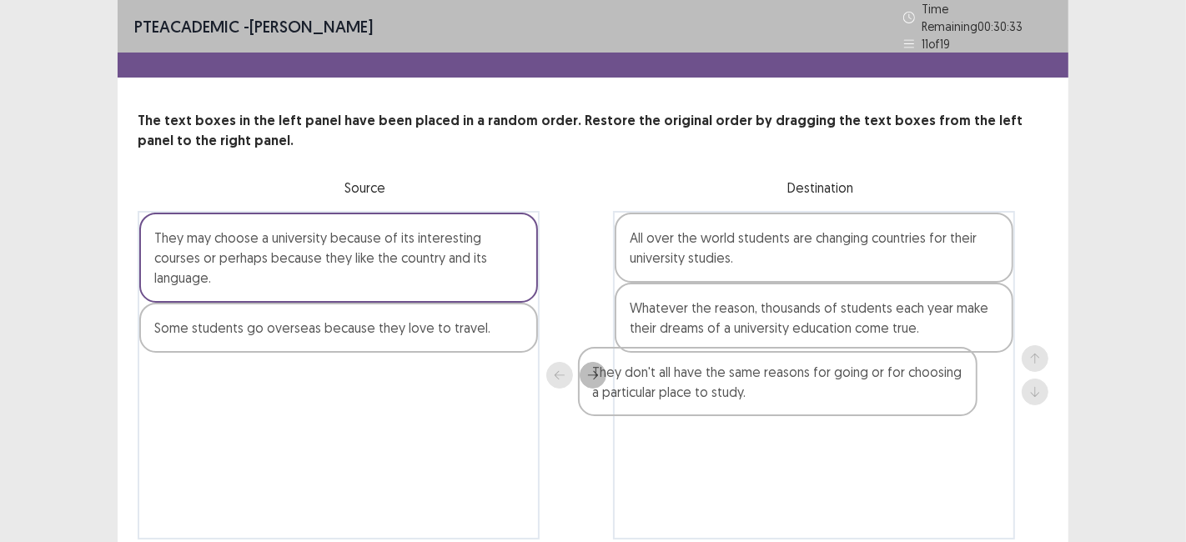
drag, startPoint x: 368, startPoint y: 315, endPoint x: 824, endPoint y: 381, distance: 459.9
click at [824, 381] on div "They may choose a university because of its interesting courses or perhaps beca…" at bounding box center [593, 375] width 910 height 328
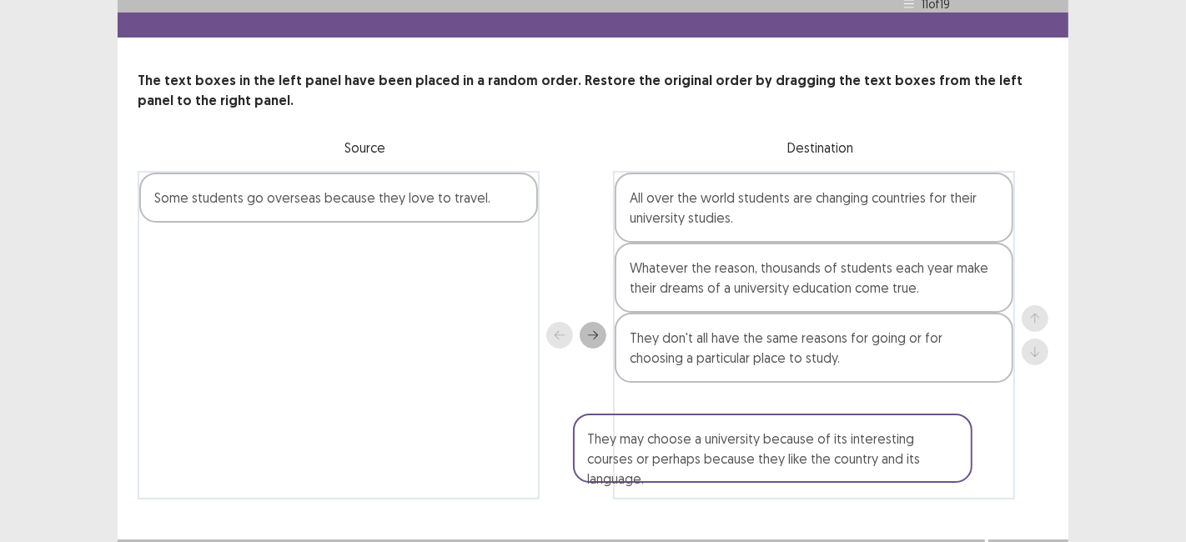
scroll to position [63, 0]
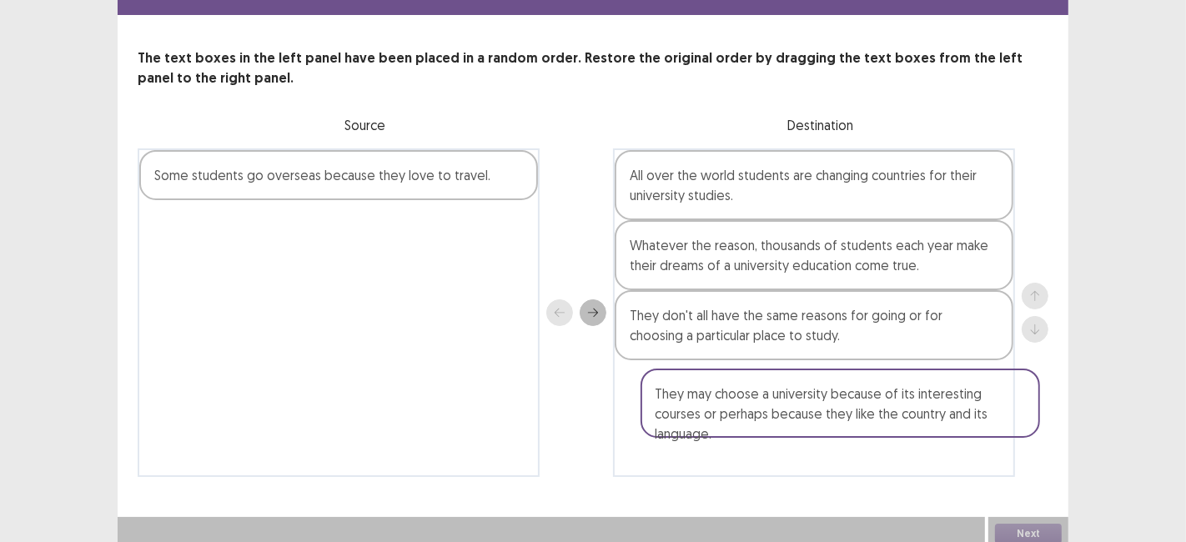
drag, startPoint x: 368, startPoint y: 252, endPoint x: 885, endPoint y: 422, distance: 544.9
click at [885, 422] on div "They may choose a university because of its interesting courses or perhaps beca…" at bounding box center [593, 312] width 910 height 328
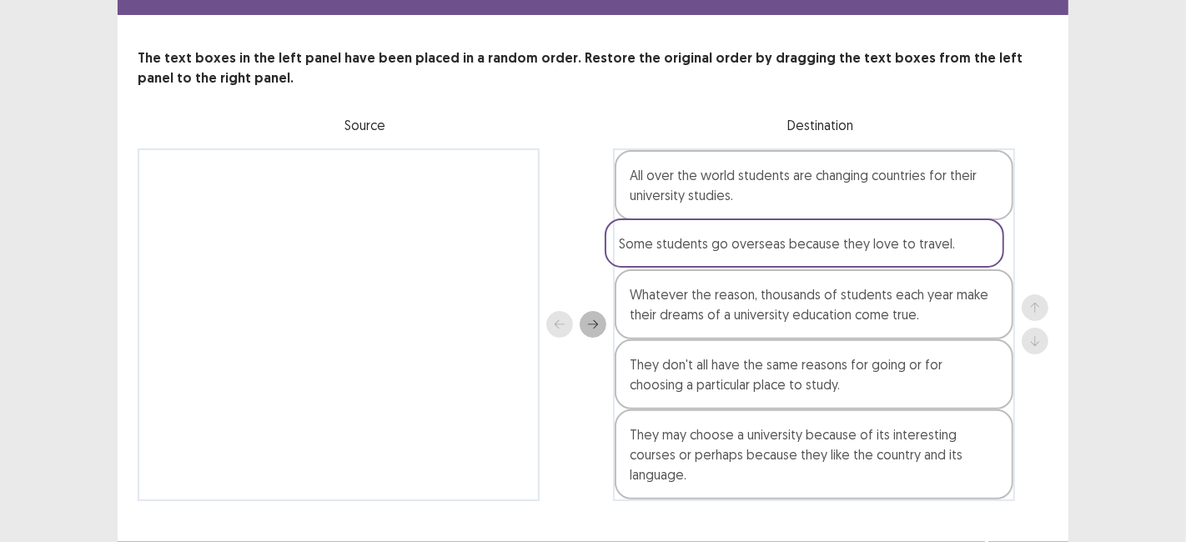
drag, startPoint x: 360, startPoint y: 175, endPoint x: 862, endPoint y: 253, distance: 508.0
click at [862, 253] on div "Some students go overseas because they love to travel. All over the world stude…" at bounding box center [593, 324] width 910 height 353
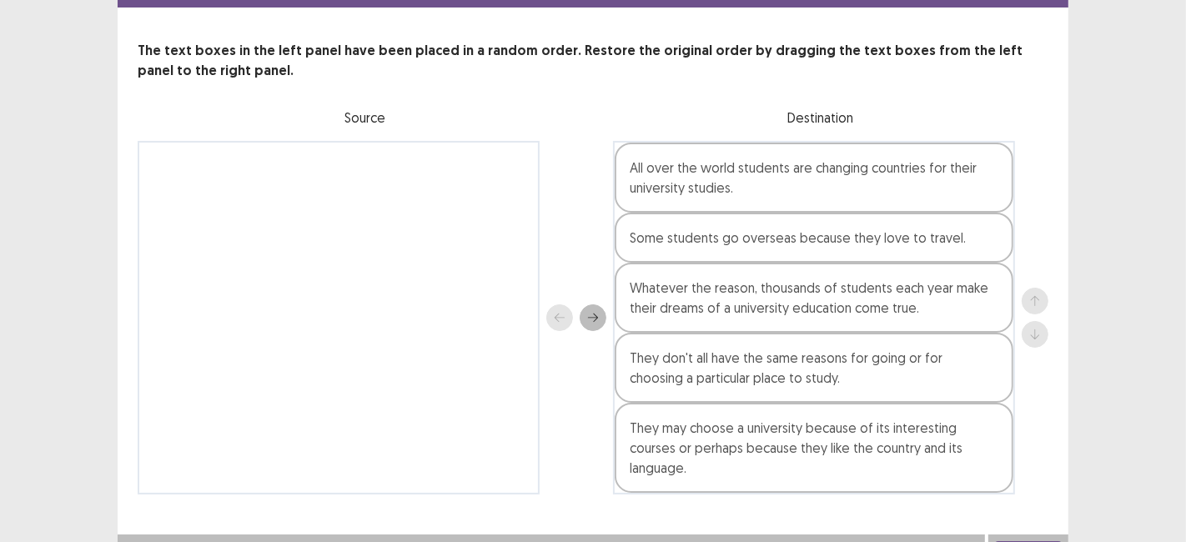
click at [1023, 541] on button "Next" at bounding box center [1028, 551] width 67 height 20
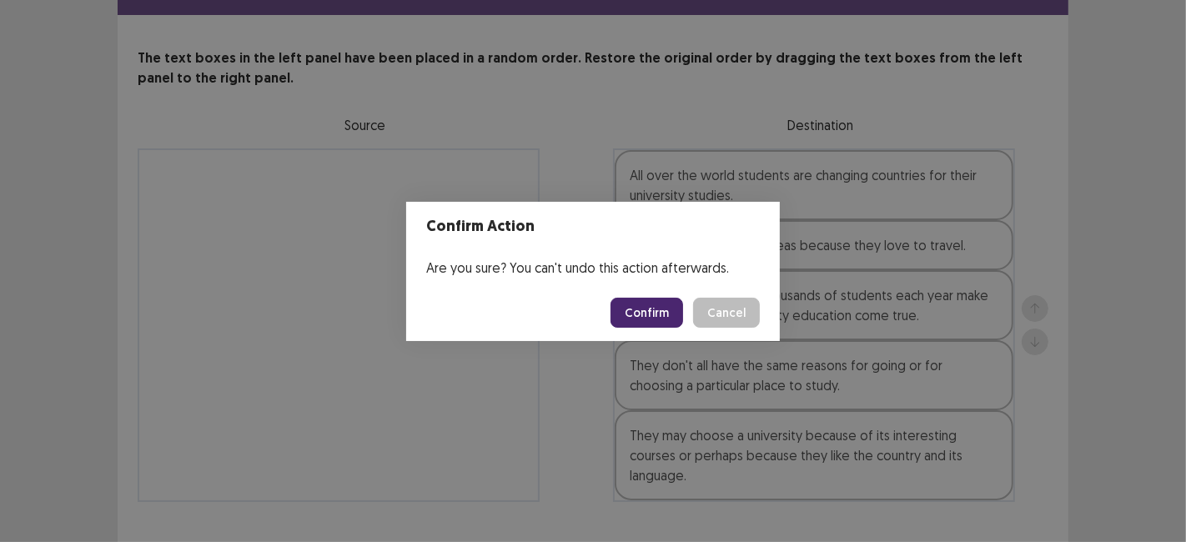
click at [657, 310] on button "Confirm" at bounding box center [646, 313] width 73 height 30
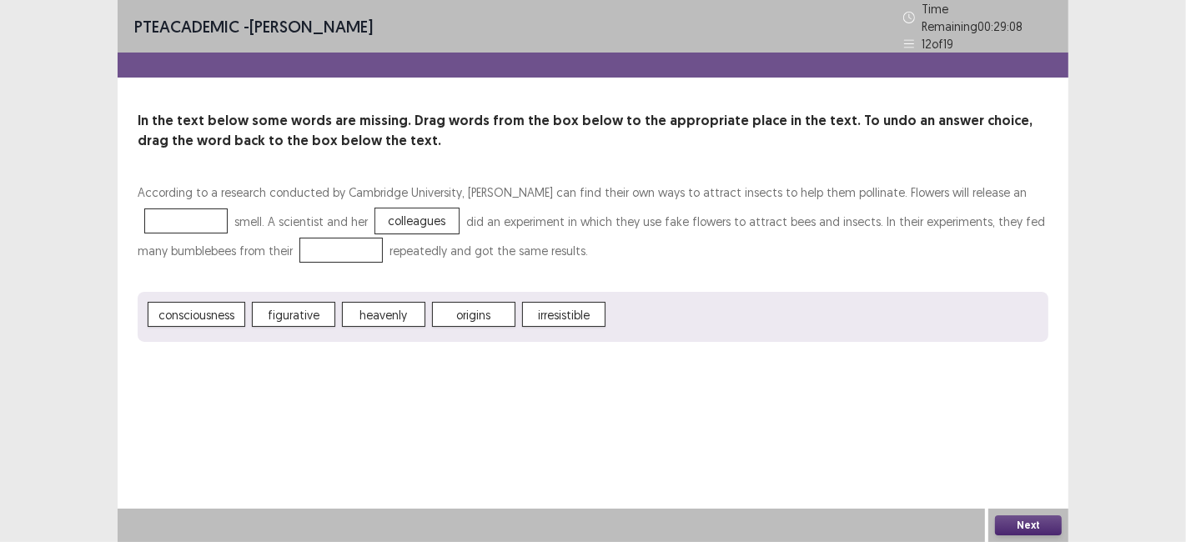
click at [462, 310] on span "origins" at bounding box center [473, 314] width 83 height 25
click at [1019, 534] on button "Next" at bounding box center [1028, 525] width 67 height 20
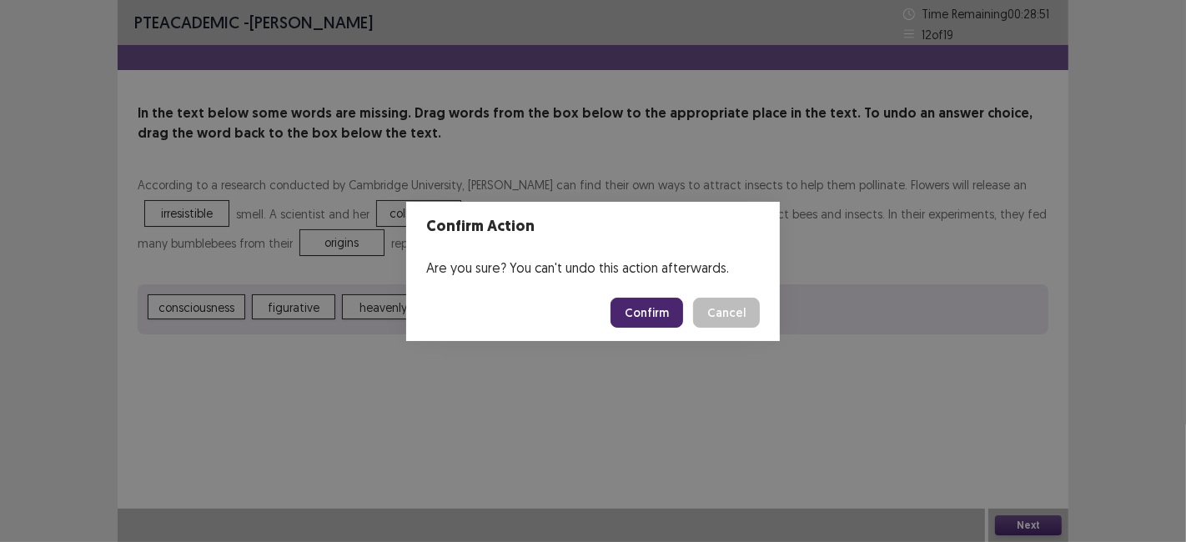
click at [656, 304] on button "Confirm" at bounding box center [646, 313] width 73 height 30
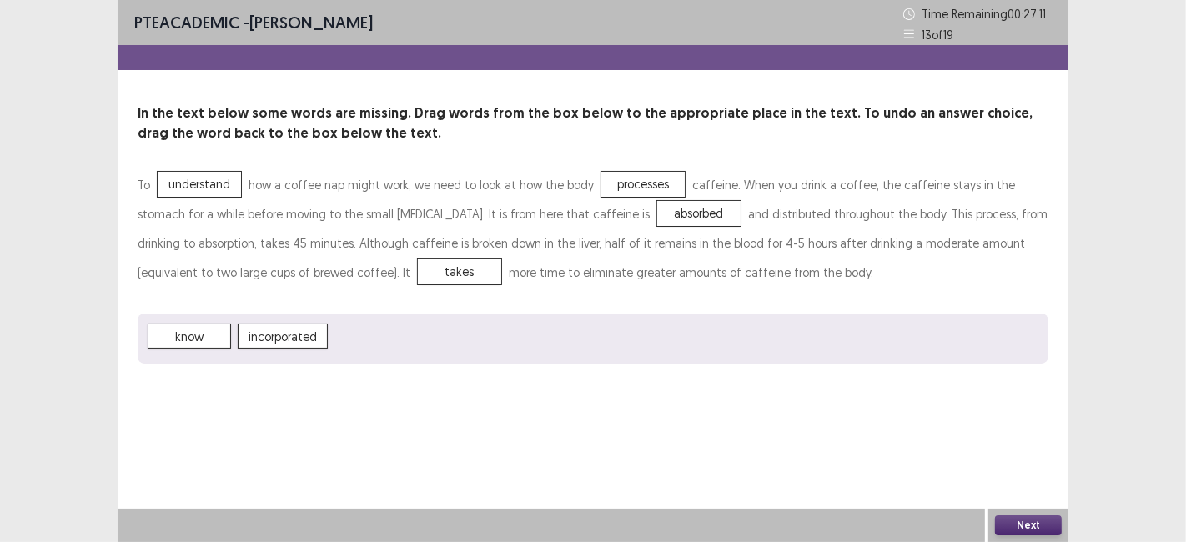
click at [1018, 529] on button "Next" at bounding box center [1028, 525] width 67 height 20
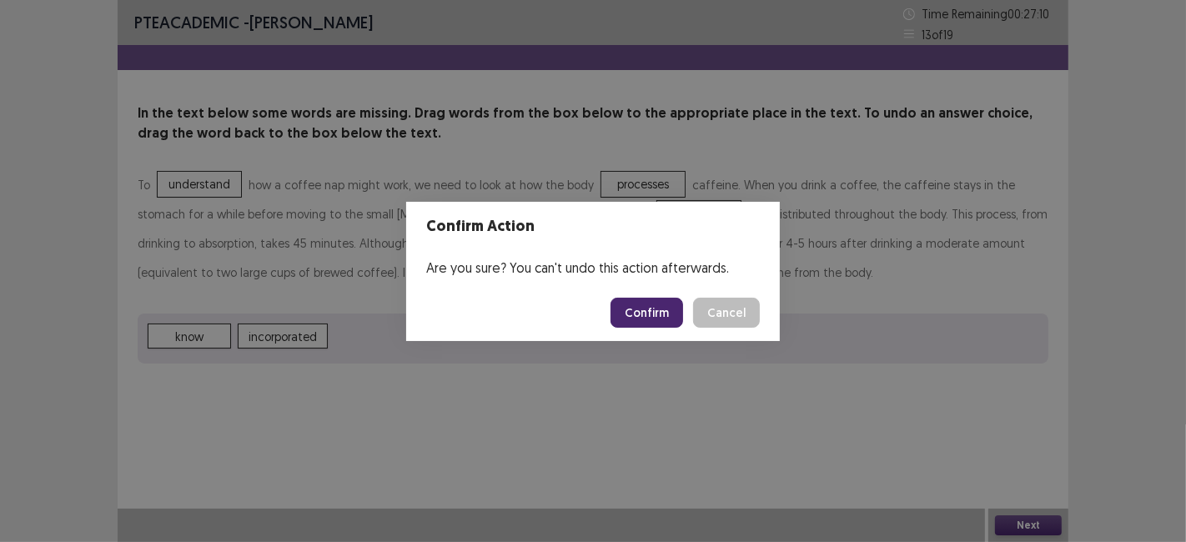
click at [644, 310] on button "Confirm" at bounding box center [646, 313] width 73 height 30
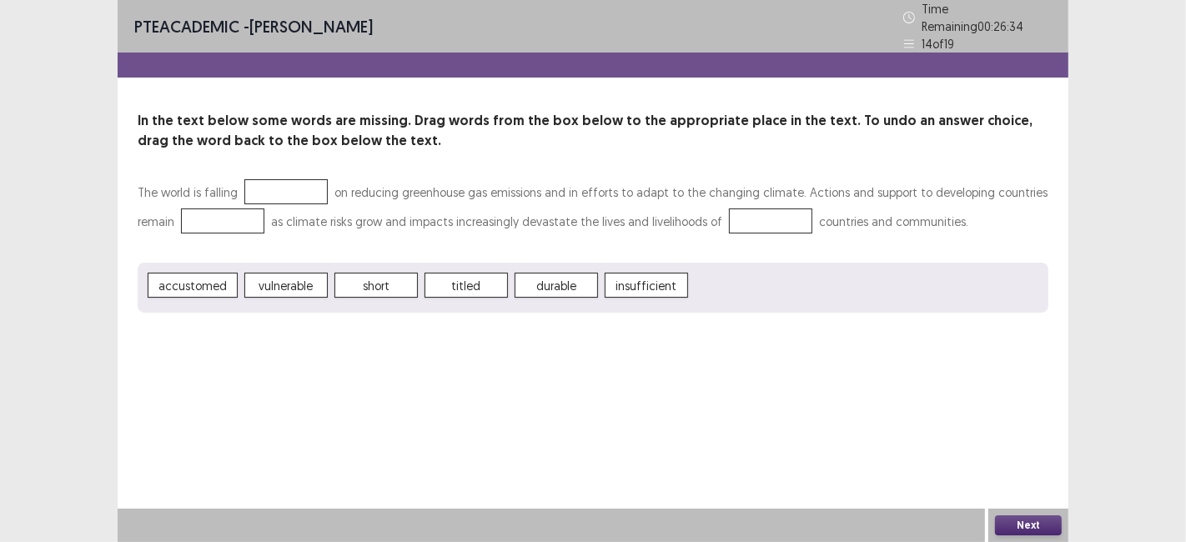
click at [637, 273] on span "insufficient" at bounding box center [645, 285] width 83 height 25
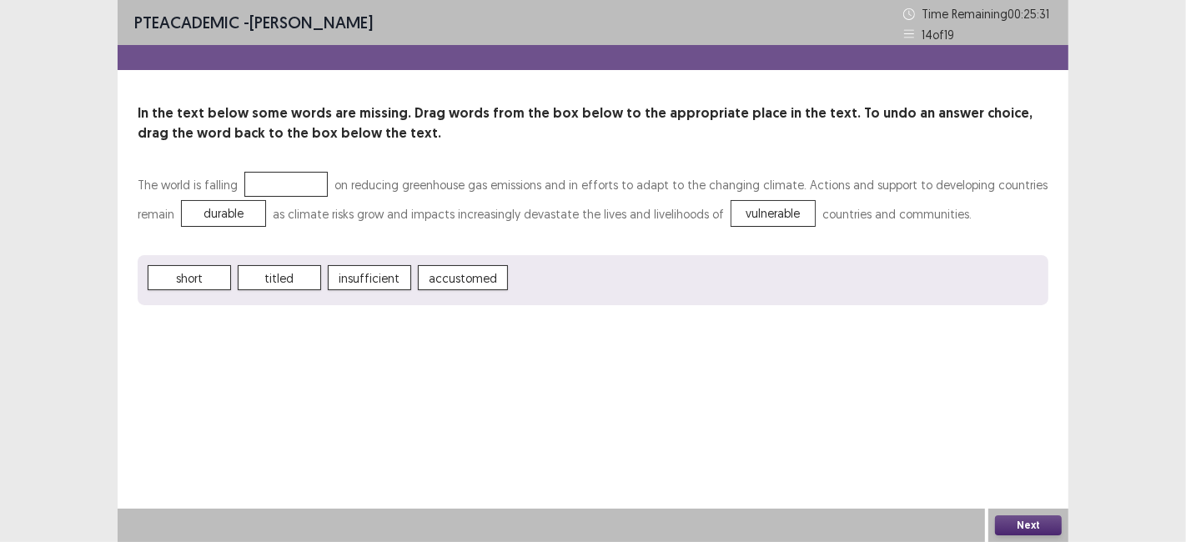
click at [1025, 518] on button "Next" at bounding box center [1028, 525] width 67 height 20
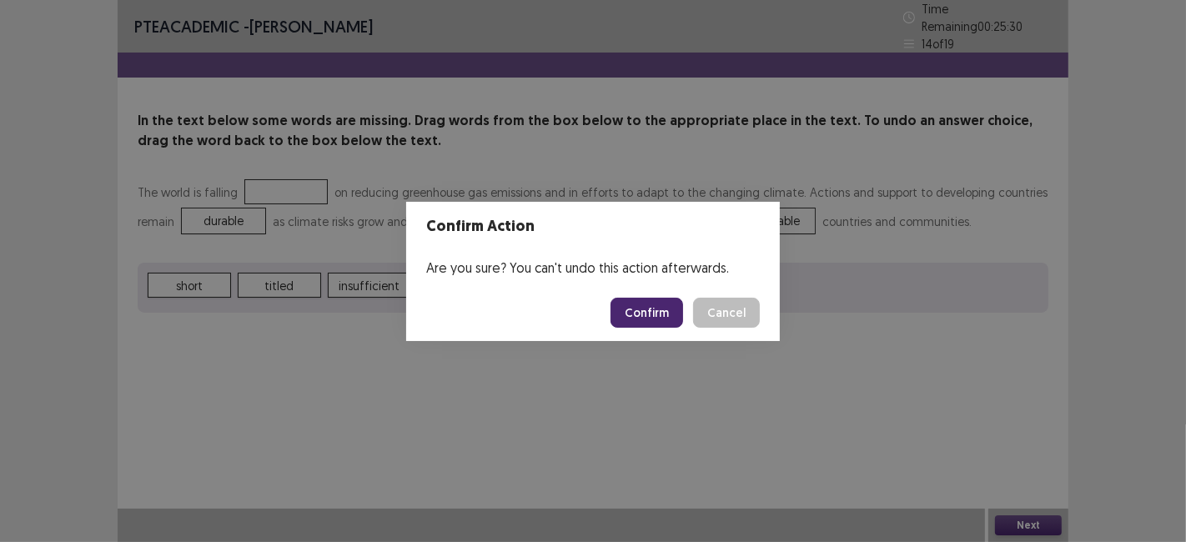
click at [653, 318] on button "Confirm" at bounding box center [646, 313] width 73 height 30
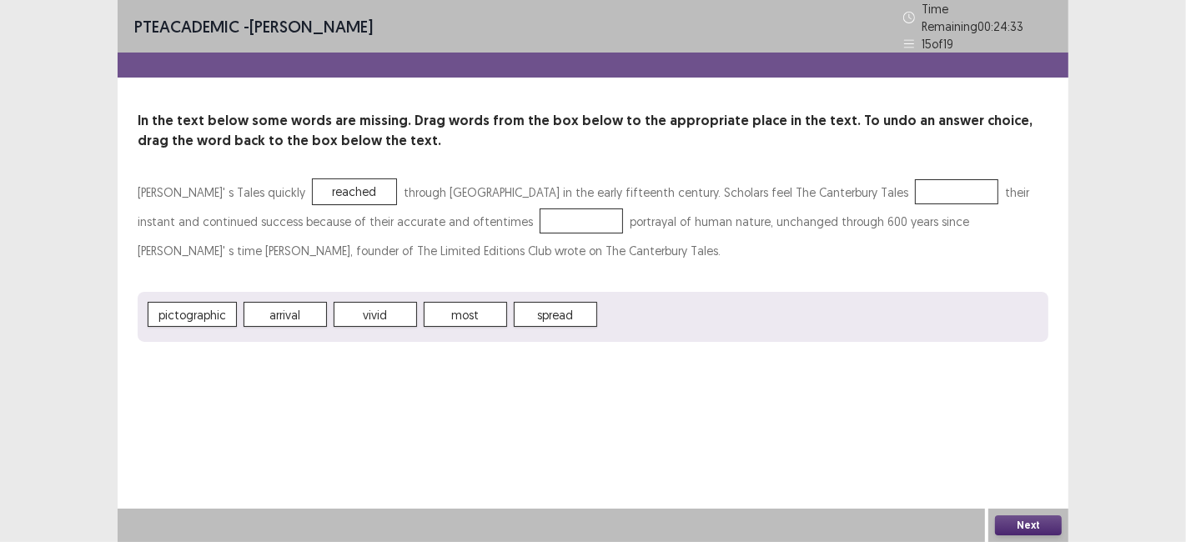
click at [454, 310] on span "most" at bounding box center [465, 314] width 83 height 25
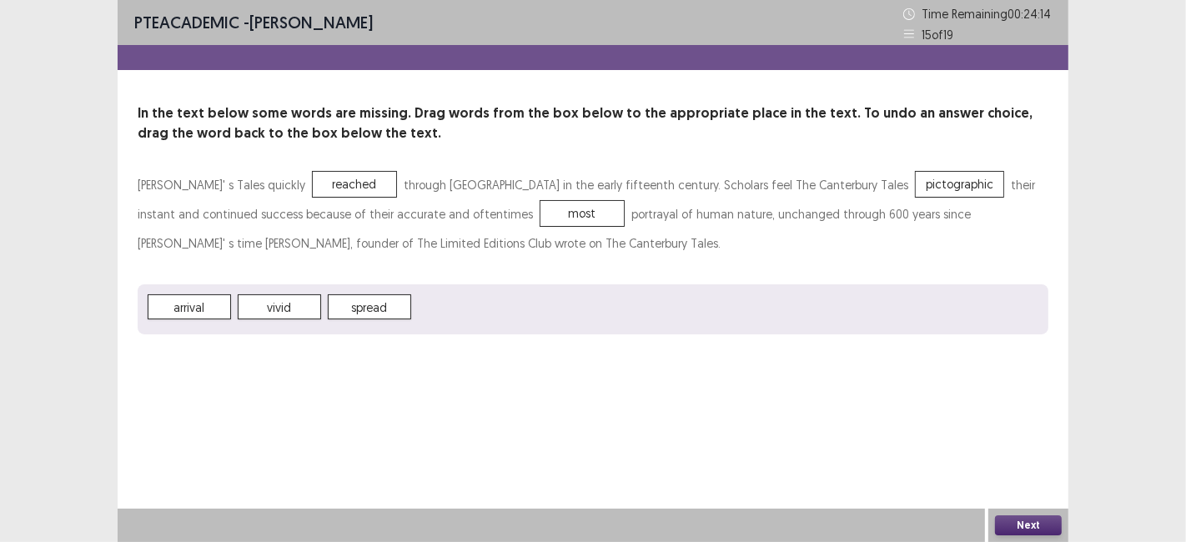
click at [1022, 532] on button "Next" at bounding box center [1028, 525] width 67 height 20
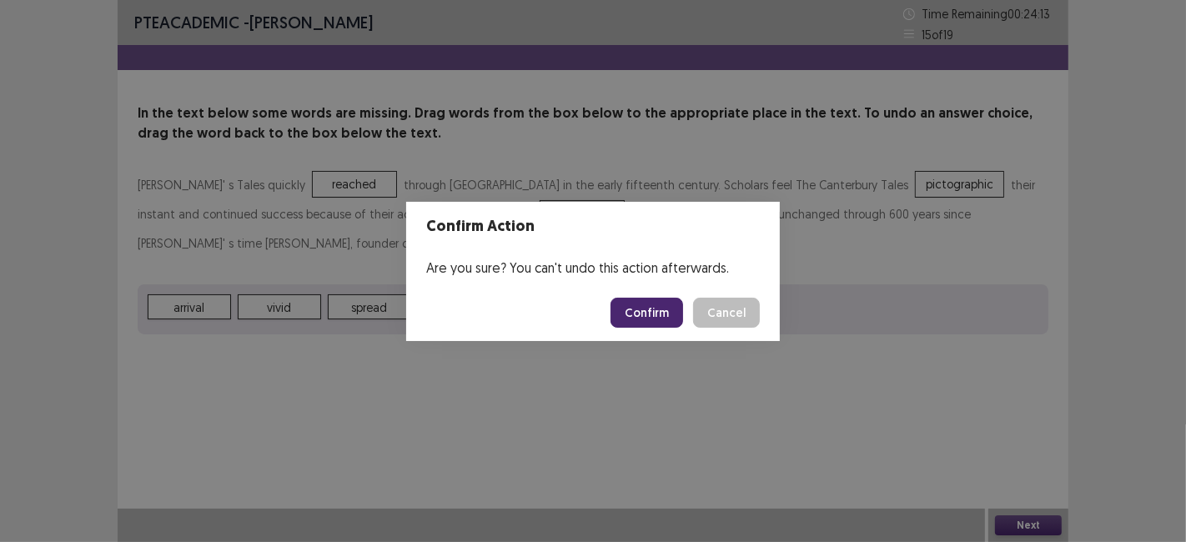
click at [645, 303] on button "Confirm" at bounding box center [646, 313] width 73 height 30
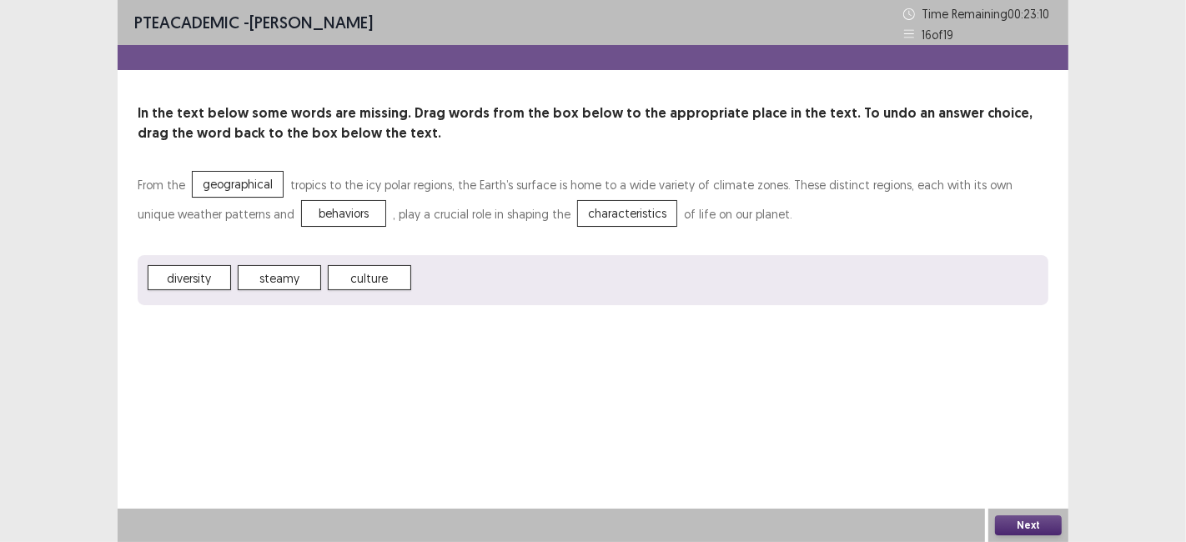
click at [1024, 530] on button "Next" at bounding box center [1028, 525] width 67 height 20
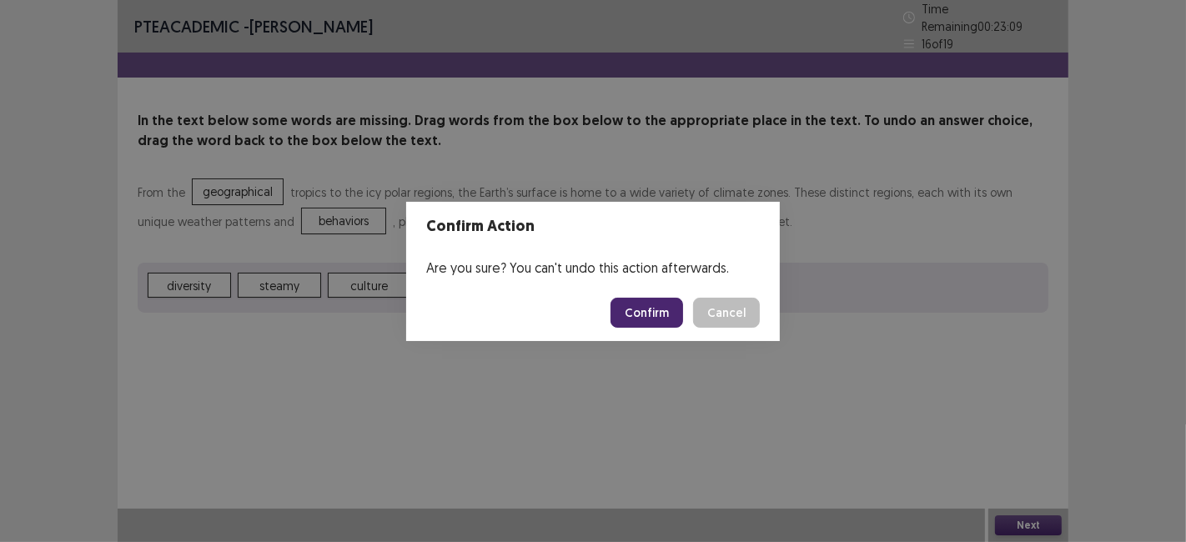
click at [662, 318] on button "Confirm" at bounding box center [646, 313] width 73 height 30
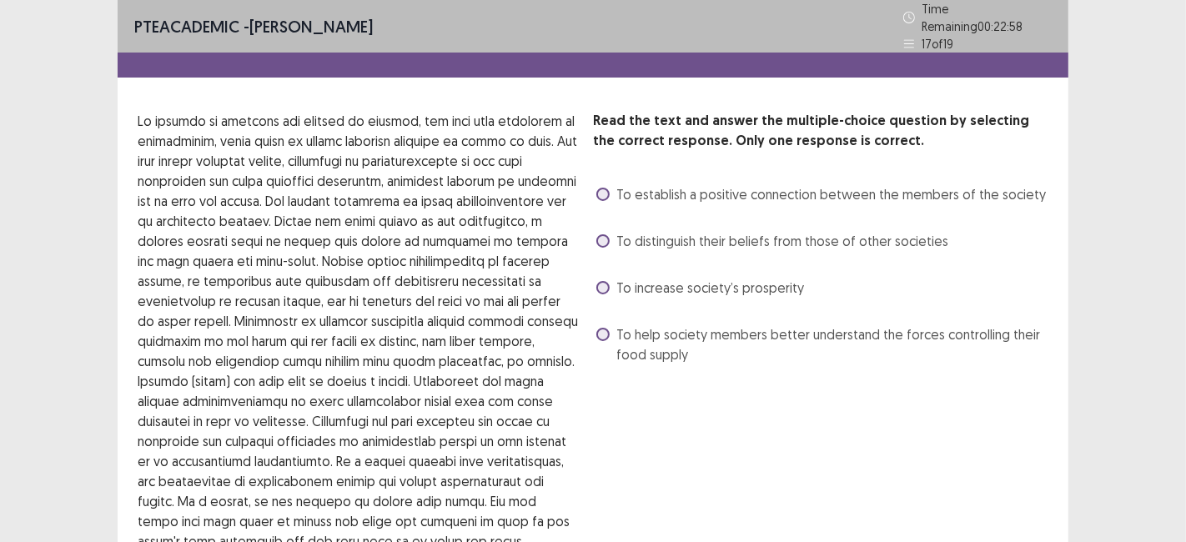
click at [569, 220] on p at bounding box center [359, 371] width 442 height 520
click at [613, 327] on label "To help society members better understand the forces controlling their food sup…" at bounding box center [822, 344] width 452 height 40
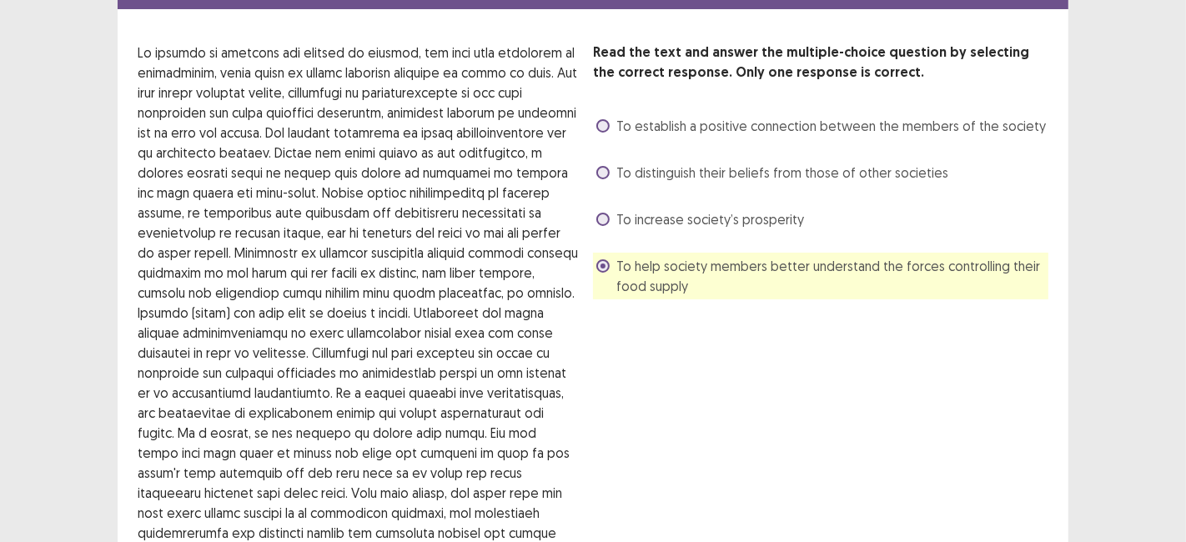
scroll to position [235, 0]
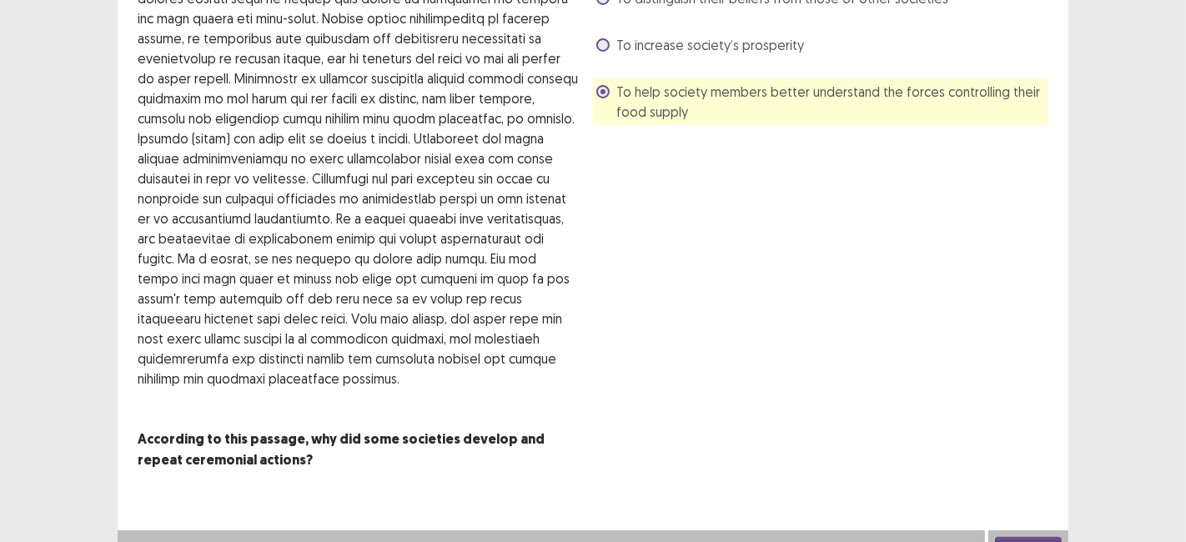
click at [1030, 537] on button "Next" at bounding box center [1028, 547] width 67 height 20
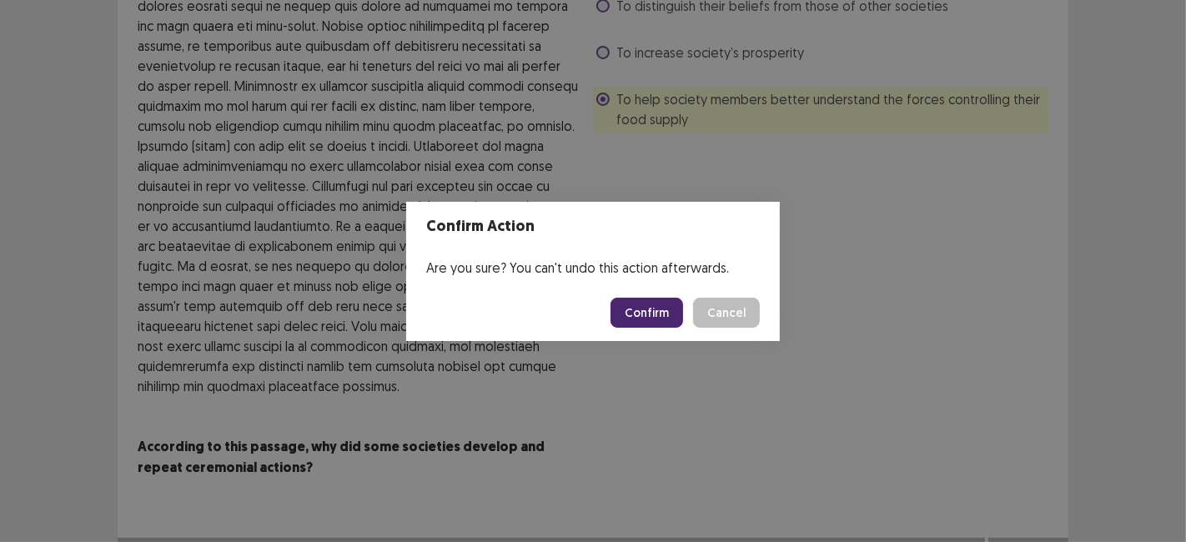
click at [645, 308] on button "Confirm" at bounding box center [646, 313] width 73 height 30
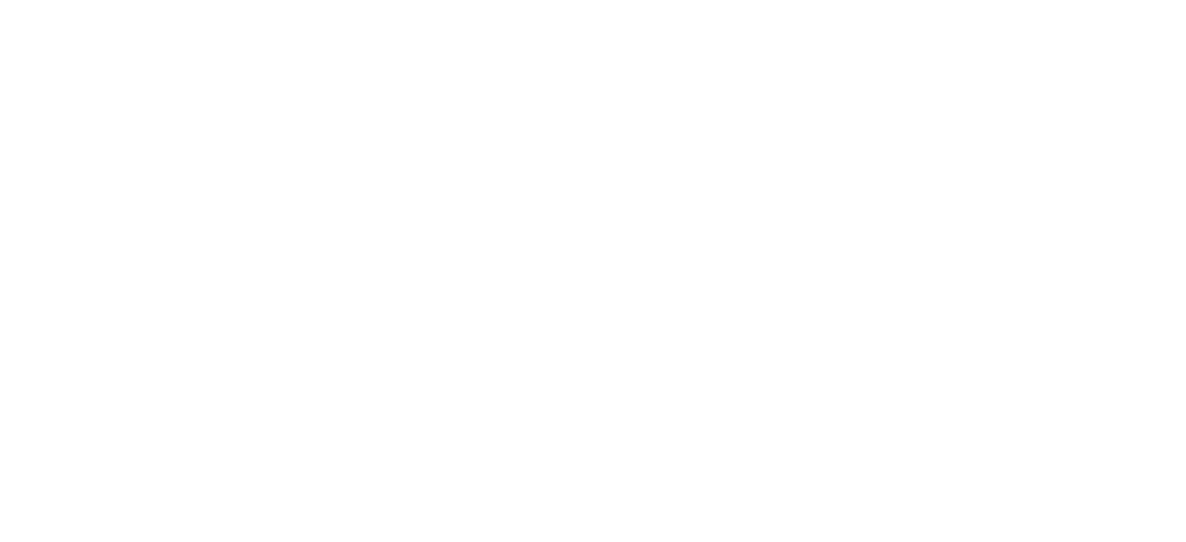
scroll to position [0, 0]
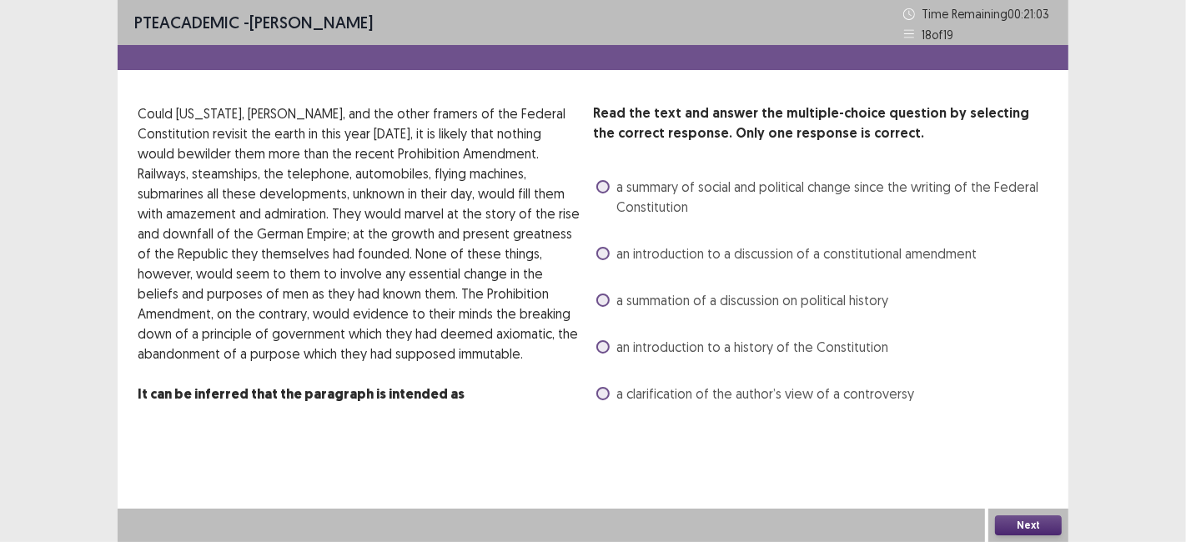
click at [604, 299] on span at bounding box center [602, 299] width 13 height 13
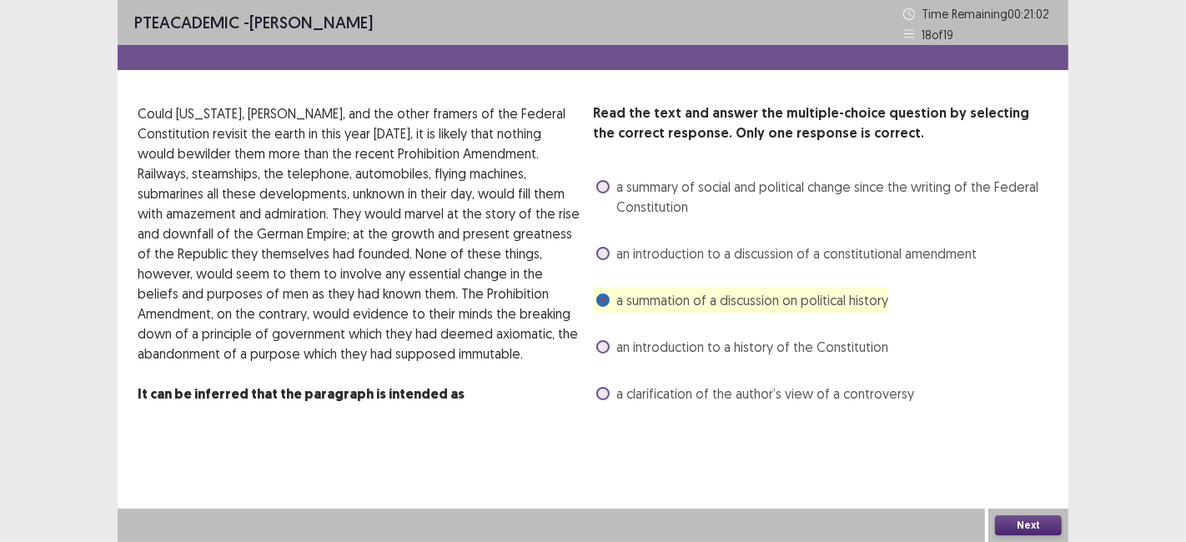
click at [1024, 527] on button "Next" at bounding box center [1028, 525] width 67 height 20
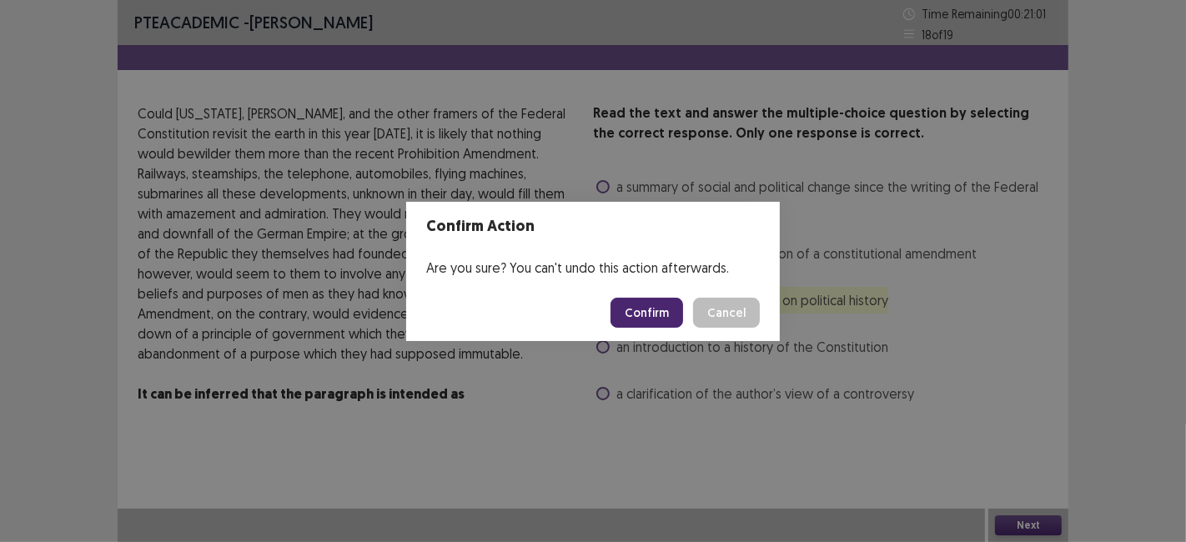
click at [653, 318] on button "Confirm" at bounding box center [646, 313] width 73 height 30
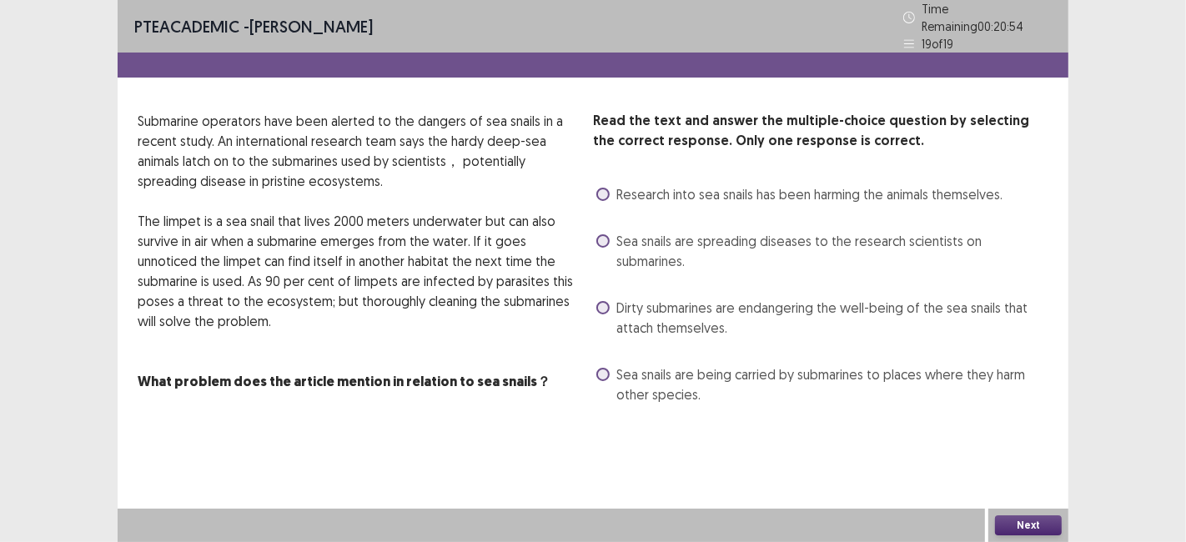
click at [781, 475] on div "PTE academic - [PERSON_NAME] Time Remaining 00 : 20 : 54 19 of 19 Read the text…" at bounding box center [593, 271] width 950 height 542
click at [612, 238] on label "Sea snails are spreading diseases to the research scientists on submarines." at bounding box center [822, 251] width 452 height 40
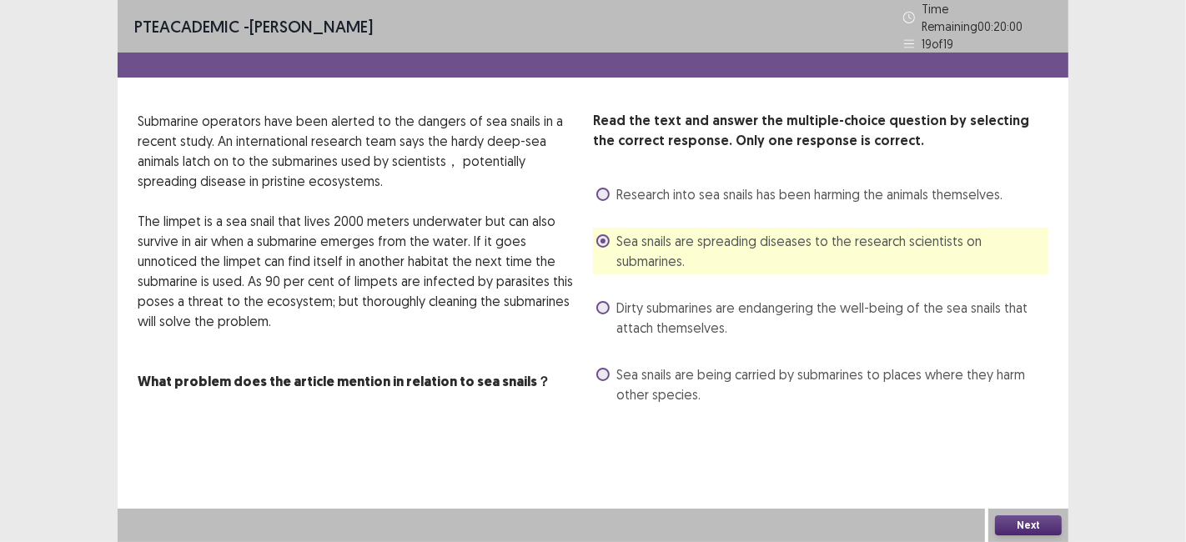
click at [1026, 533] on button "Next" at bounding box center [1028, 525] width 67 height 20
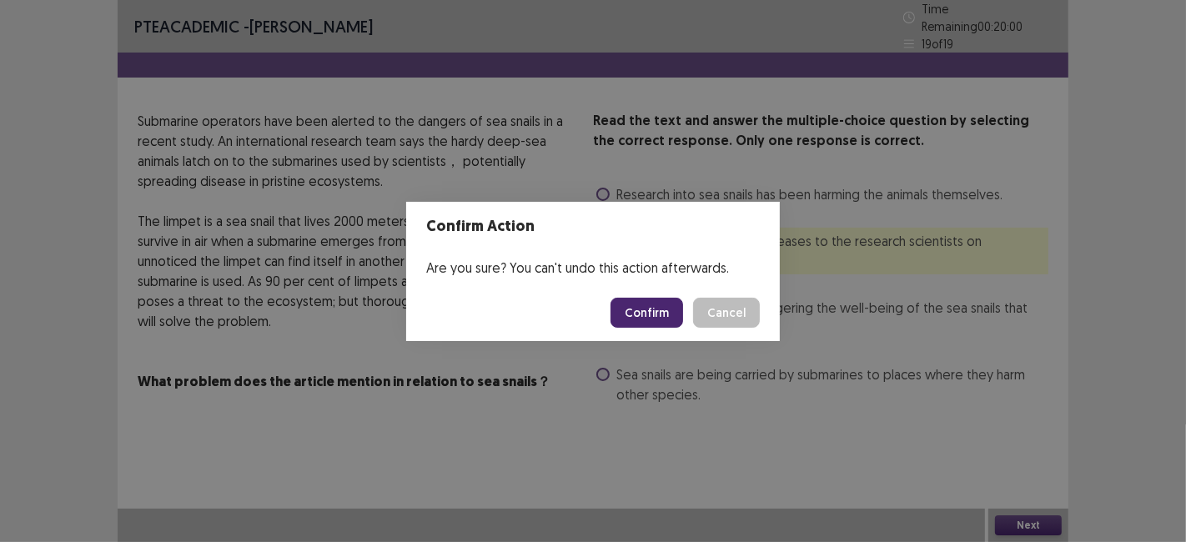
click at [654, 314] on button "Confirm" at bounding box center [646, 313] width 73 height 30
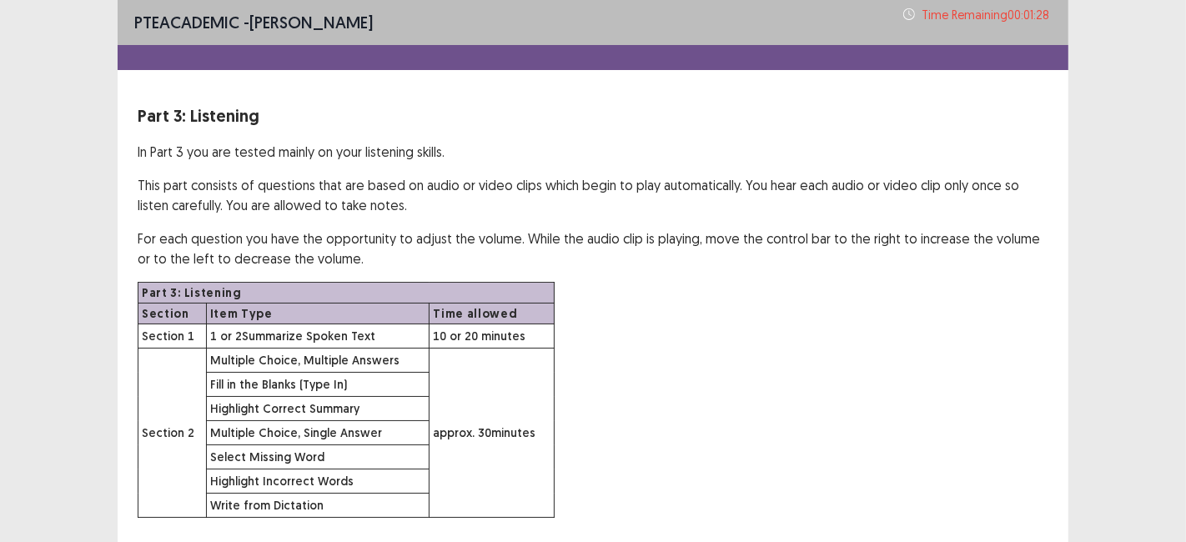
scroll to position [107, 0]
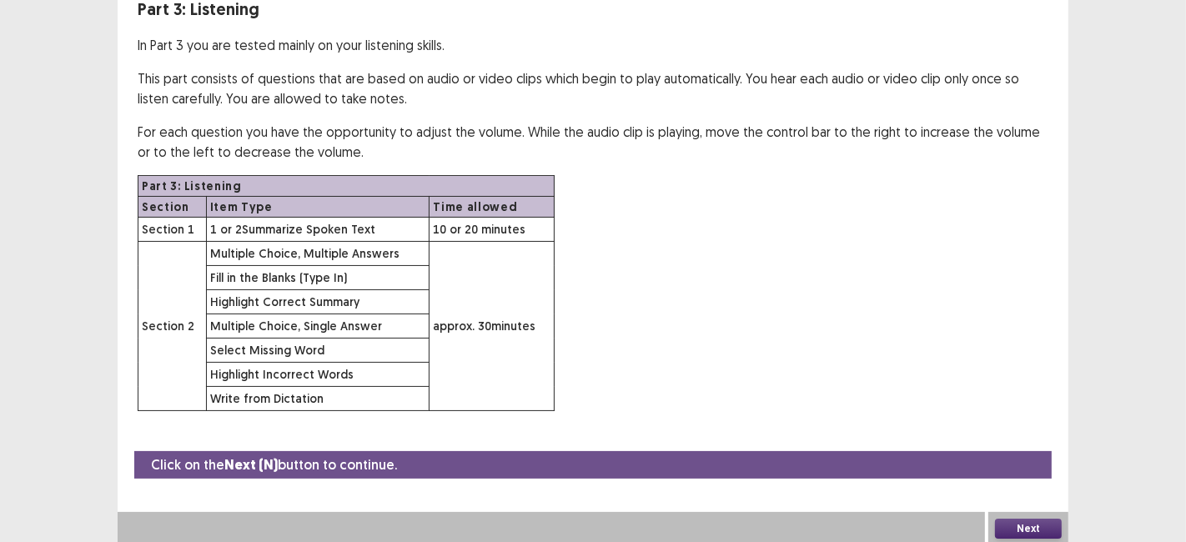
click at [1033, 523] on button "Next" at bounding box center [1028, 529] width 67 height 20
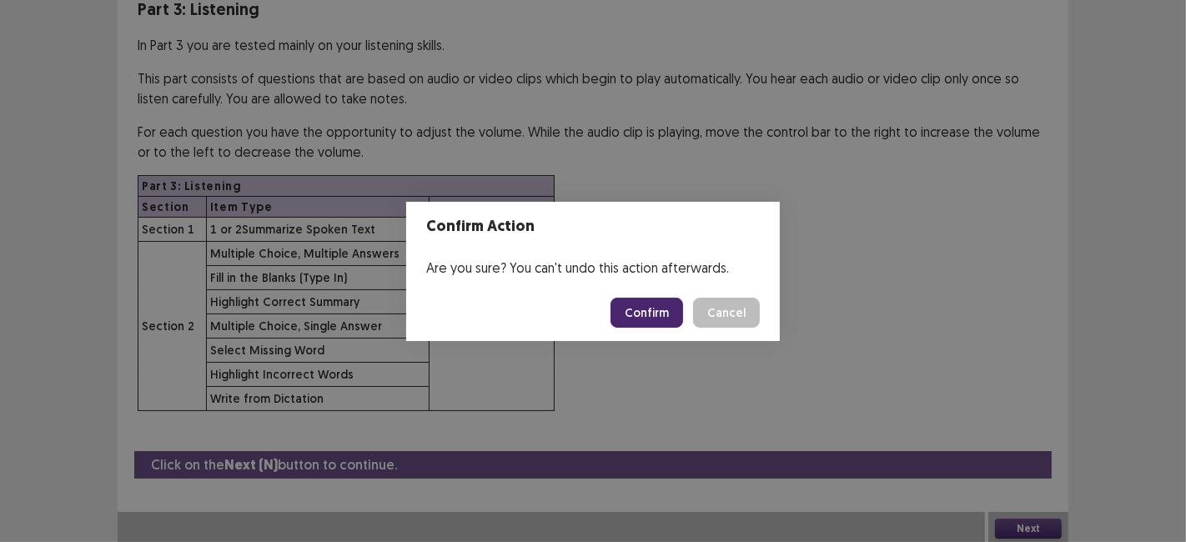
click at [643, 306] on button "Confirm" at bounding box center [646, 313] width 73 height 30
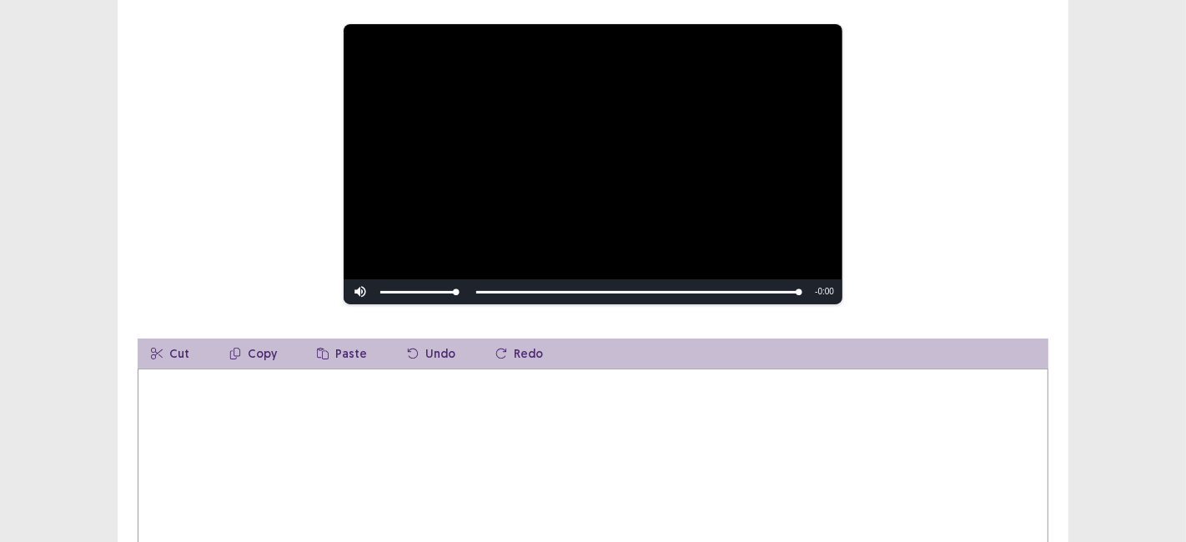
scroll to position [173, 0]
click at [514, 446] on textarea at bounding box center [593, 459] width 910 height 183
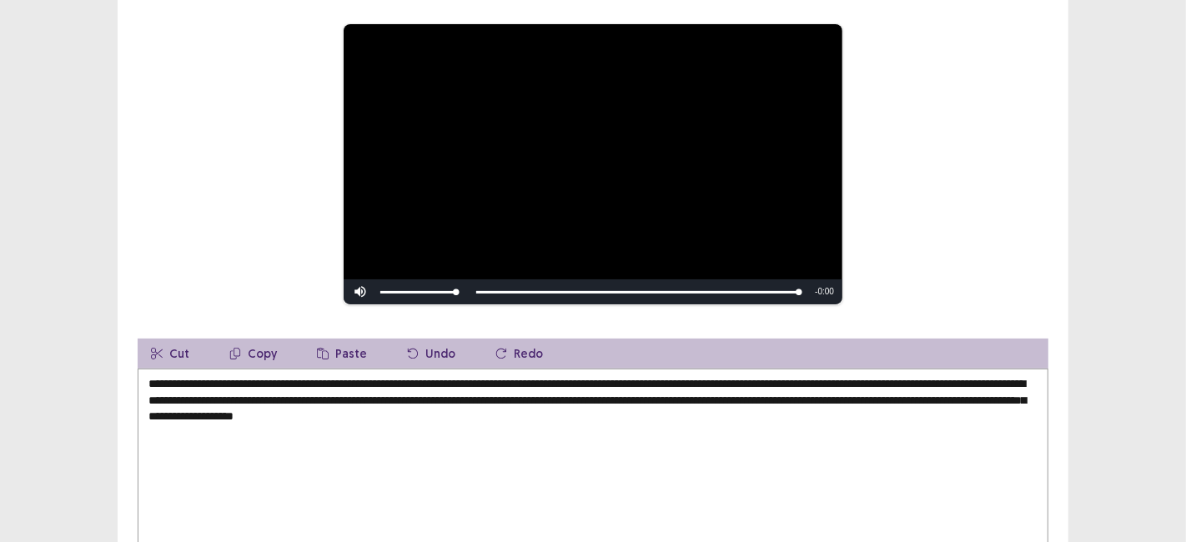
click at [328, 423] on textarea "**********" at bounding box center [593, 459] width 910 height 183
click at [350, 416] on textarea "**********" at bounding box center [593, 459] width 910 height 183
click at [331, 409] on textarea "**********" at bounding box center [593, 459] width 910 height 183
click at [478, 434] on textarea "**********" at bounding box center [593, 459] width 910 height 183
click at [473, 414] on textarea "**********" at bounding box center [593, 459] width 910 height 183
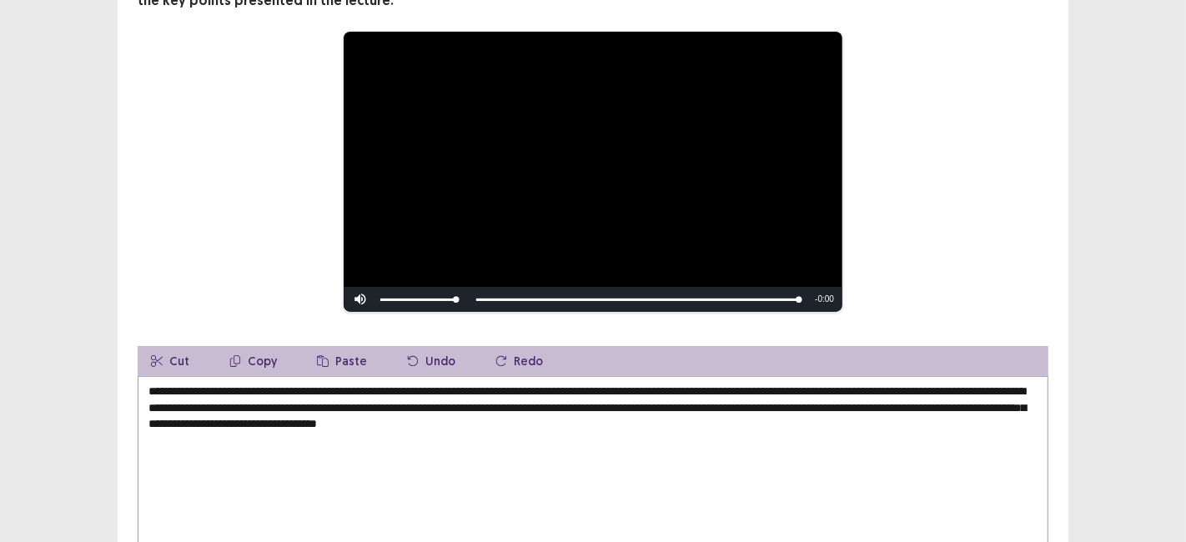
click at [738, 419] on textarea "**********" at bounding box center [593, 467] width 910 height 183
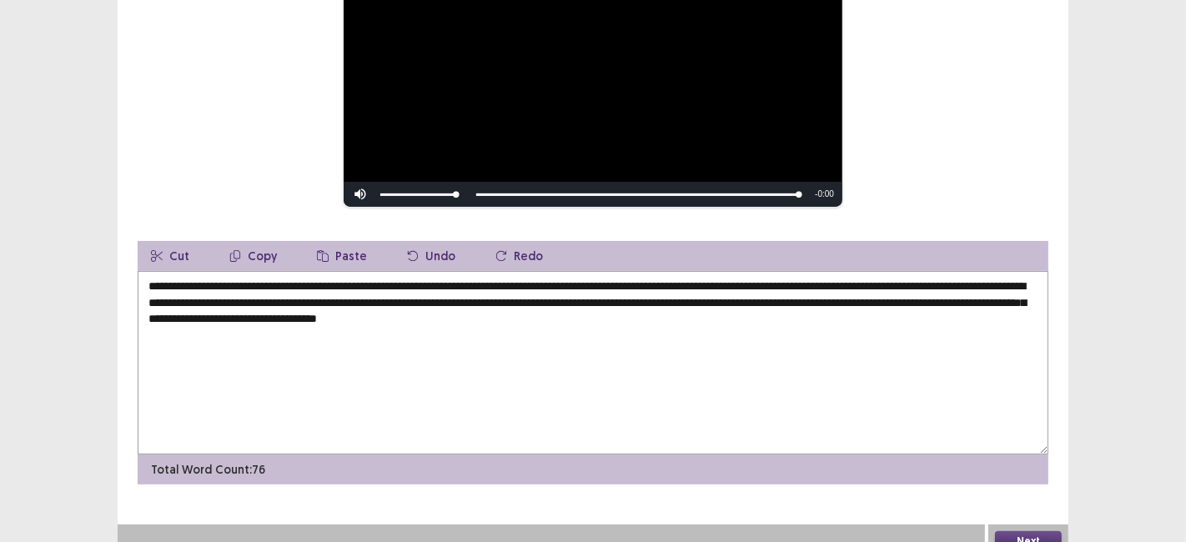
scroll to position [286, 0]
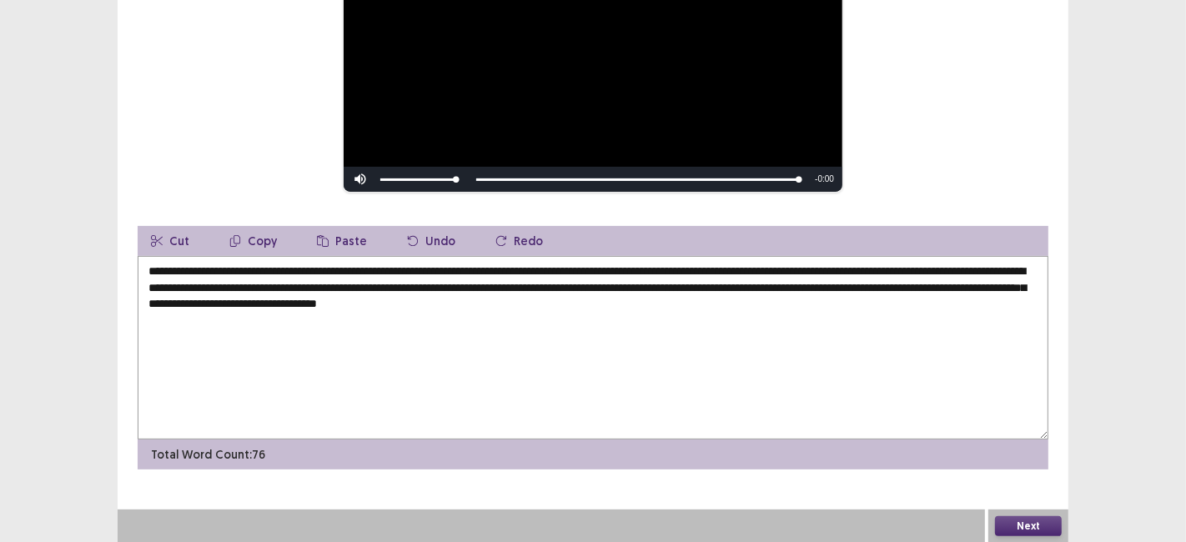
click at [1025, 531] on button "Next" at bounding box center [1028, 526] width 67 height 20
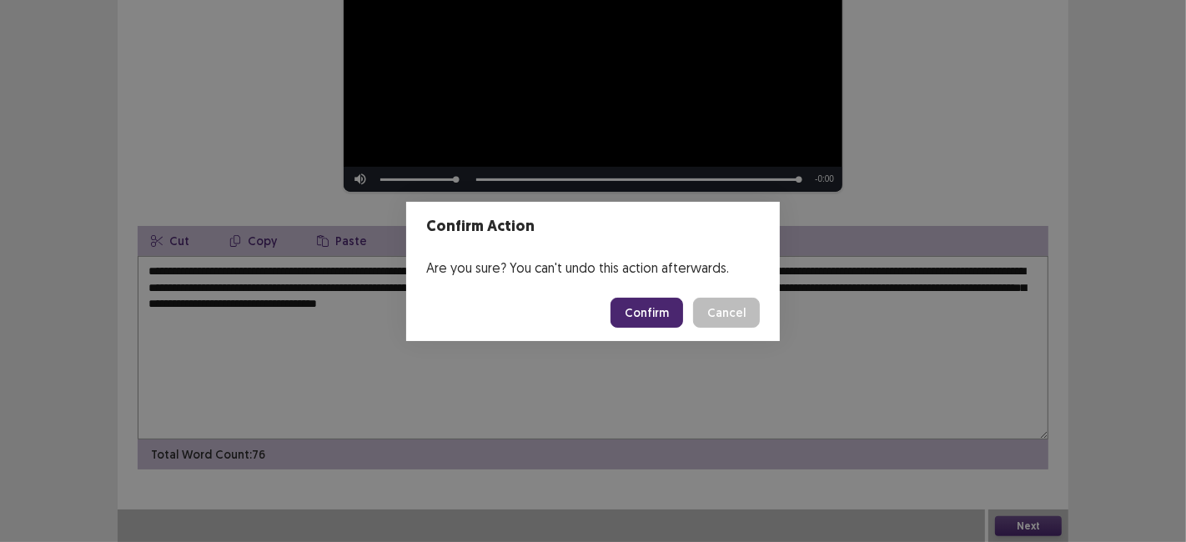
click at [739, 313] on button "Cancel" at bounding box center [726, 313] width 67 height 30
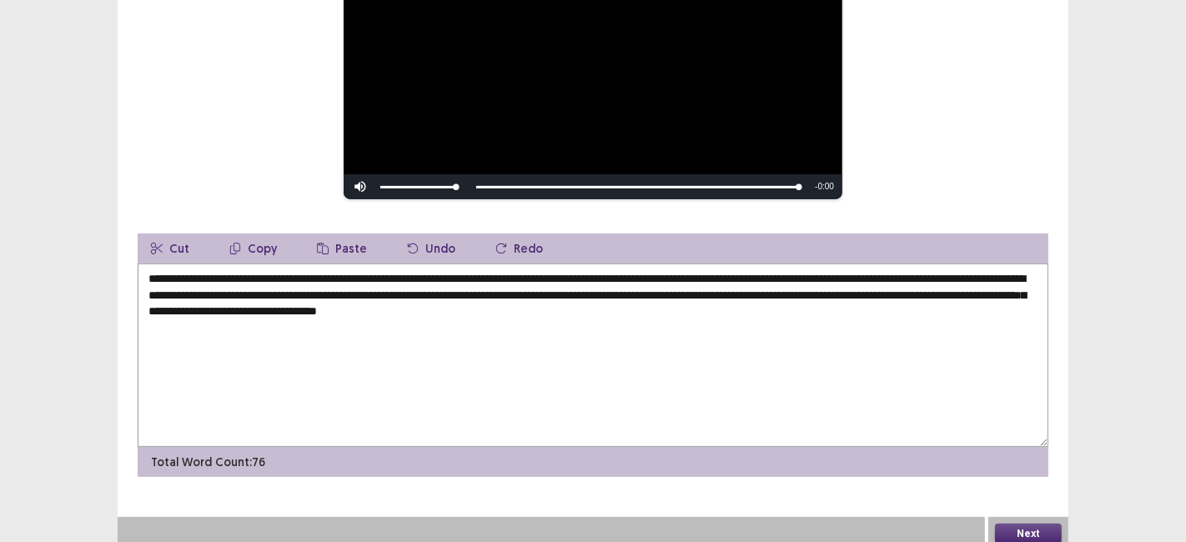
click at [948, 293] on textarea "**********" at bounding box center [593, 354] width 910 height 183
click at [221, 307] on textarea "**********" at bounding box center [593, 354] width 910 height 183
type textarea "**********"
click at [1032, 529] on button "Next" at bounding box center [1028, 534] width 67 height 20
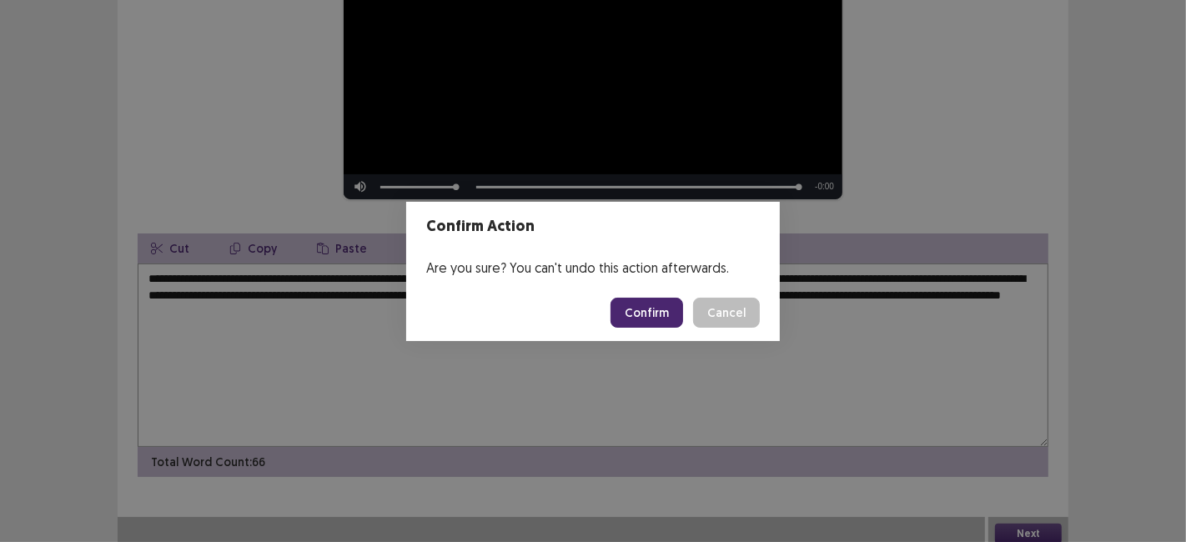
click at [656, 315] on button "Confirm" at bounding box center [646, 313] width 73 height 30
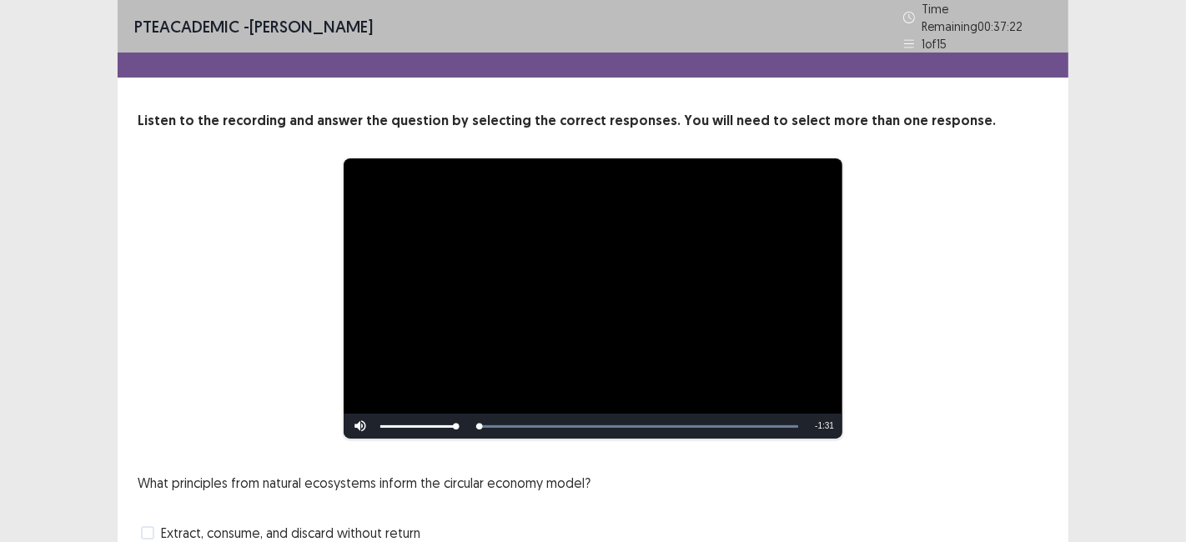
scroll to position [128, 0]
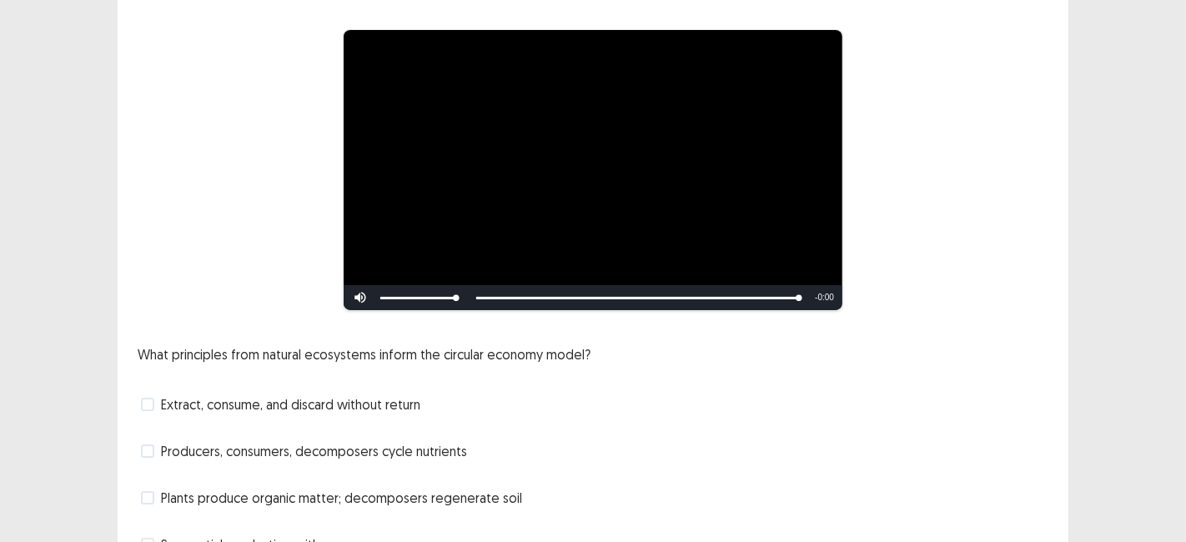
scroll to position [209, 0]
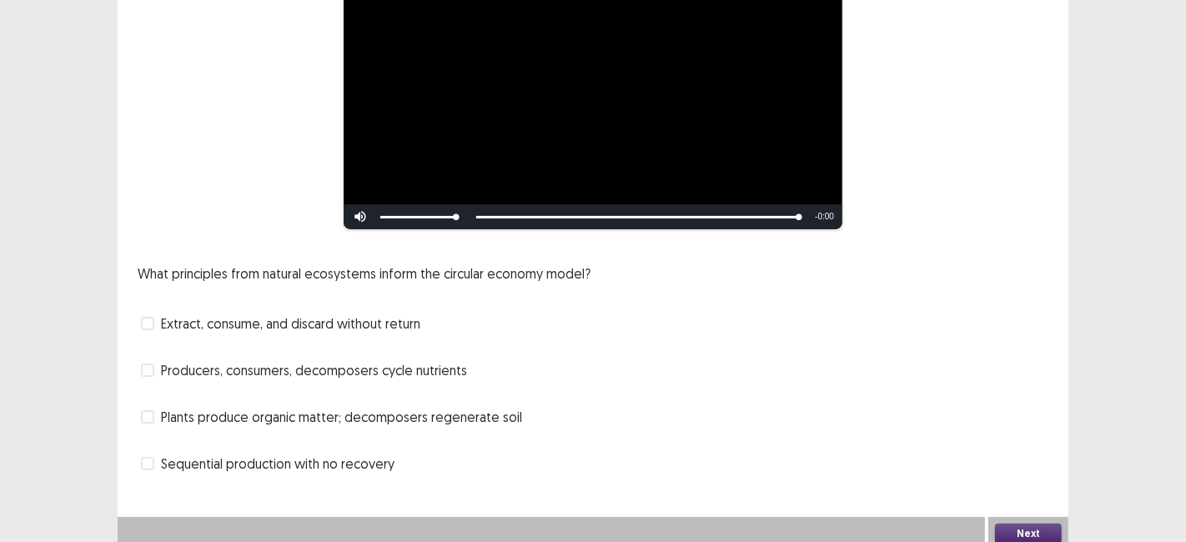
click at [152, 415] on label "Plants produce organic matter; decomposers regenerate soil" at bounding box center [331, 417] width 381 height 20
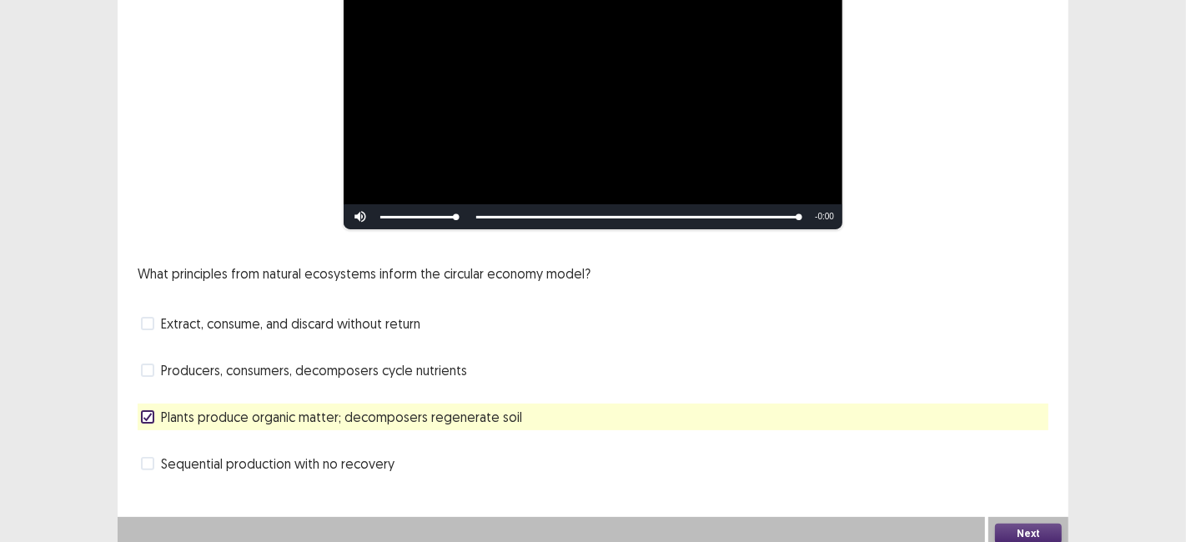
click at [1024, 524] on button "Next" at bounding box center [1028, 534] width 67 height 20
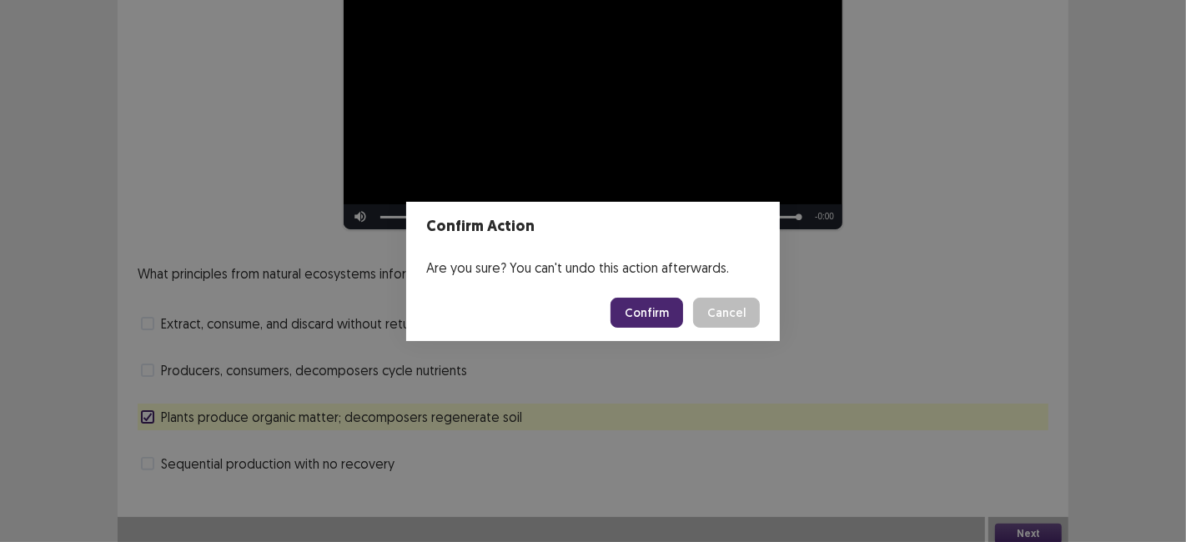
click at [654, 312] on button "Confirm" at bounding box center [646, 313] width 73 height 30
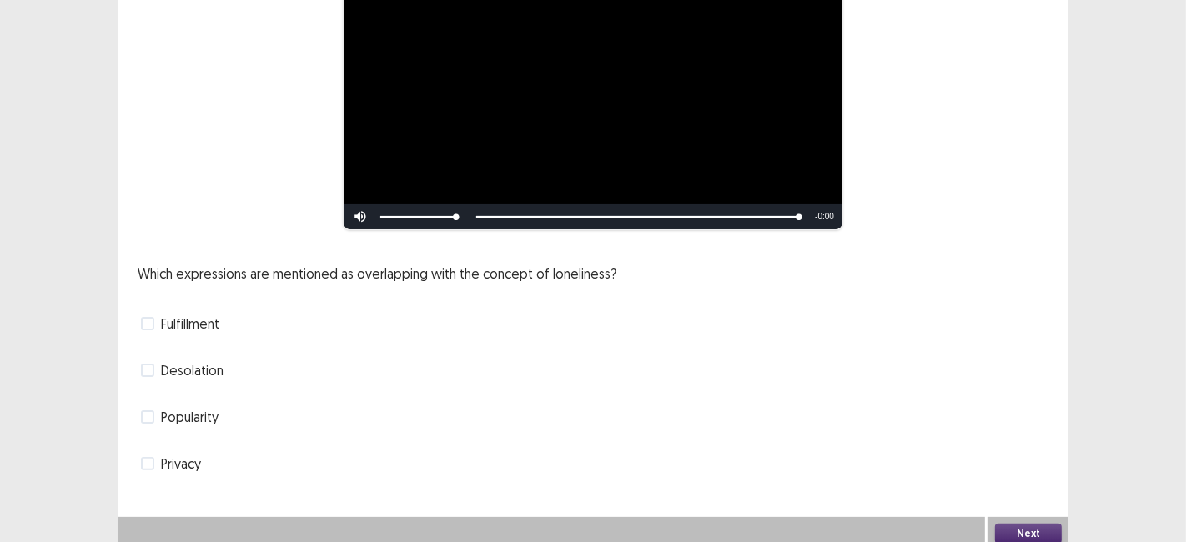
click at [148, 317] on span at bounding box center [147, 323] width 13 height 13
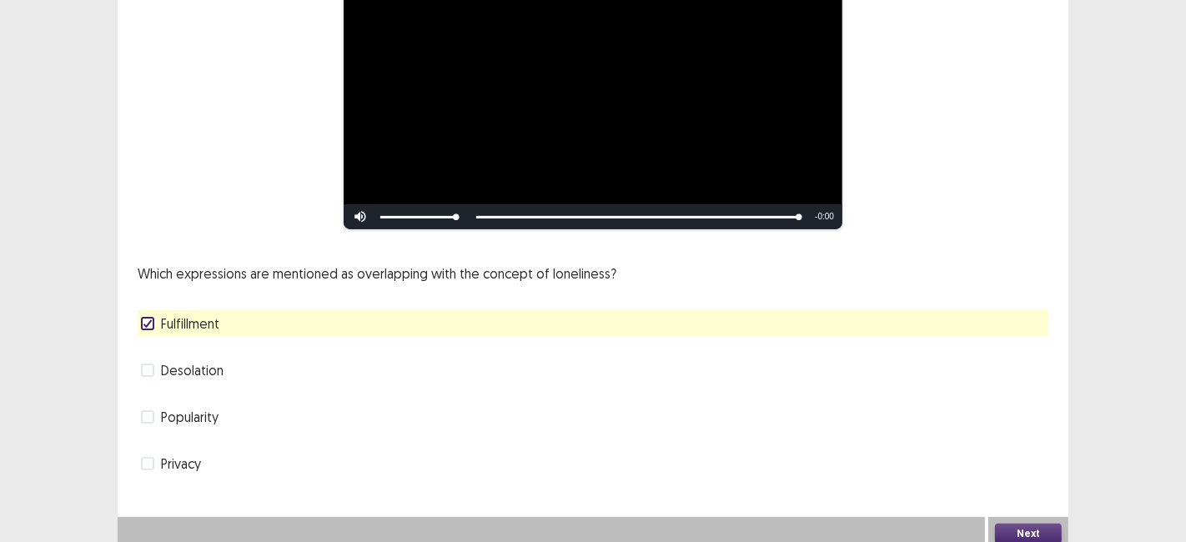
click at [1020, 525] on button "Next" at bounding box center [1028, 534] width 67 height 20
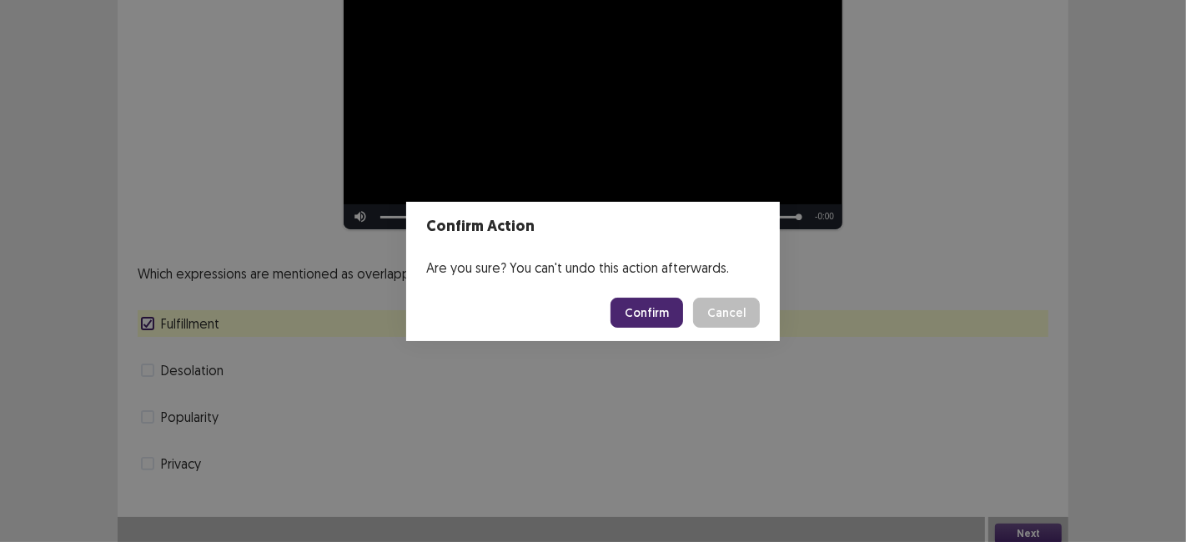
click at [648, 315] on button "Confirm" at bounding box center [646, 313] width 73 height 30
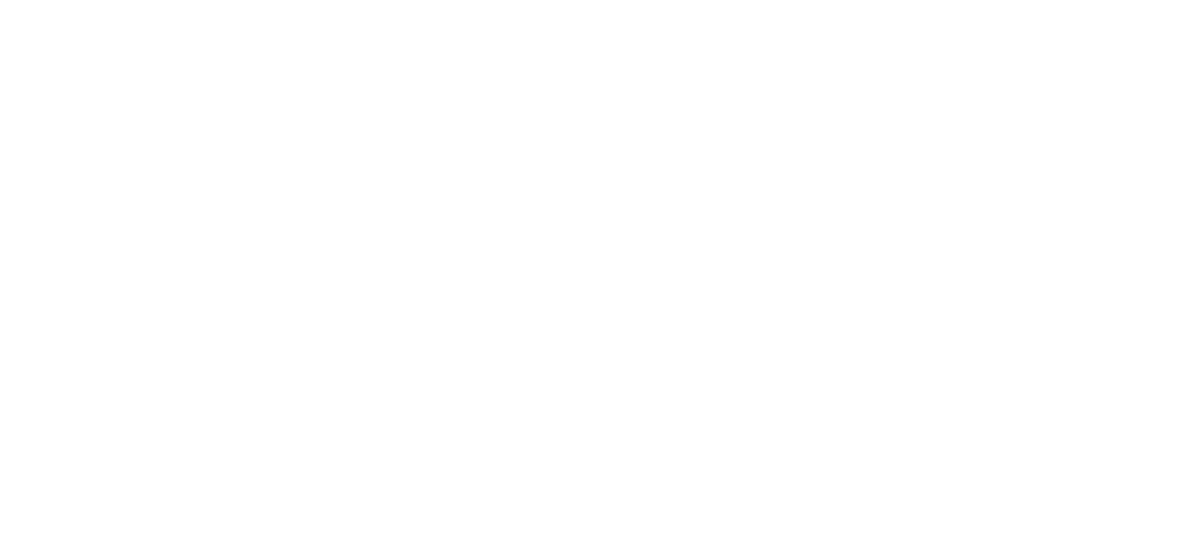
scroll to position [0, 0]
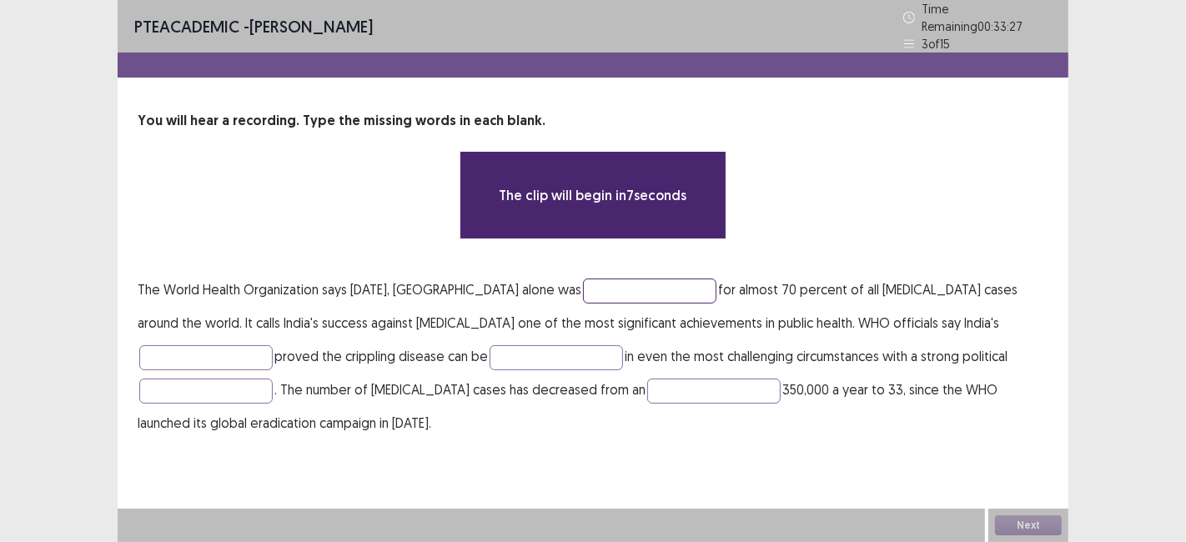
click at [584, 282] on input "text" at bounding box center [649, 290] width 133 height 25
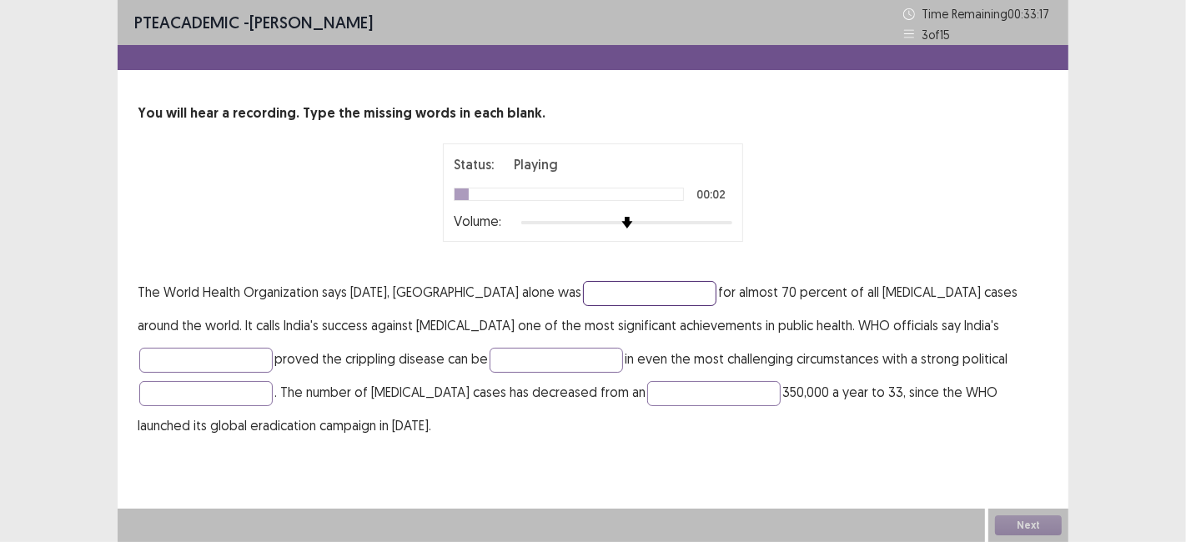
click at [606, 291] on input "text" at bounding box center [649, 293] width 133 height 25
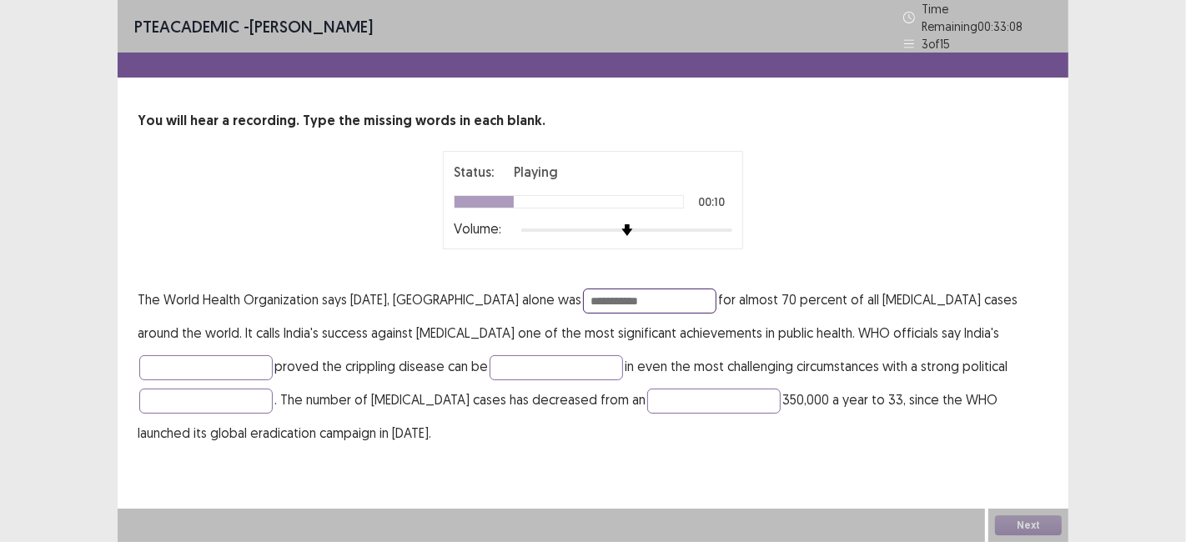
type input "**********"
click at [273, 355] on input "text" at bounding box center [205, 367] width 133 height 25
type input "******"
click at [489, 361] on input "text" at bounding box center [555, 367] width 133 height 25
type input "****"
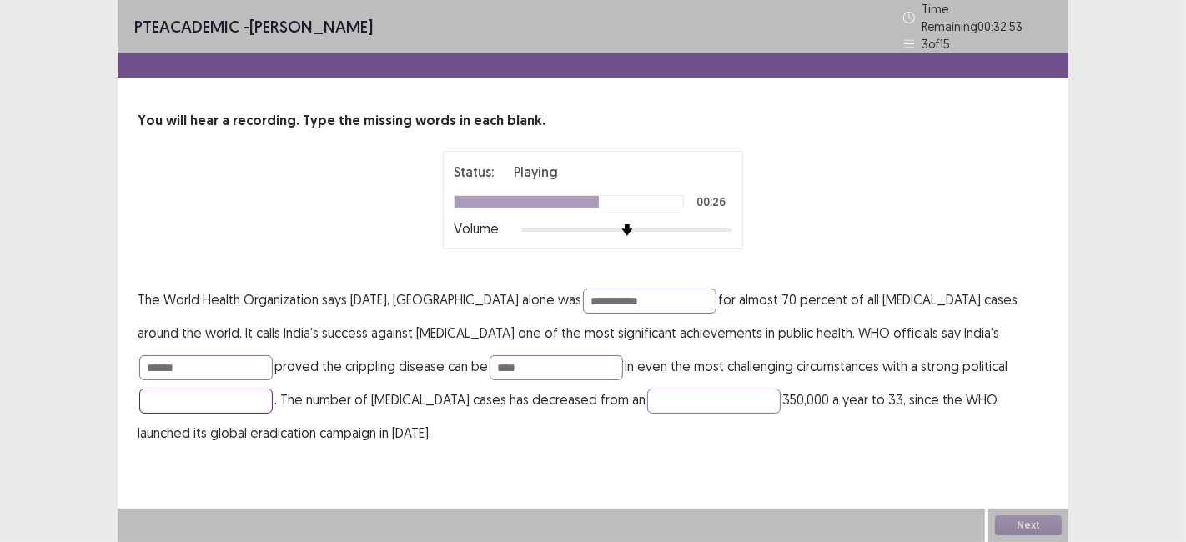
click at [273, 389] on input "text" at bounding box center [205, 401] width 133 height 25
type input "**********"
click at [647, 393] on input "text" at bounding box center [713, 401] width 133 height 25
type input "*********"
click at [489, 361] on input "****" at bounding box center [555, 367] width 133 height 25
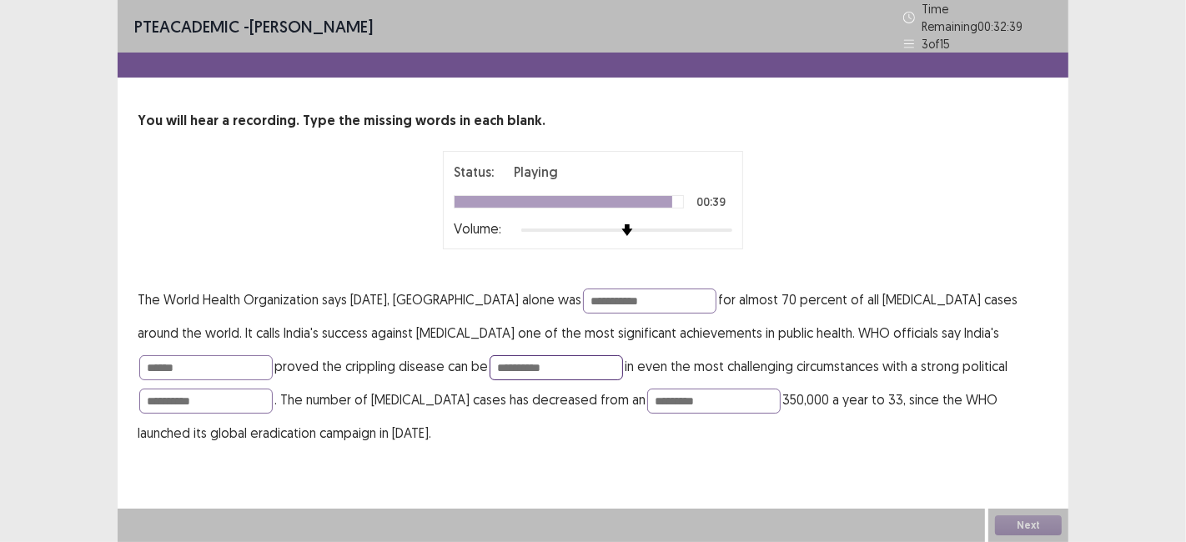
type input "**********"
click at [895, 338] on p "**********" at bounding box center [593, 366] width 910 height 167
click at [865, 338] on p "**********" at bounding box center [593, 366] width 910 height 167
click at [273, 355] on input "******" at bounding box center [205, 367] width 133 height 25
type input "**********"
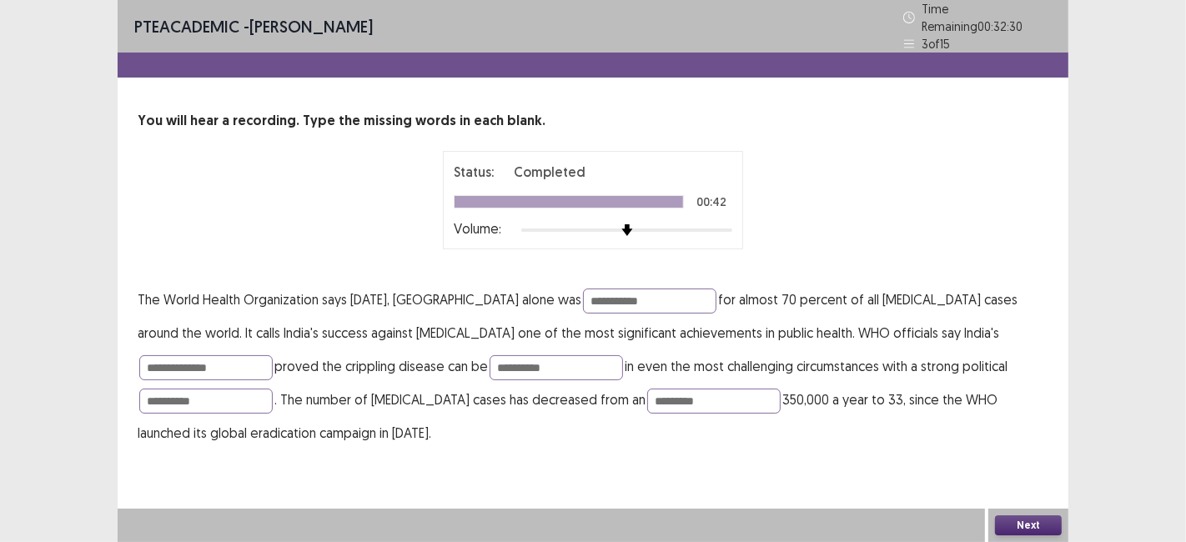
click at [1029, 533] on button "Next" at bounding box center [1028, 525] width 67 height 20
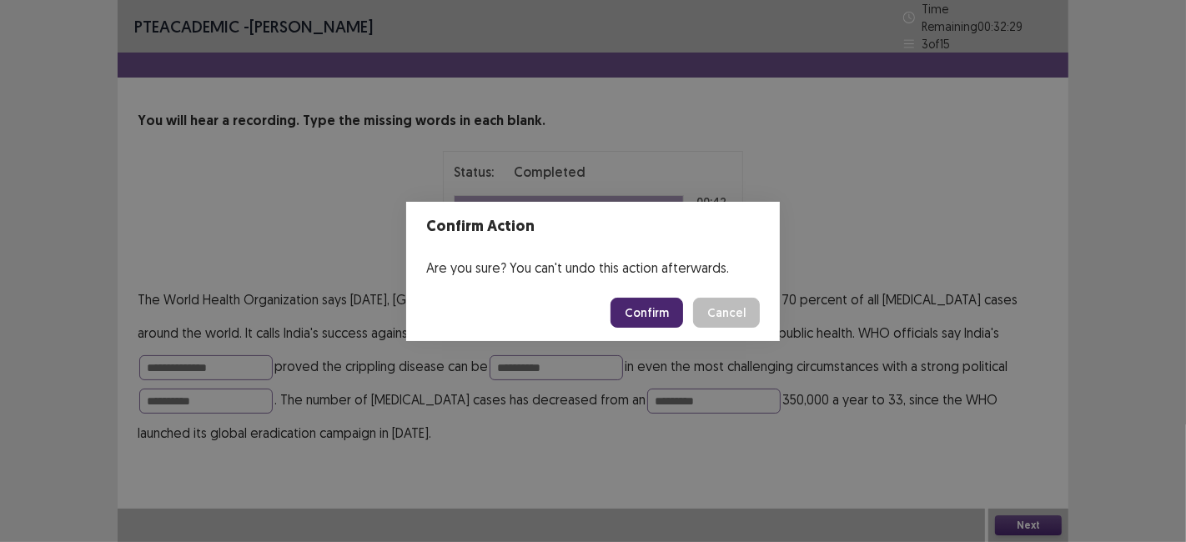
click at [643, 311] on button "Confirm" at bounding box center [646, 313] width 73 height 30
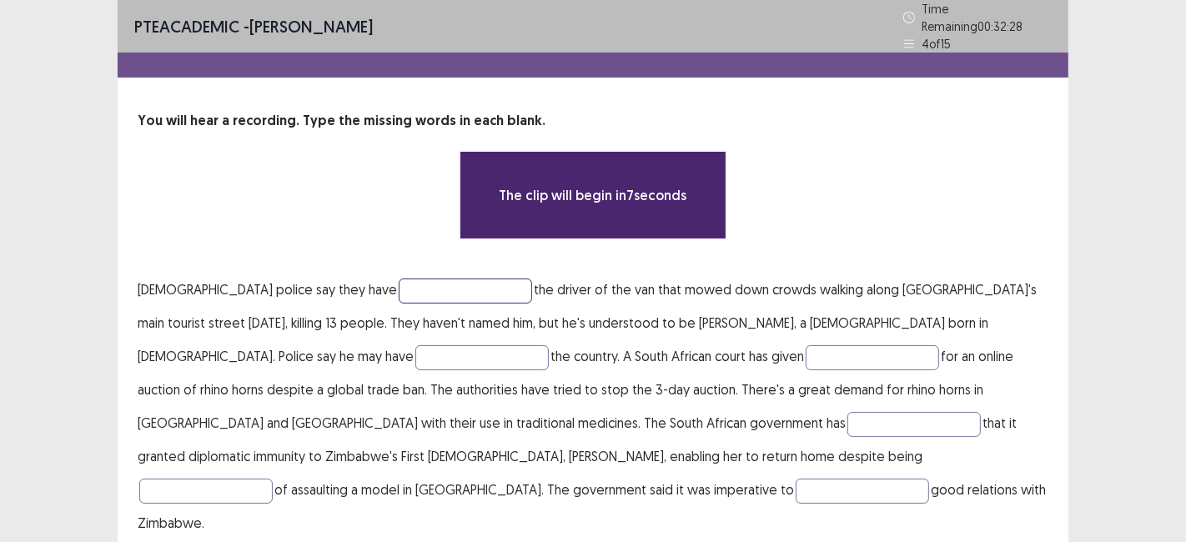
click at [399, 291] on input "text" at bounding box center [465, 290] width 133 height 25
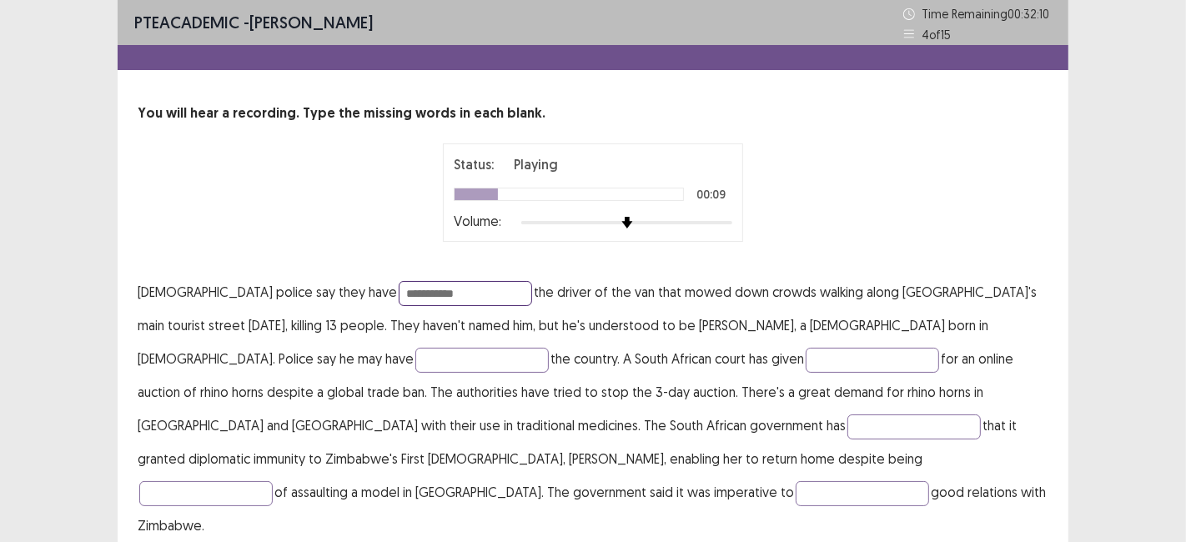
type input "**********"
click at [415, 359] on input "text" at bounding box center [481, 360] width 133 height 25
type input "****"
click at [805, 362] on input "text" at bounding box center [871, 360] width 133 height 25
click at [847, 425] on input "text" at bounding box center [913, 426] width 133 height 25
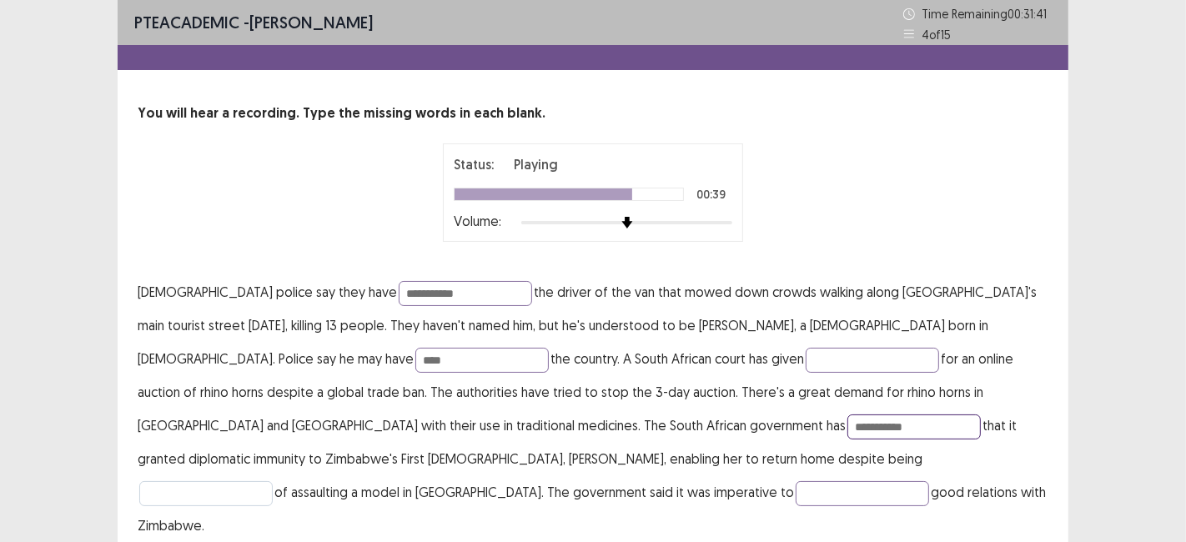
type input "**********"
click at [273, 481] on input "text" at bounding box center [205, 493] width 133 height 25
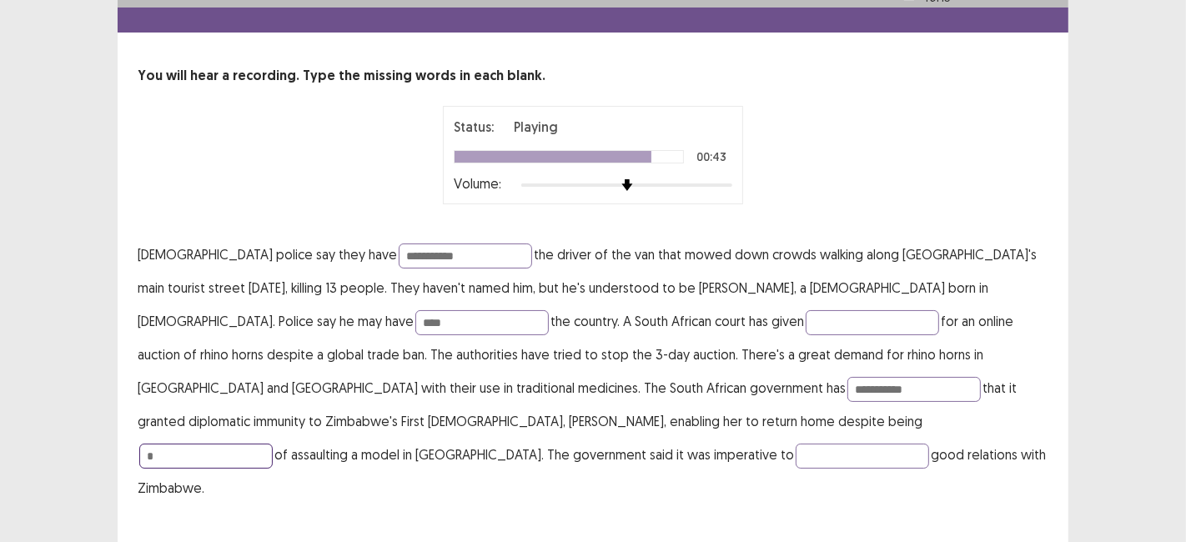
scroll to position [38, 0]
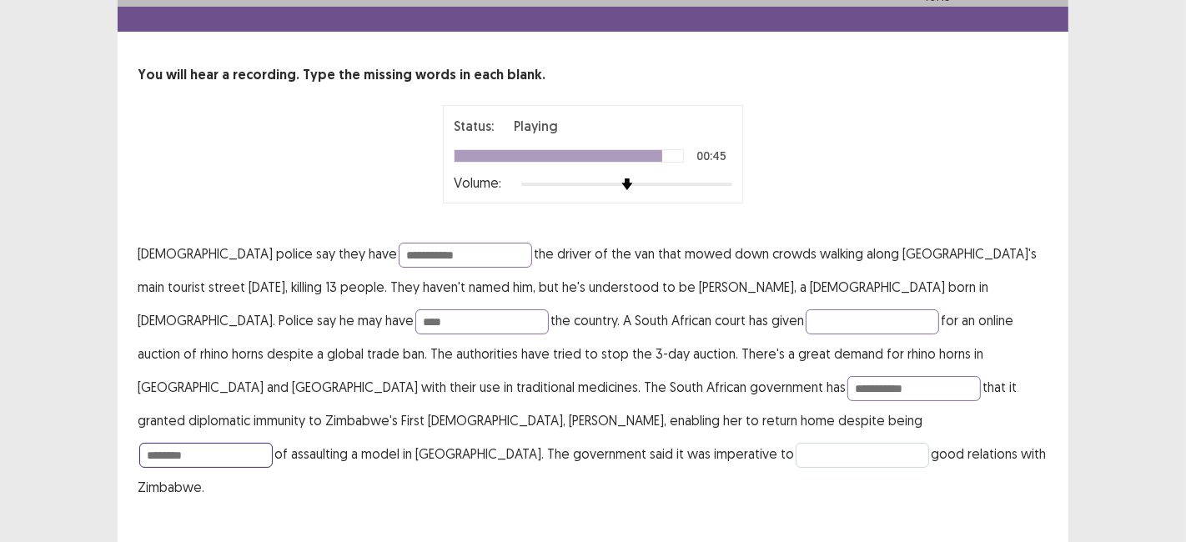
type input "*******"
click at [795, 450] on input "text" at bounding box center [861, 455] width 133 height 25
type input "********"
click at [847, 393] on input "**********" at bounding box center [913, 388] width 133 height 25
click at [847, 389] on input "*********" at bounding box center [913, 388] width 133 height 25
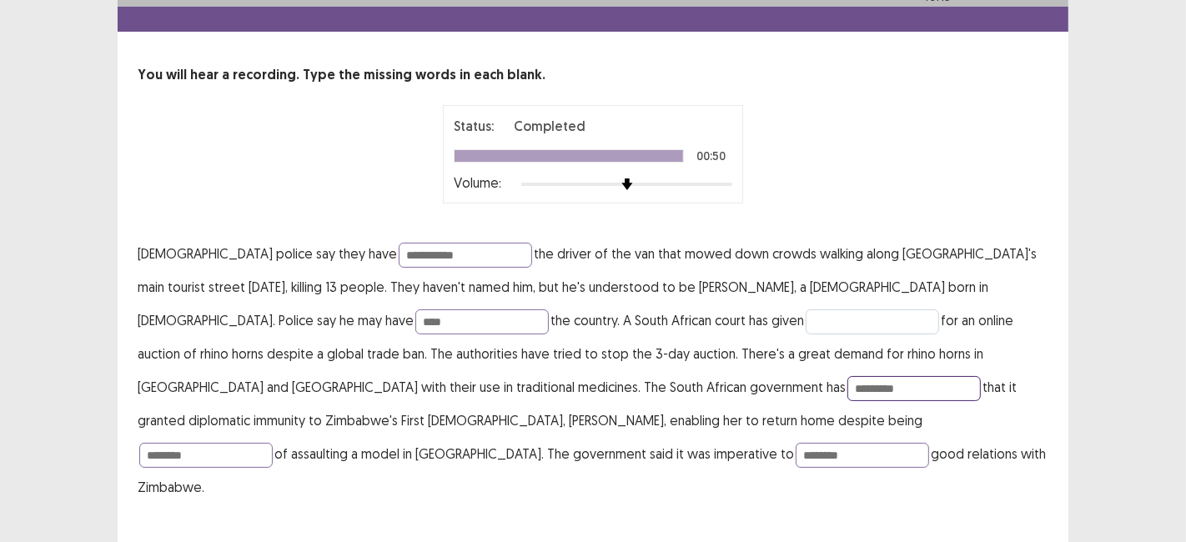
type input "*********"
click at [805, 328] on input "text" at bounding box center [871, 321] width 133 height 25
type input "****"
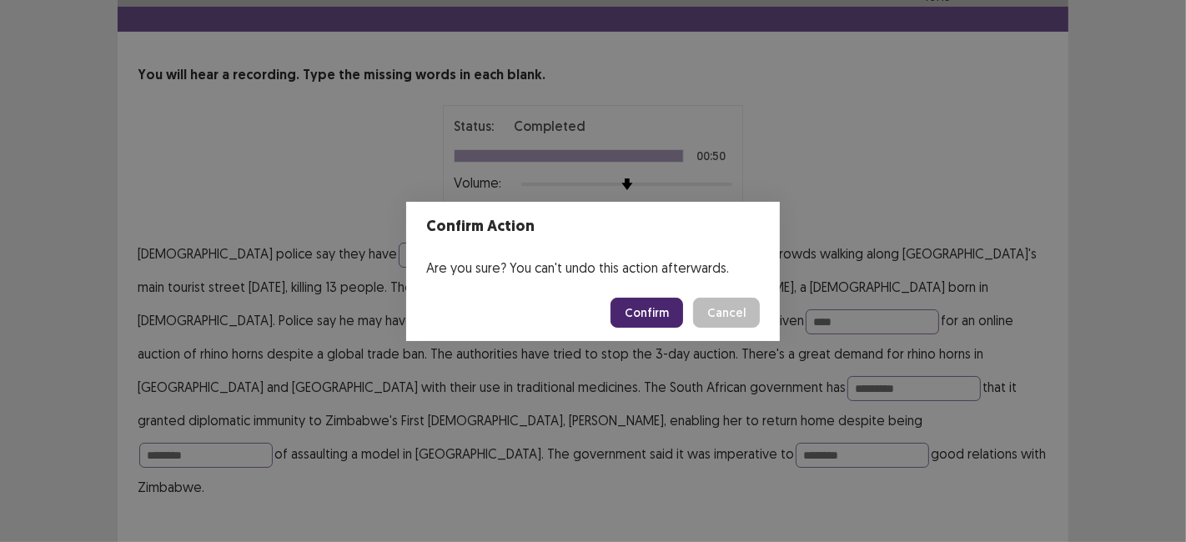
click at [1029, 529] on div "Confirm Action Are you sure? You can't undo this action afterwards. Confirm Can…" at bounding box center [593, 271] width 1186 height 542
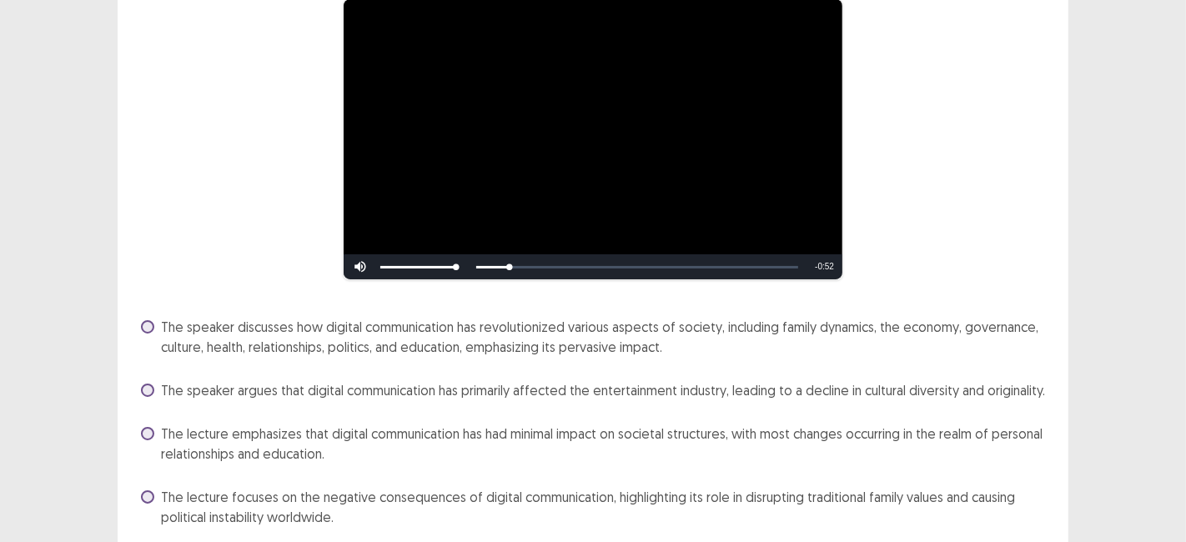
scroll to position [213, 0]
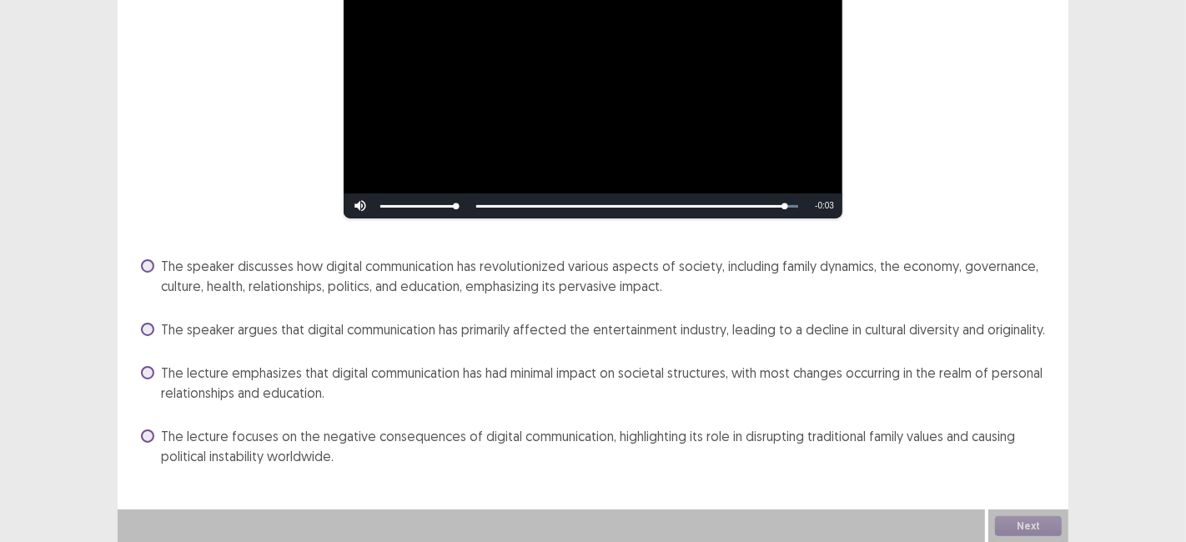
click at [156, 268] on label "The speaker discusses how digital communication has revolutionized various aspe…" at bounding box center [594, 276] width 907 height 40
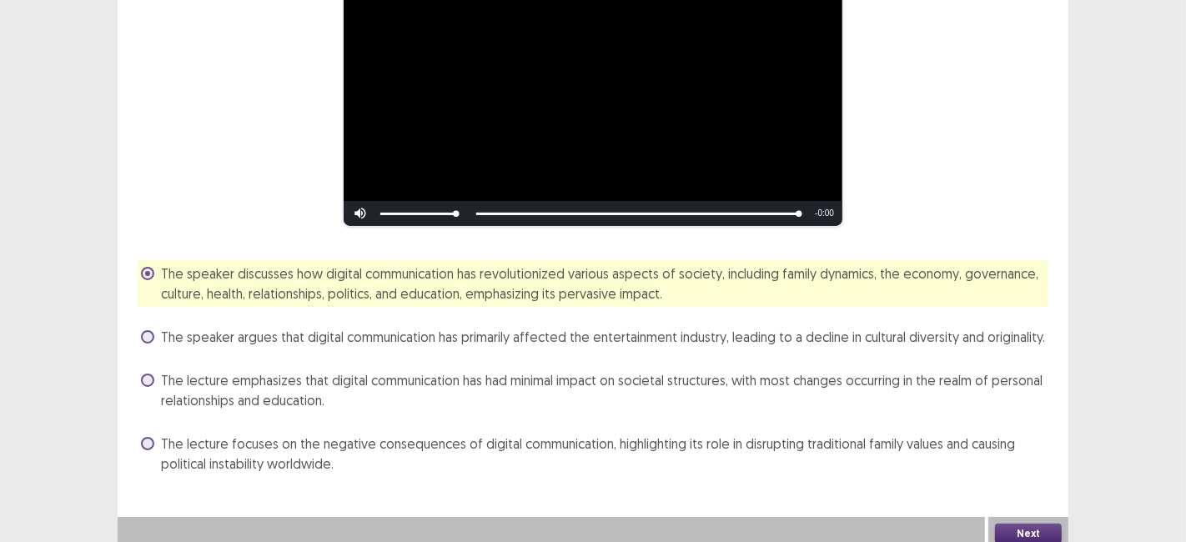
click at [1023, 529] on button "Next" at bounding box center [1028, 534] width 67 height 20
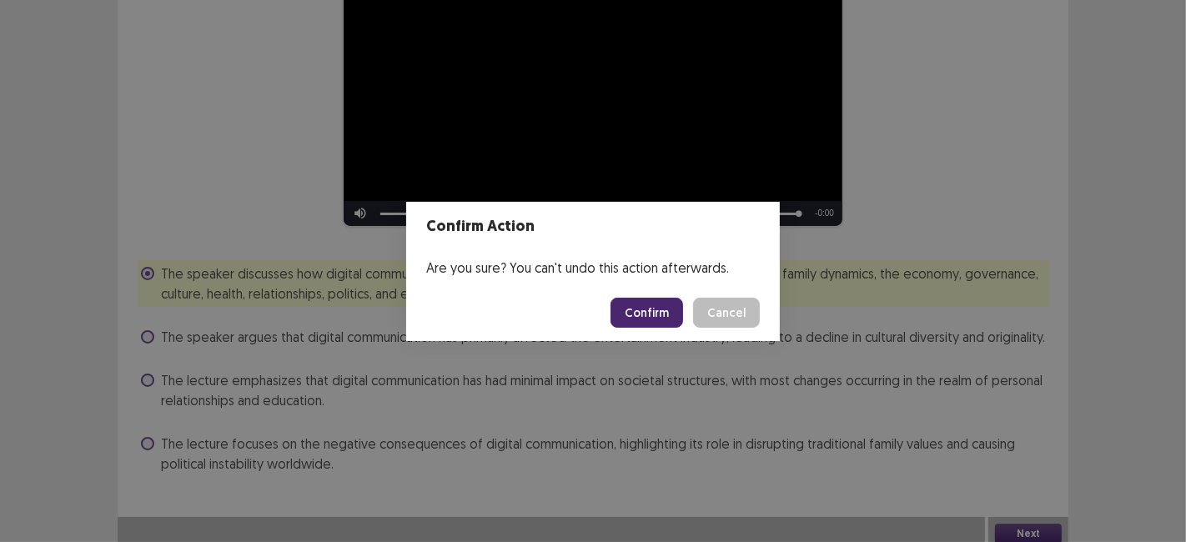
click at [636, 323] on button "Confirm" at bounding box center [646, 313] width 73 height 30
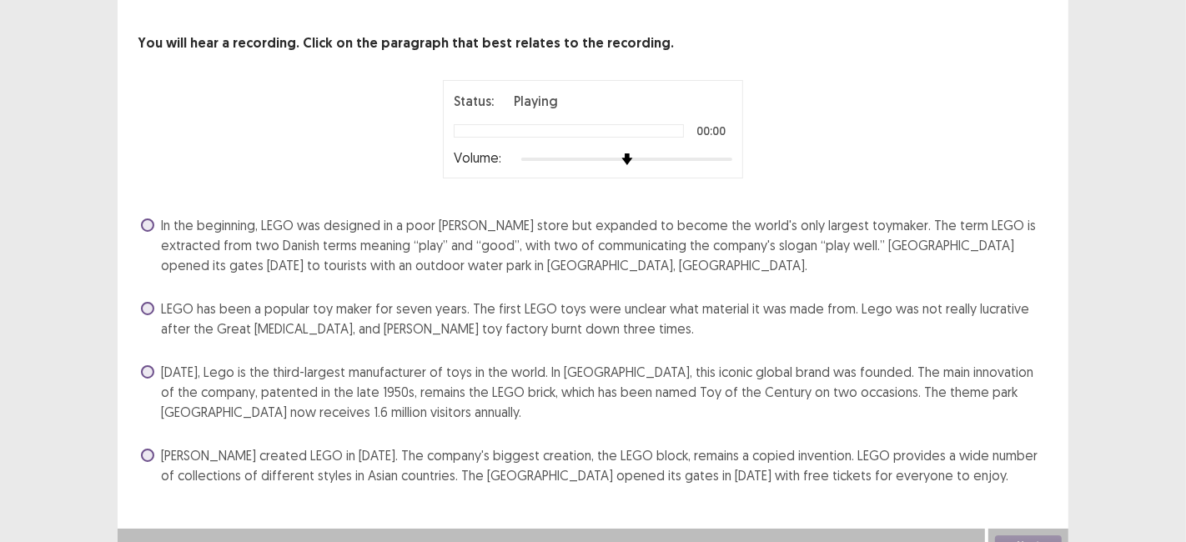
scroll to position [88, 0]
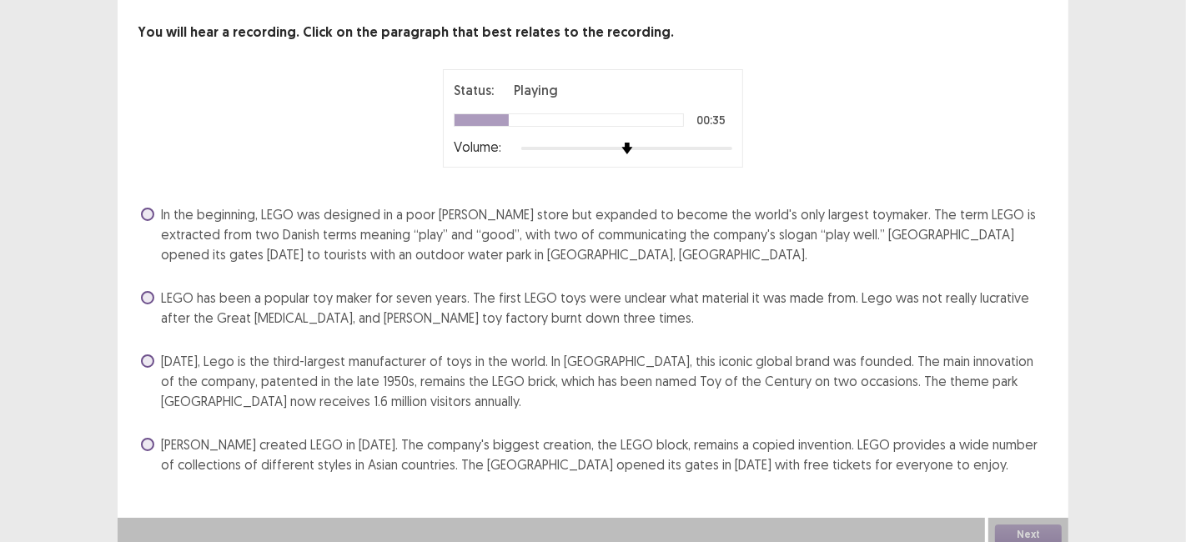
click at [1033, 530] on div "Next" at bounding box center [1028, 534] width 80 height 33
click at [158, 355] on label "Today, Lego is the third-largest manufacturer of toys in the world. In Denmark,…" at bounding box center [594, 381] width 907 height 60
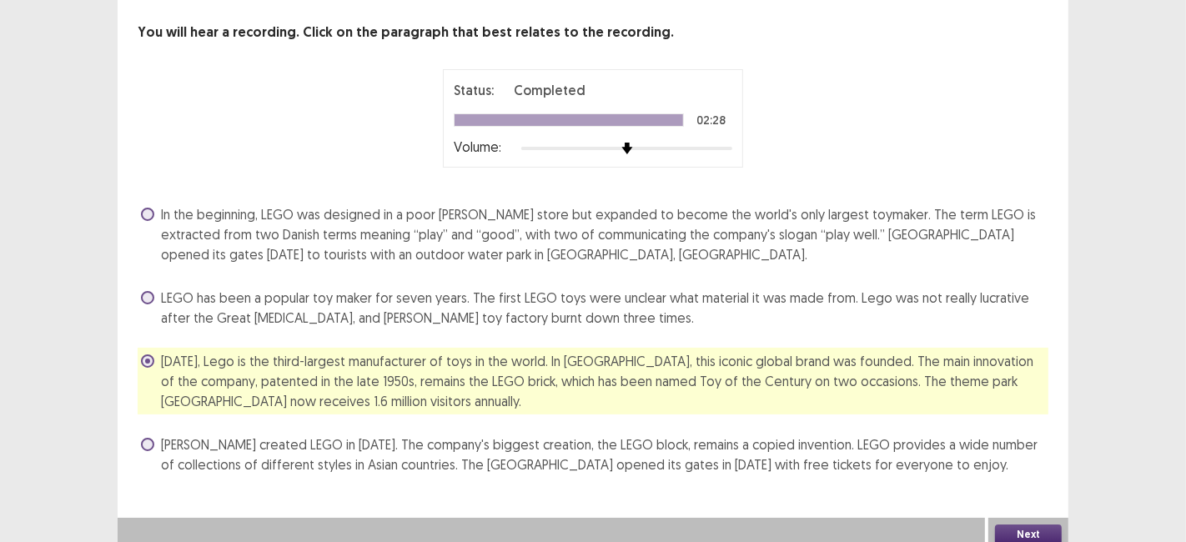
click at [1026, 529] on button "Next" at bounding box center [1028, 534] width 67 height 20
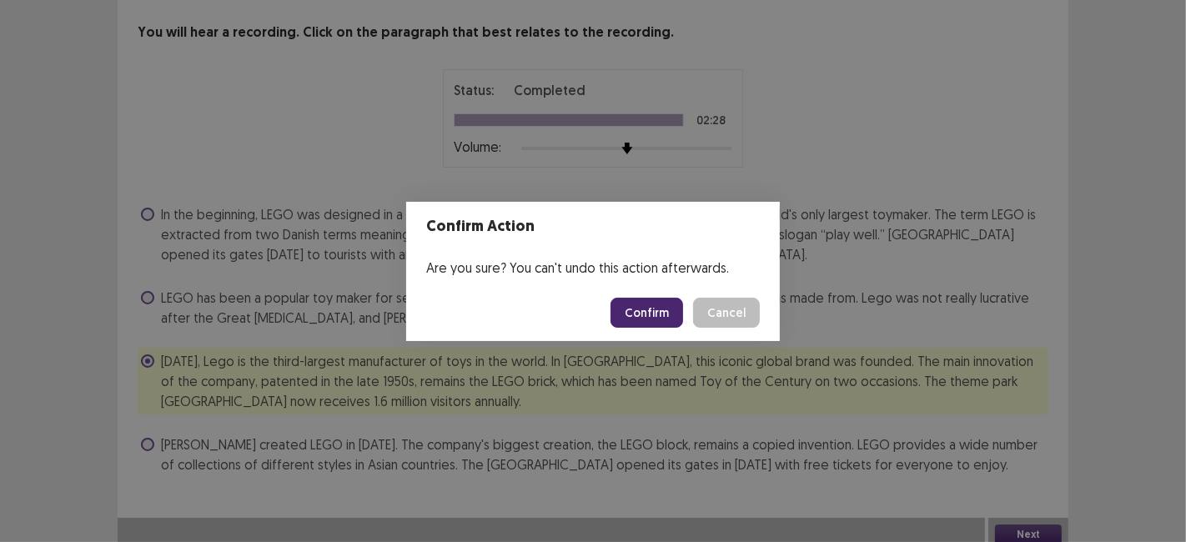
click at [659, 312] on button "Confirm" at bounding box center [646, 313] width 73 height 30
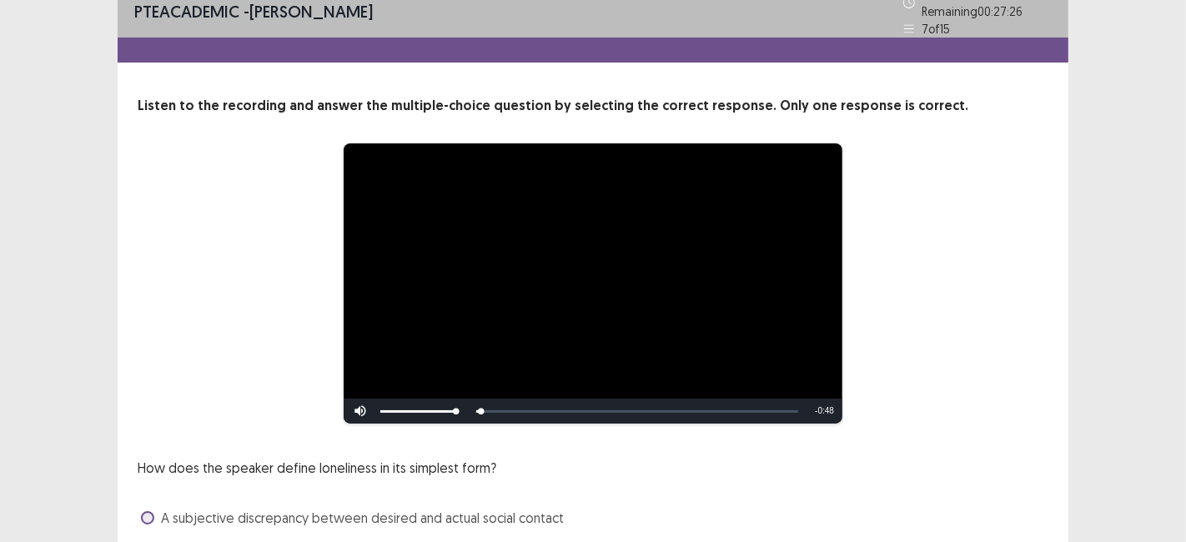
scroll to position [209, 0]
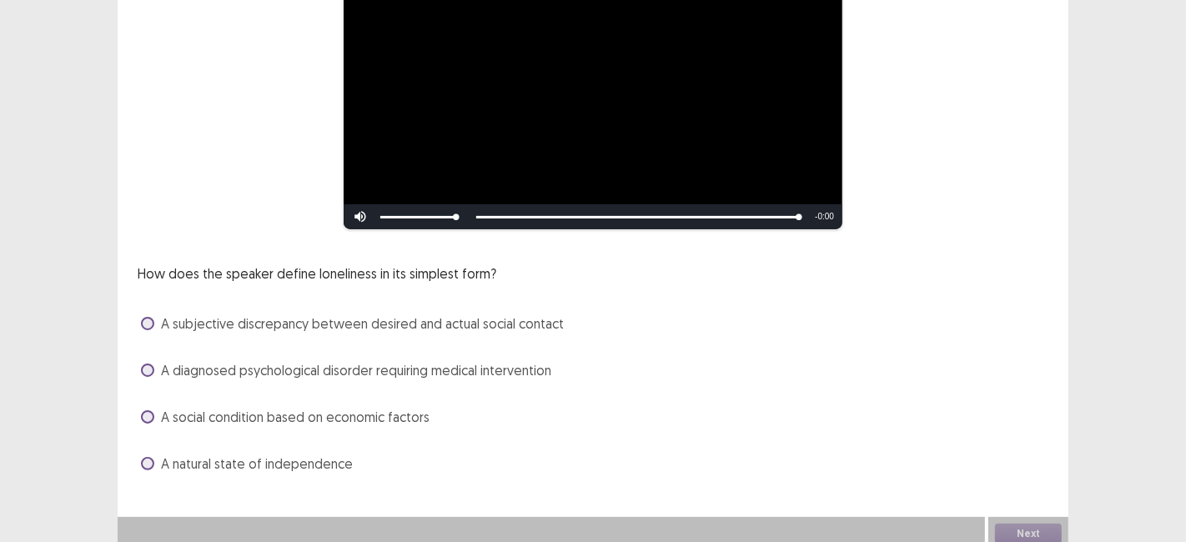
click at [168, 323] on span "A subjective discrepancy between desired and actual social contact" at bounding box center [362, 323] width 403 height 20
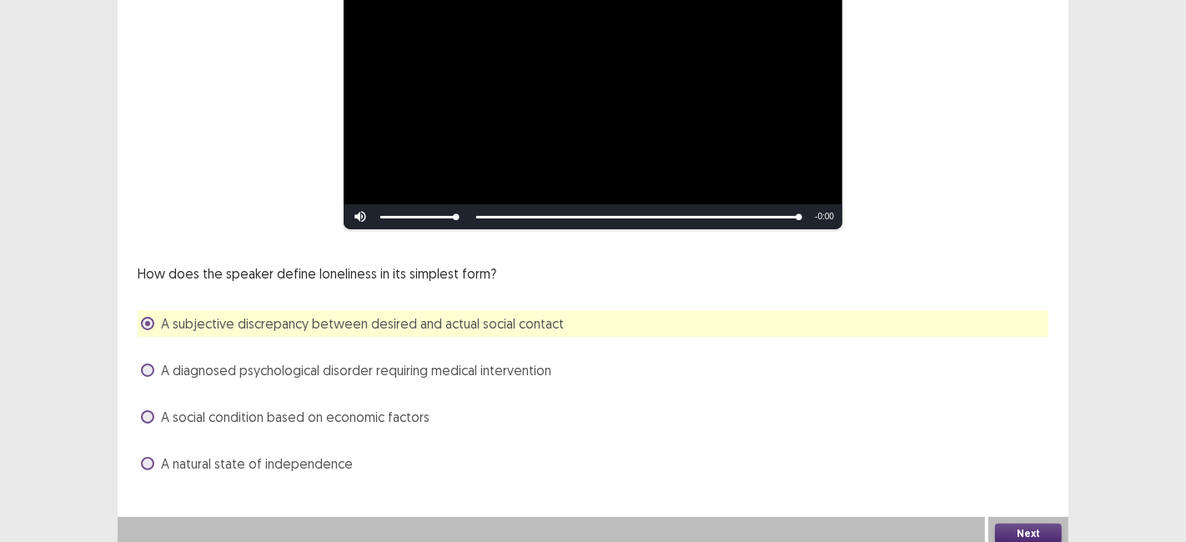
click at [1007, 530] on button "Next" at bounding box center [1028, 534] width 67 height 20
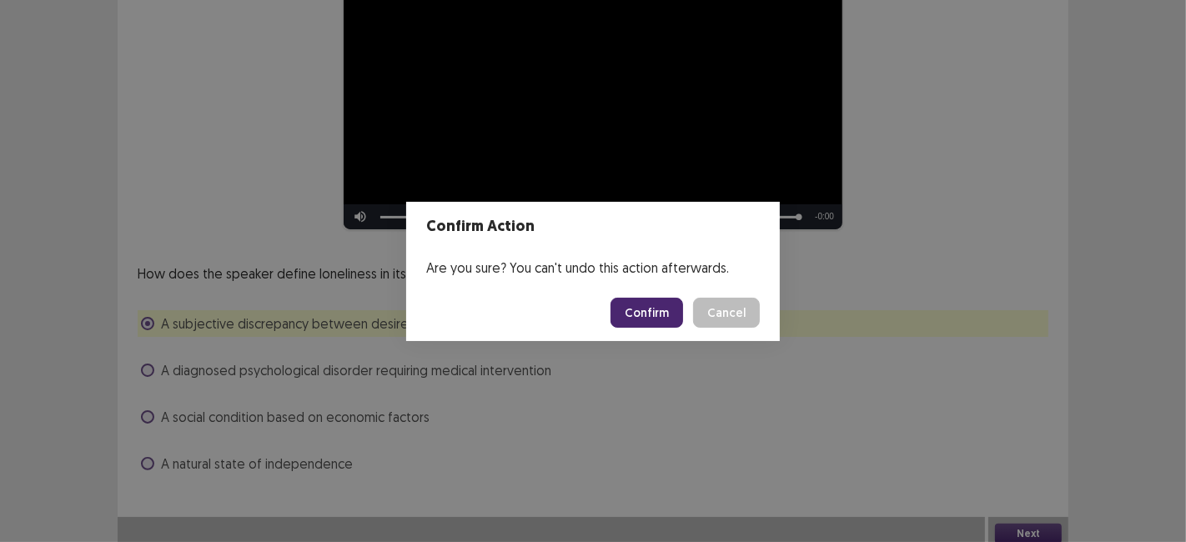
click at [645, 320] on button "Confirm" at bounding box center [646, 313] width 73 height 30
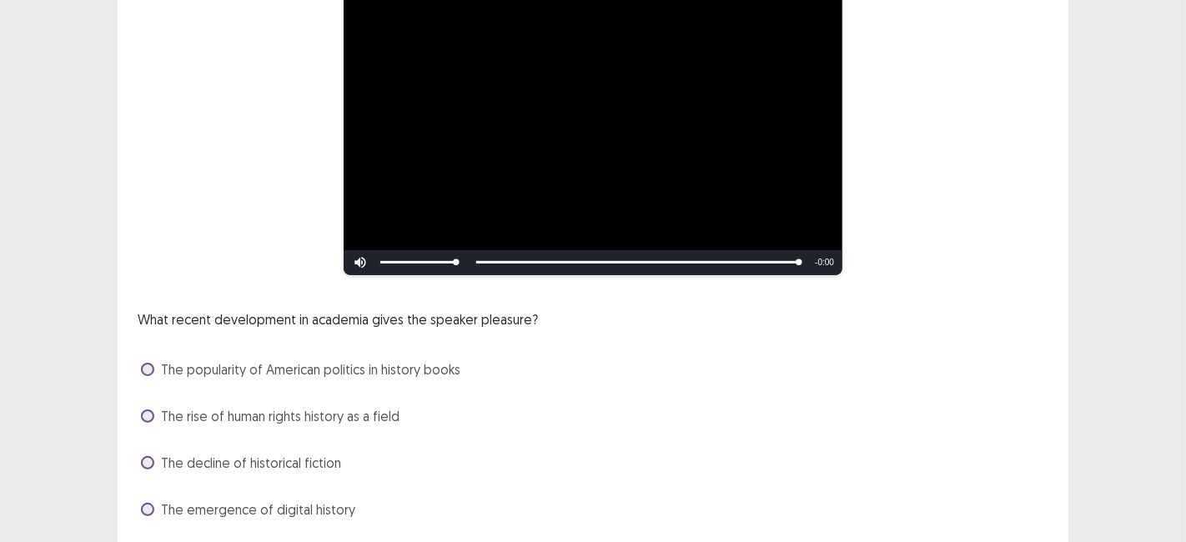
scroll to position [303, 0]
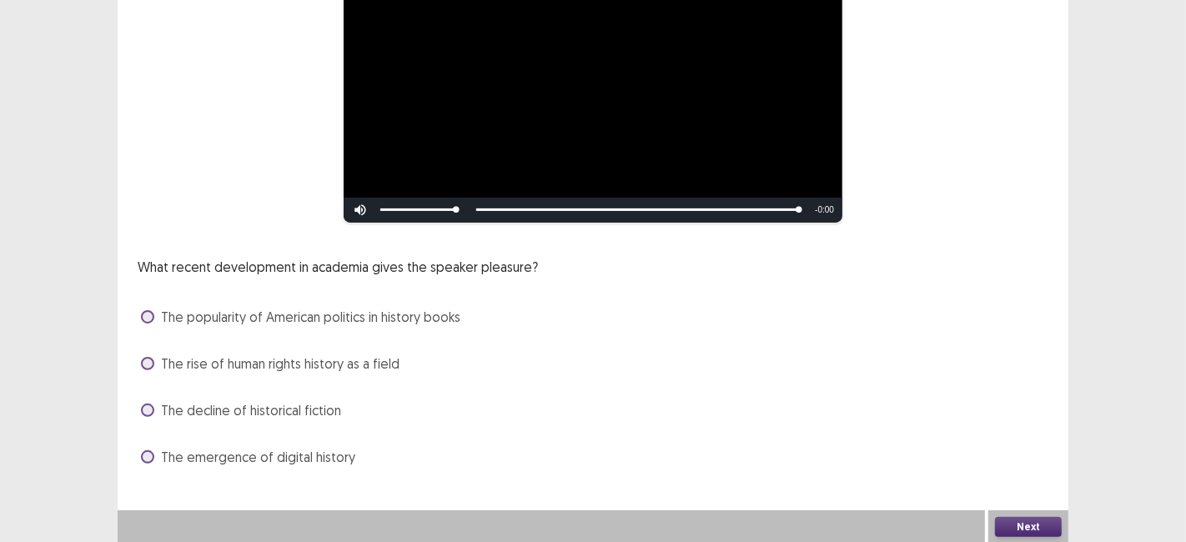
click at [154, 308] on label "The popularity of American politics in history books" at bounding box center [300, 317] width 319 height 20
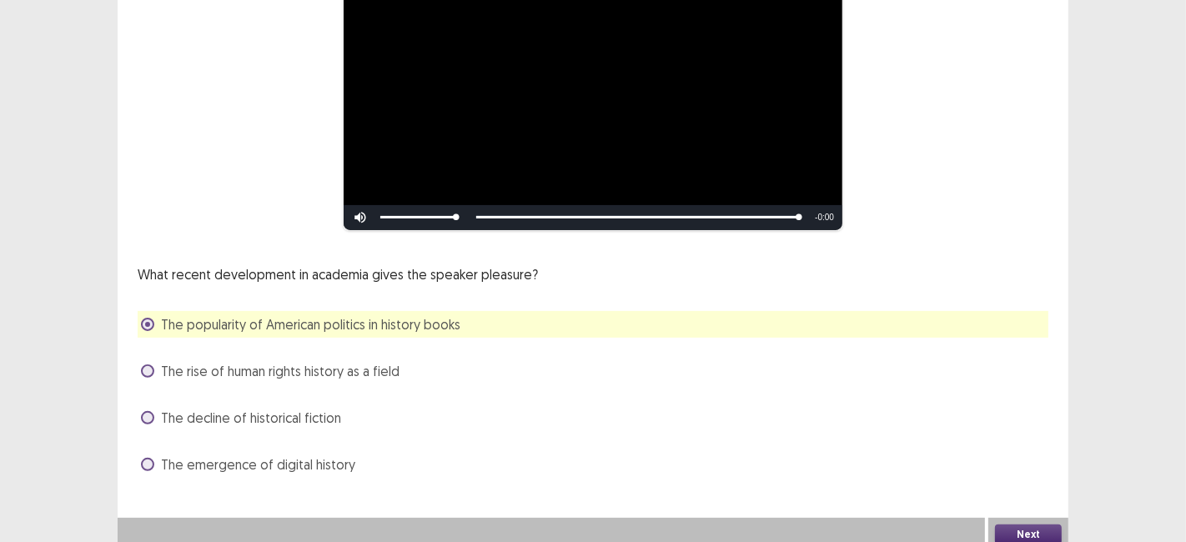
click at [1035, 532] on button "Next" at bounding box center [1028, 534] width 67 height 20
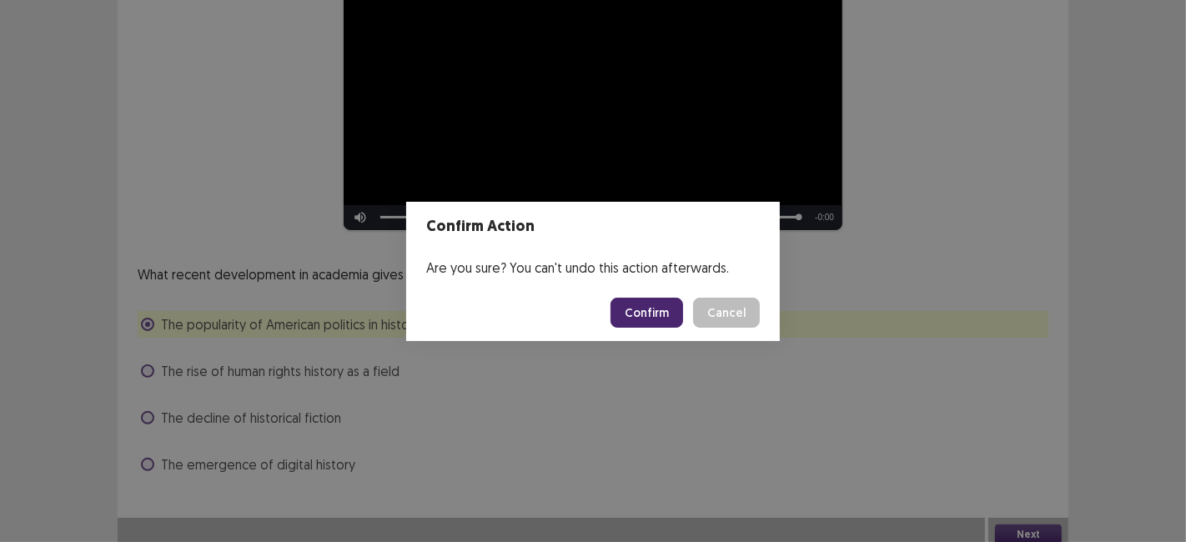
click at [649, 302] on button "Confirm" at bounding box center [646, 313] width 73 height 30
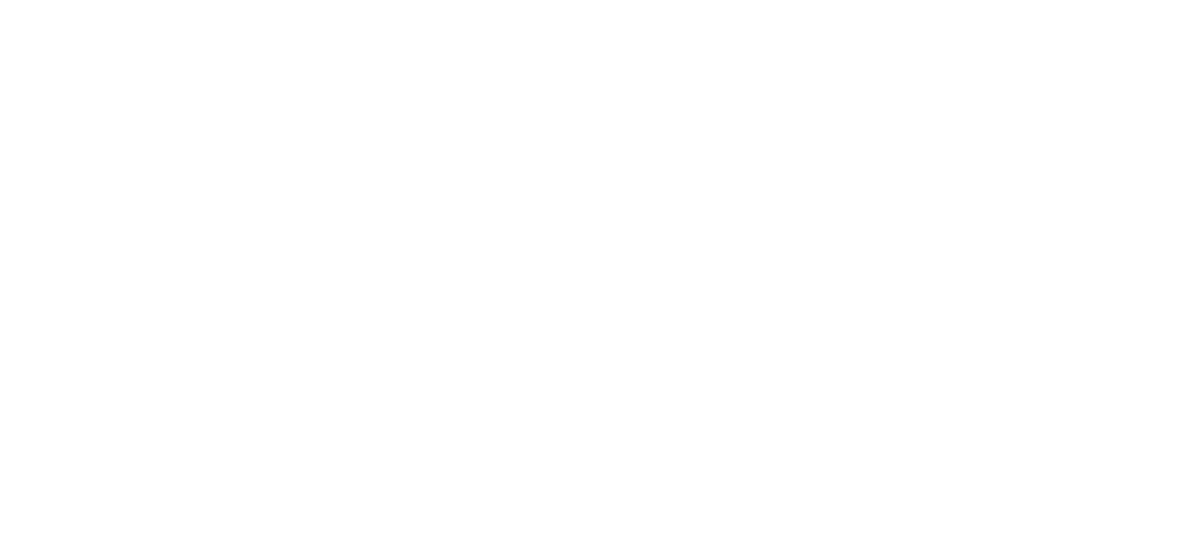
scroll to position [0, 0]
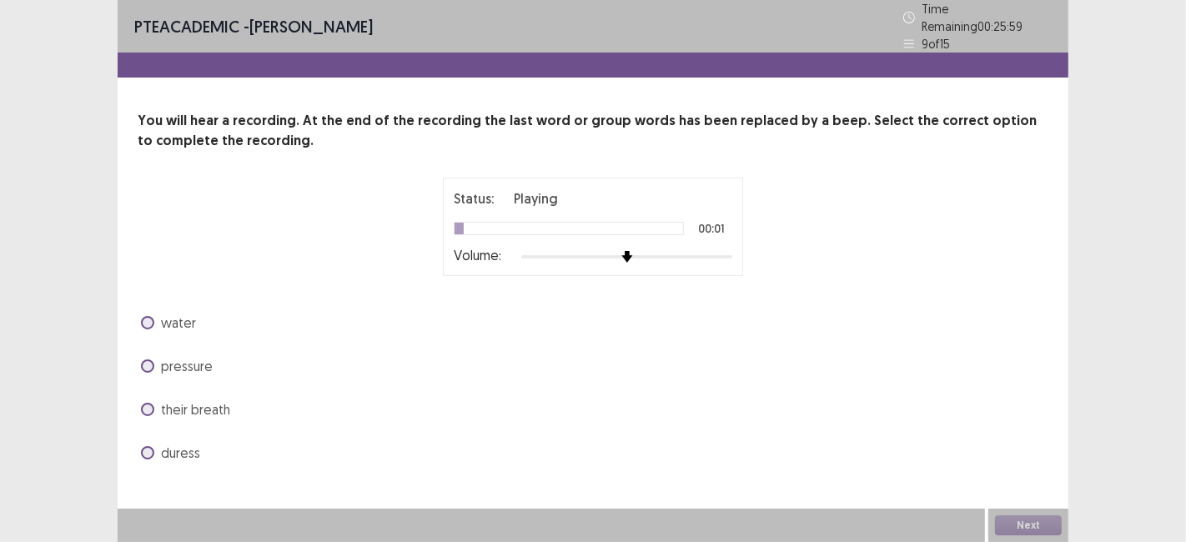
click at [157, 316] on label "water" at bounding box center [168, 323] width 55 height 20
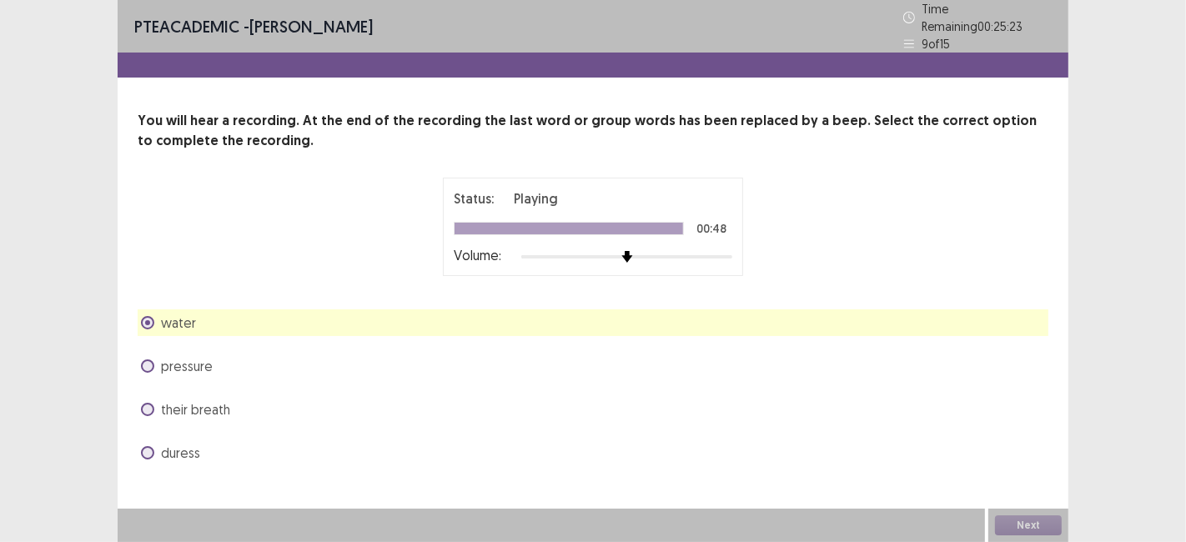
click at [1073, 444] on div "PTE academic - Lunesa Rubin Time Remaining 00 : 25 : 23 9 of 15 You will hear a…" at bounding box center [593, 271] width 1186 height 542
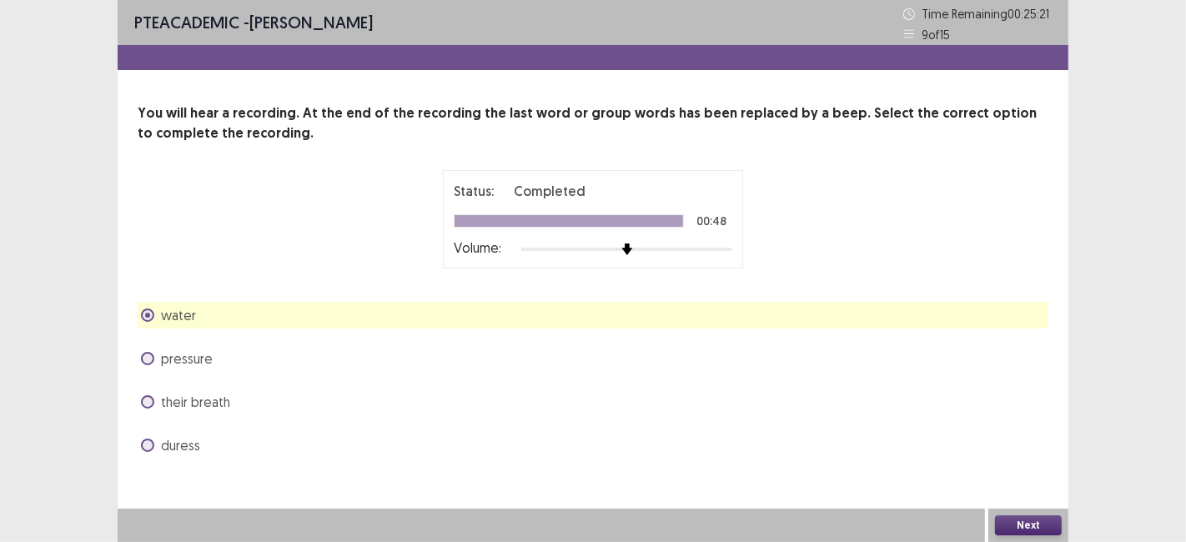
click at [1022, 524] on button "Next" at bounding box center [1028, 525] width 67 height 20
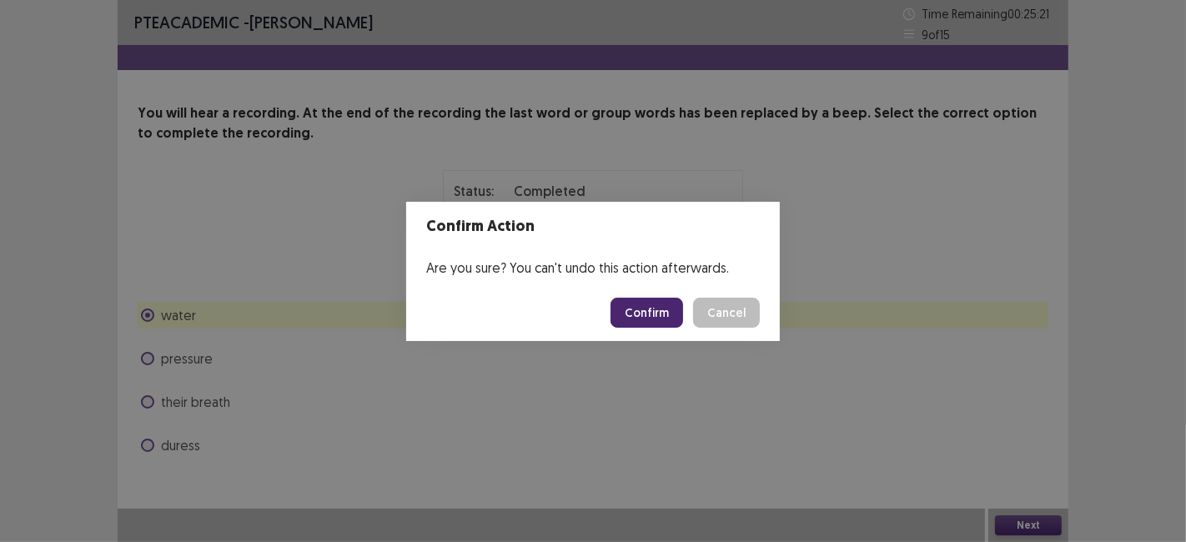
click at [626, 298] on button "Confirm" at bounding box center [646, 313] width 73 height 30
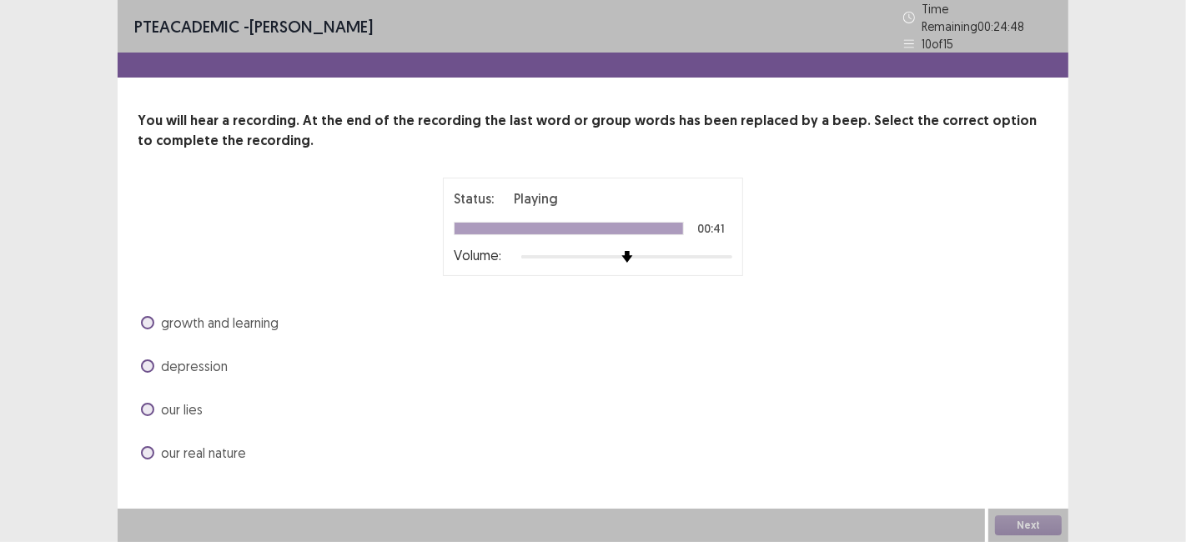
click at [148, 448] on span at bounding box center [147, 452] width 13 height 13
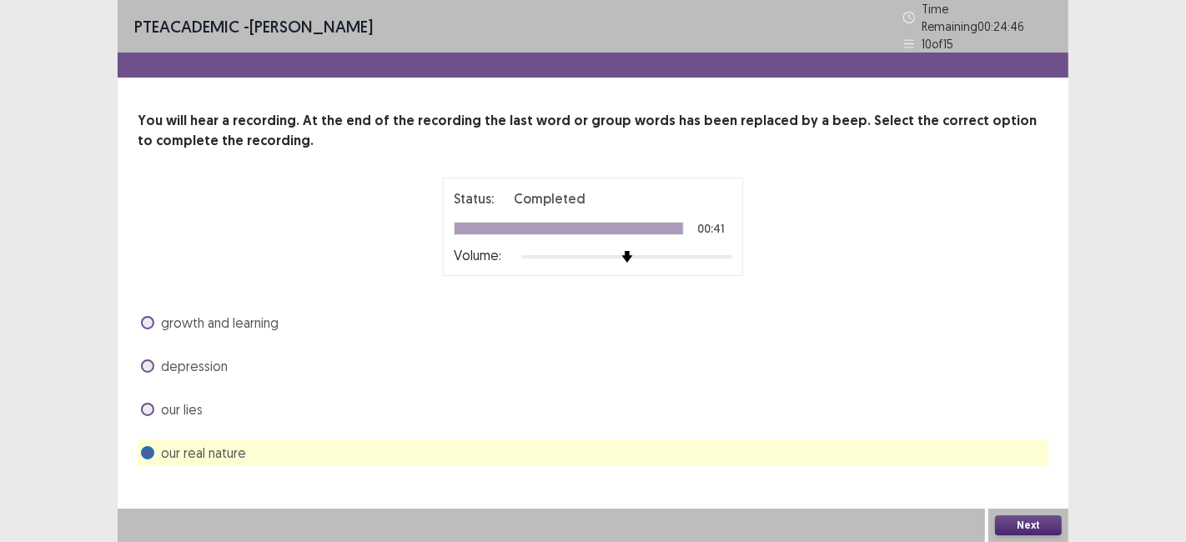
click at [1025, 532] on button "Next" at bounding box center [1028, 525] width 67 height 20
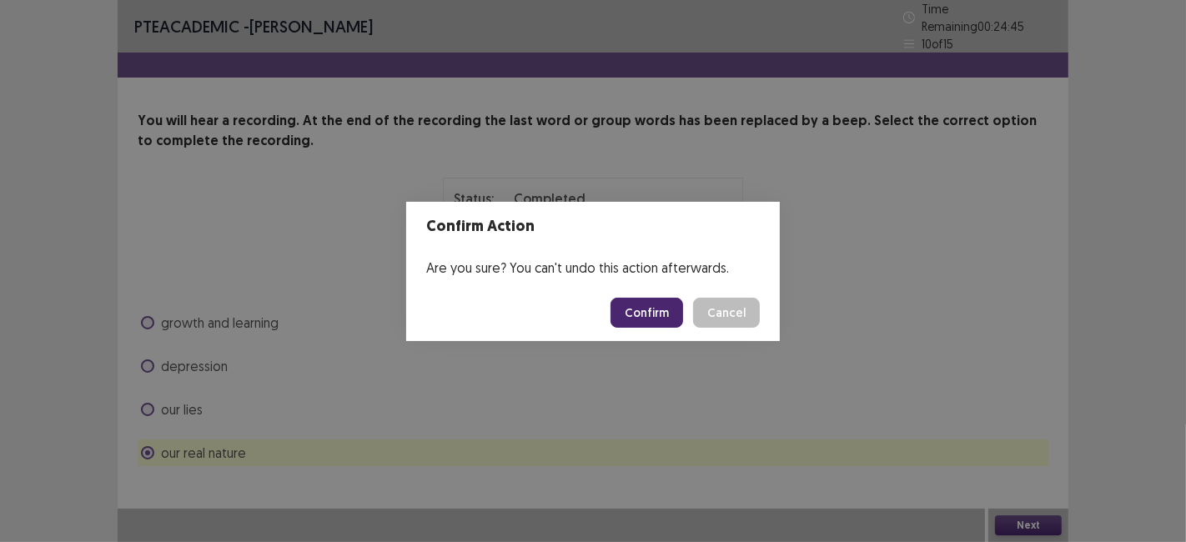
click at [655, 318] on button "Confirm" at bounding box center [646, 313] width 73 height 30
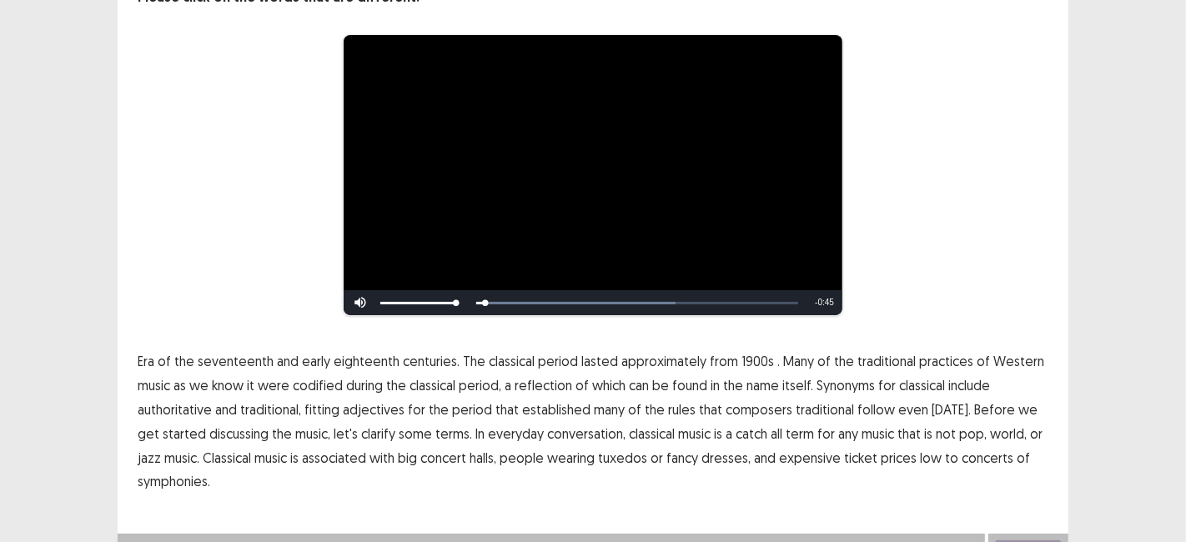
scroll to position [160, 0]
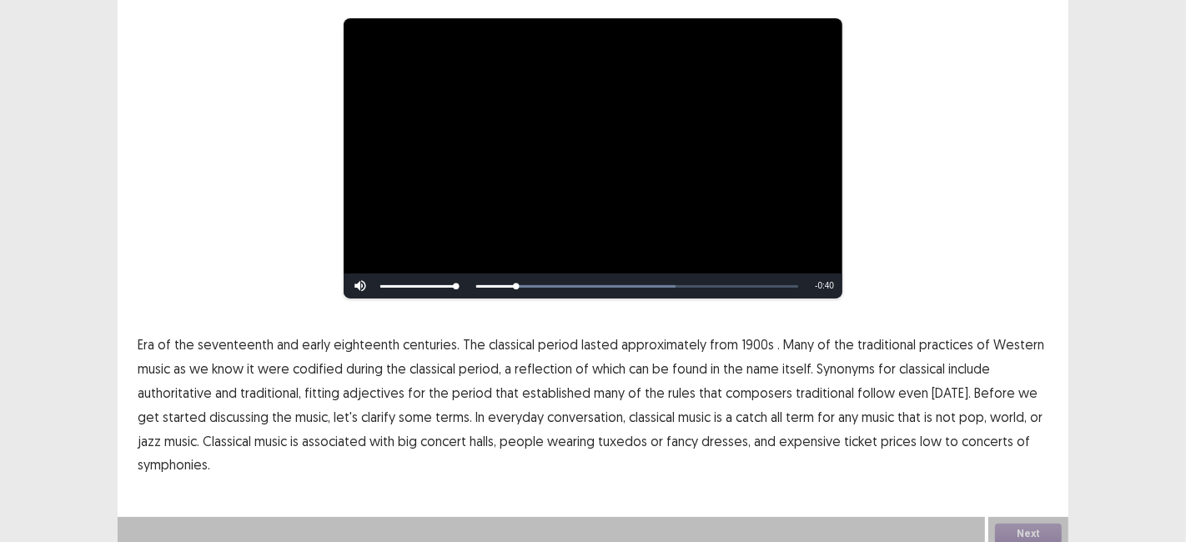
click at [750, 335] on span "1900s" at bounding box center [757, 344] width 33 height 20
click at [809, 389] on span "traditional" at bounding box center [824, 393] width 58 height 20
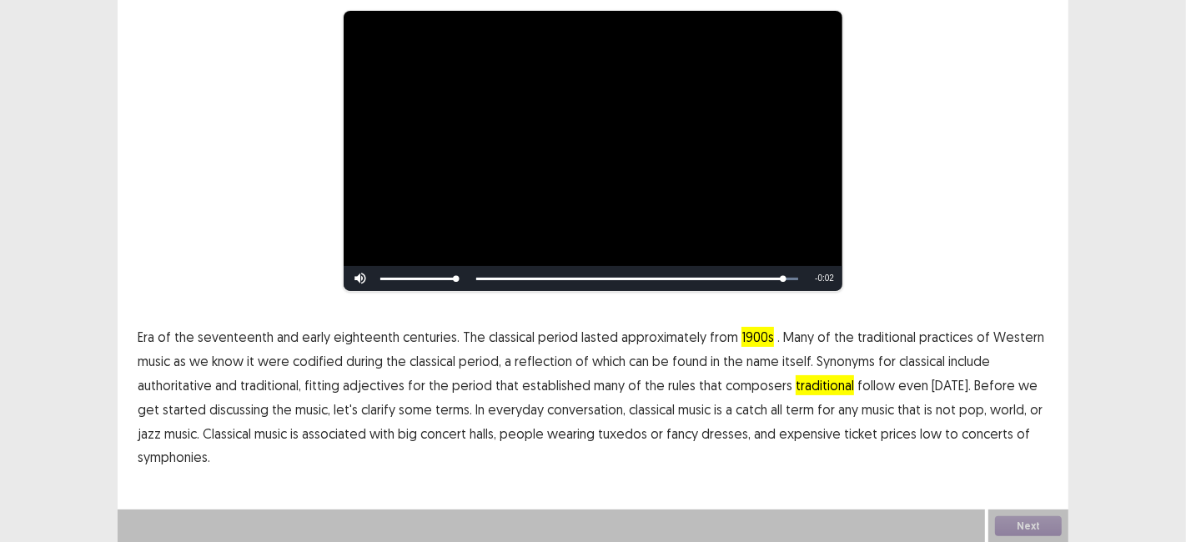
click at [920, 442] on span "low" at bounding box center [931, 434] width 22 height 20
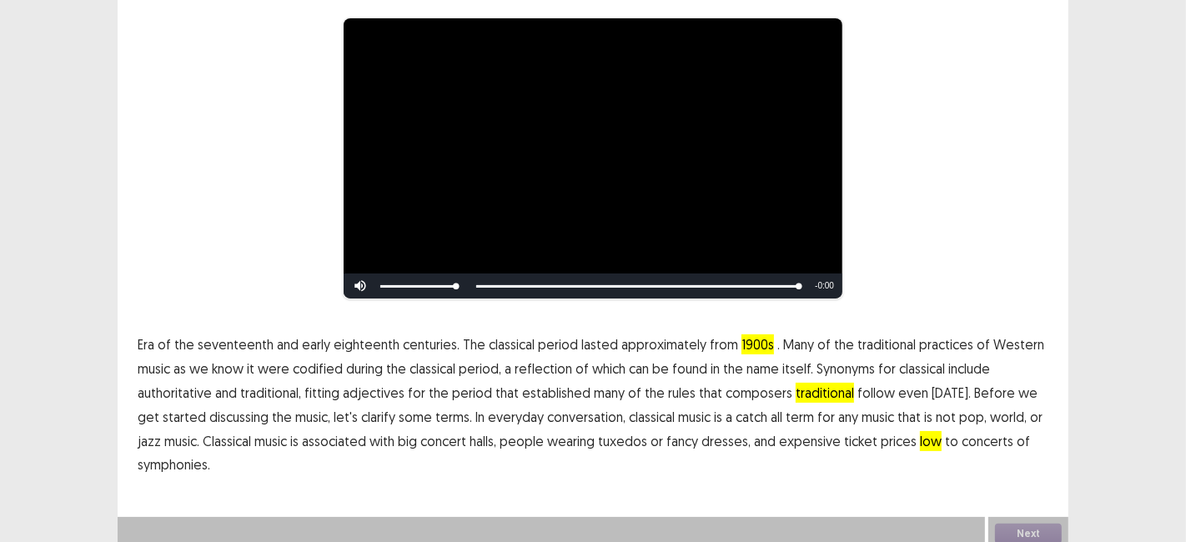
click at [173, 465] on span "symphonies." at bounding box center [174, 464] width 73 height 20
click at [1024, 526] on button "Next" at bounding box center [1028, 534] width 67 height 20
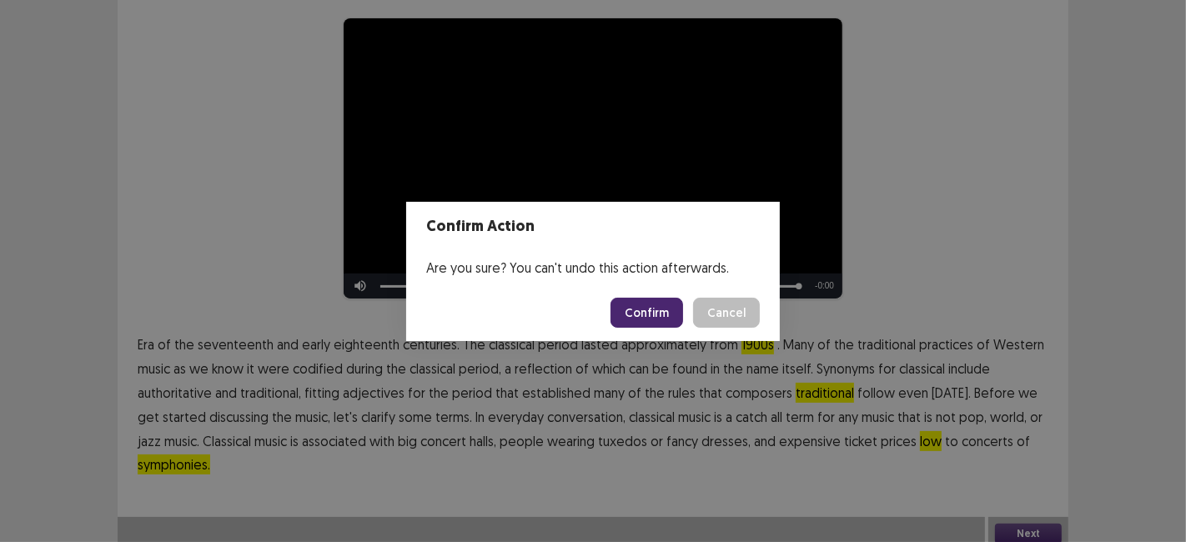
click at [653, 311] on button "Confirm" at bounding box center [646, 313] width 73 height 30
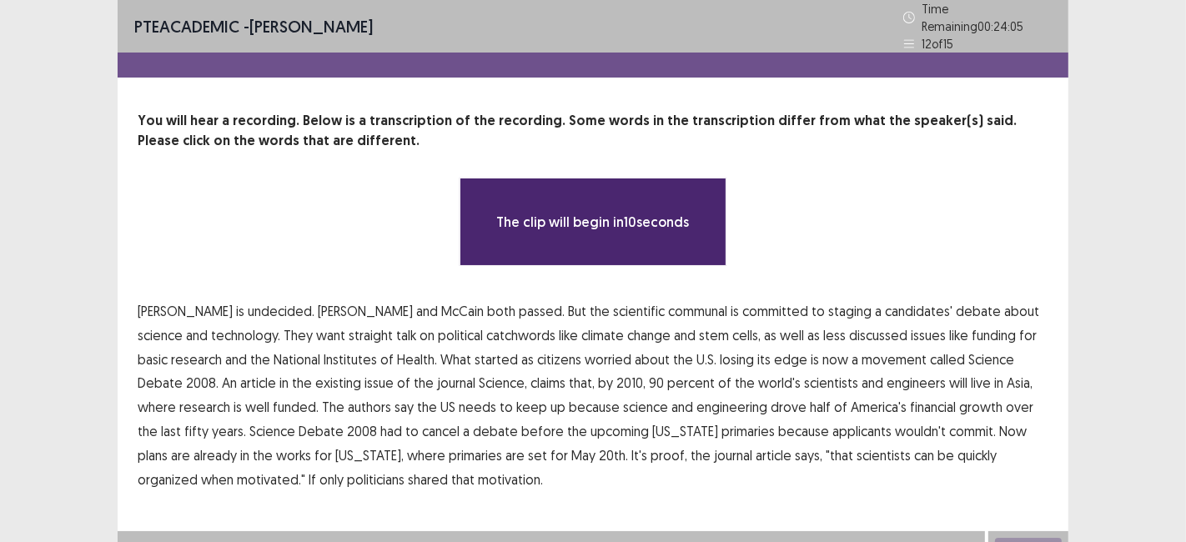
scroll to position [14, 0]
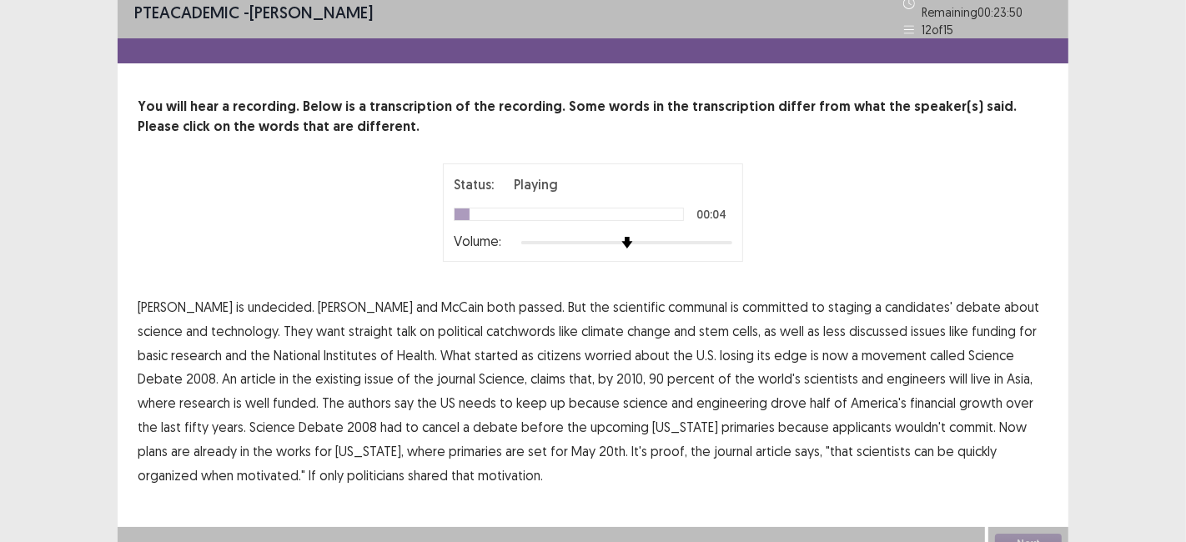
click at [668, 302] on span "communal" at bounding box center [697, 307] width 59 height 20
click at [486, 332] on span "catchwords" at bounding box center [520, 331] width 69 height 20
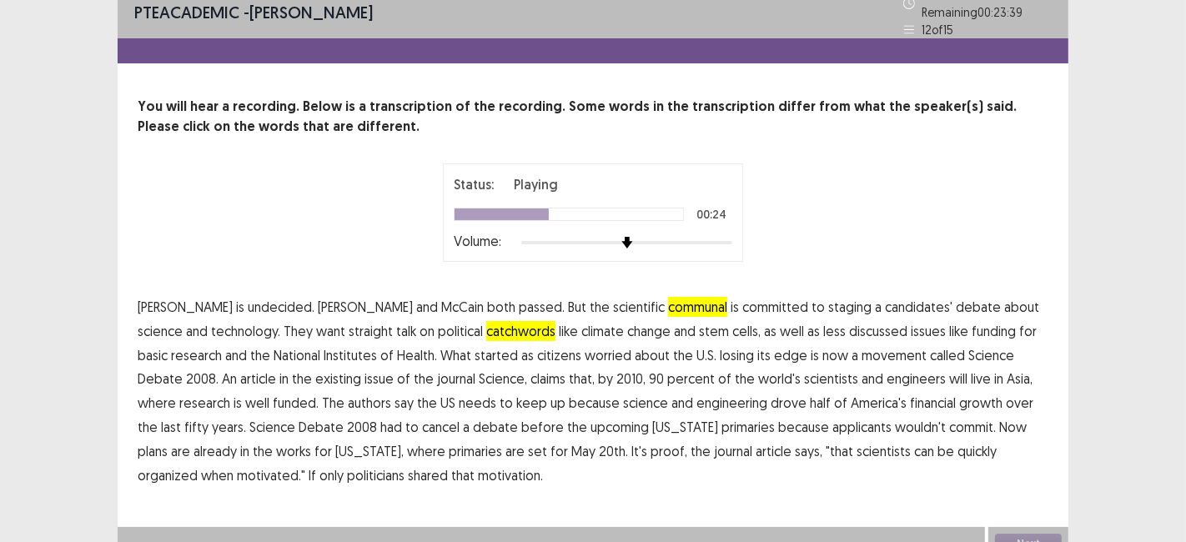
click at [315, 375] on span "existing" at bounding box center [338, 378] width 46 height 20
click at [910, 393] on span "financial" at bounding box center [933, 403] width 46 height 20
click at [380, 424] on span "had" at bounding box center [391, 427] width 22 height 20
click at [380, 426] on span "had" at bounding box center [391, 427] width 22 height 20
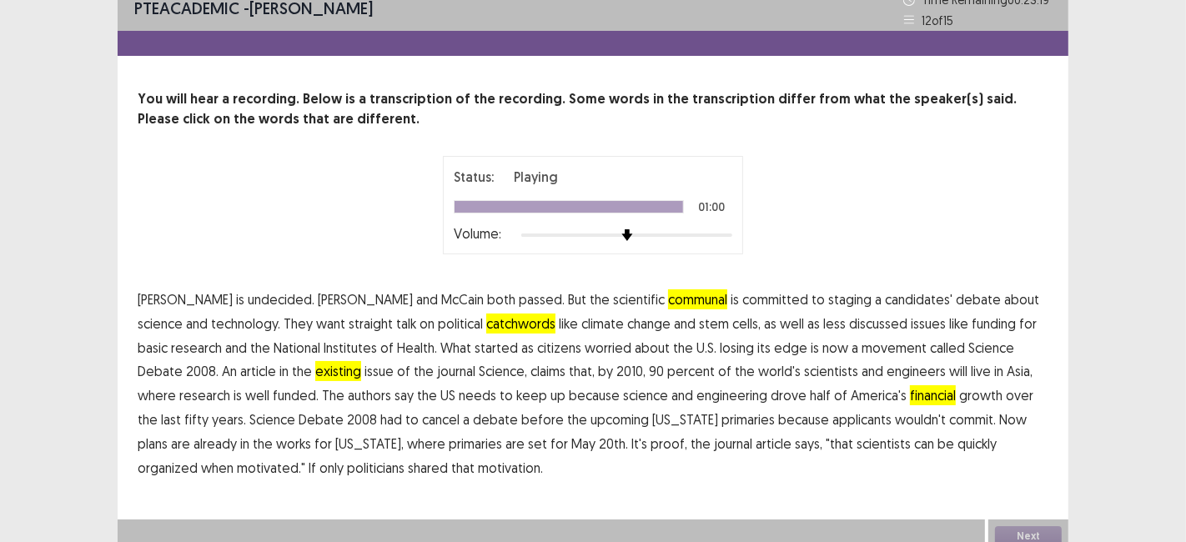
scroll to position [24, 0]
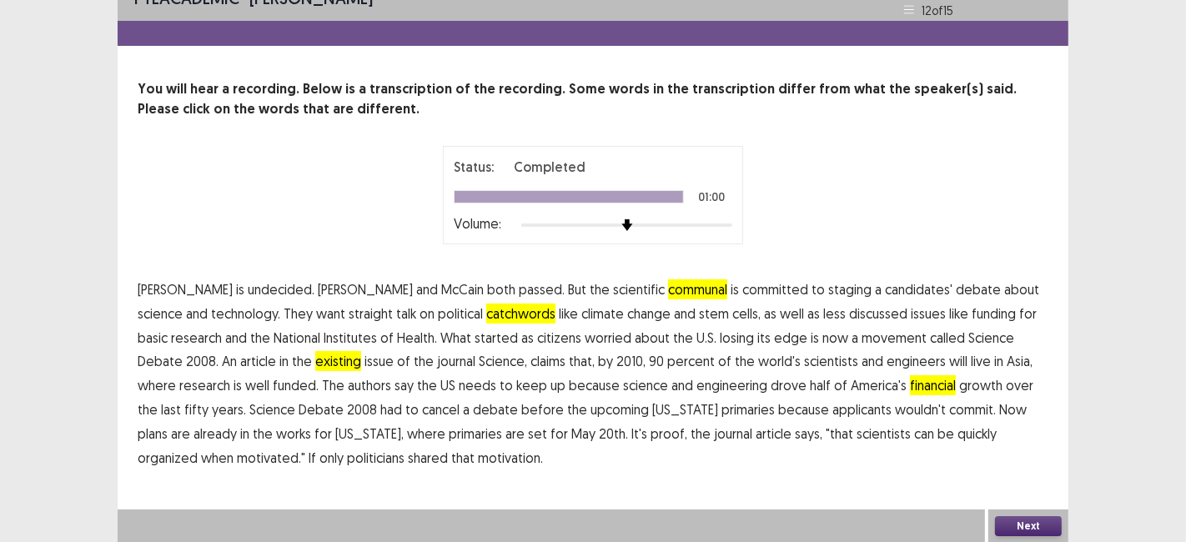
click at [1022, 532] on button "Next" at bounding box center [1028, 526] width 67 height 20
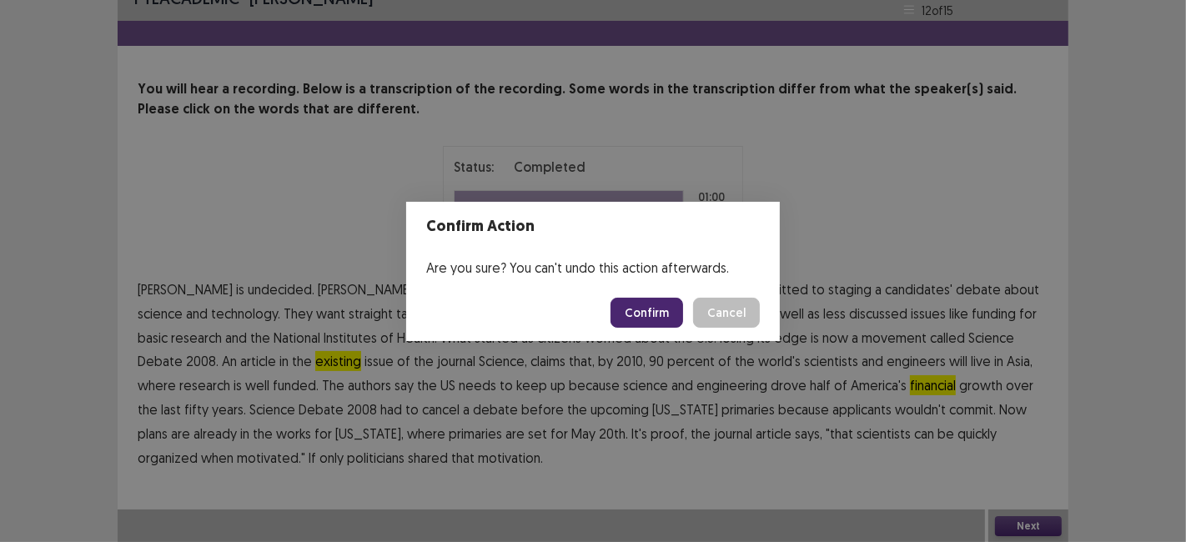
click at [629, 324] on button "Confirm" at bounding box center [646, 313] width 73 height 30
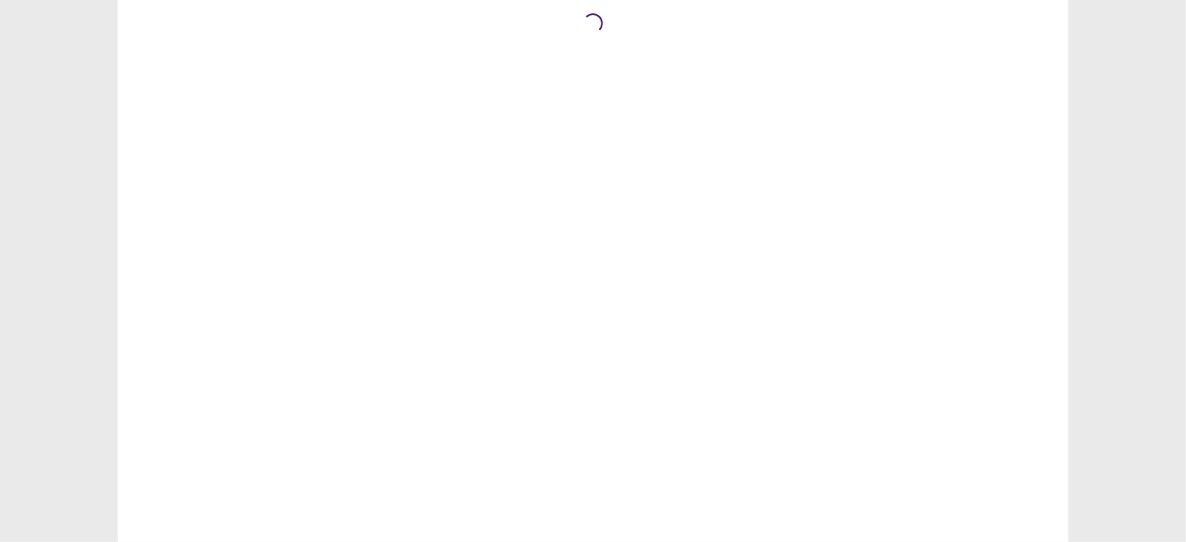
scroll to position [0, 0]
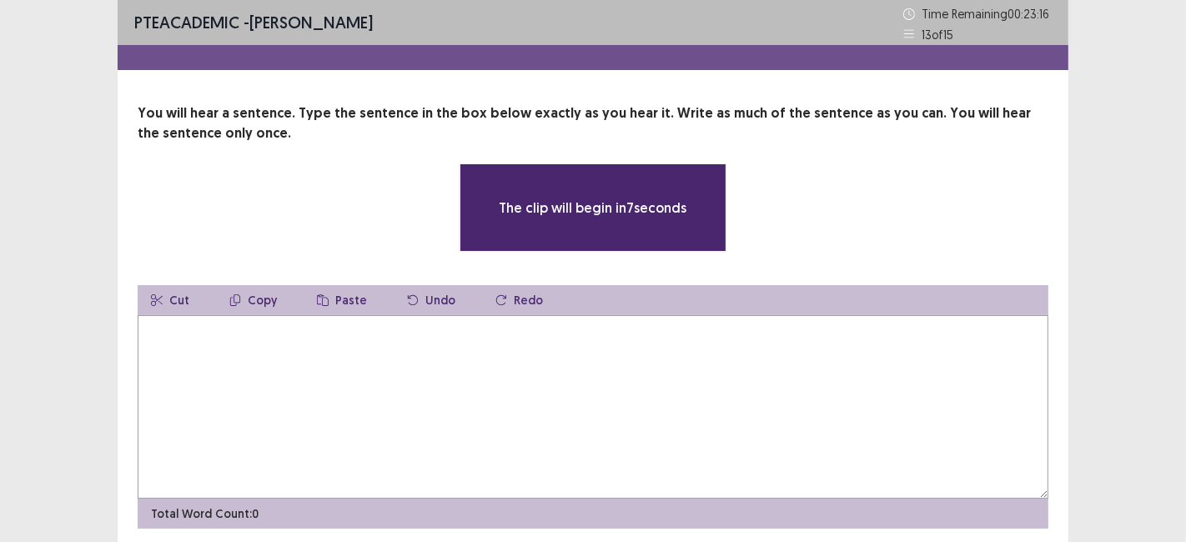
click at [459, 384] on textarea at bounding box center [593, 406] width 910 height 183
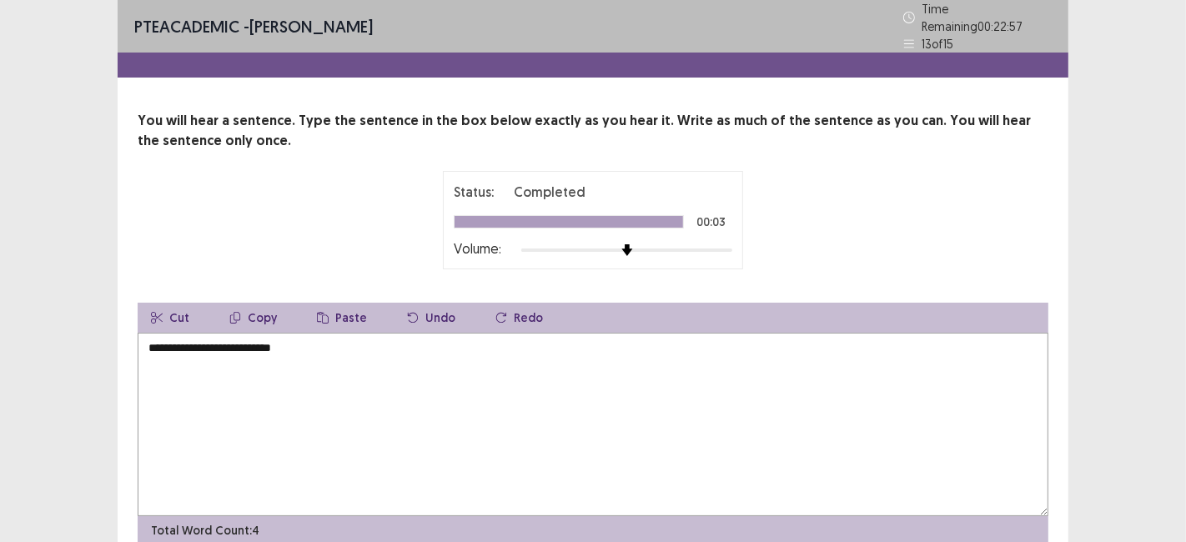
click at [163, 345] on textarea "**********" at bounding box center [593, 424] width 910 height 183
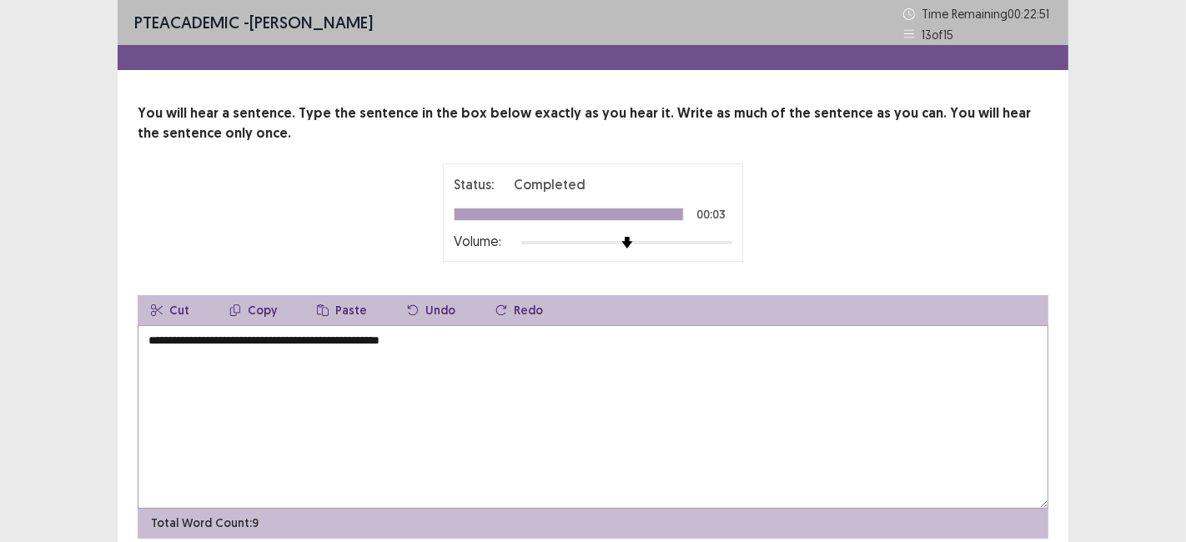
click at [164, 345] on textarea "**********" at bounding box center [593, 416] width 910 height 183
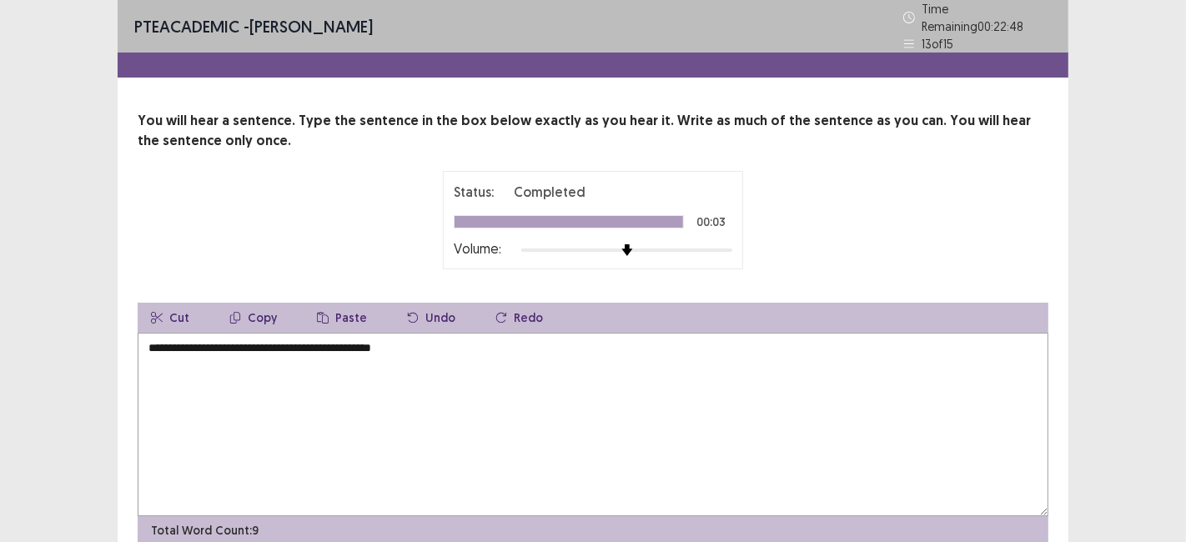
type textarea "**********"
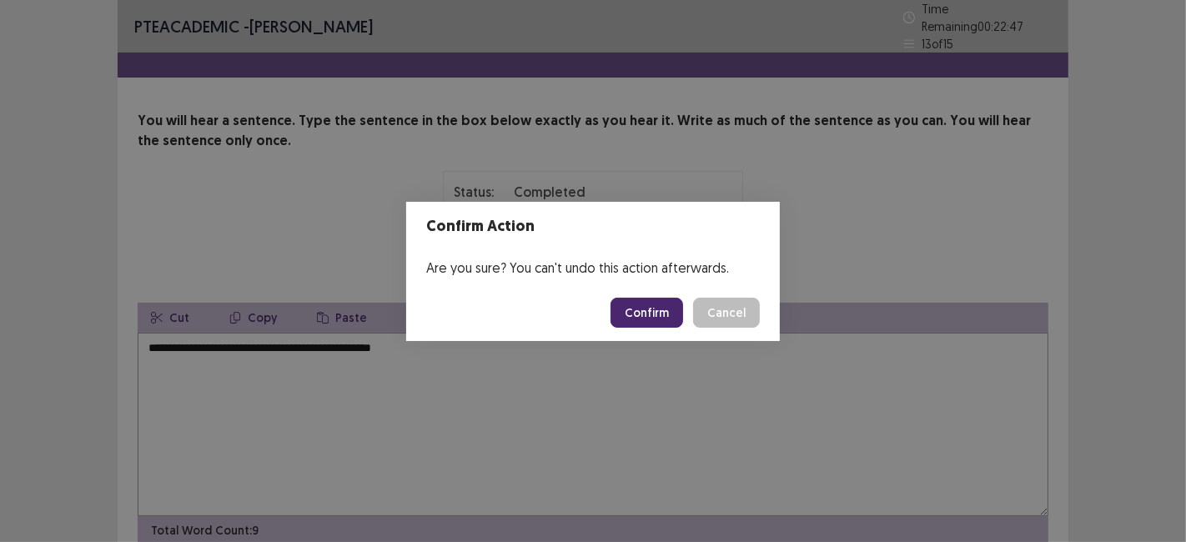
scroll to position [68, 0]
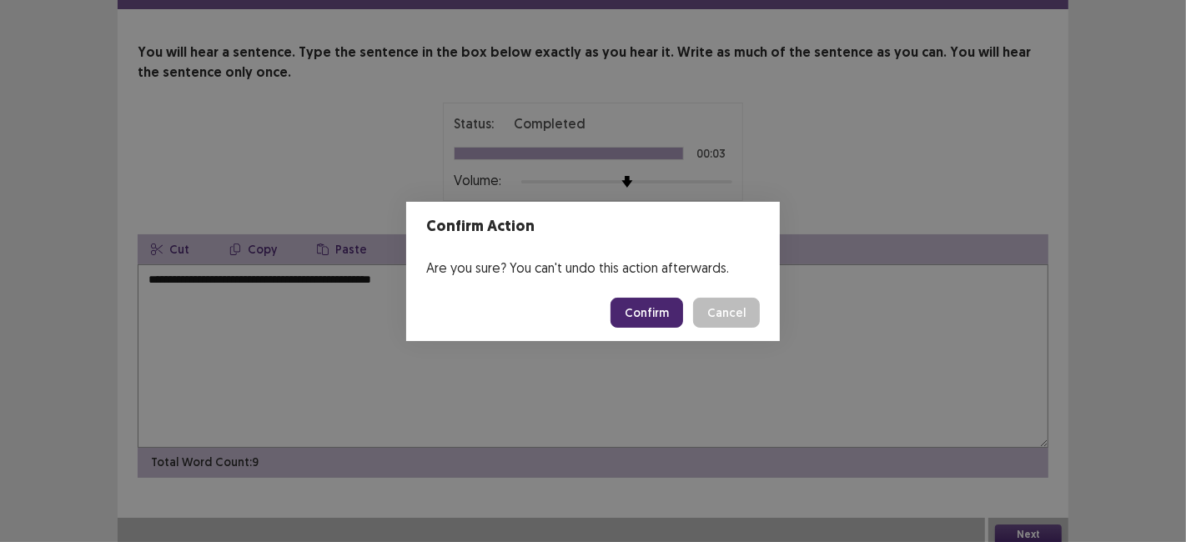
click at [659, 321] on button "Confirm" at bounding box center [646, 313] width 73 height 30
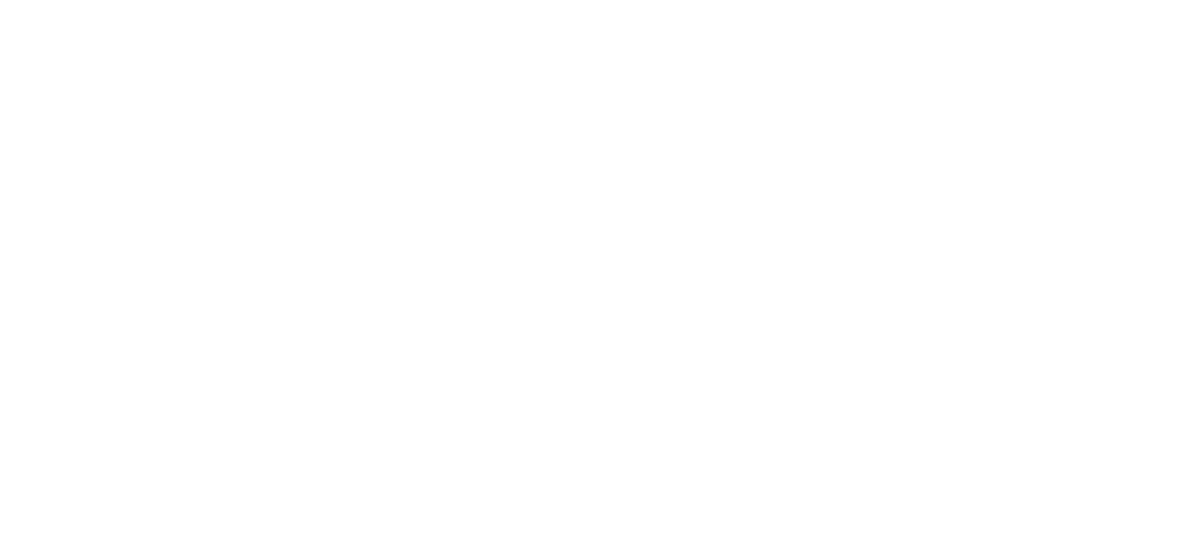
scroll to position [0, 0]
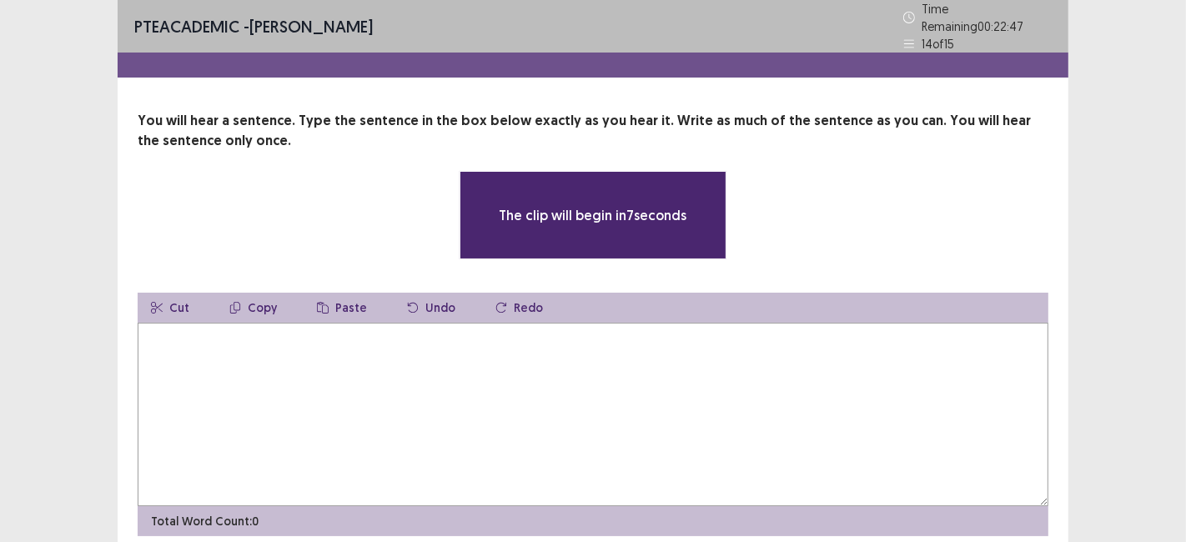
click at [931, 404] on textarea at bounding box center [593, 414] width 910 height 183
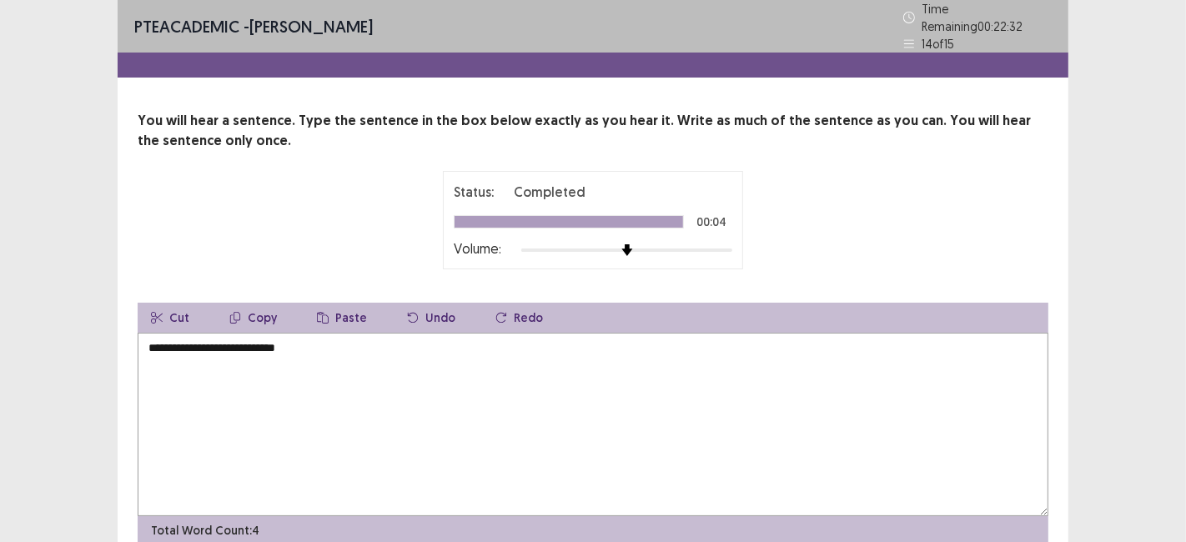
click at [165, 345] on textarea "**********" at bounding box center [593, 424] width 910 height 183
click at [162, 343] on textarea "**********" at bounding box center [593, 424] width 910 height 183
click at [172, 338] on textarea "**********" at bounding box center [593, 424] width 910 height 183
click at [233, 346] on textarea "**********" at bounding box center [593, 424] width 910 height 183
click at [268, 347] on textarea "**********" at bounding box center [593, 424] width 910 height 183
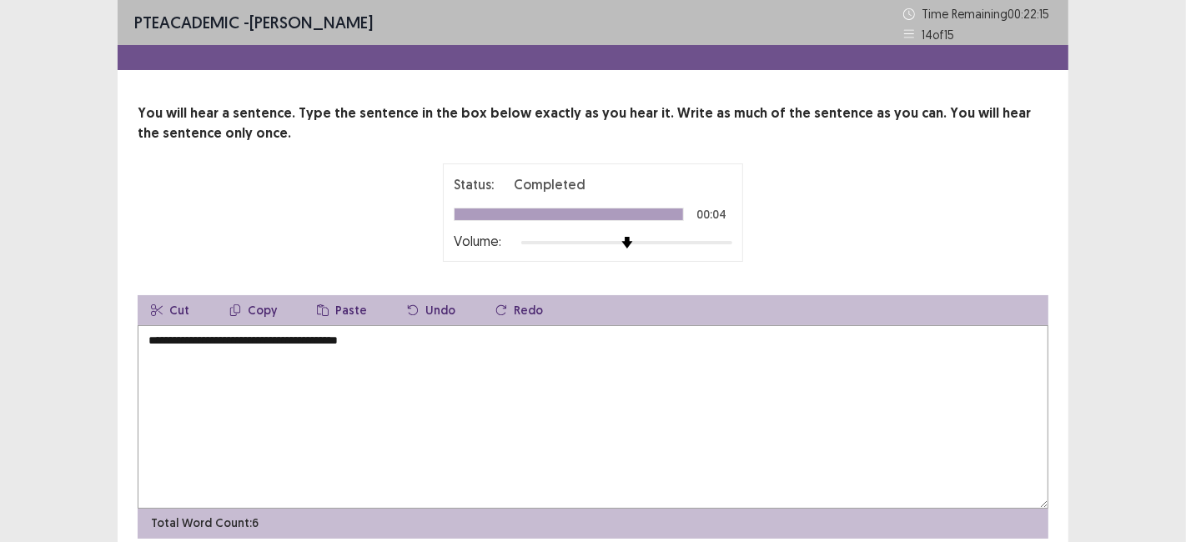
click at [164, 345] on textarea "**********" at bounding box center [593, 416] width 910 height 183
type textarea "**********"
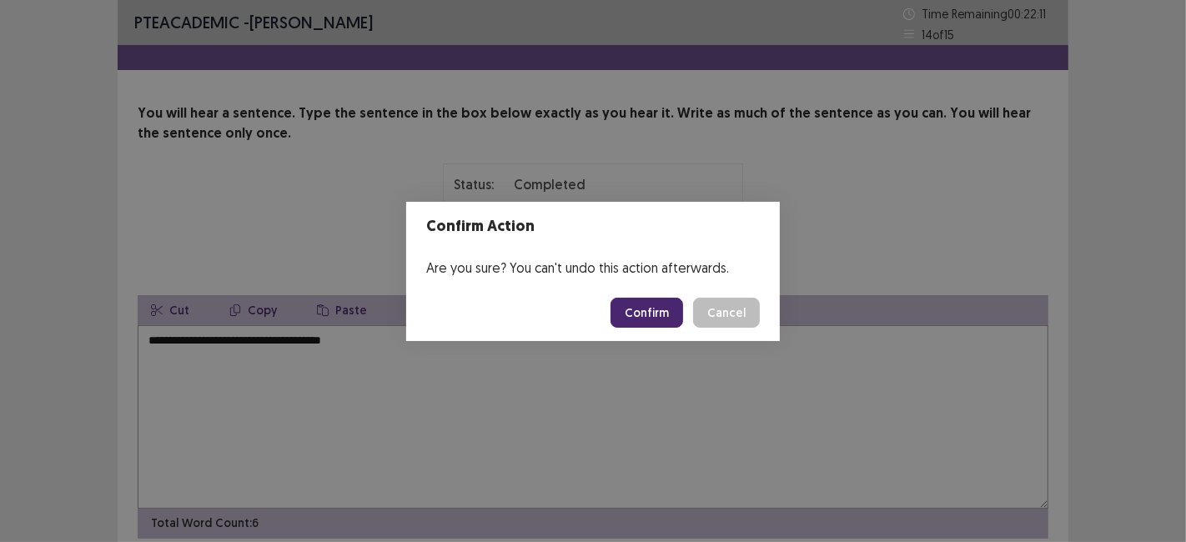
click at [654, 312] on button "Confirm" at bounding box center [646, 313] width 73 height 30
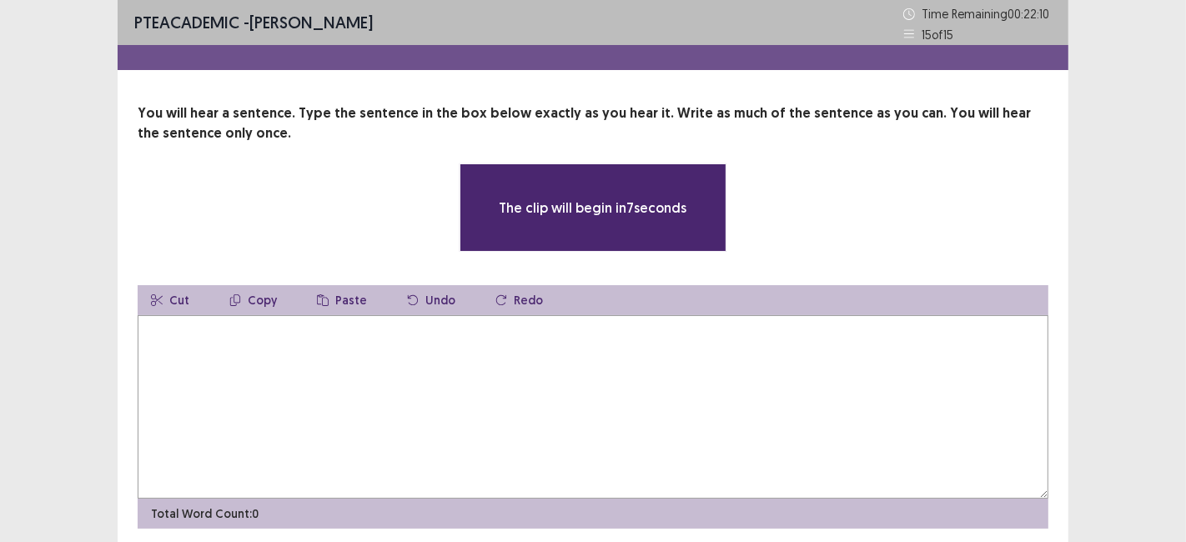
click at [826, 378] on textarea at bounding box center [593, 406] width 910 height 183
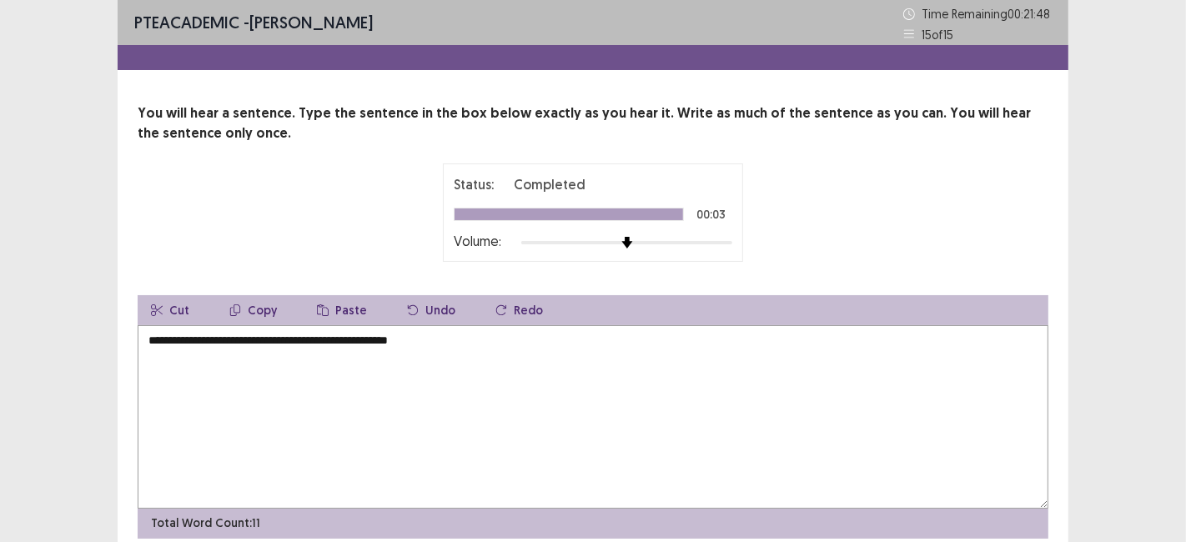
click at [173, 347] on textarea "**********" at bounding box center [593, 416] width 910 height 183
type textarea "**********"
